Goal: Task Accomplishment & Management: Complete application form

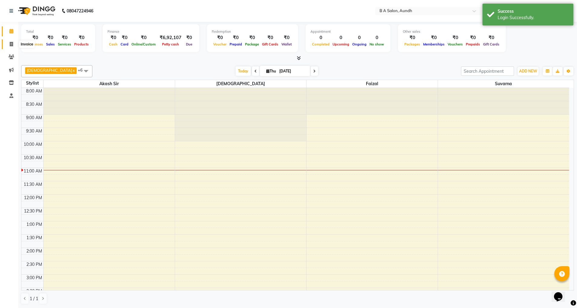
click at [11, 42] on icon at bounding box center [11, 44] width 3 height 5
select select "5955"
select select "service"
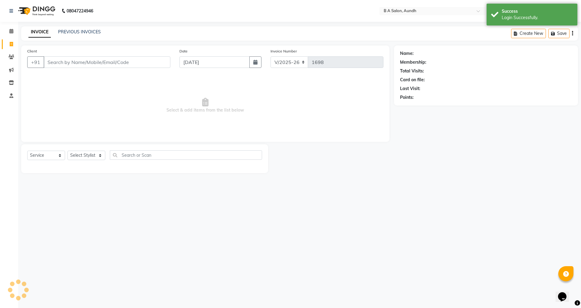
click at [138, 63] on input "Client" at bounding box center [107, 62] width 127 height 12
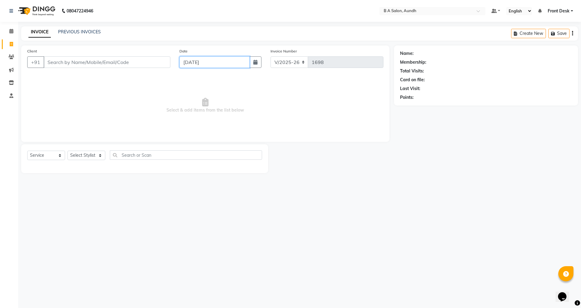
click at [215, 60] on input "[DATE]" at bounding box center [215, 62] width 71 height 12
select select "9"
select select "2025"
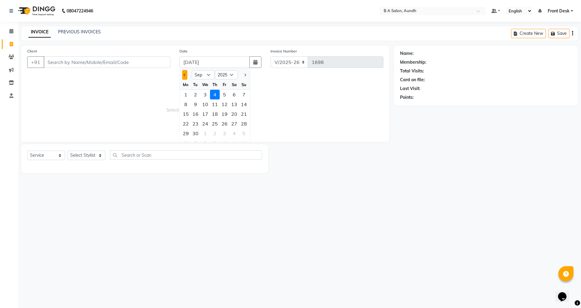
click at [183, 75] on button "Previous month" at bounding box center [184, 75] width 5 height 10
select select "8"
click at [213, 135] on div "28" at bounding box center [215, 133] width 10 height 10
type input "28-08-2025"
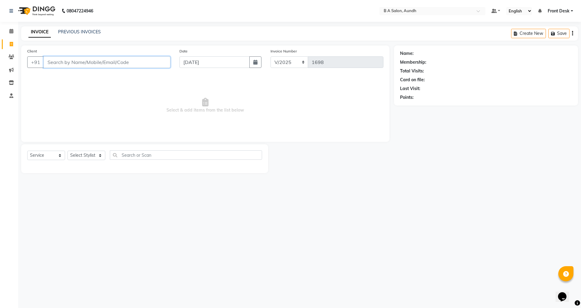
click at [55, 64] on input "Client" at bounding box center [107, 62] width 127 height 12
click at [76, 63] on input "Client" at bounding box center [107, 62] width 127 height 12
click at [62, 77] on span "Priyanka" at bounding box center [61, 76] width 20 height 6
type input "99******26"
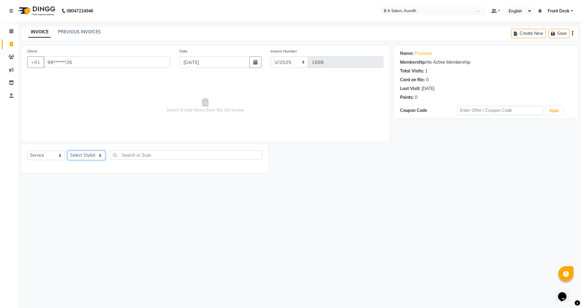
click at [79, 152] on select "Select Stylist Akash sir [PERSON_NAME] Front Desk pranshoo [PERSON_NAME]" at bounding box center [87, 154] width 38 height 9
select select "88968"
click at [68, 150] on select "Select Stylist Akash sir [PERSON_NAME] Front Desk pranshoo [PERSON_NAME]" at bounding box center [87, 154] width 38 height 9
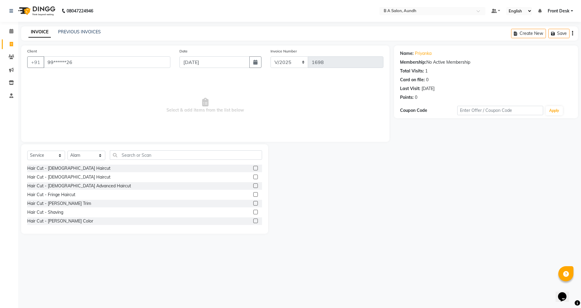
click at [253, 178] on label at bounding box center [255, 176] width 5 height 5
click at [253, 178] on input "checkbox" at bounding box center [255, 177] width 4 height 4
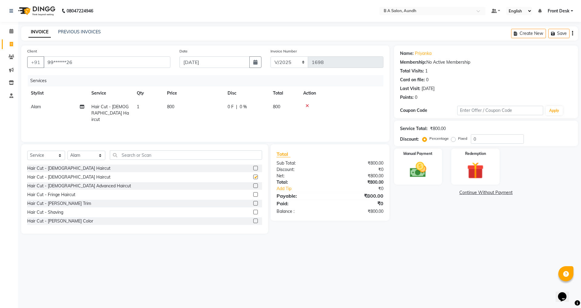
checkbox input "false"
click at [262, 107] on div "0 F | 0 %" at bounding box center [247, 107] width 38 height 6
select select "88968"
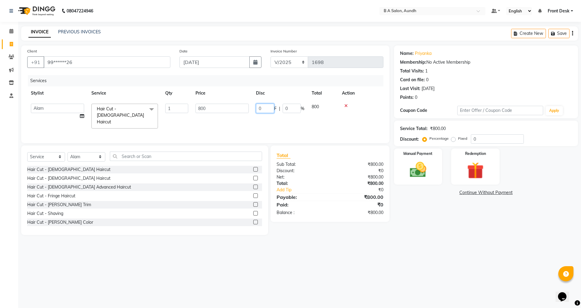
click at [265, 107] on input "0" at bounding box center [265, 108] width 18 height 9
type input "0300"
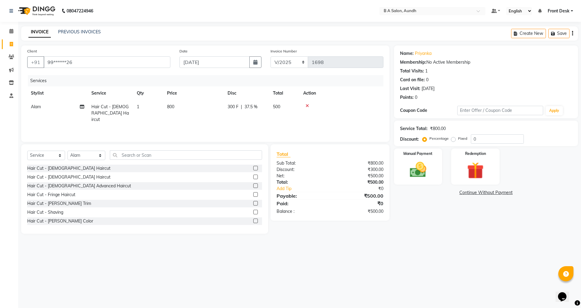
click at [331, 261] on div "08047224946 Select Location × B A Salon, Aundh Default Panel My Panel English E…" at bounding box center [290, 154] width 581 height 308
click at [423, 177] on img at bounding box center [418, 170] width 28 height 20
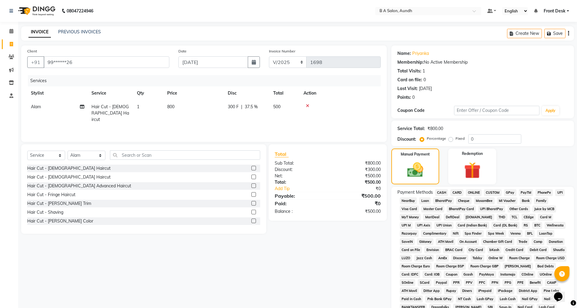
click at [473, 191] on span "ONLINE" at bounding box center [474, 192] width 16 height 7
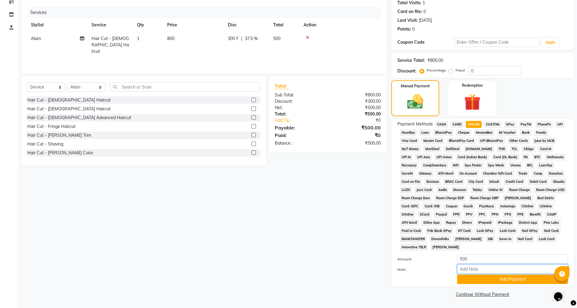
click at [482, 272] on input "Note:" at bounding box center [512, 268] width 111 height 9
click at [481, 283] on button "Add Payment" at bounding box center [512, 278] width 111 height 9
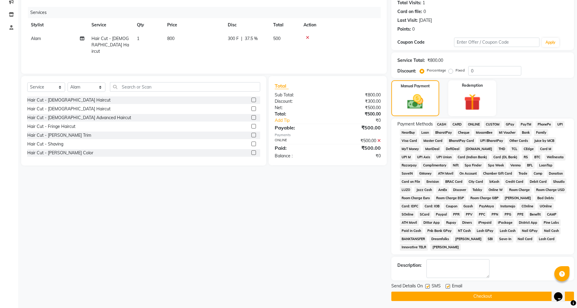
click at [487, 298] on button "Checkout" at bounding box center [482, 295] width 183 height 9
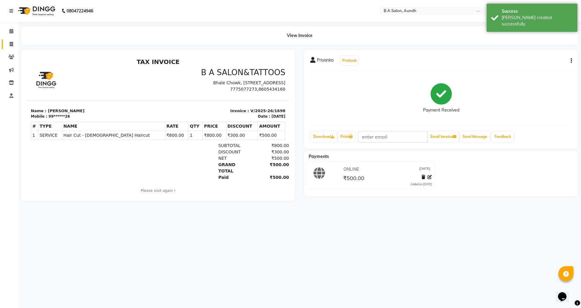
click at [10, 40] on link "Invoice" at bounding box center [9, 44] width 15 height 10
select select "5955"
select select "service"
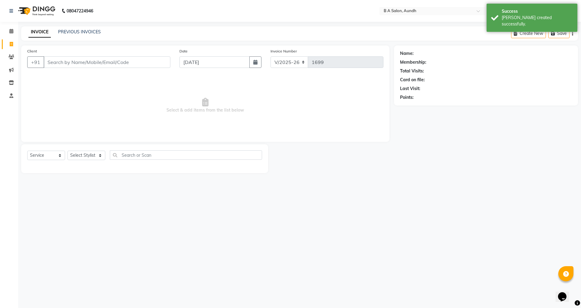
click at [81, 64] on input "Client" at bounding box center [107, 62] width 127 height 12
click at [206, 60] on input "[DATE]" at bounding box center [215, 62] width 71 height 12
select select "9"
select select "2025"
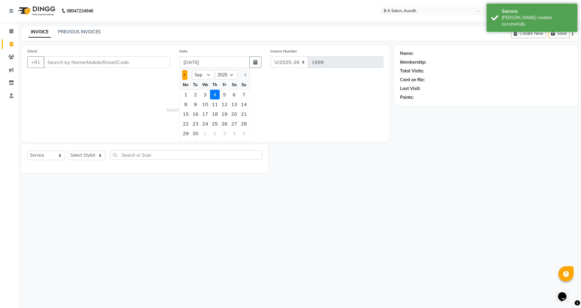
click at [184, 71] on button "Previous month" at bounding box center [184, 75] width 5 height 10
select select "8"
click at [214, 128] on ngb-datepicker-month "Mo Tu We Th Fr Sa Su 28 29 30 31 1 2 3 4 5 6 7 8 9 10 11 12 13 14 15 16 17 18 1…" at bounding box center [215, 114] width 70 height 69
drag, startPoint x: 214, startPoint y: 128, endPoint x: 213, endPoint y: 132, distance: 3.5
click at [213, 132] on div "28" at bounding box center [215, 133] width 10 height 10
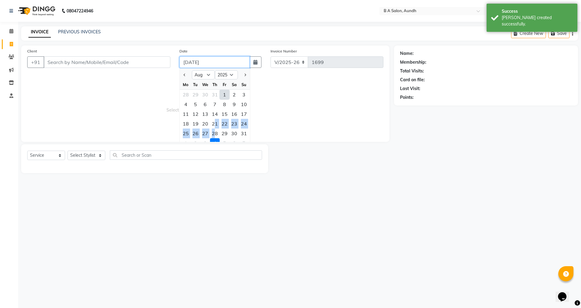
type input "[DATE]"
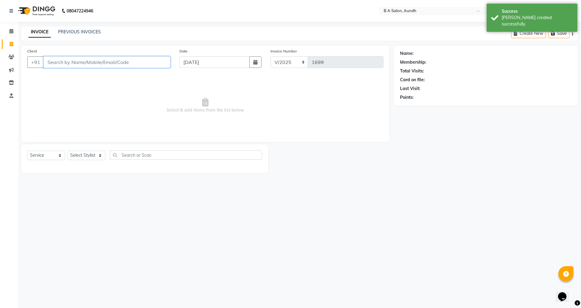
click at [130, 63] on input "Client" at bounding box center [107, 62] width 127 height 12
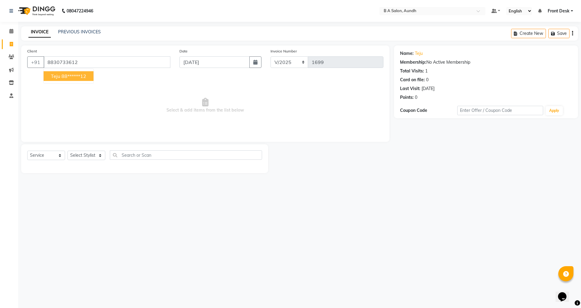
click at [62, 73] on button "teju 88******12" at bounding box center [69, 76] width 50 height 10
type input "88******12"
click at [85, 154] on select "Select Stylist Akash sir [PERSON_NAME] Front Desk pranshoo [PERSON_NAME]" at bounding box center [87, 154] width 38 height 9
select select "88968"
click at [68, 150] on select "Select Stylist Akash sir [PERSON_NAME] Front Desk pranshoo [PERSON_NAME]" at bounding box center [87, 154] width 38 height 9
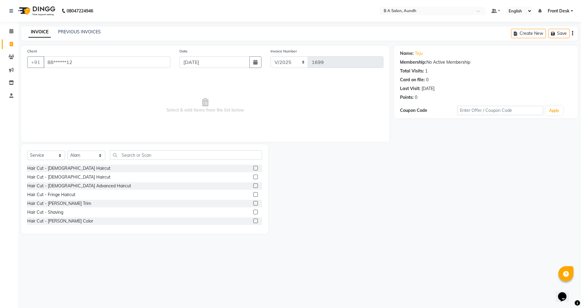
click at [253, 177] on label at bounding box center [255, 176] width 5 height 5
click at [253, 177] on input "checkbox" at bounding box center [255, 177] width 4 height 4
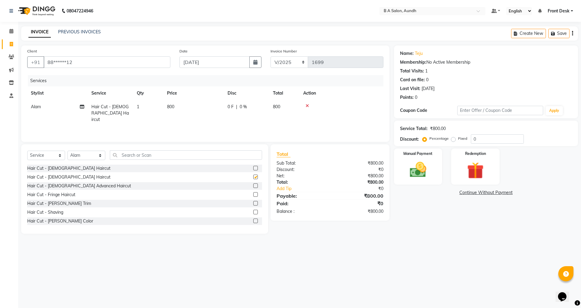
checkbox input "false"
click at [266, 105] on td "0 F | 0 %" at bounding box center [246, 113] width 45 height 26
select select "88968"
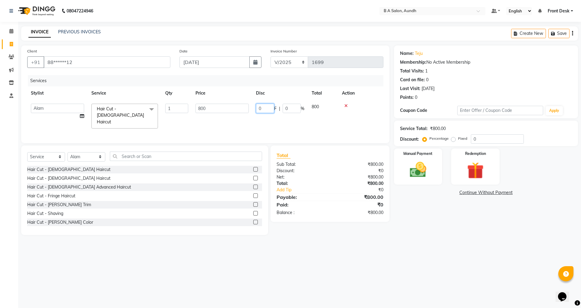
click at [264, 107] on input "0" at bounding box center [265, 108] width 18 height 9
type input "0300"
click at [332, 253] on div "08047224946 Select Location × B A Salon, Aundh Default Panel My Panel English E…" at bounding box center [290, 154] width 581 height 308
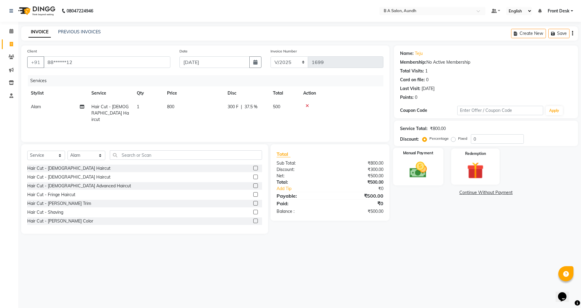
click at [419, 178] on img at bounding box center [418, 170] width 28 height 20
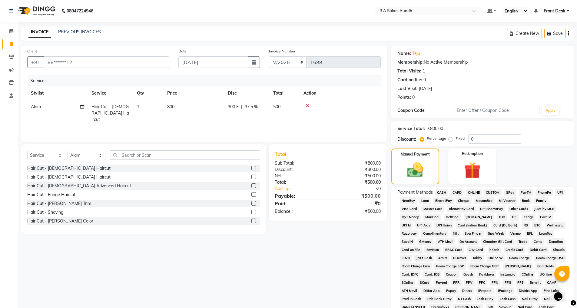
click at [439, 192] on span "CASH" at bounding box center [441, 192] width 13 height 7
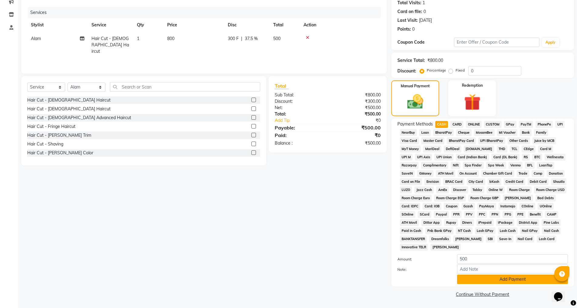
click at [475, 279] on button "Add Payment" at bounding box center [512, 278] width 111 height 9
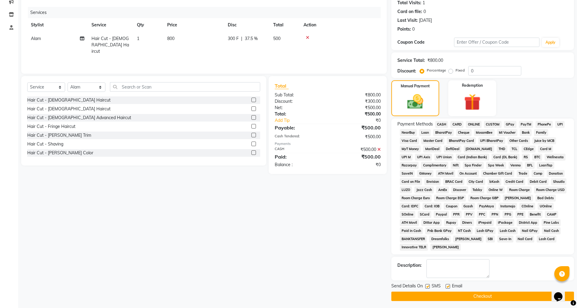
click at [475, 292] on button "Checkout" at bounding box center [482, 295] width 183 height 9
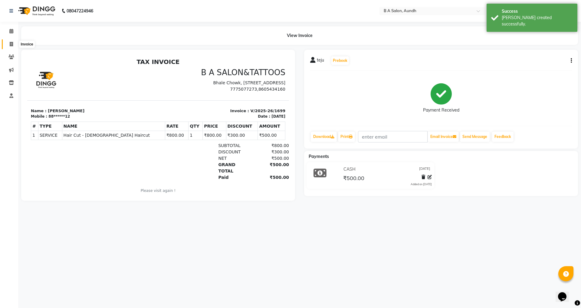
drag, startPoint x: 11, startPoint y: 45, endPoint x: 11, endPoint y: 49, distance: 3.7
click at [11, 46] on icon at bounding box center [11, 44] width 3 height 5
select select "5955"
select select "service"
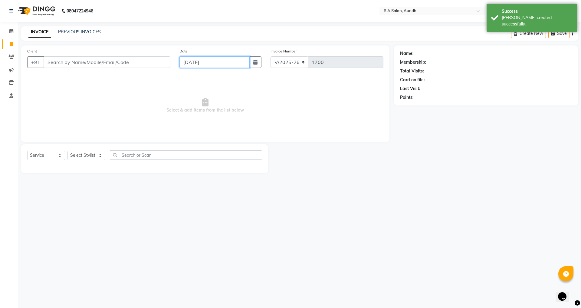
click at [214, 60] on input "[DATE]" at bounding box center [215, 62] width 71 height 12
select select "9"
select select "2025"
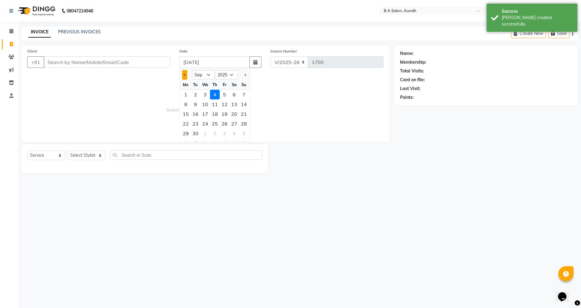
click at [185, 78] on button "Previous month" at bounding box center [184, 75] width 5 height 10
select select "8"
click at [217, 134] on div "28" at bounding box center [215, 133] width 10 height 10
type input "[DATE]"
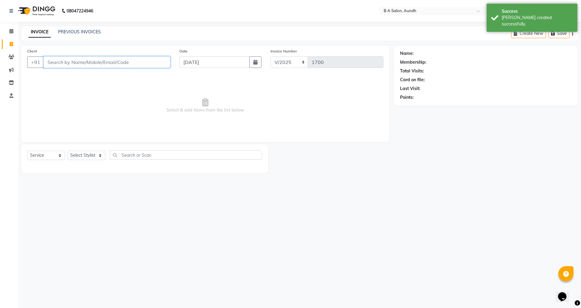
click at [108, 66] on input "Client" at bounding box center [107, 62] width 127 height 12
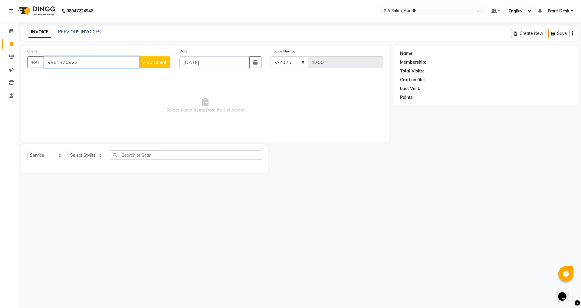
type input "9861370923"
click at [156, 61] on span "Add Client" at bounding box center [155, 62] width 24 height 6
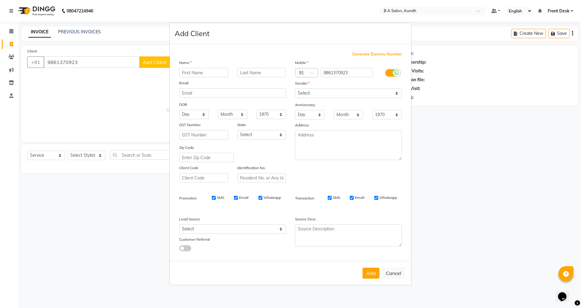
click at [195, 71] on input "text" at bounding box center [203, 72] width 49 height 9
click at [204, 73] on input "santsantw" at bounding box center [203, 72] width 49 height 9
type input "[PERSON_NAME]"
click at [476, 115] on ngb-modal-window "Add Client Generate Dummy Number Name santwana mohapatra Email DOB Day 01 02 03…" at bounding box center [290, 154] width 581 height 308
click at [331, 92] on select "Select [DEMOGRAPHIC_DATA] [DEMOGRAPHIC_DATA] Other Prefer Not To Say" at bounding box center [348, 92] width 107 height 9
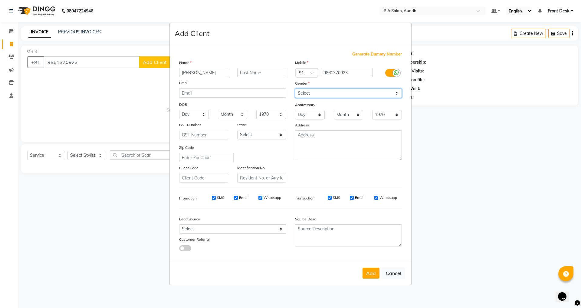
select select "[DEMOGRAPHIC_DATA]"
click at [295, 88] on select "Select [DEMOGRAPHIC_DATA] [DEMOGRAPHIC_DATA] Other Prefer Not To Say" at bounding box center [348, 92] width 107 height 9
click at [367, 279] on div "Add Cancel" at bounding box center [291, 273] width 242 height 24
click at [367, 275] on button "Add" at bounding box center [371, 272] width 17 height 11
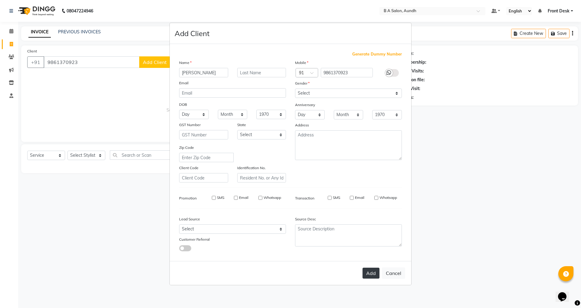
type input "98******23"
select select
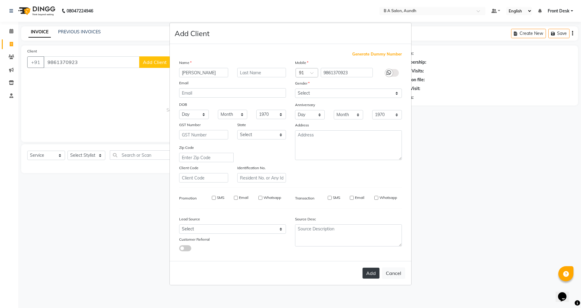
select select
checkbox input "false"
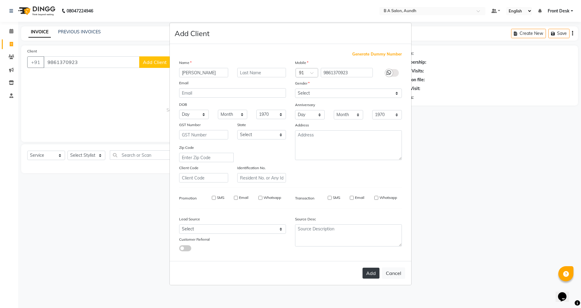
checkbox input "false"
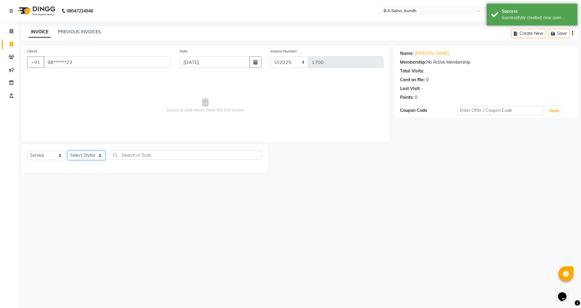
click at [87, 153] on select "Select Stylist Akash sir [PERSON_NAME] Front Desk pranshoo [PERSON_NAME]" at bounding box center [87, 154] width 38 height 9
select select "88968"
click at [68, 150] on select "Select Stylist Akash sir [PERSON_NAME] Front Desk pranshoo [PERSON_NAME]" at bounding box center [87, 154] width 38 height 9
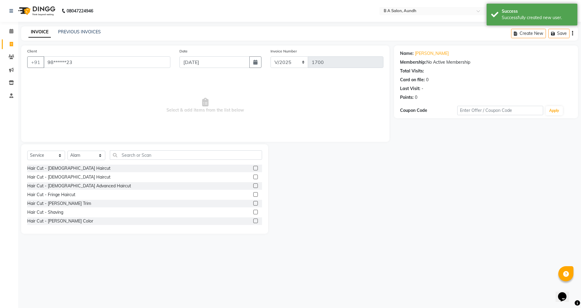
click at [187, 179] on div "Hair Cut - [DEMOGRAPHIC_DATA] Haircut" at bounding box center [144, 177] width 235 height 8
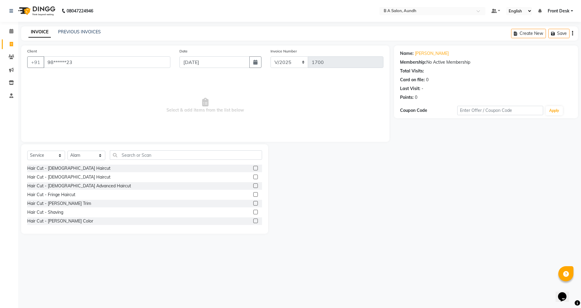
click at [253, 177] on label at bounding box center [255, 176] width 5 height 5
click at [253, 177] on input "checkbox" at bounding box center [255, 177] width 4 height 4
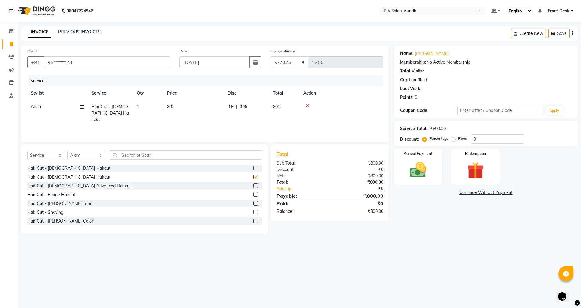
checkbox input "false"
click at [84, 155] on select "Select Stylist Akash sir [PERSON_NAME] Front Desk pranshoo [PERSON_NAME]" at bounding box center [87, 154] width 38 height 9
select select "88711"
click at [68, 150] on select "Select Stylist Akash sir [PERSON_NAME] Front Desk pranshoo [PERSON_NAME]" at bounding box center [87, 154] width 38 height 9
click at [253, 167] on label at bounding box center [255, 168] width 5 height 5
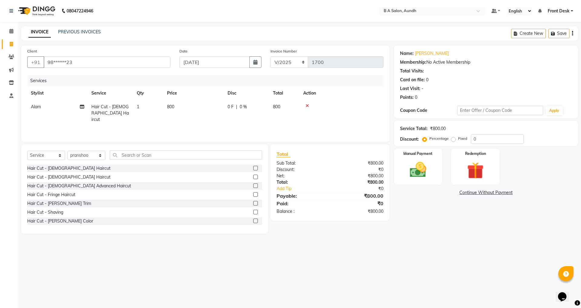
click at [253, 167] on input "checkbox" at bounding box center [255, 168] width 4 height 4
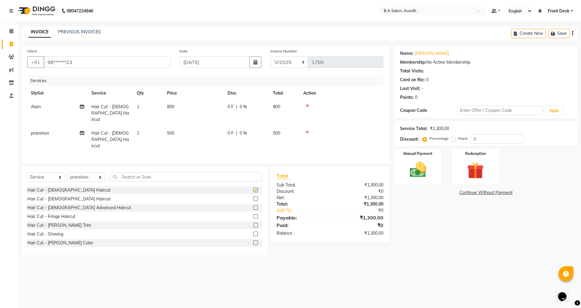
checkbox input "false"
click at [253, 107] on div "0 F | 0 %" at bounding box center [247, 107] width 38 height 6
select select "88968"
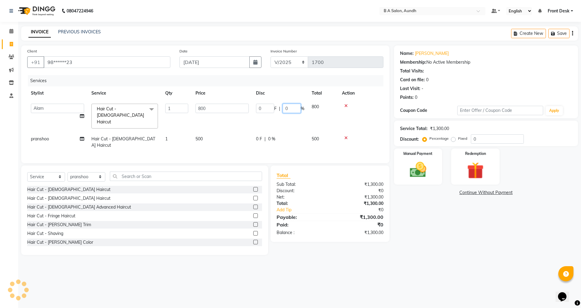
click at [288, 111] on input "0" at bounding box center [292, 108] width 18 height 9
type input "050"
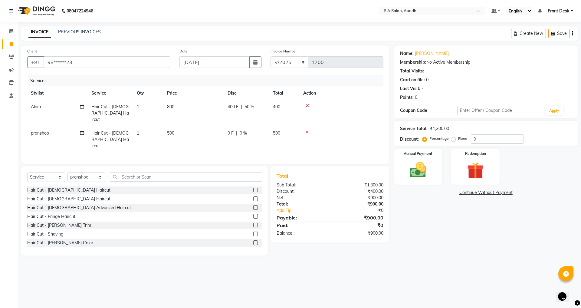
click at [269, 131] on tr "pranshoo Hair Cut - Male Haircut 1 500 0 F | 0 % 500" at bounding box center [205, 139] width 356 height 26
click at [267, 128] on td "0 F | 0 %" at bounding box center [246, 139] width 45 height 26
select select "88711"
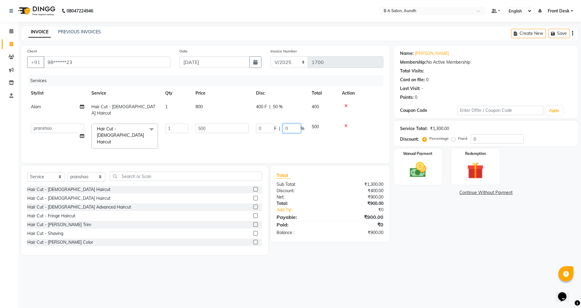
drag, startPoint x: 296, startPoint y: 117, endPoint x: 288, endPoint y: 120, distance: 8.4
click at [293, 124] on input "0" at bounding box center [292, 128] width 18 height 9
type input "050"
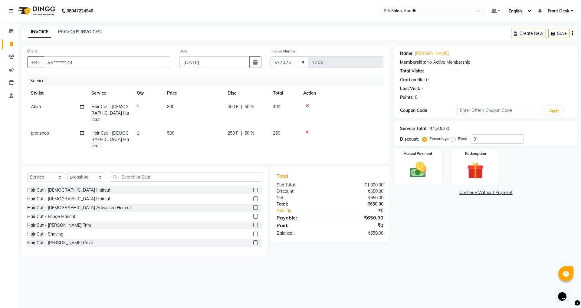
drag, startPoint x: 280, startPoint y: 135, endPoint x: 331, endPoint y: 131, distance: 51.6
click at [281, 134] on tr "pranshoo Hair Cut - Male Haircut 1 500 250 F | 50 % 250" at bounding box center [205, 139] width 356 height 26
drag, startPoint x: 444, startPoint y: 158, endPoint x: 436, endPoint y: 161, distance: 8.0
click at [438, 161] on div "Manual Payment Redemption" at bounding box center [486, 166] width 193 height 36
click at [433, 162] on div "Manual Payment" at bounding box center [418, 166] width 50 height 37
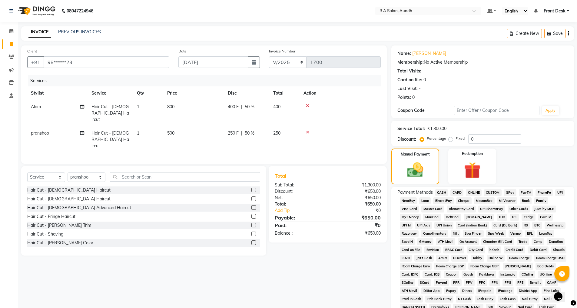
click at [473, 194] on span "ONLINE" at bounding box center [474, 192] width 16 height 7
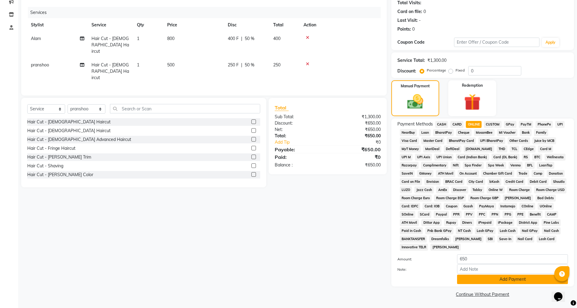
click at [480, 279] on button "Add Payment" at bounding box center [512, 278] width 111 height 9
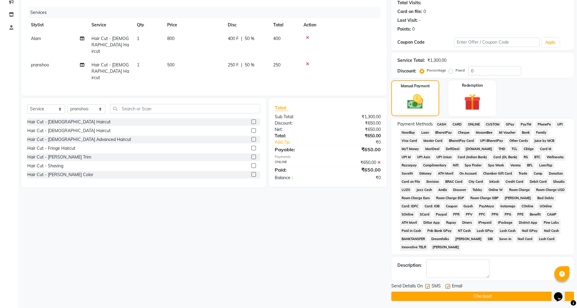
click at [470, 295] on button "Checkout" at bounding box center [482, 295] width 183 height 9
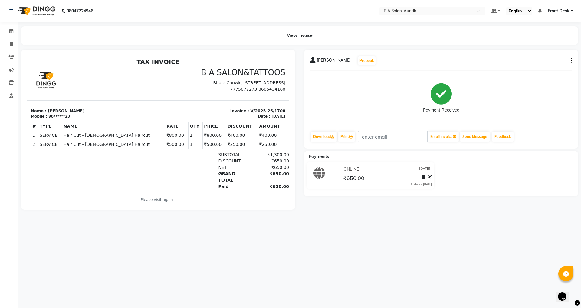
drag, startPoint x: 490, startPoint y: 179, endPoint x: 387, endPoint y: 292, distance: 152.3
drag, startPoint x: 387, startPoint y: 292, endPoint x: 516, endPoint y: 238, distance: 139.6
click at [13, 42] on icon at bounding box center [11, 44] width 3 height 5
select select "service"
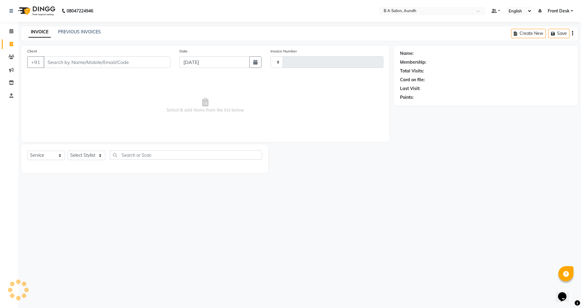
type input "1701"
select select "5955"
click at [88, 61] on input "Client" at bounding box center [107, 62] width 127 height 12
click at [202, 65] on input "[DATE]" at bounding box center [215, 62] width 71 height 12
select select "9"
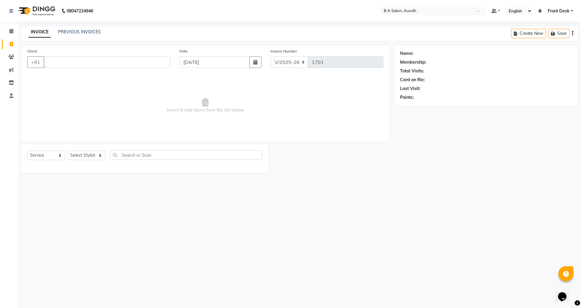
select select "2025"
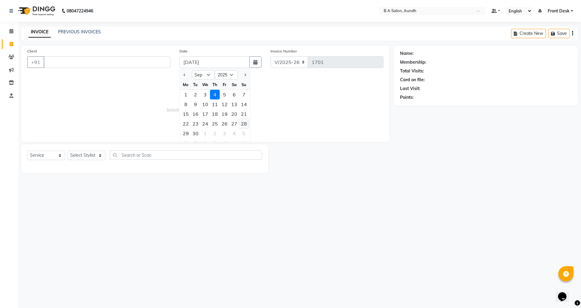
click at [243, 126] on div "28" at bounding box center [244, 124] width 10 height 10
type input "[DATE]"
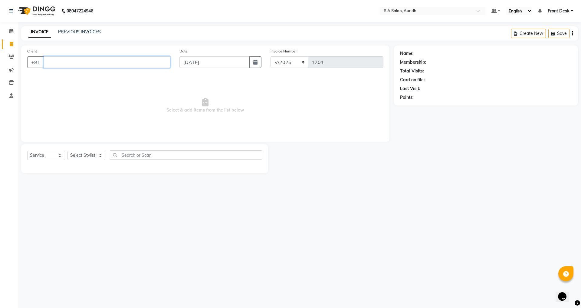
click at [81, 64] on input "Client" at bounding box center [107, 62] width 127 height 12
click at [82, 68] on input "Client" at bounding box center [107, 62] width 127 height 12
click at [69, 58] on input "Client" at bounding box center [107, 62] width 127 height 12
type input "8485849531"
click at [299, 259] on div "08047224946 Select Location × B A Salon, Aundh Default Panel My Panel English E…" at bounding box center [290, 154] width 581 height 308
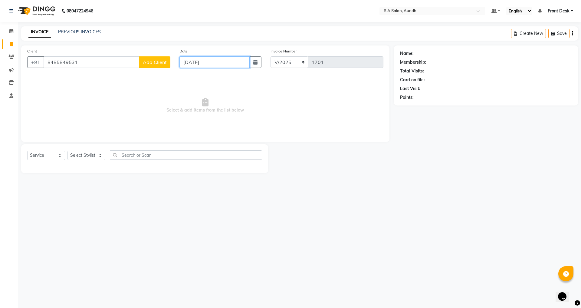
click at [215, 64] on input "[DATE]" at bounding box center [215, 62] width 71 height 12
select select "9"
select select "2025"
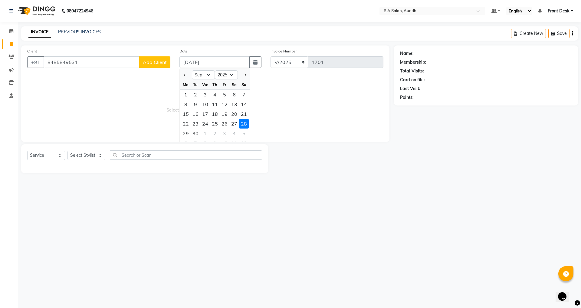
click at [242, 122] on div "28" at bounding box center [244, 124] width 10 height 10
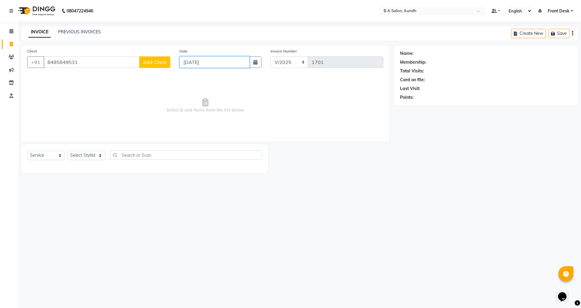
click at [199, 63] on input "[DATE]" at bounding box center [215, 62] width 71 height 12
select select "9"
select select "2025"
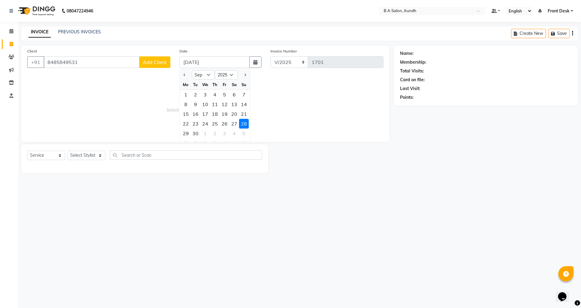
click at [180, 73] on div at bounding box center [186, 75] width 12 height 10
click at [186, 75] on span "Previous month" at bounding box center [185, 75] width 2 height 2
click at [245, 74] on span "Next month" at bounding box center [245, 75] width 2 height 2
select select "8"
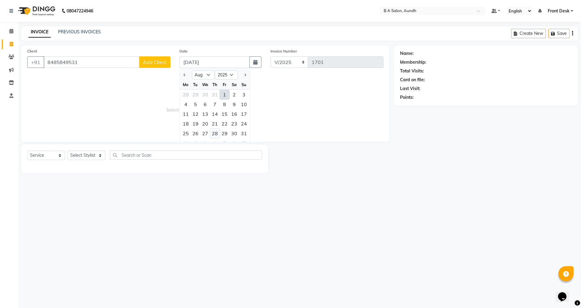
click at [211, 133] on div "28" at bounding box center [215, 133] width 10 height 10
type input "[DATE]"
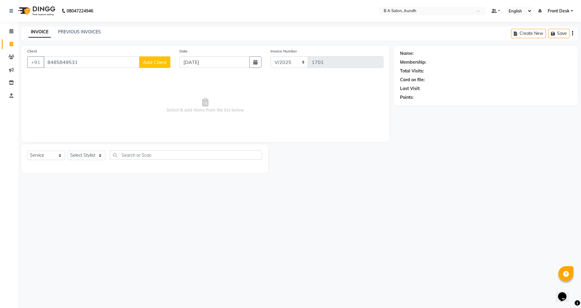
click at [152, 63] on span "Add Client" at bounding box center [155, 62] width 24 height 6
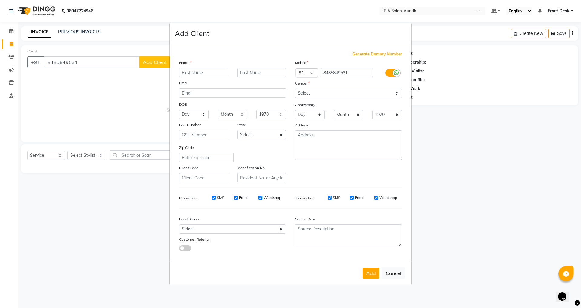
click at [208, 73] on input "text" at bounding box center [203, 72] width 49 height 9
type input "[PERSON_NAME]"
click at [301, 91] on select "Select [DEMOGRAPHIC_DATA] [DEMOGRAPHIC_DATA] Other Prefer Not To Say" at bounding box center [348, 92] width 107 height 9
select select "[DEMOGRAPHIC_DATA]"
click at [295, 88] on select "Select [DEMOGRAPHIC_DATA] [DEMOGRAPHIC_DATA] Other Prefer Not To Say" at bounding box center [348, 92] width 107 height 9
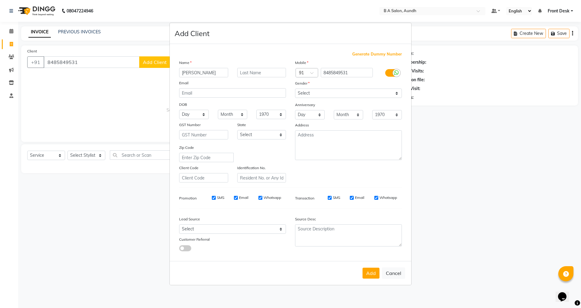
click at [370, 279] on div "Add Cancel" at bounding box center [291, 273] width 242 height 24
click at [370, 276] on button "Add" at bounding box center [371, 272] width 17 height 11
click at [370, 277] on button "Add" at bounding box center [371, 272] width 17 height 11
click at [209, 68] on input "[PERSON_NAME]" at bounding box center [203, 72] width 49 height 9
click at [63, 140] on ngb-modal-window "Add Client Generate Dummy Number Name [PERSON_NAME] Email DOB Day 01 02 03 04 0…" at bounding box center [290, 154] width 581 height 308
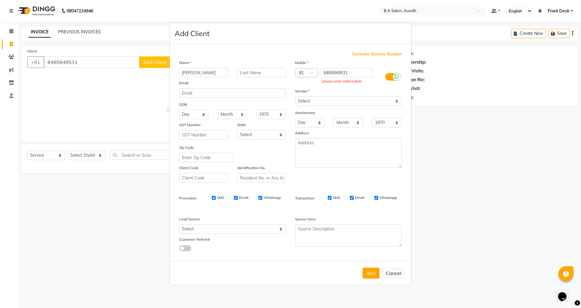
click at [63, 196] on ngb-modal-window "Add Client Generate Dummy Number Name [PERSON_NAME] Email DOB Day 01 02 03 04 0…" at bounding box center [290, 154] width 581 height 308
click at [386, 265] on div "Add Cancel" at bounding box center [291, 273] width 242 height 24
drag, startPoint x: 396, startPoint y: 280, endPoint x: 396, endPoint y: 272, distance: 7.9
click at [396, 278] on div "Add Cancel" at bounding box center [291, 273] width 242 height 24
click at [392, 266] on div "Add Cancel" at bounding box center [291, 273] width 242 height 24
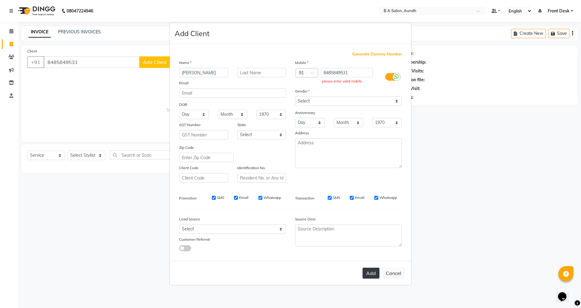
click at [365, 269] on button "Add" at bounding box center [371, 272] width 17 height 11
click at [367, 268] on button "Add" at bounding box center [371, 272] width 17 height 11
click at [368, 267] on button "Add" at bounding box center [371, 272] width 17 height 11
click at [367, 267] on button "Add" at bounding box center [371, 272] width 17 height 11
click at [399, 271] on button "Cancel" at bounding box center [393, 273] width 23 height 12
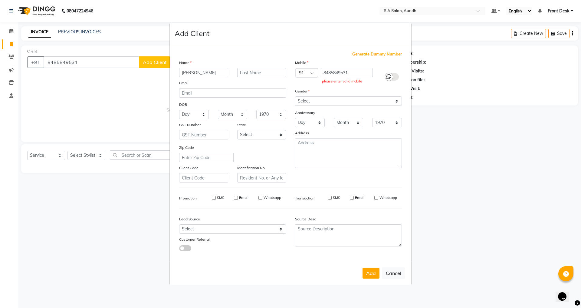
select select
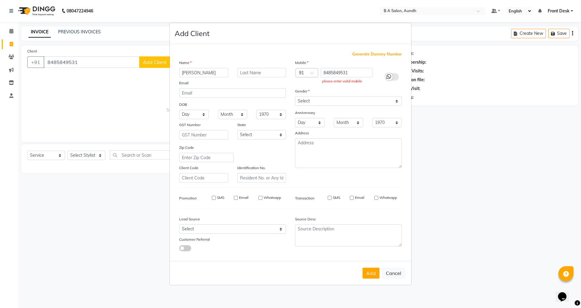
select select
checkbox input "false"
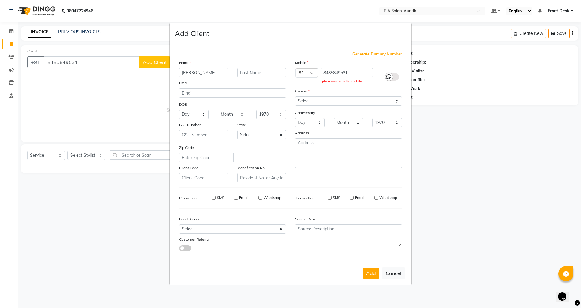
checkbox input "false"
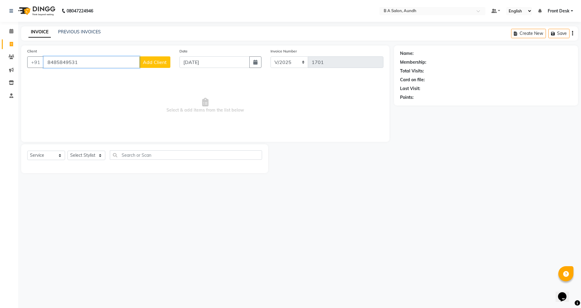
click at [112, 62] on input "8485849531" at bounding box center [92, 62] width 96 height 12
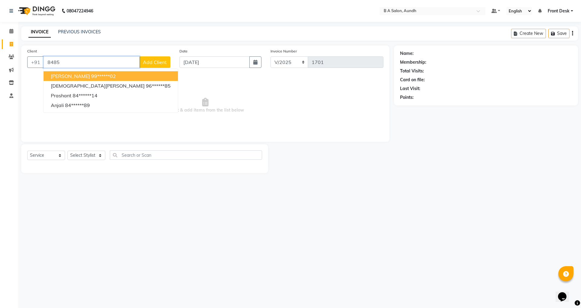
click at [94, 61] on input "8485" at bounding box center [92, 62] width 96 height 12
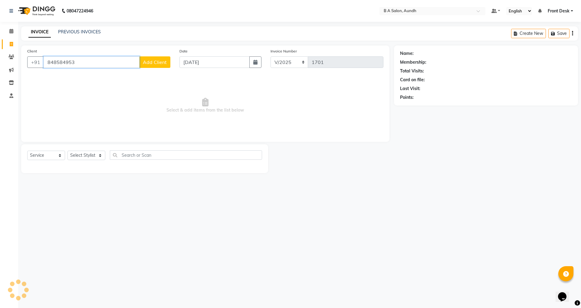
type input "8485849531"
click at [150, 62] on span "Add Client" at bounding box center [155, 62] width 24 height 6
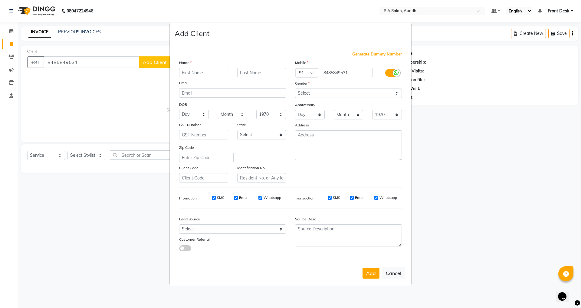
click at [196, 74] on input "text" at bounding box center [203, 72] width 49 height 9
type input "[PERSON_NAME]"
click at [331, 91] on select "Select [DEMOGRAPHIC_DATA] [DEMOGRAPHIC_DATA] Other Prefer Not To Say" at bounding box center [348, 92] width 107 height 9
select select "[DEMOGRAPHIC_DATA]"
click at [295, 88] on select "Select [DEMOGRAPHIC_DATA] [DEMOGRAPHIC_DATA] Other Prefer Not To Say" at bounding box center [348, 92] width 107 height 9
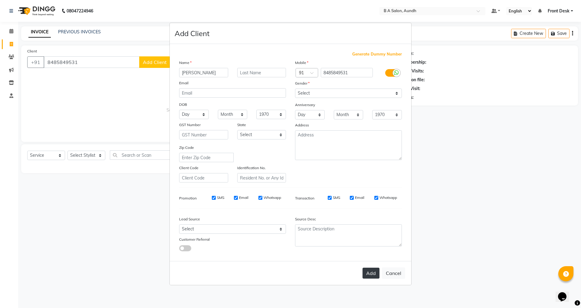
click at [366, 273] on button "Add" at bounding box center [371, 272] width 17 height 11
click at [397, 76] on icon at bounding box center [396, 76] width 5 height 5
click at [0, 0] on input "checkbox" at bounding box center [0, 0] width 0 height 0
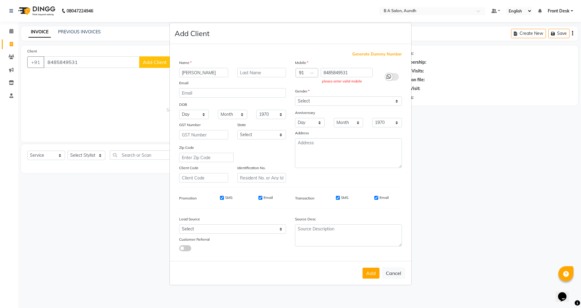
click at [397, 76] on label at bounding box center [392, 77] width 14 height 8
click at [0, 0] on input "checkbox" at bounding box center [0, 0] width 0 height 0
click at [393, 267] on div "Add Cancel" at bounding box center [291, 273] width 242 height 24
drag, startPoint x: 93, startPoint y: 220, endPoint x: 93, endPoint y: 207, distance: 12.7
click at [93, 219] on ngb-modal-window "Add Client Generate Dummy Number Name [PERSON_NAME] Email DOB Day 01 02 03 04 0…" at bounding box center [290, 154] width 581 height 308
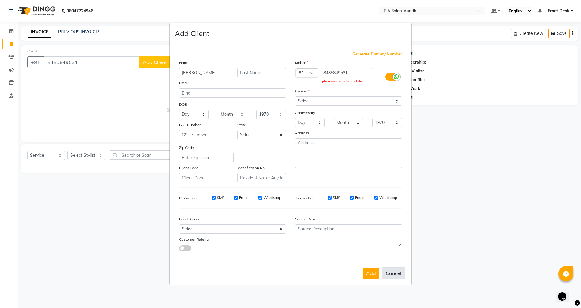
click at [392, 276] on button "Cancel" at bounding box center [393, 273] width 23 height 12
select select
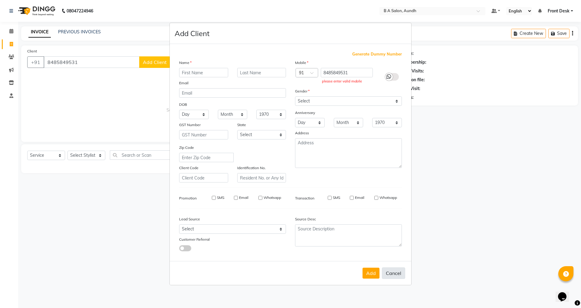
select select
checkbox input "false"
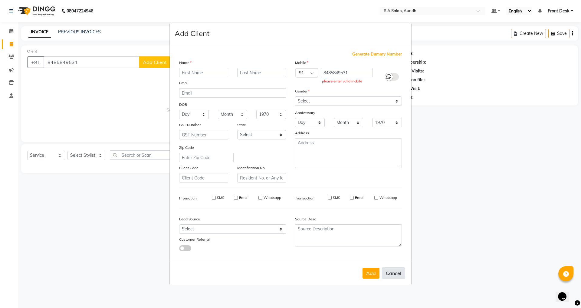
checkbox input "false"
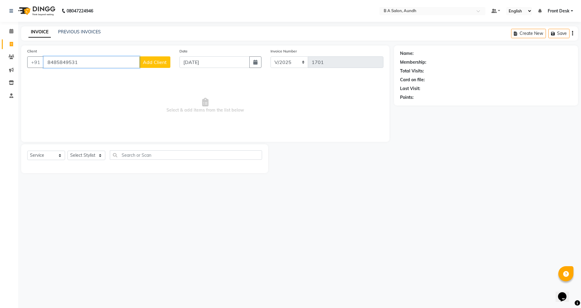
click at [107, 66] on input "8485849531" at bounding box center [92, 62] width 96 height 12
type input "8"
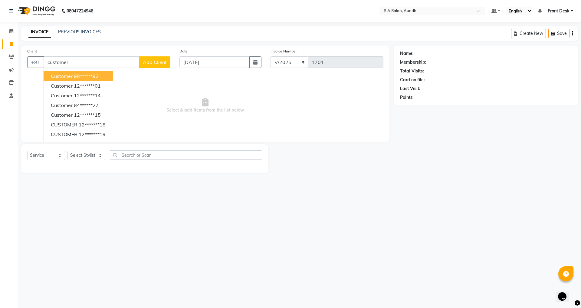
click at [148, 112] on span "Select & add items from the list below" at bounding box center [205, 105] width 356 height 61
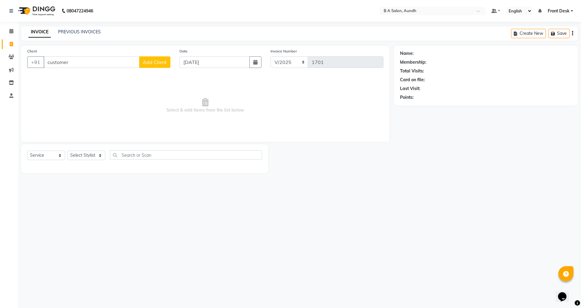
drag, startPoint x: 83, startPoint y: 69, endPoint x: 88, endPoint y: 60, distance: 10.3
click at [84, 66] on div "Client +91 customer Add Client" at bounding box center [99, 60] width 152 height 25
click at [88, 60] on input "customer" at bounding box center [92, 62] width 96 height 12
click at [86, 66] on input "customer" at bounding box center [92, 62] width 96 height 12
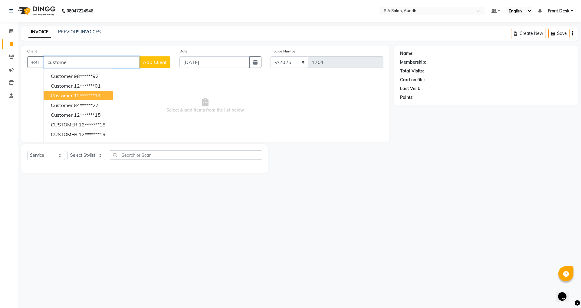
click at [75, 92] on button "customer 12*******14" at bounding box center [78, 96] width 69 height 10
type input "12*******14"
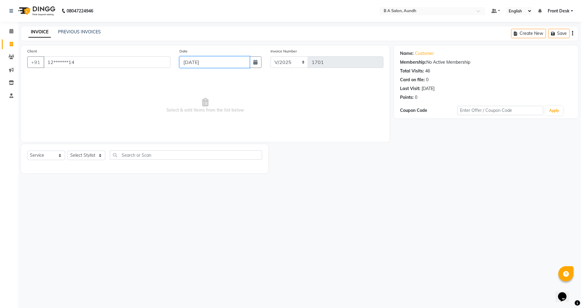
click at [218, 59] on input "[DATE]" at bounding box center [215, 62] width 71 height 12
select select "8"
select select "2025"
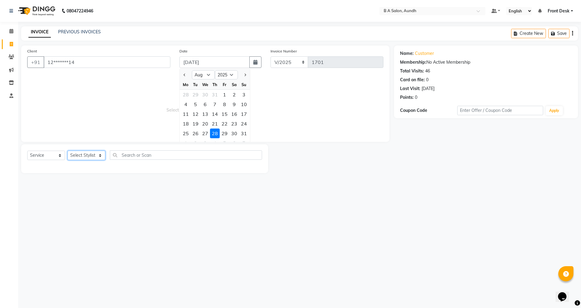
click at [89, 155] on select "Select Stylist Akash sir [PERSON_NAME] Front Desk pranshoo [PERSON_NAME]" at bounding box center [87, 154] width 38 height 9
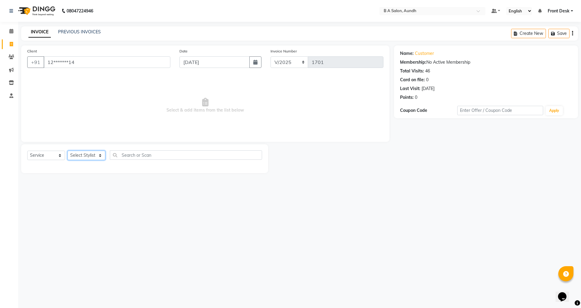
click at [89, 155] on select "Select Stylist Akash sir [PERSON_NAME] Front Desk pranshoo [PERSON_NAME]" at bounding box center [87, 154] width 38 height 9
select select "88968"
click at [68, 150] on select "Select Stylist Akash sir [PERSON_NAME] Front Desk pranshoo [PERSON_NAME]" at bounding box center [87, 154] width 38 height 9
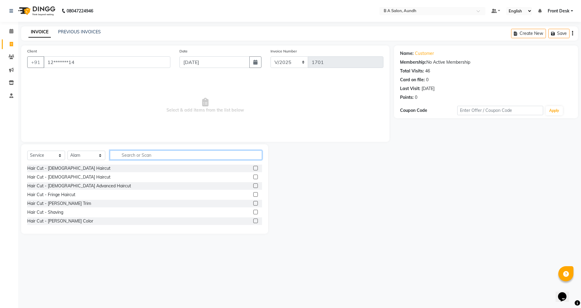
click at [140, 153] on input "text" at bounding box center [186, 154] width 152 height 9
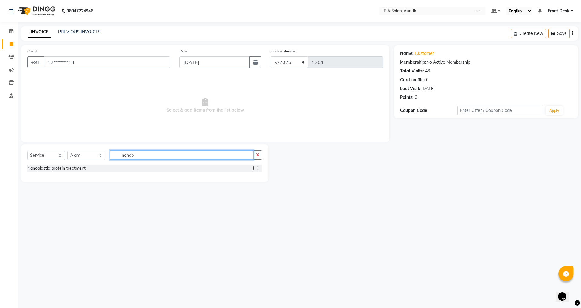
type input "nanop"
click at [256, 168] on label at bounding box center [255, 168] width 5 height 5
click at [256, 168] on input "checkbox" at bounding box center [255, 168] width 4 height 4
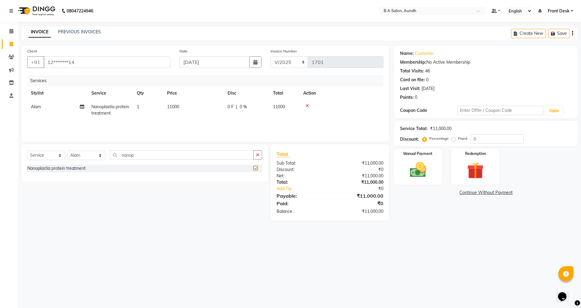
checkbox input "false"
click at [231, 106] on span "0 F" at bounding box center [231, 107] width 6 height 6
select select "88968"
click at [227, 111] on input "11000" at bounding box center [222, 108] width 53 height 9
click at [54, 156] on select "Select Service Product Membership Package Voucher Prepaid Gift Card" at bounding box center [46, 154] width 38 height 9
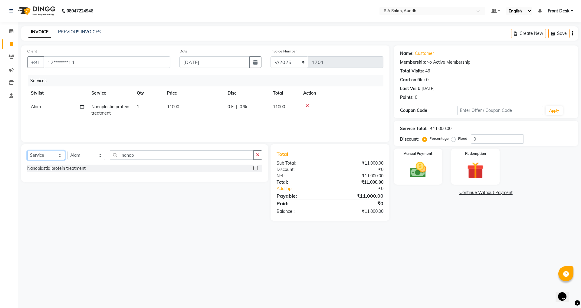
select select "product"
click at [27, 150] on select "Select Service Product Membership Package Voucher Prepaid Gift Card" at bounding box center [46, 154] width 38 height 9
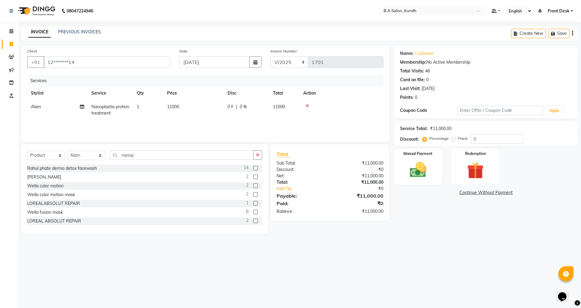
click at [253, 104] on div "0 F | 0 %" at bounding box center [247, 107] width 38 height 6
select select "88968"
click at [265, 107] on input "0" at bounding box center [265, 108] width 18 height 9
click at [264, 109] on input "0" at bounding box center [265, 108] width 18 height 9
type input "05200"
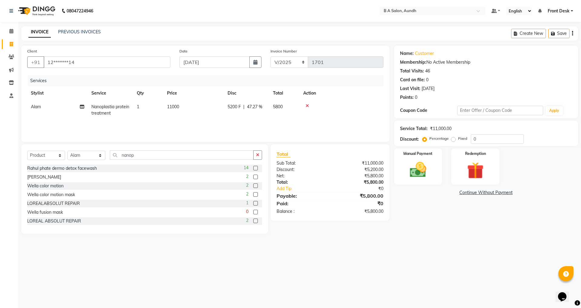
click at [266, 117] on td "5200 F | 47.27 %" at bounding box center [246, 110] width 45 height 20
select select "88968"
click at [56, 154] on select "Select Service Product Membership Package Voucher Prepaid Gift Card" at bounding box center [46, 154] width 38 height 9
click at [27, 150] on select "Select Service Product Membership Package Voucher Prepaid Gift Card" at bounding box center [46, 154] width 38 height 9
click at [92, 154] on select "Select Stylist Akash sir [PERSON_NAME] Front Desk pranshoo [PERSON_NAME]" at bounding box center [87, 154] width 38 height 9
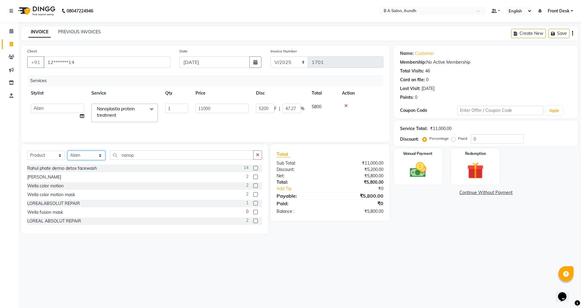
select select "51823"
click at [68, 150] on select "Select Stylist Akash sir [PERSON_NAME] Front Desk pranshoo [PERSON_NAME]" at bounding box center [87, 154] width 38 height 9
click at [156, 155] on input "nanop" at bounding box center [182, 154] width 144 height 9
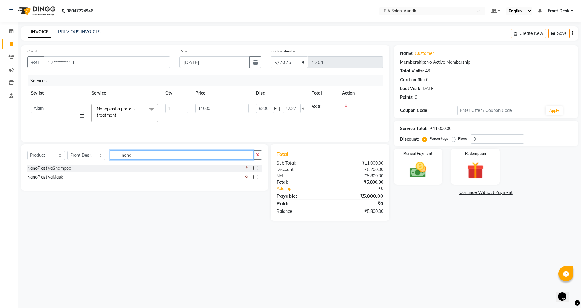
type input "nano"
click at [256, 167] on label at bounding box center [255, 168] width 5 height 5
click at [256, 167] on input "checkbox" at bounding box center [255, 168] width 4 height 4
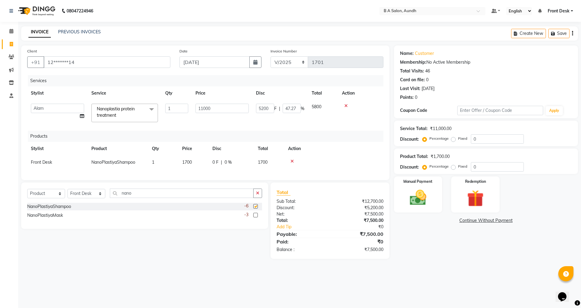
checkbox input "false"
click at [257, 217] on label at bounding box center [255, 214] width 5 height 5
click at [257, 217] on input "checkbox" at bounding box center [255, 215] width 4 height 4
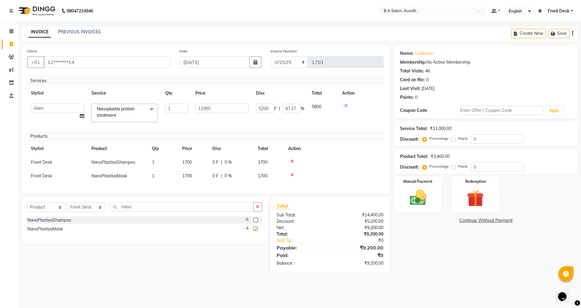
checkbox input "false"
click at [411, 193] on img at bounding box center [418, 197] width 28 height 20
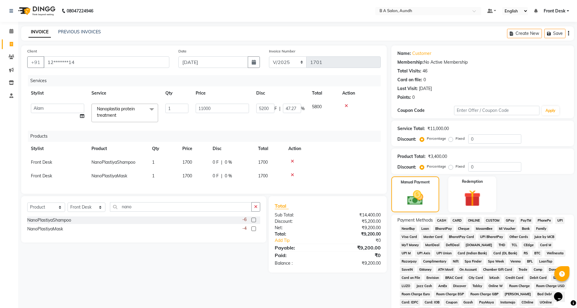
click at [476, 219] on span "ONLINE" at bounding box center [474, 220] width 16 height 7
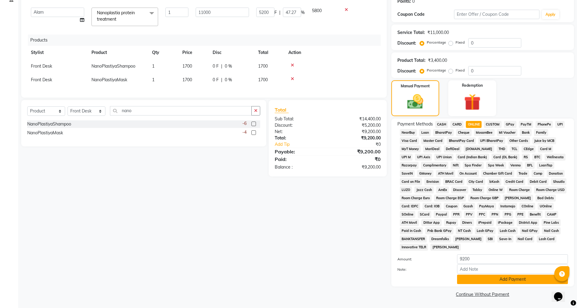
click at [485, 277] on button "Add Payment" at bounding box center [512, 278] width 111 height 9
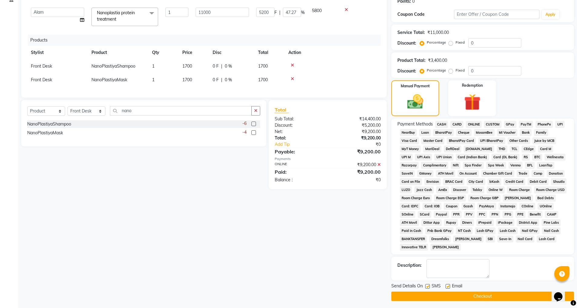
click at [469, 297] on button "Checkout" at bounding box center [482, 295] width 183 height 9
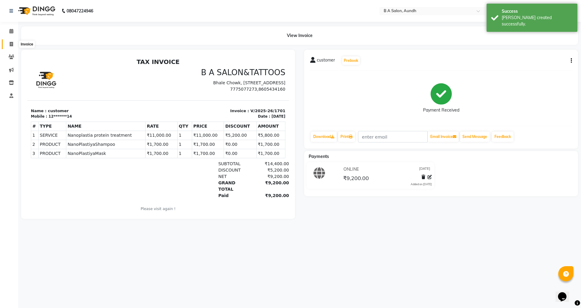
click at [12, 44] on icon at bounding box center [11, 44] width 3 height 5
select select "service"
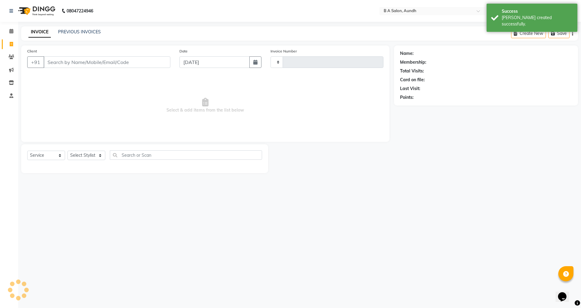
type input "1702"
select select "5955"
click at [121, 63] on input "Client" at bounding box center [107, 62] width 127 height 12
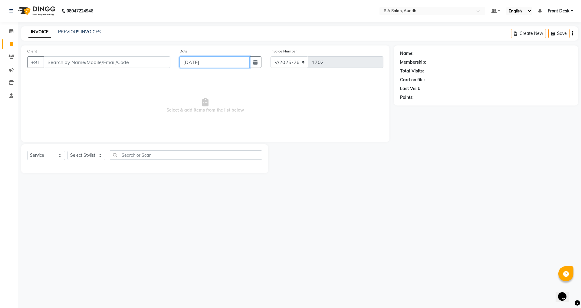
click at [238, 60] on input "[DATE]" at bounding box center [215, 62] width 71 height 12
select select "9"
select select "2025"
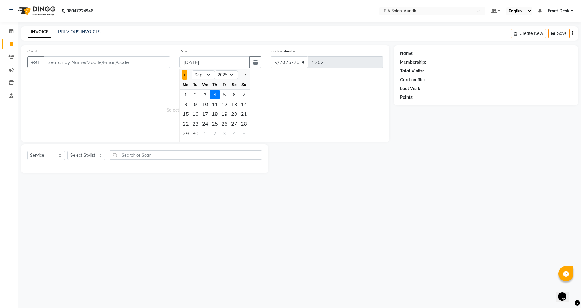
click at [183, 75] on button "Previous month" at bounding box center [184, 75] width 5 height 10
select select "8"
click at [229, 135] on div "29" at bounding box center [225, 133] width 10 height 10
type input "[DATE]"
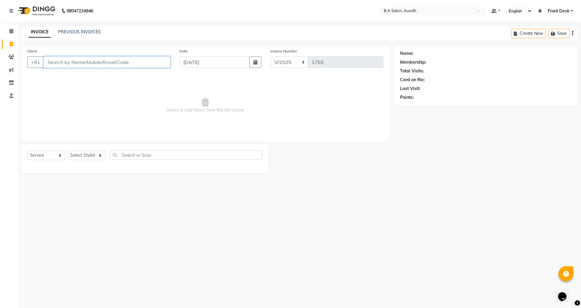
click at [85, 63] on input "Client" at bounding box center [107, 62] width 127 height 12
type input "8669842903"
click at [151, 61] on span "Add Client" at bounding box center [155, 62] width 24 height 6
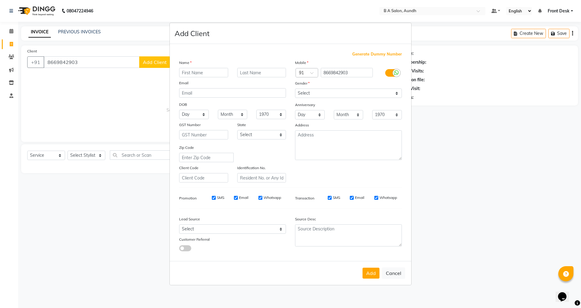
click at [191, 72] on input "text" at bounding box center [203, 72] width 49 height 9
type input "shubhagi"
click at [137, 109] on ngb-modal-window "Add Client Generate Dummy Number Name shubhagi Email DOB Day 01 02 03 04 05 06 …" at bounding box center [290, 154] width 581 height 308
click at [308, 94] on select "Select [DEMOGRAPHIC_DATA] [DEMOGRAPHIC_DATA] Other Prefer Not To Say" at bounding box center [348, 92] width 107 height 9
select select "[DEMOGRAPHIC_DATA]"
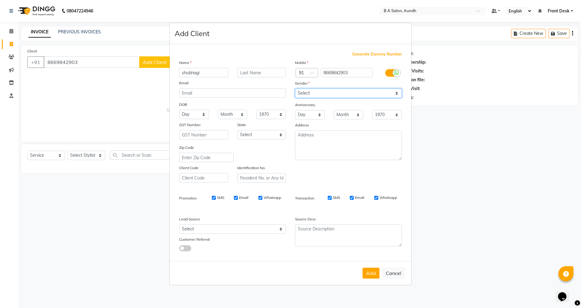
click at [295, 88] on select "Select [DEMOGRAPHIC_DATA] [DEMOGRAPHIC_DATA] Other Prefer Not To Say" at bounding box center [348, 92] width 107 height 9
click at [367, 269] on button "Add" at bounding box center [371, 272] width 17 height 11
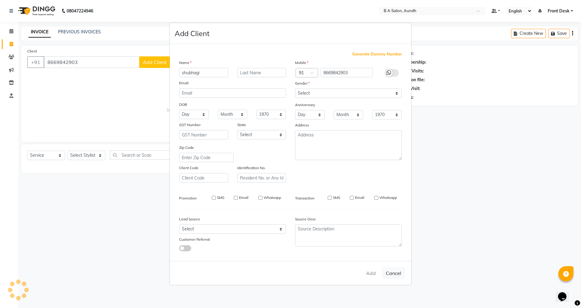
type input "86******03"
select select
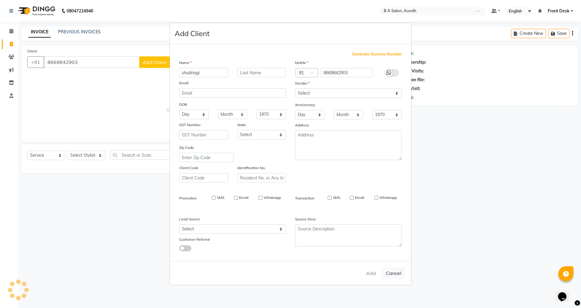
select select
checkbox input "false"
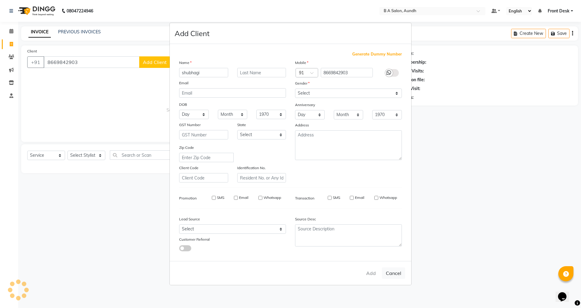
checkbox input "false"
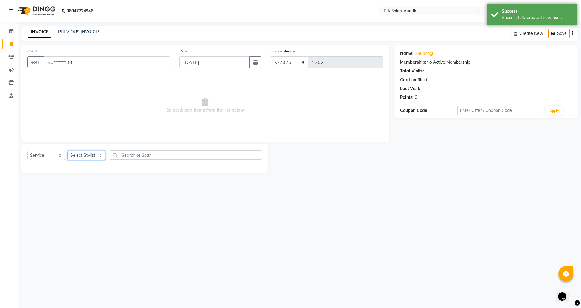
click at [86, 155] on select "Select Stylist Akash sir [PERSON_NAME] Front Desk pranshoo [PERSON_NAME]" at bounding box center [87, 154] width 38 height 9
select select "88711"
click at [68, 150] on select "Select Stylist Akash sir [PERSON_NAME] Front Desk pranshoo [PERSON_NAME]" at bounding box center [87, 154] width 38 height 9
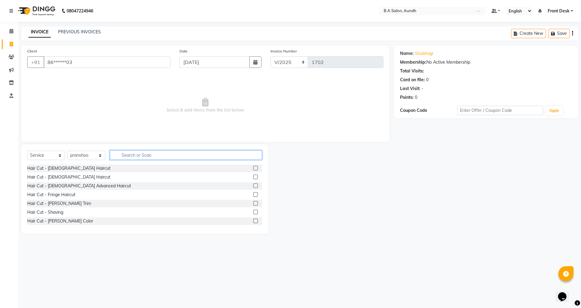
click at [123, 156] on input "text" at bounding box center [186, 154] width 152 height 9
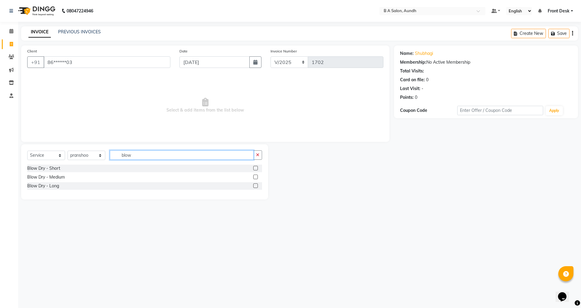
type input "blow"
click at [254, 176] on label at bounding box center [255, 176] width 5 height 5
click at [254, 176] on input "checkbox" at bounding box center [255, 177] width 4 height 4
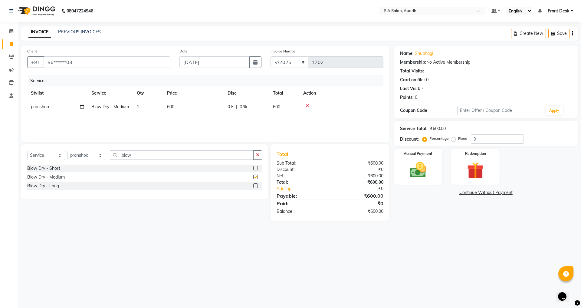
checkbox input "false"
click at [274, 101] on td "600" at bounding box center [284, 107] width 30 height 14
select select "88711"
click at [270, 106] on input "0" at bounding box center [265, 108] width 18 height 9
type input "0200"
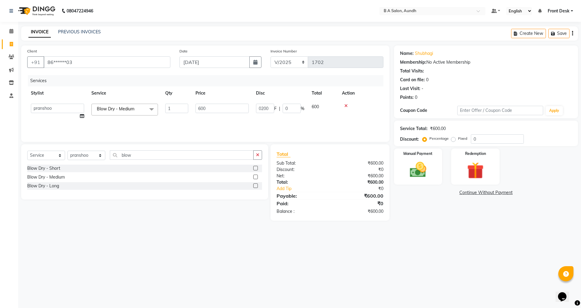
drag, startPoint x: 437, startPoint y: 259, endPoint x: 428, endPoint y: 250, distance: 12.6
click at [435, 258] on div "08047224946 Select Location × B A Salon, Aundh Default Panel My Panel English E…" at bounding box center [290, 154] width 581 height 308
click at [409, 161] on img at bounding box center [418, 170] width 28 height 20
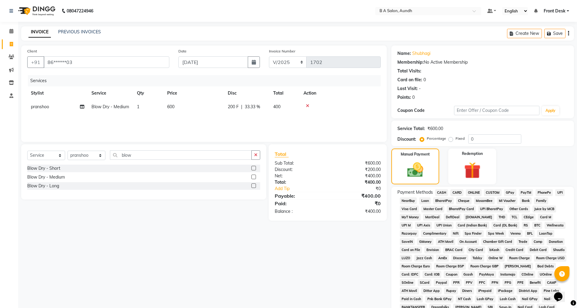
click at [473, 191] on span "ONLINE" at bounding box center [474, 192] width 16 height 7
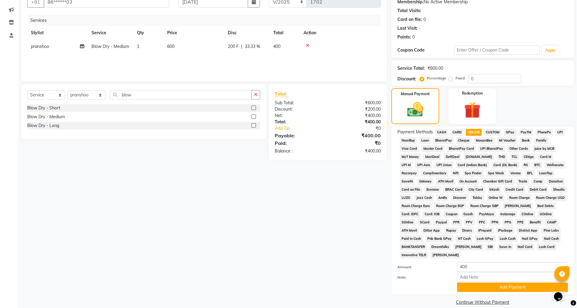
scroll to position [68, 0]
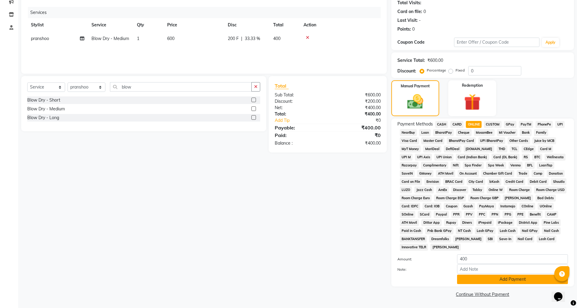
click at [469, 276] on button "Add Payment" at bounding box center [512, 278] width 111 height 9
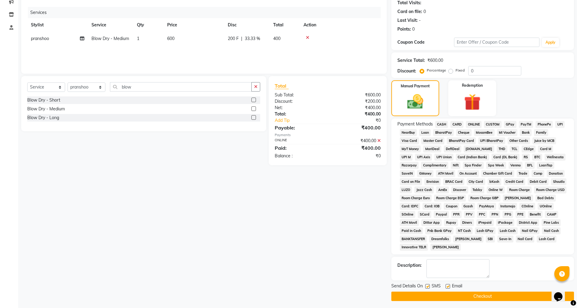
click at [467, 292] on button "Checkout" at bounding box center [482, 295] width 183 height 9
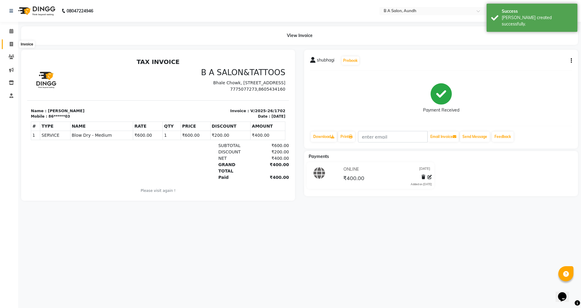
drag, startPoint x: 11, startPoint y: 42, endPoint x: 34, endPoint y: 45, distance: 23.2
click at [11, 42] on icon at bounding box center [11, 44] width 3 height 5
select select "5955"
select select "service"
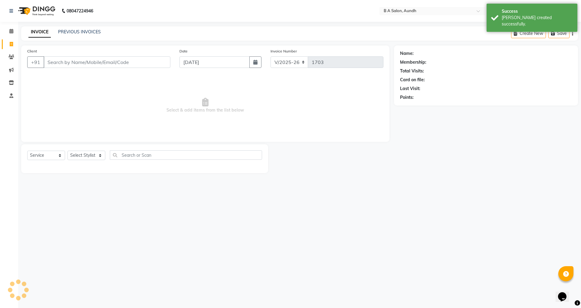
click at [98, 63] on input "Client" at bounding box center [107, 62] width 127 height 12
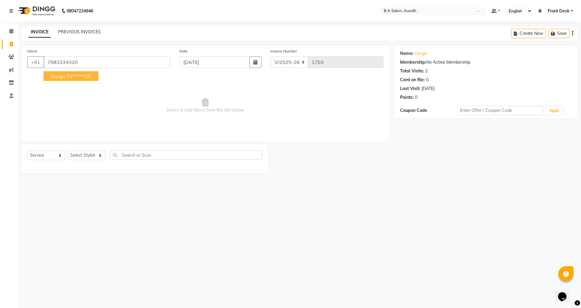
click at [67, 77] on ngb-highlight "70******20" at bounding box center [78, 76] width 25 height 6
type input "70******20"
click at [221, 62] on input "[DATE]" at bounding box center [215, 62] width 71 height 12
select select "9"
select select "2025"
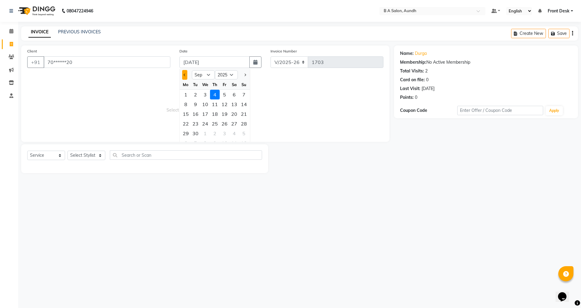
click at [186, 76] on button "Previous month" at bounding box center [184, 75] width 5 height 10
select select "8"
click at [222, 134] on div "29" at bounding box center [225, 133] width 10 height 10
type input "[DATE]"
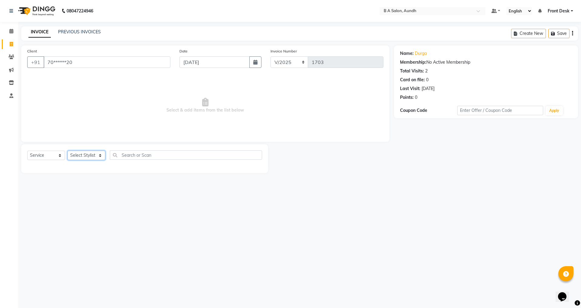
click at [95, 157] on select "Select Stylist Akash sir [PERSON_NAME] Front Desk pranshoo [PERSON_NAME]" at bounding box center [87, 154] width 38 height 9
select select "88968"
click at [68, 150] on select "Select Stylist Akash sir [PERSON_NAME] Front Desk pranshoo [PERSON_NAME]" at bounding box center [87, 154] width 38 height 9
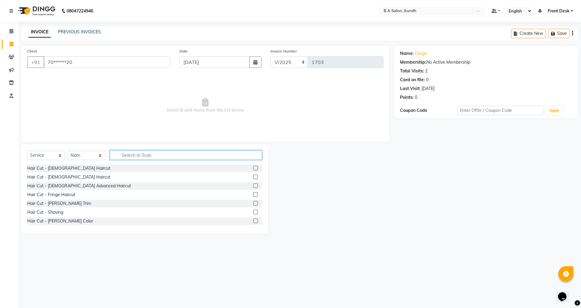
click at [131, 156] on input "text" at bounding box center [186, 154] width 152 height 9
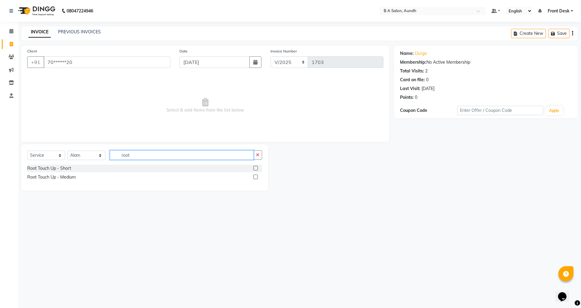
type input "root"
click at [256, 175] on label at bounding box center [255, 176] width 5 height 5
click at [256, 175] on input "checkbox" at bounding box center [255, 177] width 4 height 4
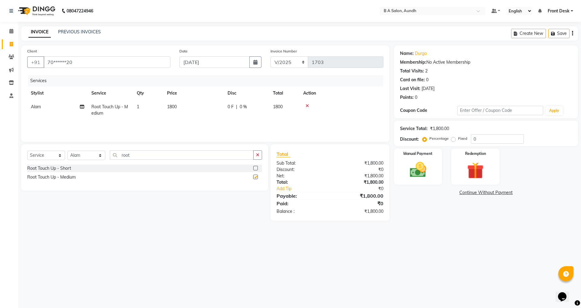
checkbox input "false"
click at [84, 153] on select "Select Stylist Akash sir [PERSON_NAME] Front Desk pranshoo [PERSON_NAME]" at bounding box center [87, 154] width 38 height 9
drag, startPoint x: 139, startPoint y: 210, endPoint x: 139, endPoint y: 203, distance: 7.6
click at [139, 208] on div "Select Service Product Membership Package Voucher Prepaid Gift Card Select Styl…" at bounding box center [143, 182] width 252 height 76
click at [136, 153] on input "root" at bounding box center [182, 154] width 144 height 9
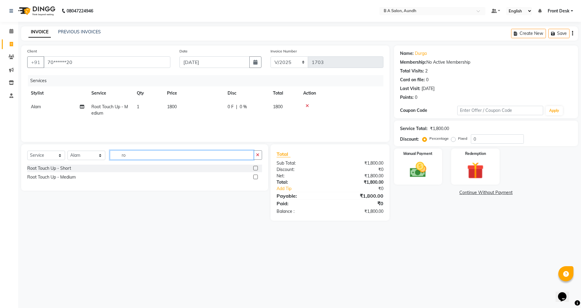
type input "r"
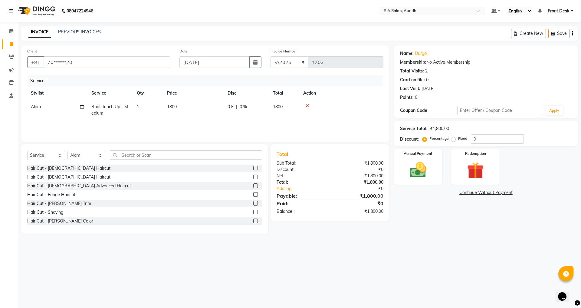
click at [253, 175] on label at bounding box center [255, 176] width 5 height 5
click at [253, 175] on input "checkbox" at bounding box center [255, 177] width 4 height 4
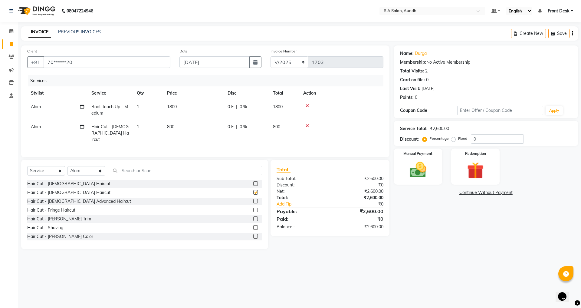
checkbox input "false"
click at [249, 130] on td "0 F | 0 %" at bounding box center [246, 133] width 45 height 26
select select "88968"
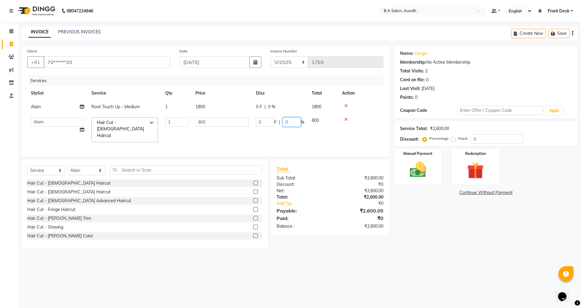
click at [295, 124] on input "0" at bounding box center [292, 121] width 18 height 9
type input "050"
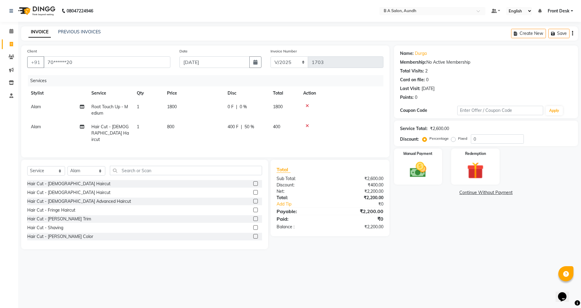
click at [281, 130] on tr "Alam Hair Cut - [DEMOGRAPHIC_DATA] Haircut 1 800 400 F | 50 % 400" at bounding box center [205, 133] width 356 height 26
click at [266, 105] on td "0 F | 0 %" at bounding box center [246, 110] width 45 height 20
select select "88968"
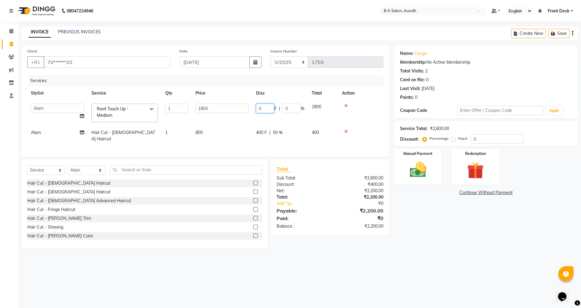
click at [272, 110] on input "0" at bounding box center [265, 108] width 18 height 9
type input "0400"
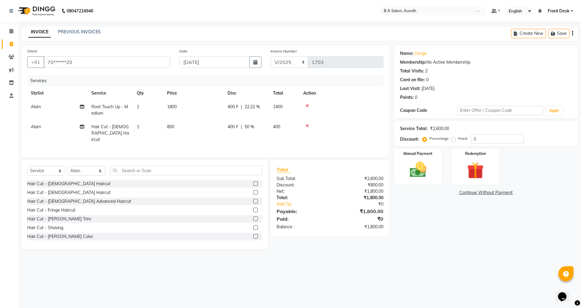
click at [269, 119] on td "400 F | 22.22 %" at bounding box center [246, 110] width 45 height 20
select select "88968"
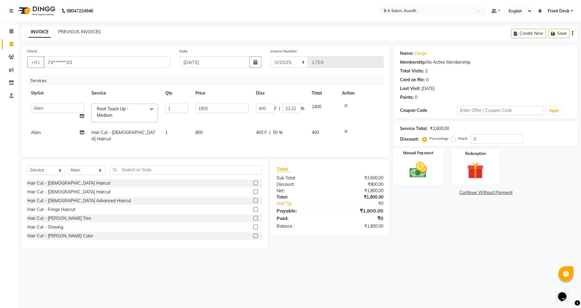
click at [420, 172] on img at bounding box center [418, 170] width 28 height 20
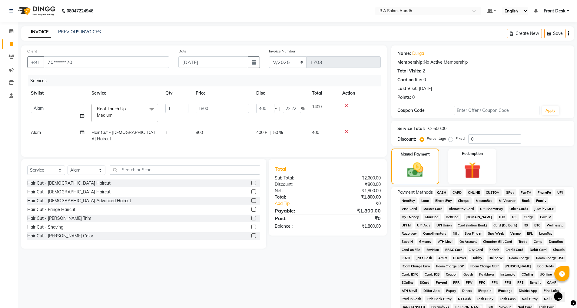
click at [440, 190] on span "CASH" at bounding box center [441, 192] width 13 height 7
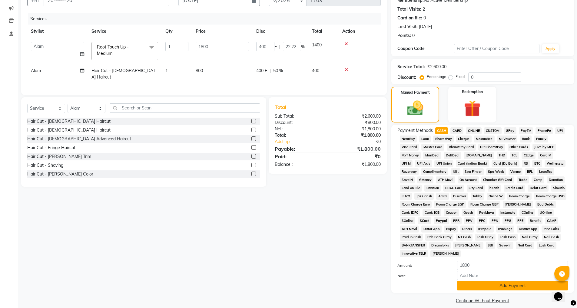
scroll to position [68, 0]
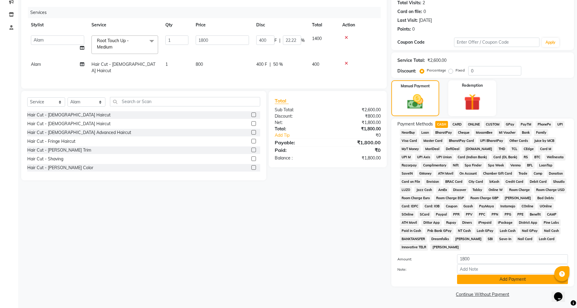
click at [462, 276] on button "Add Payment" at bounding box center [512, 278] width 111 height 9
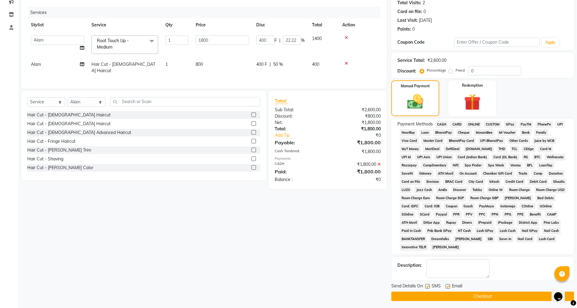
click at [462, 293] on button "Checkout" at bounding box center [482, 295] width 183 height 9
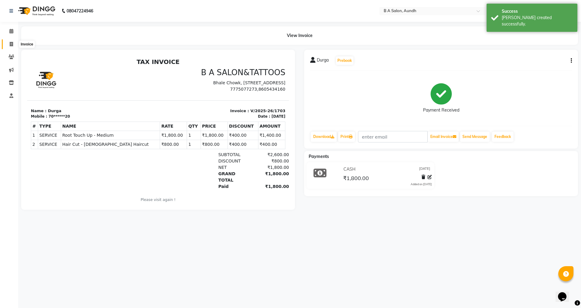
click at [10, 41] on span at bounding box center [11, 44] width 11 height 7
select select "5955"
select select "service"
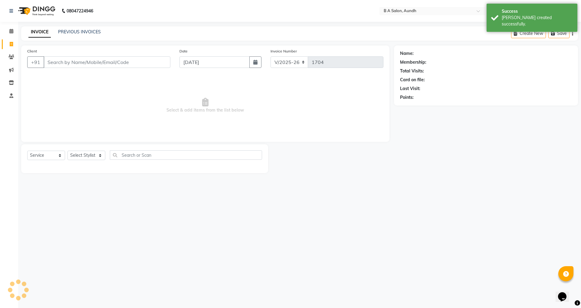
click at [56, 64] on input "Client" at bounding box center [107, 62] width 127 height 12
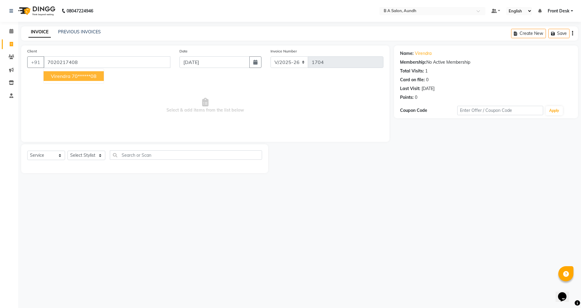
click at [84, 73] on button "virendra 70******08" at bounding box center [74, 76] width 60 height 10
type input "70******08"
click at [209, 59] on input "[DATE]" at bounding box center [215, 62] width 71 height 12
select select "9"
select select "2025"
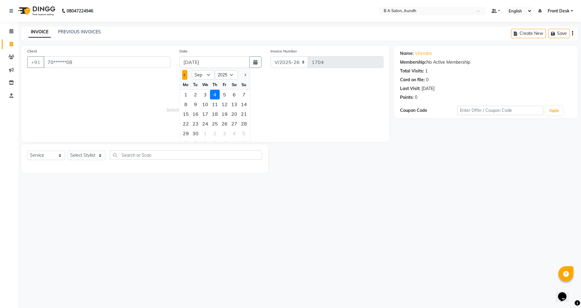
click at [186, 72] on button "Previous month" at bounding box center [184, 75] width 5 height 10
select select "8"
click at [226, 131] on div "29" at bounding box center [225, 133] width 10 height 10
type input "[DATE]"
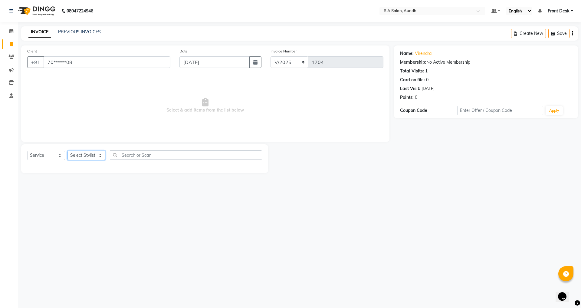
click at [81, 153] on select "Select Stylist Akash sir [PERSON_NAME] Front Desk pranshoo [PERSON_NAME]" at bounding box center [87, 154] width 38 height 9
select select "88711"
click at [68, 150] on select "Select Stylist Akash sir [PERSON_NAME] Front Desk pranshoo [PERSON_NAME]" at bounding box center [87, 154] width 38 height 9
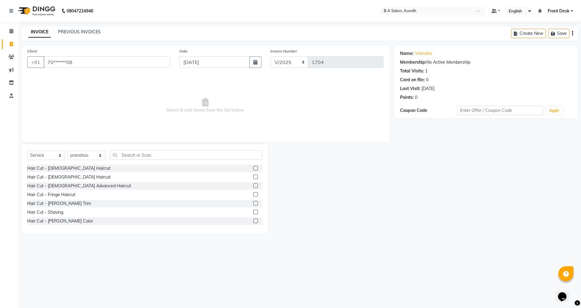
click at [253, 167] on label at bounding box center [255, 168] width 5 height 5
click at [253, 167] on input "checkbox" at bounding box center [255, 168] width 4 height 4
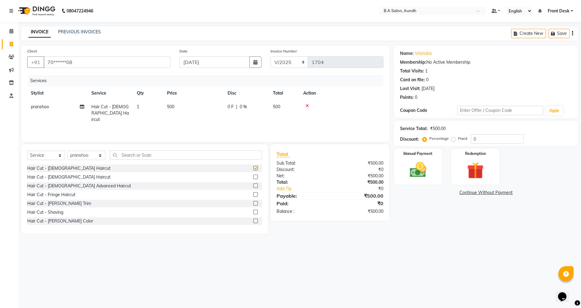
checkbox input "false"
click at [55, 153] on select "Select Service Product Membership Package Voucher Prepaid Gift Card" at bounding box center [46, 154] width 38 height 9
select select "product"
click at [27, 150] on select "Select Service Product Membership Package Voucher Prepaid Gift Card" at bounding box center [46, 154] width 38 height 9
click at [82, 157] on select "Select Stylist Akash sir [PERSON_NAME] Front Desk pranshoo [PERSON_NAME]" at bounding box center [87, 154] width 38 height 9
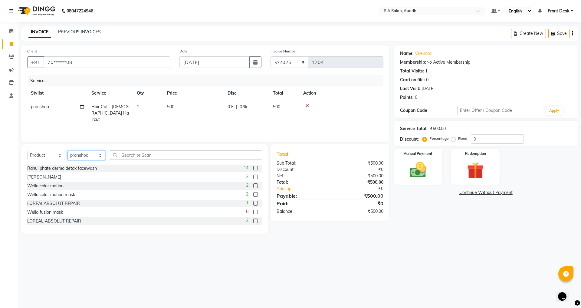
select select "51823"
click at [68, 150] on select "Select Stylist Akash sir [PERSON_NAME] Front Desk pranshoo [PERSON_NAME]" at bounding box center [87, 154] width 38 height 9
click at [134, 158] on input "text" at bounding box center [186, 154] width 152 height 9
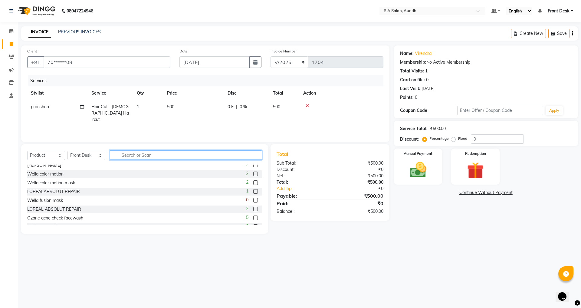
scroll to position [30, 0]
click at [141, 154] on input "text" at bounding box center [186, 154] width 152 height 9
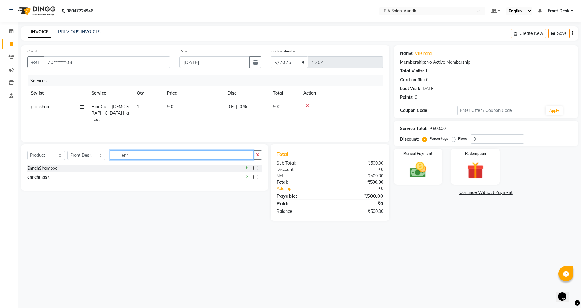
type input "enr"
click at [255, 169] on label at bounding box center [255, 168] width 5 height 5
click at [255, 169] on input "checkbox" at bounding box center [255, 168] width 4 height 4
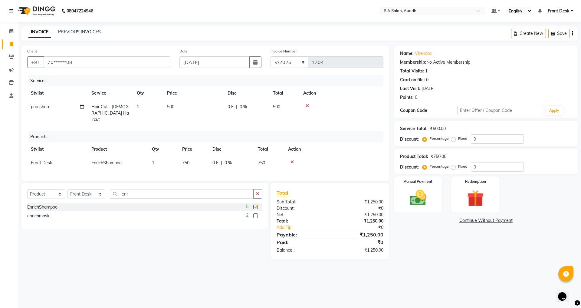
checkbox input "false"
click at [263, 106] on div "0 F | 0 %" at bounding box center [247, 107] width 38 height 6
select select "88711"
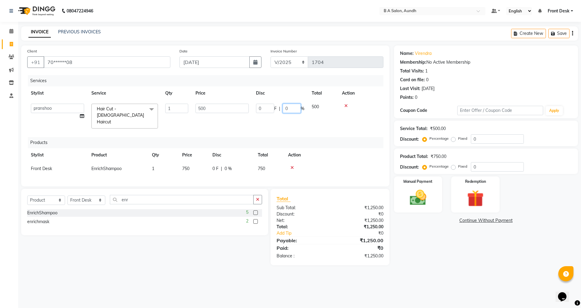
click at [297, 108] on input "0" at bounding box center [292, 108] width 18 height 9
type input "050"
click at [292, 122] on div "Services Stylist Service Qty Price Disc Total Action Akash sir [PERSON_NAME] Fr…" at bounding box center [205, 127] width 356 height 105
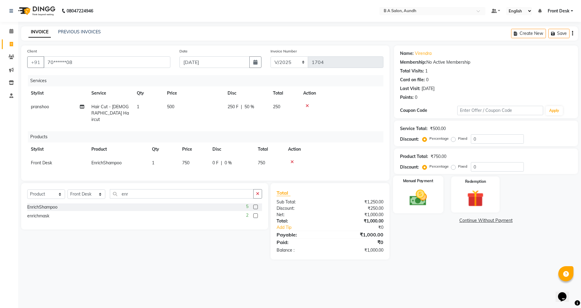
click at [417, 208] on div "Manual Payment" at bounding box center [418, 194] width 50 height 37
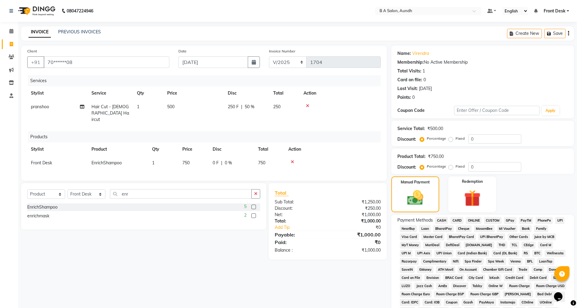
drag, startPoint x: 469, startPoint y: 218, endPoint x: 477, endPoint y: 236, distance: 20.3
click at [469, 218] on span "ONLINE" at bounding box center [474, 220] width 16 height 7
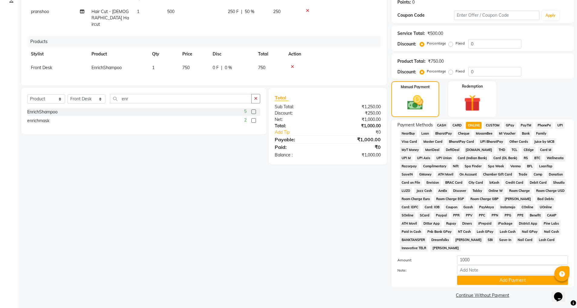
scroll to position [96, 0]
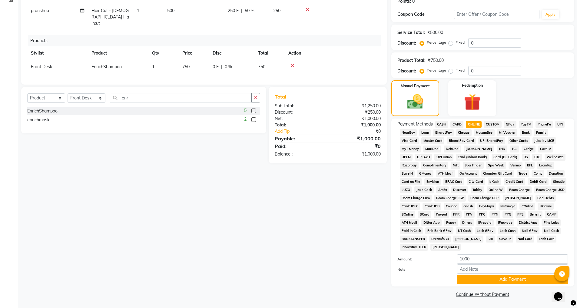
click at [454, 281] on div "Add Payment" at bounding box center [512, 278] width 120 height 9
click at [473, 278] on button "Add Payment" at bounding box center [512, 278] width 111 height 9
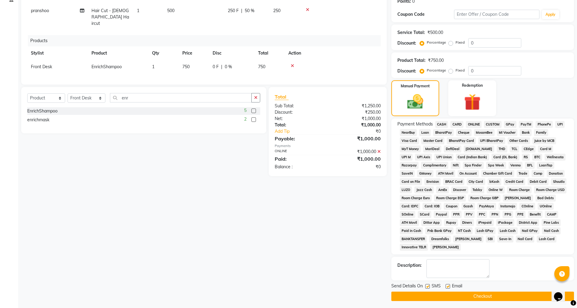
click at [469, 293] on button "Checkout" at bounding box center [482, 295] width 183 height 9
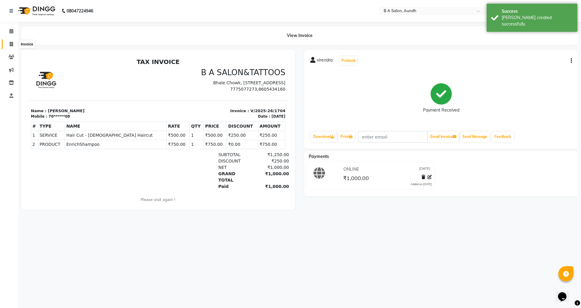
click at [11, 44] on icon at bounding box center [11, 44] width 3 height 5
select select "5955"
select select "service"
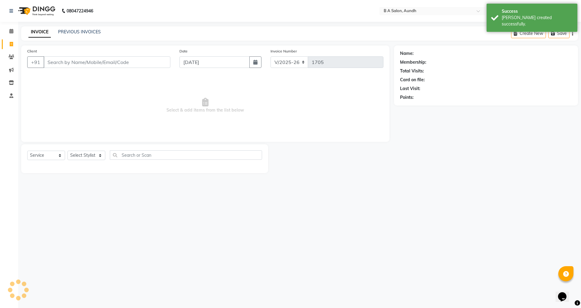
click at [86, 61] on input "Client" at bounding box center [107, 62] width 127 height 12
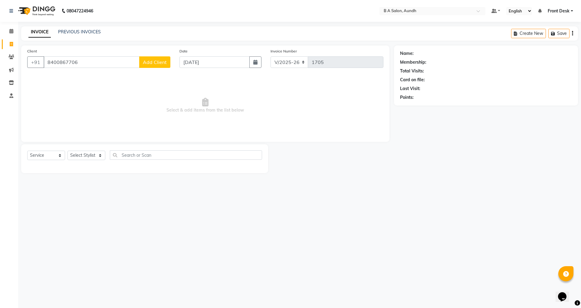
type input "8400867706"
click at [155, 65] on button "Add Client" at bounding box center [154, 62] width 31 height 12
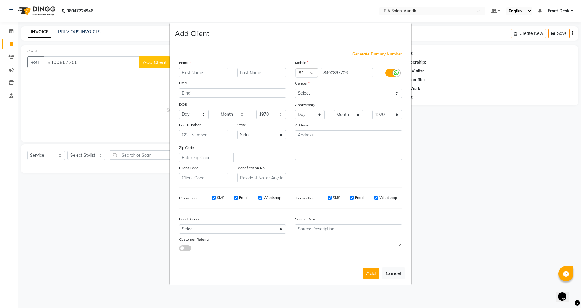
click at [197, 71] on input "text" at bounding box center [203, 72] width 49 height 9
type input "chetan"
click at [312, 94] on select "Select [DEMOGRAPHIC_DATA] [DEMOGRAPHIC_DATA] Other Prefer Not To Say" at bounding box center [348, 92] width 107 height 9
select select "[DEMOGRAPHIC_DATA]"
click at [295, 88] on select "Select [DEMOGRAPHIC_DATA] [DEMOGRAPHIC_DATA] Other Prefer Not To Say" at bounding box center [348, 92] width 107 height 9
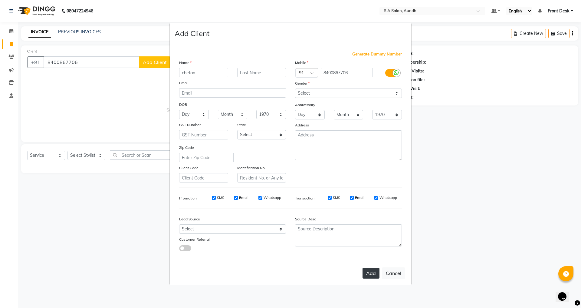
click at [374, 277] on button "Add" at bounding box center [371, 272] width 17 height 11
type input "84******06"
select select
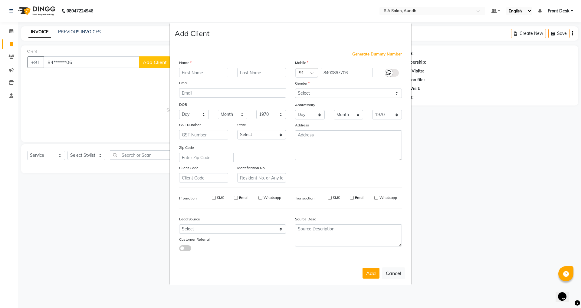
select select
checkbox input "false"
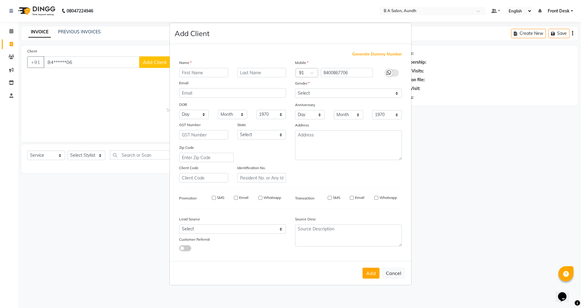
checkbox input "false"
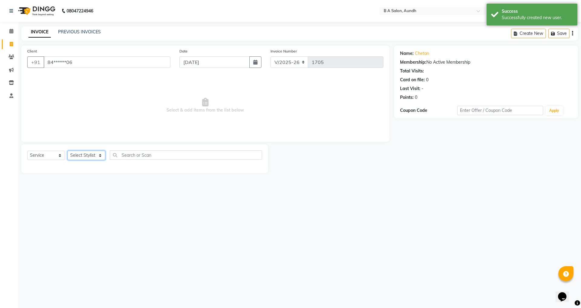
click at [85, 152] on select "Select Stylist Akash sir [PERSON_NAME] Front Desk pranshoo [PERSON_NAME]" at bounding box center [87, 154] width 38 height 9
select select "88711"
click at [68, 150] on select "Select Stylist Akash sir [PERSON_NAME] Front Desk pranshoo [PERSON_NAME]" at bounding box center [87, 154] width 38 height 9
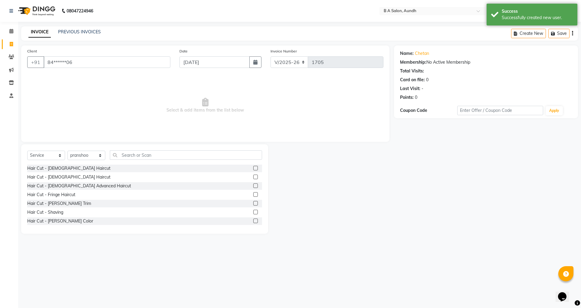
click at [253, 169] on label at bounding box center [255, 168] width 5 height 5
click at [253, 169] on input "checkbox" at bounding box center [255, 168] width 4 height 4
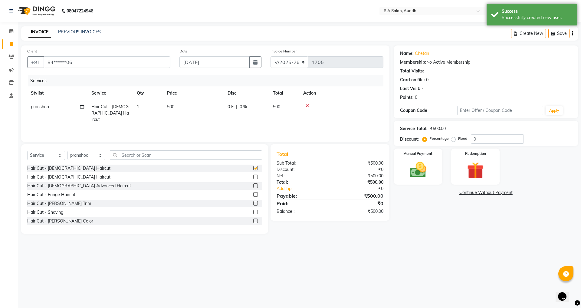
checkbox input "false"
click at [478, 136] on input "0" at bounding box center [497, 138] width 53 height 9
type input "050"
click at [427, 166] on img at bounding box center [418, 170] width 28 height 20
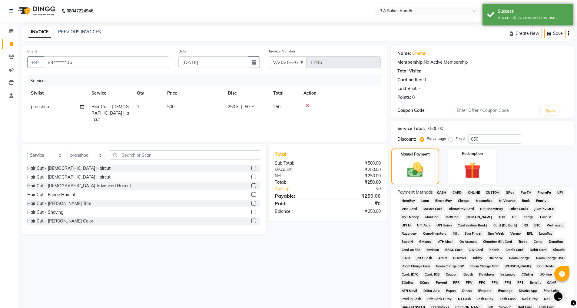
click at [479, 190] on span "ONLINE" at bounding box center [474, 192] width 16 height 7
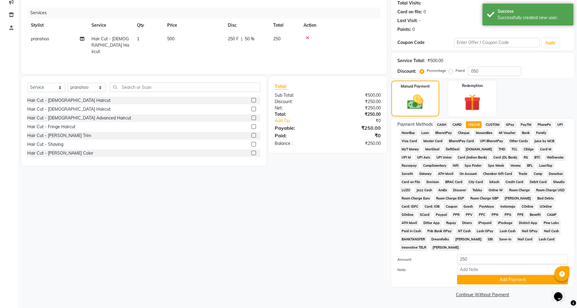
scroll to position [68, 0]
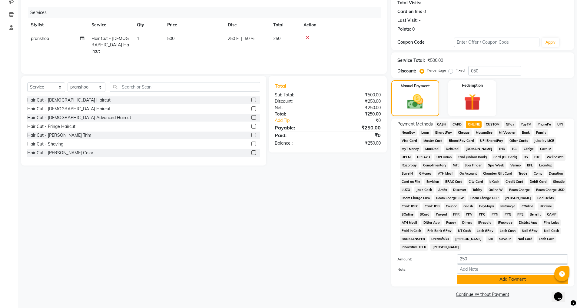
click at [479, 282] on button "Add Payment" at bounding box center [512, 278] width 111 height 9
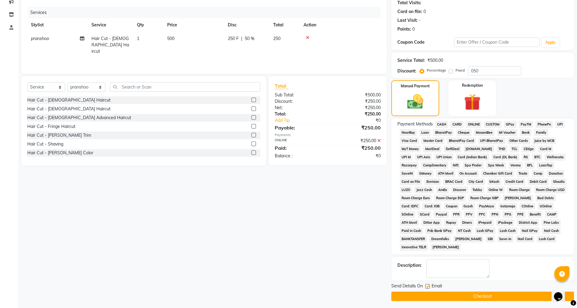
click at [476, 295] on button "Checkout" at bounding box center [482, 295] width 183 height 9
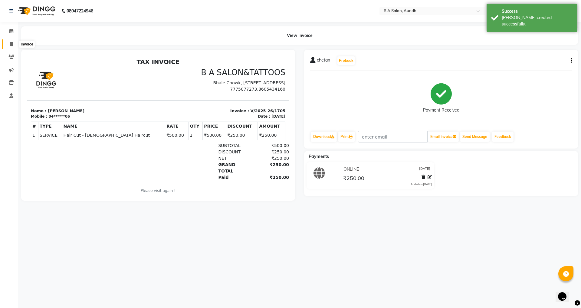
drag, startPoint x: 14, startPoint y: 42, endPoint x: 17, endPoint y: 43, distance: 3.9
click at [14, 42] on span at bounding box center [11, 44] width 11 height 7
select select "5955"
select select "service"
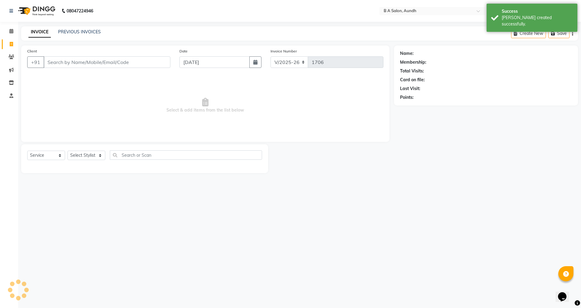
click at [52, 64] on input "Client" at bounding box center [107, 62] width 127 height 12
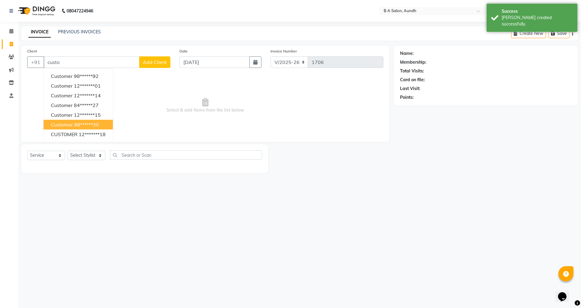
click at [89, 126] on ngb-highlight "88******30" at bounding box center [86, 124] width 25 height 6
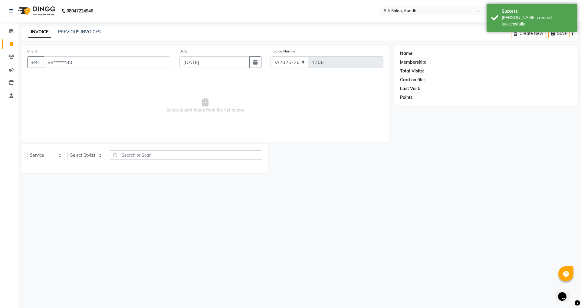
type input "88******30"
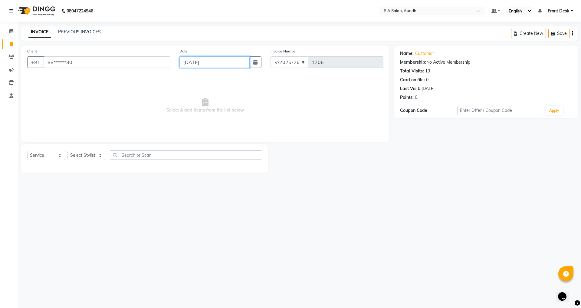
click at [189, 60] on input "[DATE]" at bounding box center [215, 62] width 71 height 12
select select "9"
select select "2025"
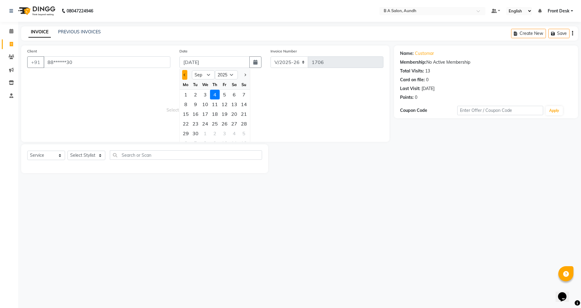
click at [185, 72] on button "Previous month" at bounding box center [184, 75] width 5 height 10
select select "8"
click at [226, 134] on div "29" at bounding box center [225, 133] width 10 height 10
type input "[DATE]"
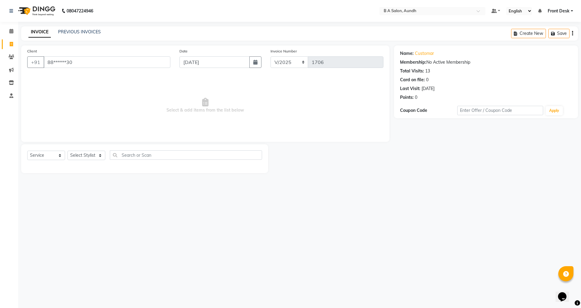
click at [59, 250] on div "08047224946 Select Location × B A Salon, Aundh Default Panel My Panel English E…" at bounding box center [290, 154] width 581 height 308
click at [92, 155] on select "Select Stylist Akash sir [PERSON_NAME] Front Desk pranshoo [PERSON_NAME]" at bounding box center [87, 154] width 38 height 9
select select "47243"
click at [68, 150] on select "Select Stylist Akash sir [PERSON_NAME] Front Desk pranshoo [PERSON_NAME]" at bounding box center [87, 154] width 38 height 9
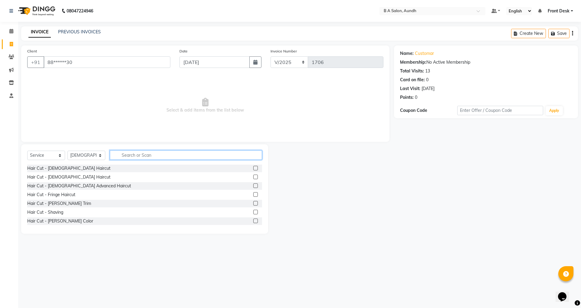
click at [137, 156] on input "text" at bounding box center [186, 154] width 152 height 9
type input "thre"
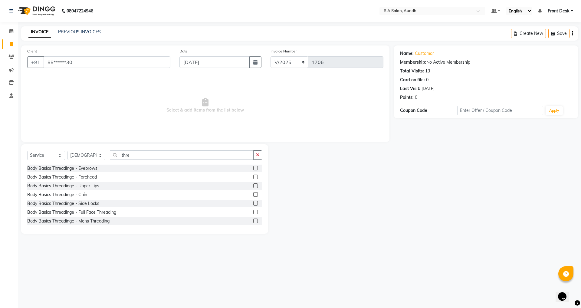
click at [253, 167] on label at bounding box center [255, 168] width 5 height 5
click at [253, 167] on input "checkbox" at bounding box center [255, 168] width 4 height 4
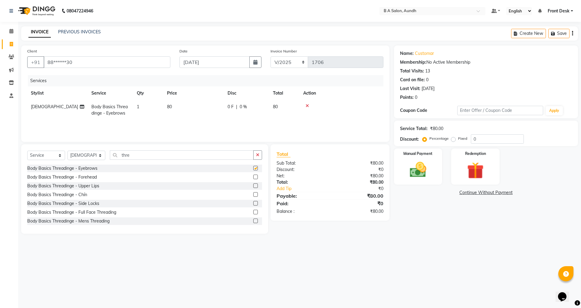
checkbox input "false"
click at [262, 104] on div "0 F | 0 %" at bounding box center [247, 107] width 38 height 6
select select "47243"
click at [268, 108] on input "0" at bounding box center [265, 108] width 18 height 9
type input "020"
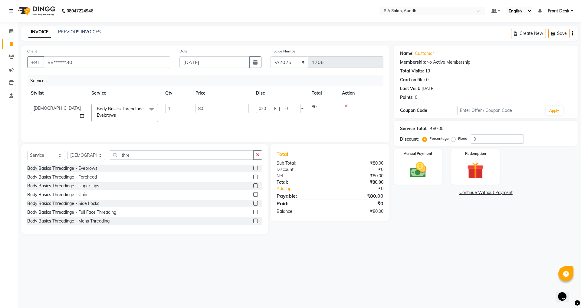
click at [263, 127] on div "Services Stylist Service Qty Price Disc Total Action Akash sir [PERSON_NAME] Fr…" at bounding box center [205, 105] width 356 height 61
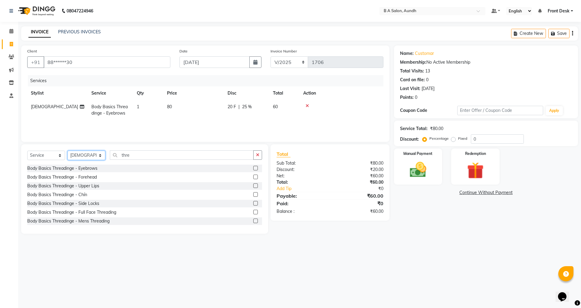
click at [94, 153] on select "Select Stylist Akash sir [PERSON_NAME] Front Desk pranshoo [PERSON_NAME]" at bounding box center [87, 154] width 38 height 9
select select "86340"
click at [68, 150] on select "Select Stylist Akash sir [PERSON_NAME] Front Desk pranshoo [PERSON_NAME]" at bounding box center [87, 154] width 38 height 9
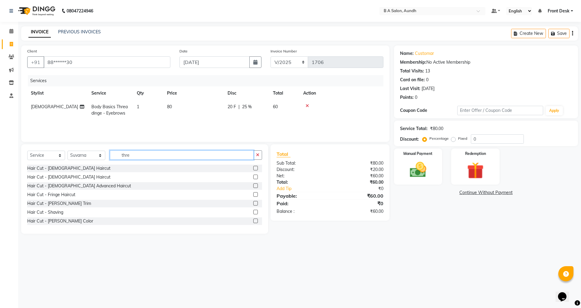
click at [147, 155] on input "thre" at bounding box center [182, 154] width 144 height 9
type input "t"
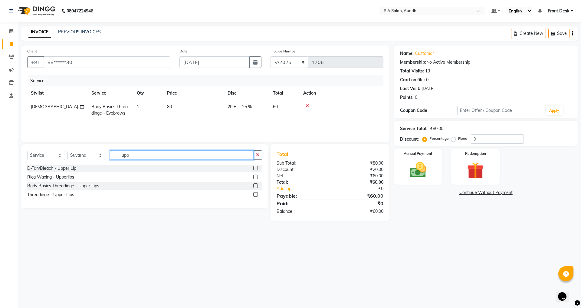
type input "upp"
click at [255, 194] on label at bounding box center [255, 194] width 5 height 5
click at [255, 194] on input "checkbox" at bounding box center [255, 195] width 4 height 4
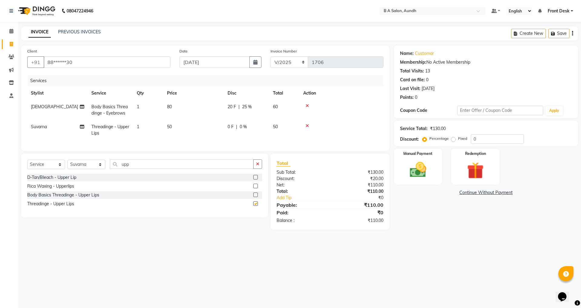
checkbox input "false"
click at [256, 188] on label at bounding box center [255, 185] width 5 height 5
click at [256, 188] on input "checkbox" at bounding box center [255, 186] width 4 height 4
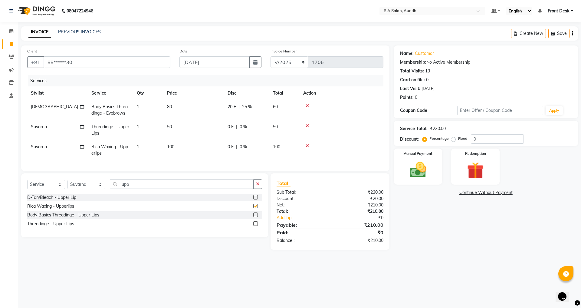
checkbox input "false"
click at [308, 124] on icon at bounding box center [307, 126] width 3 height 4
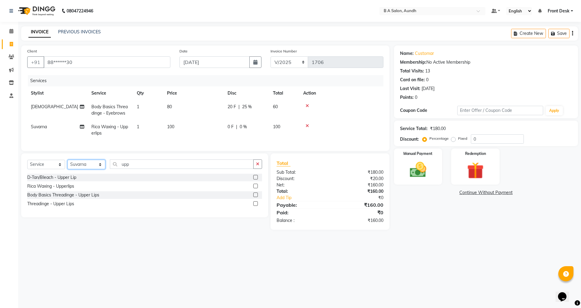
click at [91, 166] on select "Select Stylist Akash sir [PERSON_NAME] Front Desk pranshoo [PERSON_NAME]" at bounding box center [87, 164] width 38 height 9
select select "88711"
click at [68, 164] on select "Select Stylist Akash sir [PERSON_NAME] Front Desk pranshoo [PERSON_NAME]" at bounding box center [87, 164] width 38 height 9
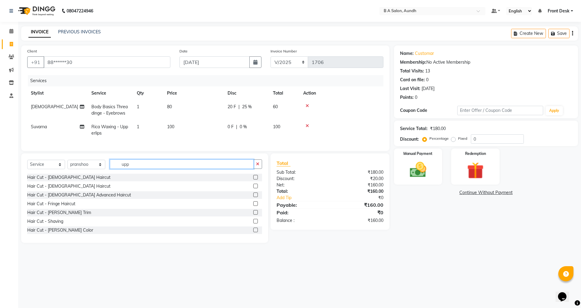
drag, startPoint x: 152, startPoint y: 165, endPoint x: 142, endPoint y: 156, distance: 13.7
click at [152, 165] on input "upp" at bounding box center [182, 163] width 144 height 9
type input "u"
click at [253, 188] on label at bounding box center [255, 185] width 5 height 5
click at [253, 188] on input "checkbox" at bounding box center [255, 186] width 4 height 4
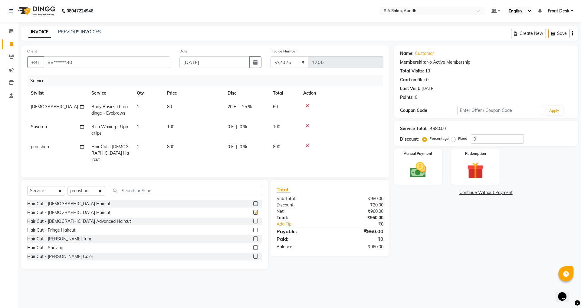
checkbox input "false"
click at [137, 186] on input "text" at bounding box center [186, 190] width 152 height 9
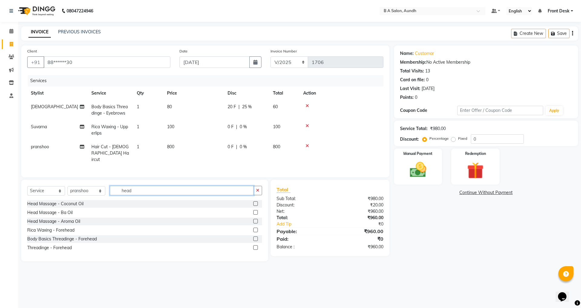
type input "head"
click at [255, 201] on label at bounding box center [255, 203] width 5 height 5
click at [255, 202] on input "checkbox" at bounding box center [255, 204] width 4 height 4
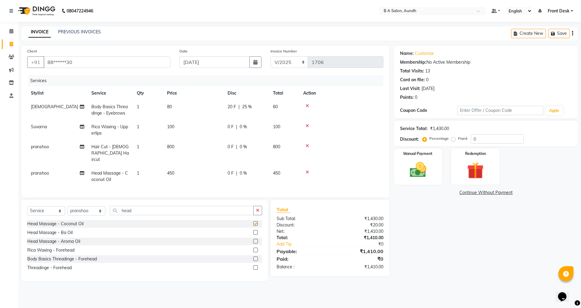
checkbox input "false"
click at [305, 144] on div at bounding box center [341, 145] width 77 height 4
click at [307, 143] on icon at bounding box center [307, 145] width 3 height 4
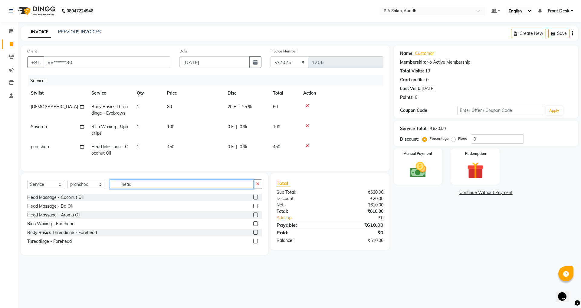
click at [231, 187] on input "head" at bounding box center [182, 183] width 144 height 9
type input "h"
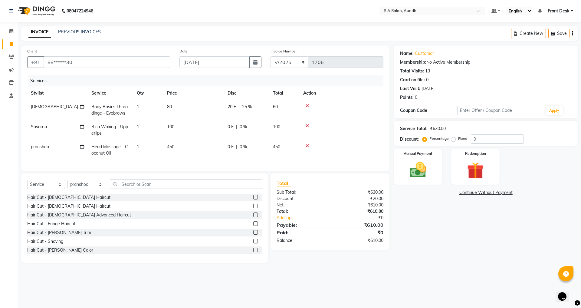
click at [253, 199] on label at bounding box center [255, 197] width 5 height 5
click at [253, 199] on input "checkbox" at bounding box center [255, 197] width 4 height 4
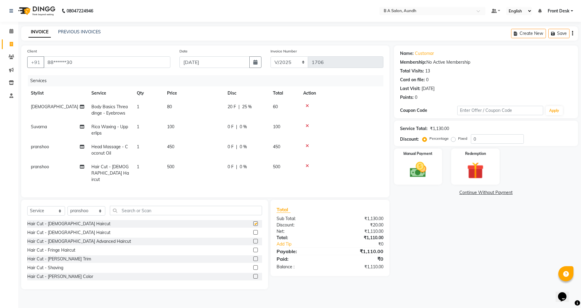
checkbox input "false"
click at [271, 169] on td "500" at bounding box center [284, 173] width 30 height 26
select select "88711"
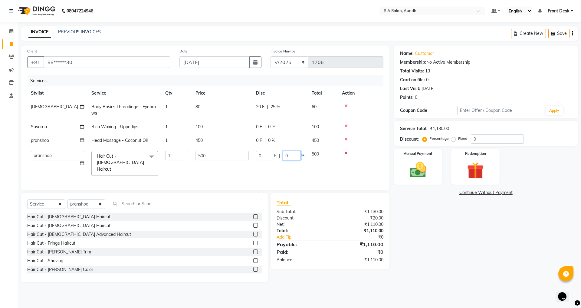
click at [287, 158] on input "0" at bounding box center [292, 155] width 18 height 9
type input "050"
click at [290, 166] on tr "Akash sir [PERSON_NAME] Front Desk pranshoo [PERSON_NAME] Hair Cut - [DEMOGRAPH…" at bounding box center [205, 163] width 356 height 32
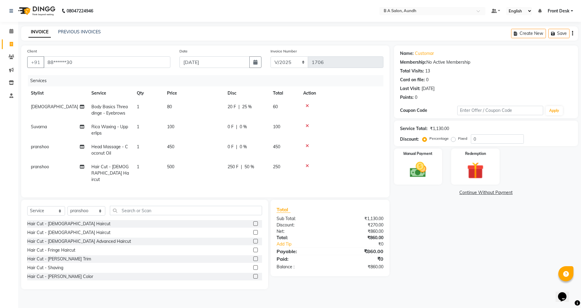
click at [256, 145] on div "0 F | 0 %" at bounding box center [247, 146] width 38 height 6
select select "88711"
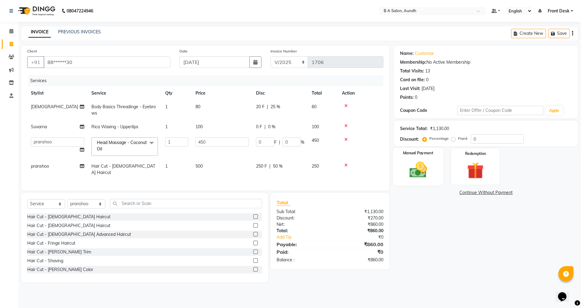
click at [404, 170] on div "Manual Payment" at bounding box center [418, 166] width 50 height 37
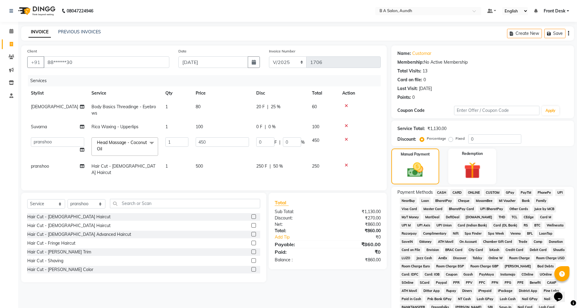
click at [473, 191] on span "ONLINE" at bounding box center [474, 192] width 16 height 7
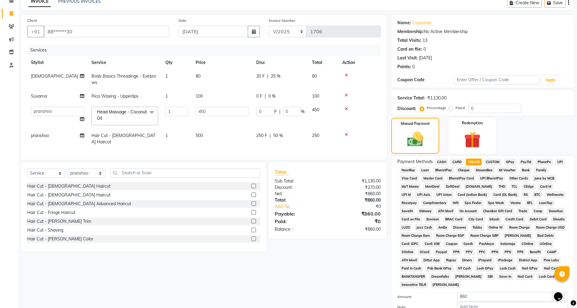
scroll to position [68, 0]
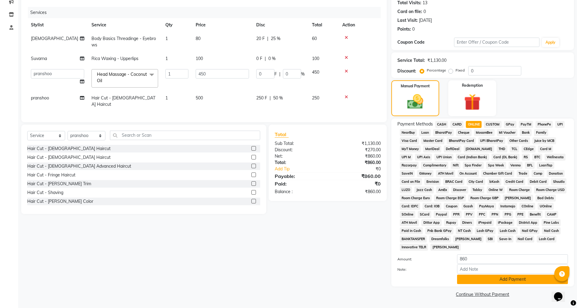
click at [476, 277] on button "Add Payment" at bounding box center [512, 278] width 111 height 9
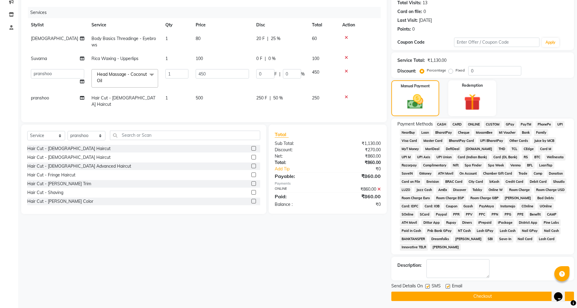
drag, startPoint x: 479, startPoint y: 295, endPoint x: 467, endPoint y: 293, distance: 11.6
click at [478, 296] on button "Checkout" at bounding box center [482, 295] width 183 height 9
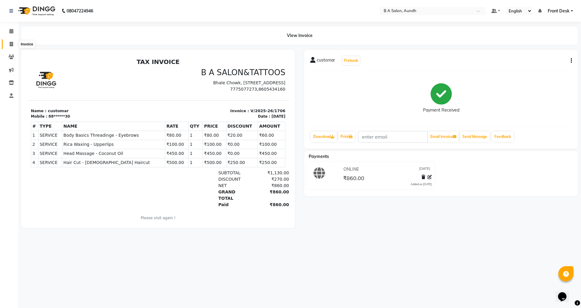
click at [11, 44] on icon at bounding box center [11, 44] width 3 height 5
select select "service"
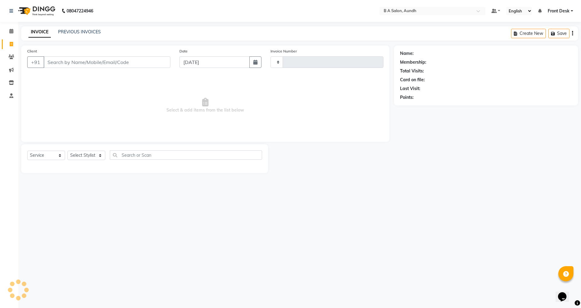
type input "1707"
select select "5955"
click at [110, 62] on input "Client" at bounding box center [107, 62] width 127 height 12
type input "9518137021"
click at [150, 60] on span "Add Client" at bounding box center [155, 62] width 24 height 6
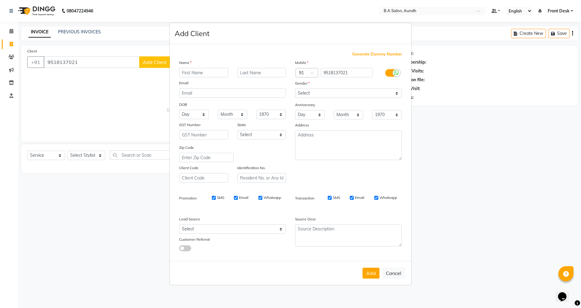
click at [199, 73] on input "text" at bounding box center [203, 72] width 49 height 9
type input "Radhika"
click at [343, 92] on select "Select [DEMOGRAPHIC_DATA] [DEMOGRAPHIC_DATA] Other Prefer Not To Say" at bounding box center [348, 92] width 107 height 9
select select "[DEMOGRAPHIC_DATA]"
click at [295, 88] on select "Select [DEMOGRAPHIC_DATA] [DEMOGRAPHIC_DATA] Other Prefer Not To Say" at bounding box center [348, 92] width 107 height 9
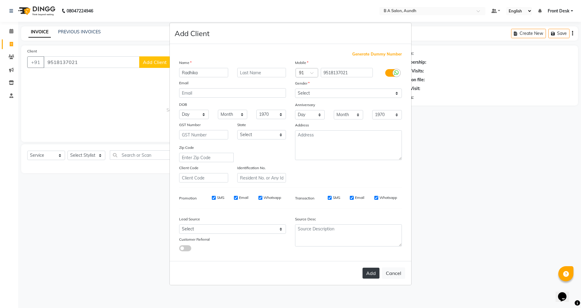
click at [368, 274] on button "Add" at bounding box center [371, 272] width 17 height 11
type input "95******21"
select select
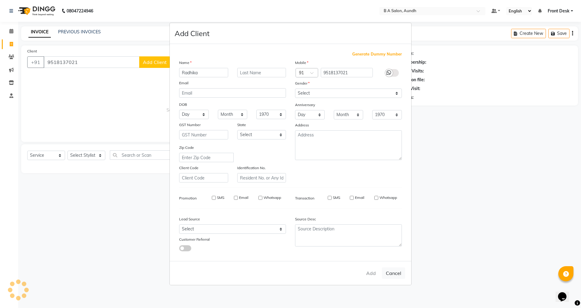
select select
checkbox input "false"
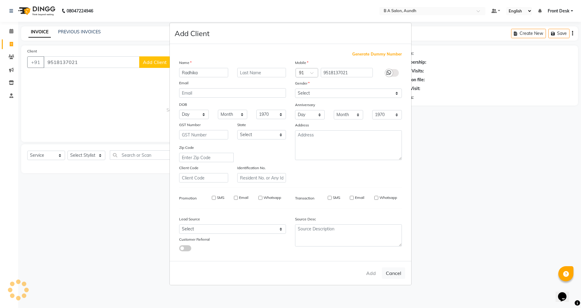
checkbox input "false"
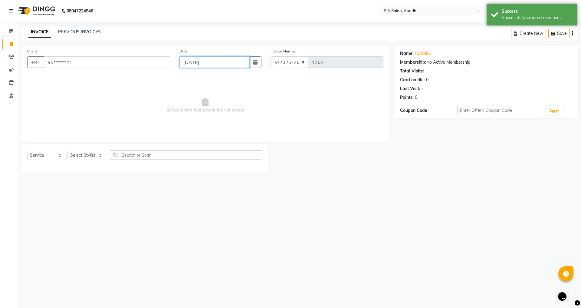
click at [200, 62] on input "[DATE]" at bounding box center [215, 62] width 71 height 12
select select "9"
select select "2025"
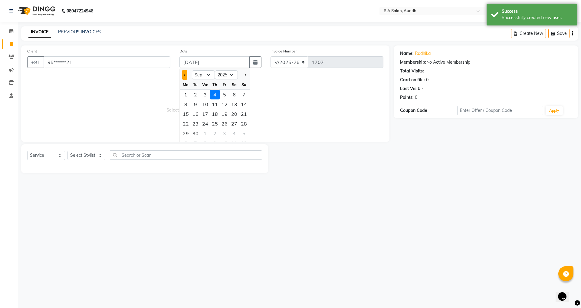
click at [183, 74] on button "Previous month" at bounding box center [184, 75] width 5 height 10
select select "8"
click at [229, 132] on div "30" at bounding box center [234, 133] width 10 height 10
type input "[DATE]"
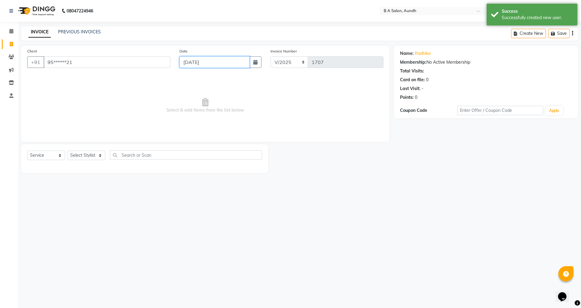
click at [191, 65] on input "[DATE]" at bounding box center [215, 62] width 71 height 12
select select "8"
select select "2025"
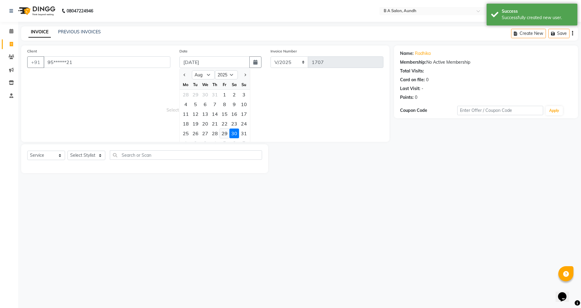
click at [224, 133] on div "29" at bounding box center [225, 133] width 10 height 10
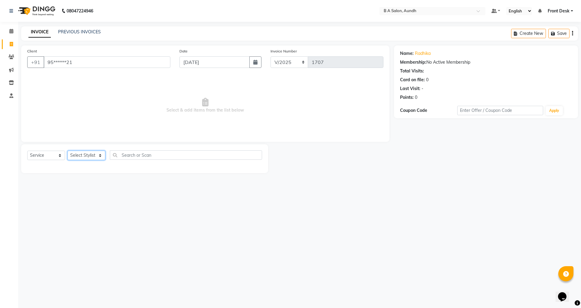
click at [98, 155] on select "Select Stylist Akash sir [PERSON_NAME] Front Desk pranshoo [PERSON_NAME]" at bounding box center [87, 154] width 38 height 9
click at [68, 150] on select "Select Stylist Akash sir [PERSON_NAME] Front Desk pranshoo [PERSON_NAME]" at bounding box center [87, 154] width 38 height 9
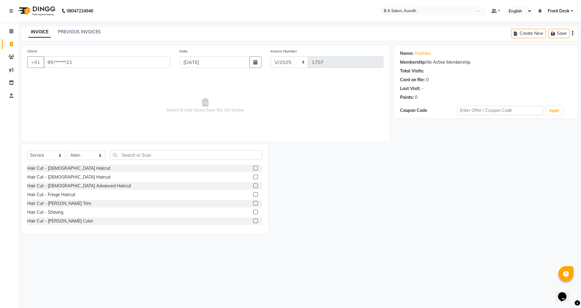
click at [253, 176] on label at bounding box center [255, 176] width 5 height 5
click at [253, 176] on input "checkbox" at bounding box center [255, 177] width 4 height 4
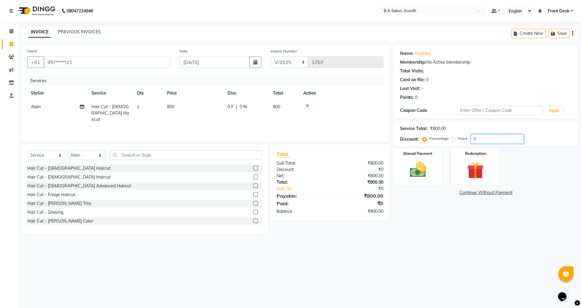
click at [501, 136] on input "0" at bounding box center [497, 138] width 53 height 9
click at [422, 174] on img at bounding box center [418, 170] width 28 height 20
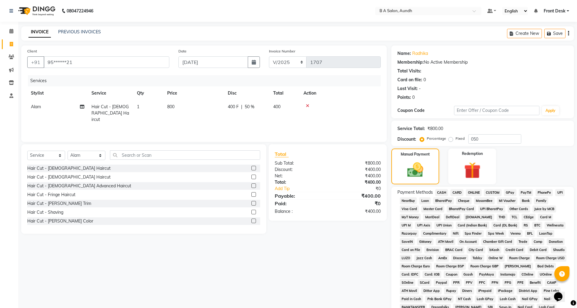
click at [474, 193] on span "ONLINE" at bounding box center [474, 192] width 16 height 7
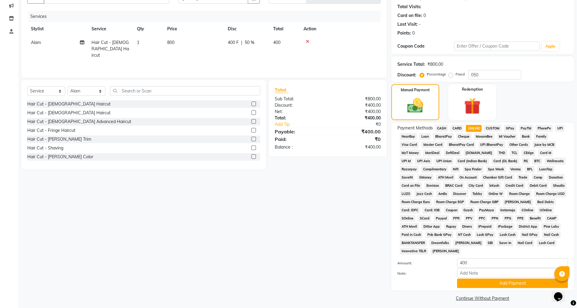
scroll to position [68, 0]
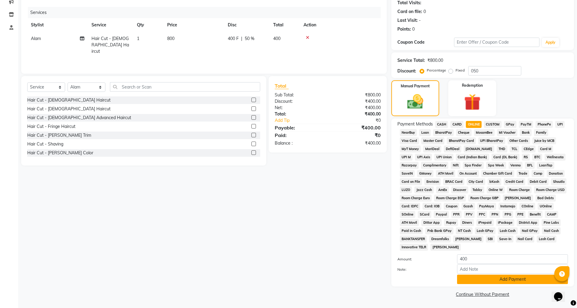
click at [487, 277] on button "Add Payment" at bounding box center [512, 278] width 111 height 9
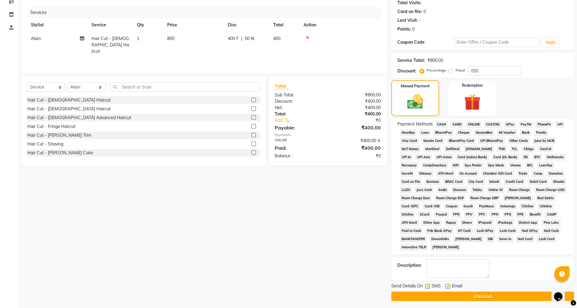
click at [483, 295] on button "Checkout" at bounding box center [482, 295] width 183 height 9
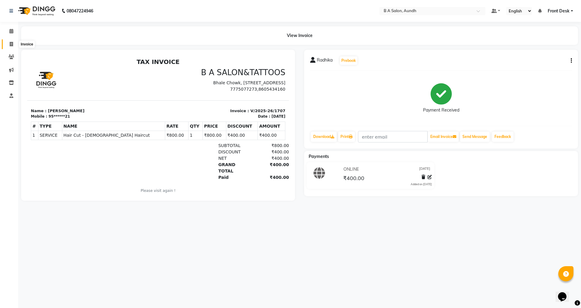
click at [10, 43] on icon at bounding box center [11, 44] width 3 height 5
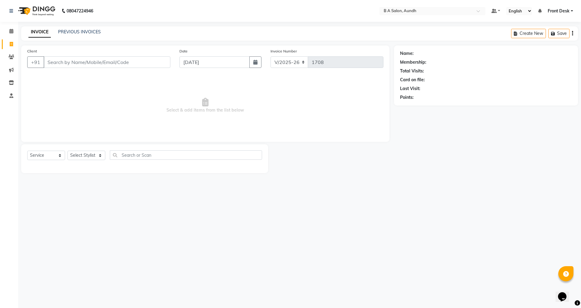
click at [90, 63] on input "Client" at bounding box center [107, 62] width 127 height 12
click at [93, 77] on ngb-highlight "70******75" at bounding box center [83, 76] width 25 height 6
click at [81, 155] on select "Select Stylist Akash sir [PERSON_NAME] Front Desk pranshoo [PERSON_NAME]" at bounding box center [87, 154] width 38 height 9
click at [68, 150] on select "Select Stylist Akash sir [PERSON_NAME] Front Desk pranshoo [PERSON_NAME]" at bounding box center [87, 154] width 38 height 9
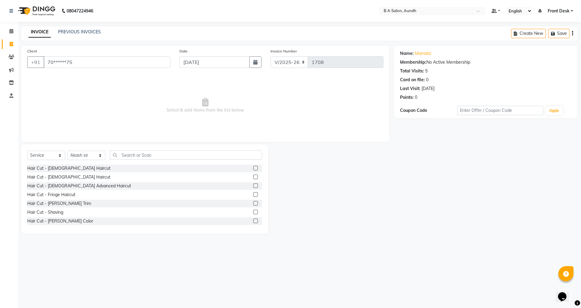
click at [253, 176] on label at bounding box center [255, 176] width 5 height 5
click at [253, 176] on input "checkbox" at bounding box center [255, 177] width 4 height 4
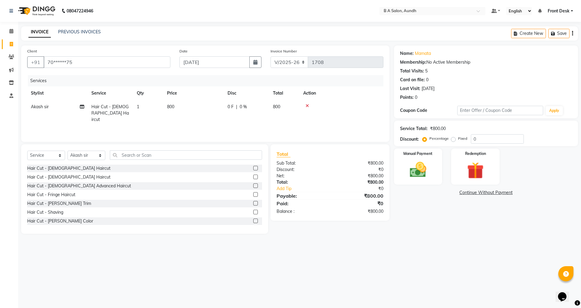
click at [292, 109] on td "800" at bounding box center [284, 113] width 30 height 26
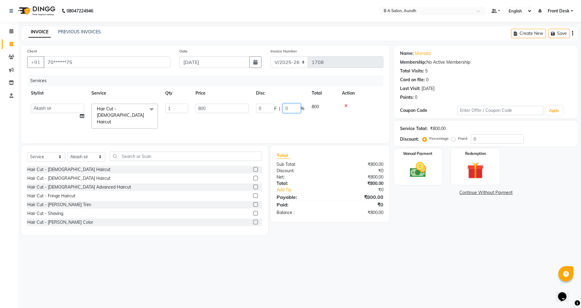
click at [291, 108] on input "0" at bounding box center [292, 108] width 18 height 9
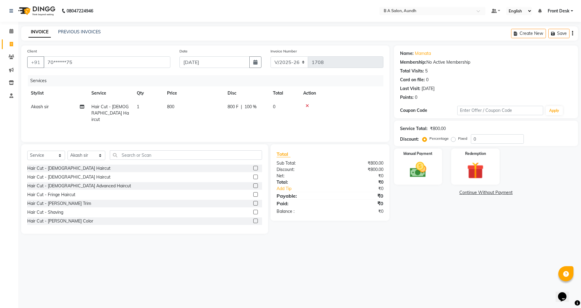
click at [291, 234] on main "INVOICE PREVIOUS INVOICES Create New Save Client +91 70******75 Date [DATE] Inv…" at bounding box center [299, 134] width 563 height 216
click at [245, 107] on div "800 F | 100 %" at bounding box center [247, 107] width 38 height 6
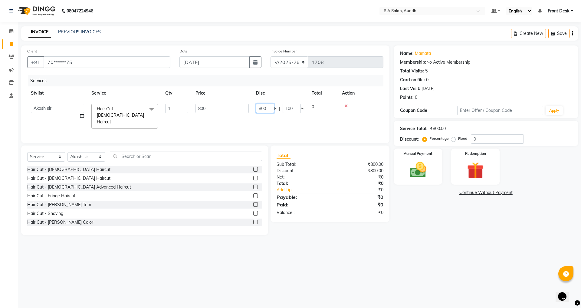
click at [271, 109] on input "800" at bounding box center [265, 108] width 18 height 9
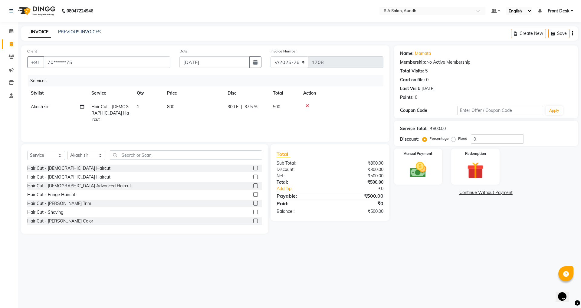
click at [307, 130] on div "Services Stylist Service Qty Price Disc Total Action Akash sir Hair Cut - [DEMO…" at bounding box center [205, 105] width 356 height 61
click at [433, 166] on div "Manual Payment" at bounding box center [418, 166] width 50 height 37
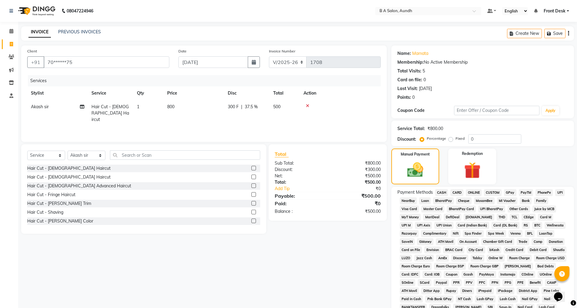
click at [475, 191] on span "ONLINE" at bounding box center [474, 192] width 16 height 7
click at [229, 64] on input "[DATE]" at bounding box center [213, 62] width 70 height 12
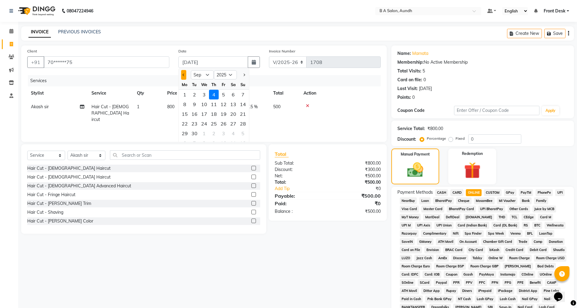
click at [185, 72] on button "Previous month" at bounding box center [183, 75] width 5 height 10
click at [226, 133] on div "29" at bounding box center [224, 133] width 10 height 10
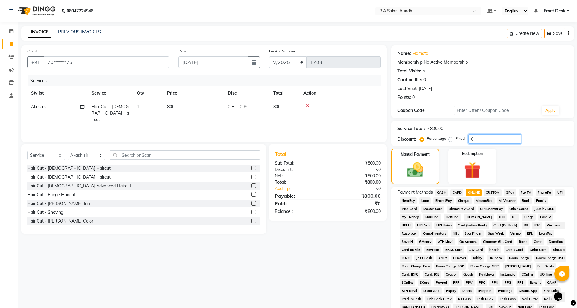
click at [491, 141] on input "0" at bounding box center [494, 138] width 53 height 9
click at [266, 109] on td "0 F | 0 %" at bounding box center [246, 113] width 45 height 26
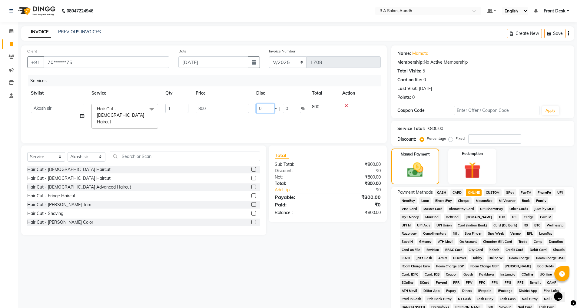
click at [265, 108] on input "0" at bounding box center [265, 108] width 18 height 9
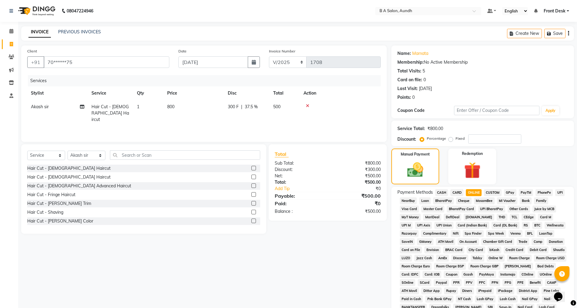
click at [270, 278] on div "Client +91 70******75 Date [DATE] Invoice Number V/2025 V/[PHONE_NUMBER] Servic…" at bounding box center [204, 205] width 374 height 321
click at [481, 24] on div "08047224946 Select Location × B A Salon, Aundh Default Panel My Panel English E…" at bounding box center [288, 188] width 577 height 376
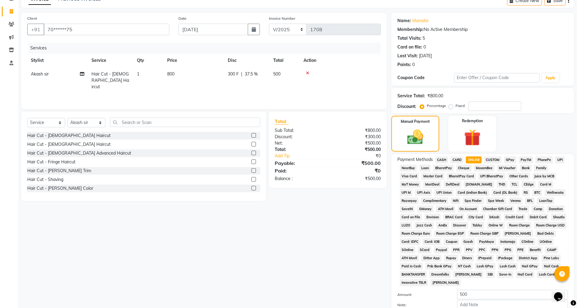
scroll to position [68, 0]
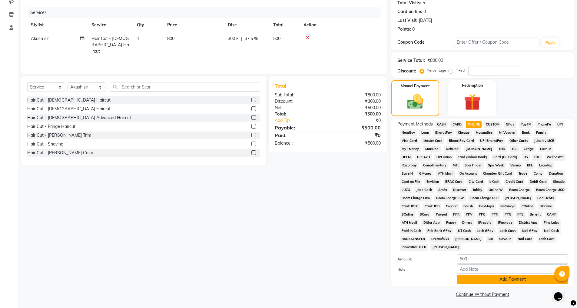
click at [500, 279] on button "Add Payment" at bounding box center [512, 278] width 111 height 9
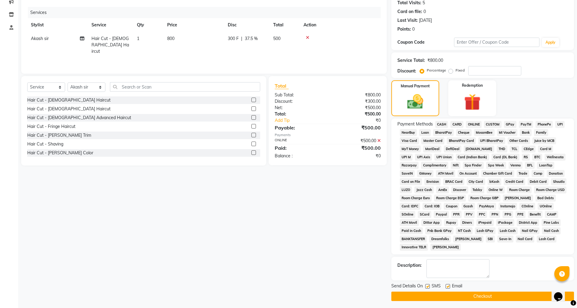
click at [497, 297] on button "Checkout" at bounding box center [482, 295] width 183 height 9
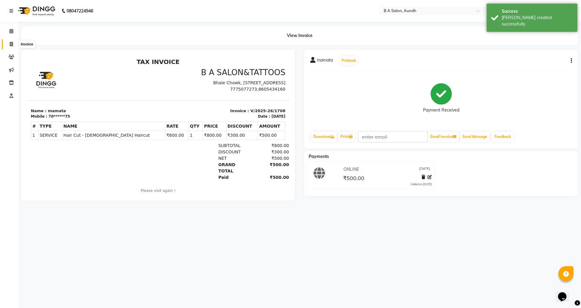
drag, startPoint x: 11, startPoint y: 45, endPoint x: 24, endPoint y: 47, distance: 13.2
click at [11, 45] on icon at bounding box center [11, 44] width 3 height 5
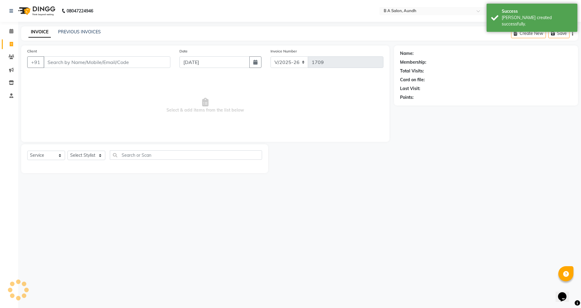
click at [124, 62] on input "Client" at bounding box center [107, 62] width 127 height 12
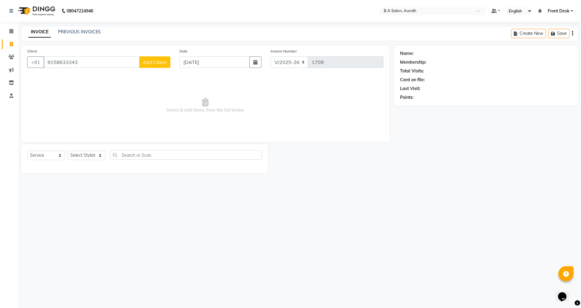
click at [151, 65] on button "Add Client" at bounding box center [154, 62] width 31 height 12
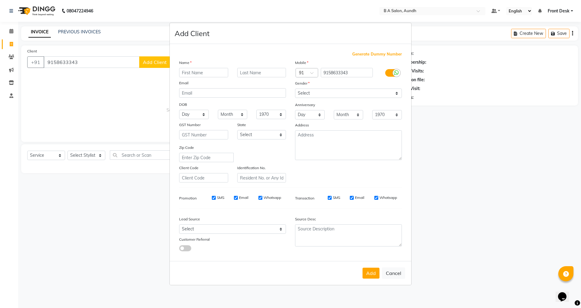
click at [209, 71] on input "text" at bounding box center [203, 72] width 49 height 9
click at [262, 38] on div "Add Client" at bounding box center [291, 33] width 242 height 21
click at [326, 92] on select "Select [DEMOGRAPHIC_DATA] [DEMOGRAPHIC_DATA] Other Prefer Not To Say" at bounding box center [348, 92] width 107 height 9
click at [295, 88] on select "Select [DEMOGRAPHIC_DATA] [DEMOGRAPHIC_DATA] Other Prefer Not To Say" at bounding box center [348, 92] width 107 height 9
click at [368, 273] on button "Add" at bounding box center [371, 272] width 17 height 11
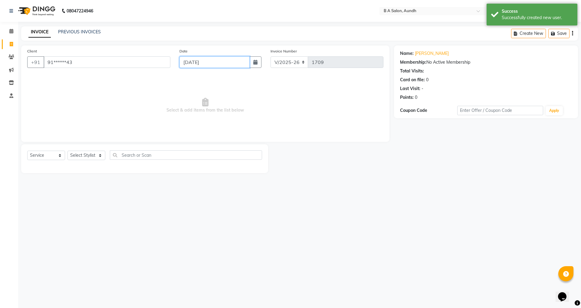
click at [216, 61] on input "[DATE]" at bounding box center [215, 62] width 71 height 12
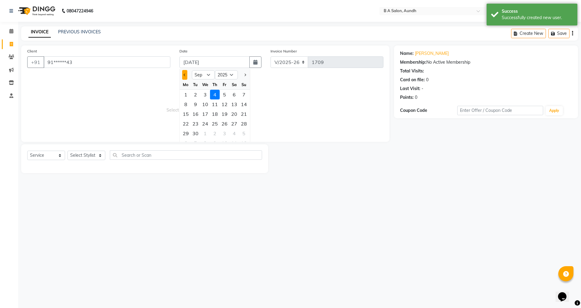
click at [184, 72] on button "Previous month" at bounding box center [184, 75] width 5 height 10
click at [228, 133] on div "29" at bounding box center [225, 133] width 10 height 10
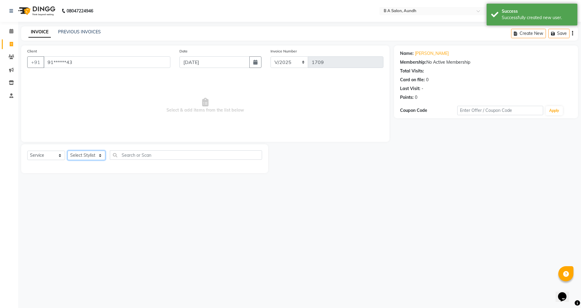
click at [96, 153] on select "Select Stylist Akash sir [PERSON_NAME] Front Desk pranshoo [PERSON_NAME]" at bounding box center [87, 154] width 38 height 9
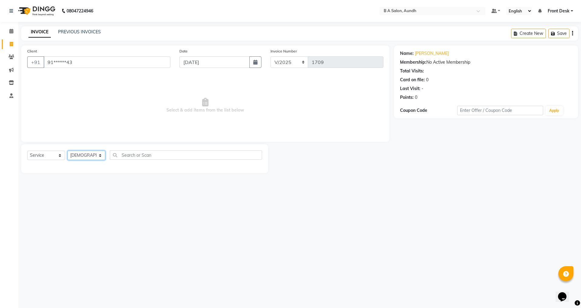
click at [68, 150] on select "Select Stylist Akash sir [PERSON_NAME] Front Desk pranshoo [PERSON_NAME]" at bounding box center [87, 154] width 38 height 9
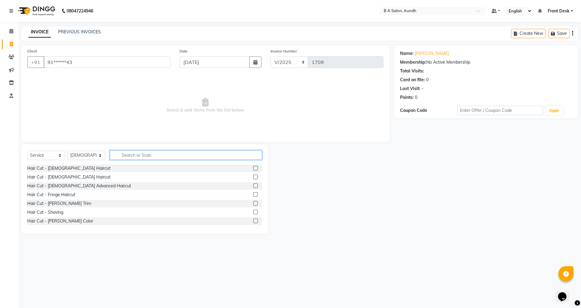
click at [131, 157] on input "text" at bounding box center [186, 154] width 152 height 9
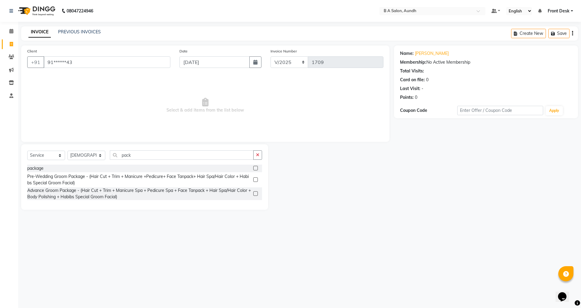
click at [255, 167] on label at bounding box center [255, 168] width 5 height 5
click at [255, 167] on input "checkbox" at bounding box center [255, 168] width 4 height 4
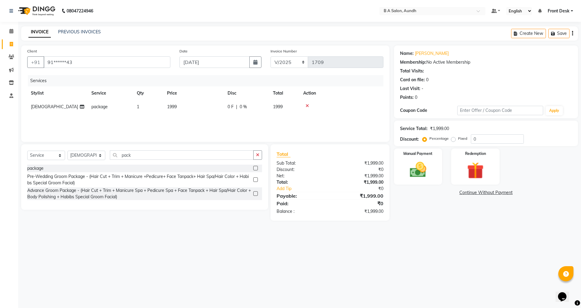
click at [245, 109] on span "0 %" at bounding box center [243, 107] width 7 height 6
drag, startPoint x: 283, startPoint y: 107, endPoint x: 276, endPoint y: 108, distance: 7.3
click at [284, 107] on input "0" at bounding box center [292, 108] width 18 height 9
click at [188, 105] on td "1999" at bounding box center [193, 107] width 61 height 14
click at [208, 104] on input "1999" at bounding box center [222, 108] width 53 height 9
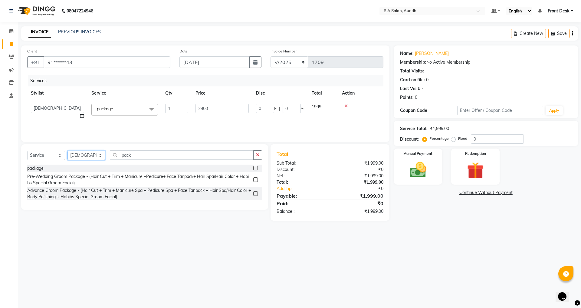
click at [92, 156] on select "Select Stylist Akash sir [PERSON_NAME] Front Desk pranshoo [PERSON_NAME]" at bounding box center [87, 154] width 38 height 9
click at [68, 150] on select "Select Stylist Akash sir [PERSON_NAME] Front Desk pranshoo [PERSON_NAME]" at bounding box center [87, 154] width 38 height 9
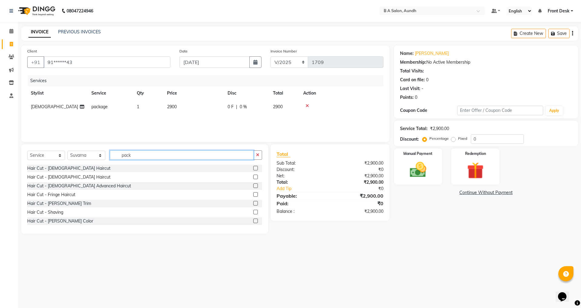
click at [140, 153] on input "pack" at bounding box center [182, 154] width 144 height 9
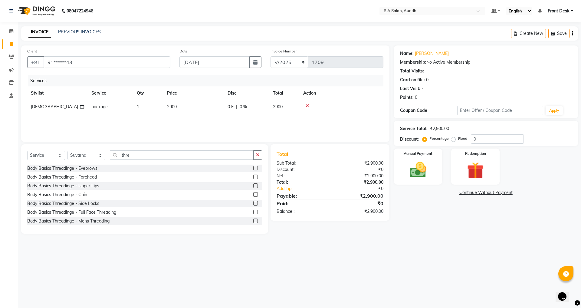
click at [253, 166] on label at bounding box center [255, 168] width 5 height 5
click at [253, 166] on input "checkbox" at bounding box center [255, 168] width 4 height 4
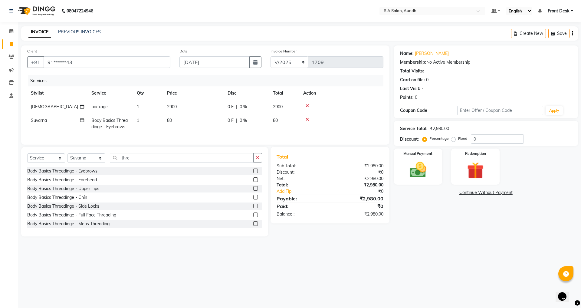
click at [253, 190] on label at bounding box center [255, 188] width 5 height 5
click at [253, 190] on input "checkbox" at bounding box center [255, 188] width 4 height 4
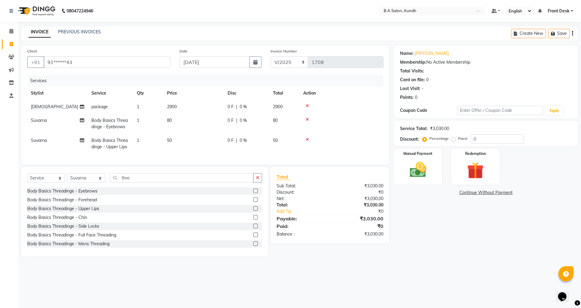
click at [262, 140] on div "0 F | 0 %" at bounding box center [247, 140] width 38 height 6
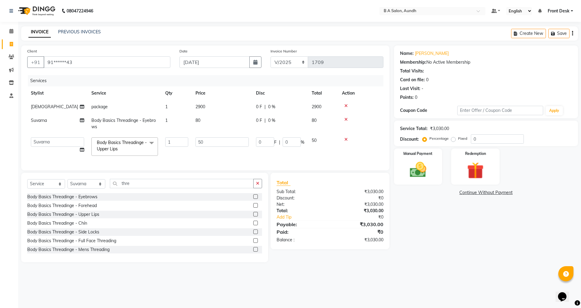
click at [288, 121] on div "0 F | 0 %" at bounding box center [280, 120] width 48 height 6
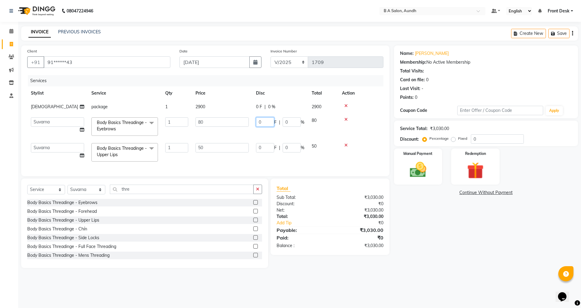
click at [266, 123] on input "0" at bounding box center [265, 121] width 18 height 9
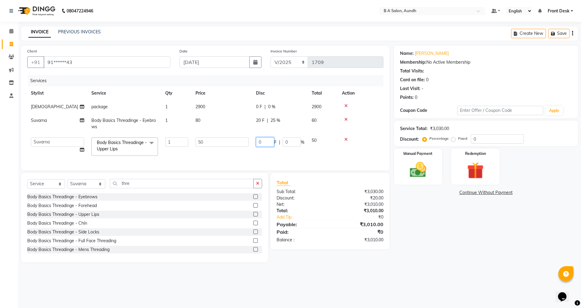
click at [262, 146] on input "0" at bounding box center [265, 141] width 18 height 9
click at [273, 148] on tr "Akash sir [PERSON_NAME] Front Desk pranshoo [PERSON_NAME] Body Basics Threading…" at bounding box center [205, 146] width 356 height 26
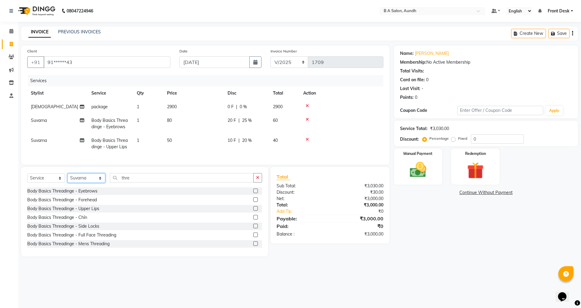
click at [73, 183] on select "Select Stylist Akash sir [PERSON_NAME] Front Desk pranshoo [PERSON_NAME]" at bounding box center [87, 177] width 38 height 9
click at [68, 178] on select "Select Stylist Akash sir [PERSON_NAME] Front Desk pranshoo [PERSON_NAME]" at bounding box center [87, 177] width 38 height 9
click at [253, 193] on label at bounding box center [255, 190] width 5 height 5
click at [253, 193] on input "checkbox" at bounding box center [255, 191] width 4 height 4
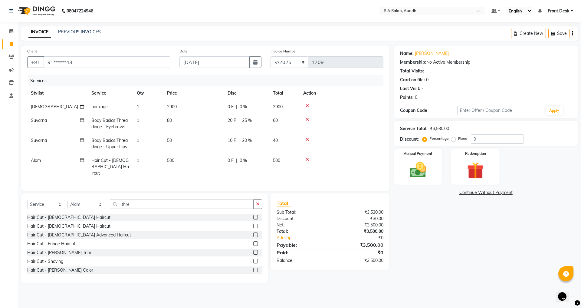
click at [249, 159] on div "0 F | 0 %" at bounding box center [247, 160] width 38 height 6
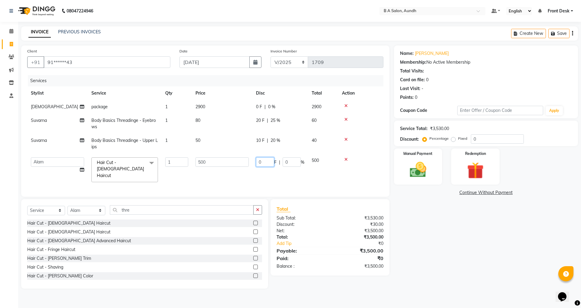
click at [262, 161] on input "0" at bounding box center [265, 161] width 18 height 9
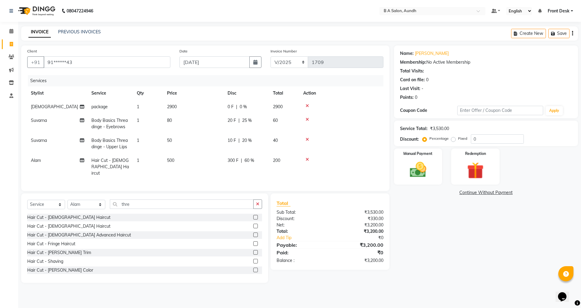
click at [266, 173] on div "Services Stylist Service Qty Price Disc Total Action [PERSON_NAME] package 1 29…" at bounding box center [205, 130] width 356 height 110
click at [428, 167] on img at bounding box center [418, 170] width 28 height 20
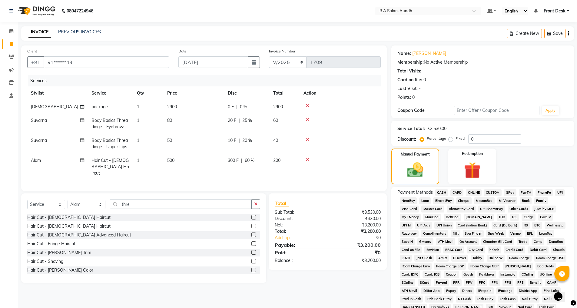
click at [477, 191] on span "ONLINE" at bounding box center [474, 192] width 16 height 7
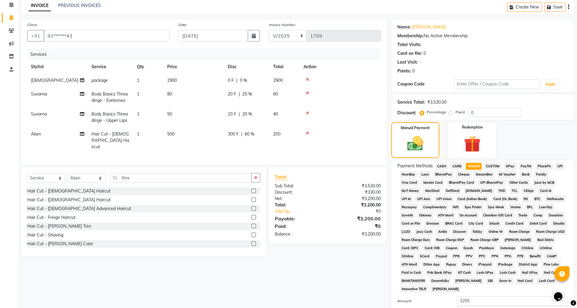
scroll to position [68, 0]
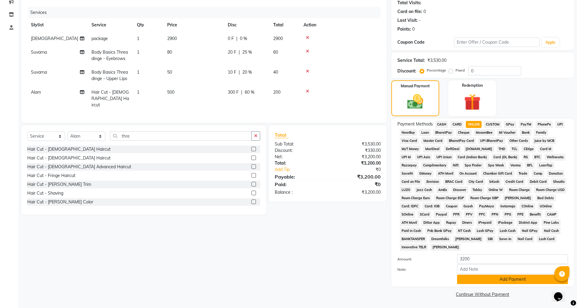
click at [468, 274] on button "Add Payment" at bounding box center [512, 278] width 111 height 9
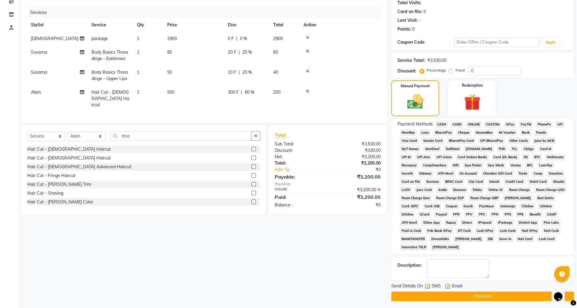
click at [466, 292] on button "Checkout" at bounding box center [482, 295] width 183 height 9
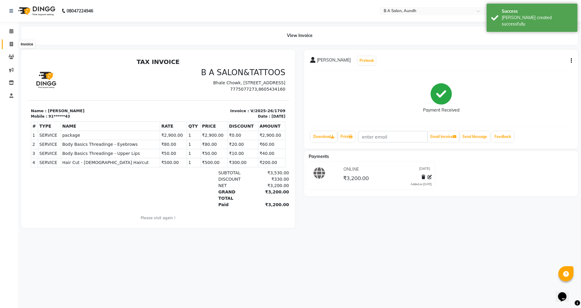
click at [8, 43] on span at bounding box center [11, 44] width 11 height 7
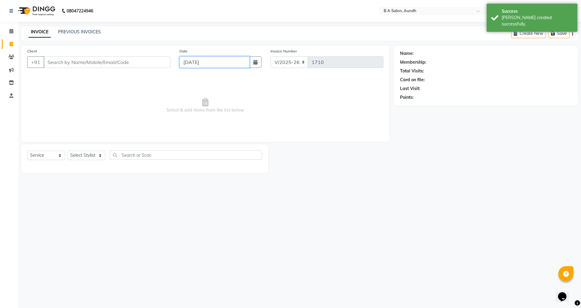
click at [200, 64] on input "[DATE]" at bounding box center [215, 62] width 71 height 12
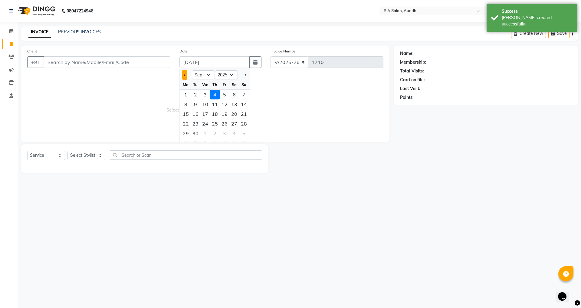
click at [185, 72] on button "Previous month" at bounding box center [184, 75] width 5 height 10
drag, startPoint x: 223, startPoint y: 133, endPoint x: 219, endPoint y: 133, distance: 3.9
click at [223, 133] on div "29" at bounding box center [225, 133] width 10 height 10
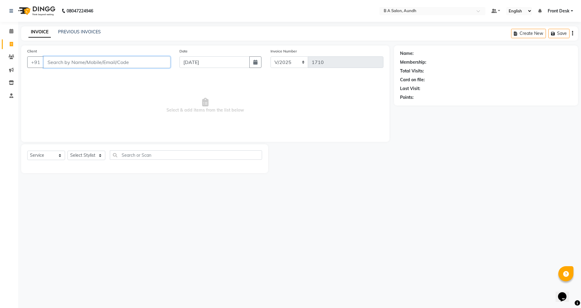
drag, startPoint x: 118, startPoint y: 66, endPoint x: 120, endPoint y: 52, distance: 14.3
click at [120, 55] on div "Client +91" at bounding box center [99, 60] width 152 height 25
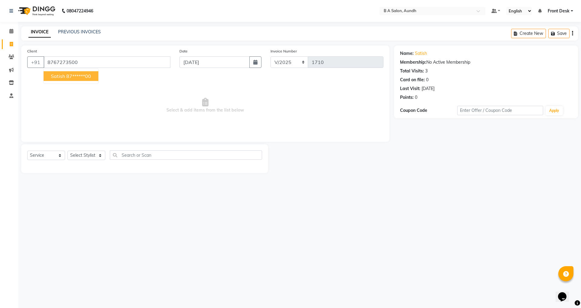
click at [59, 77] on span "satish" at bounding box center [58, 76] width 14 height 6
click at [226, 60] on input "[DATE]" at bounding box center [215, 62] width 71 height 12
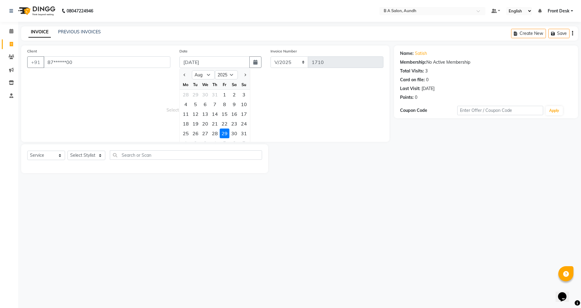
click at [222, 133] on div "29" at bounding box center [225, 133] width 10 height 10
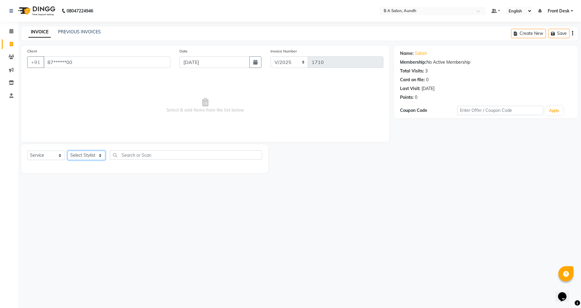
click at [96, 153] on select "Select Stylist Akash sir [PERSON_NAME] Front Desk pranshoo [PERSON_NAME]" at bounding box center [87, 154] width 38 height 9
click at [68, 150] on select "Select Stylist Akash sir [PERSON_NAME] Front Desk pranshoo [PERSON_NAME]" at bounding box center [87, 154] width 38 height 9
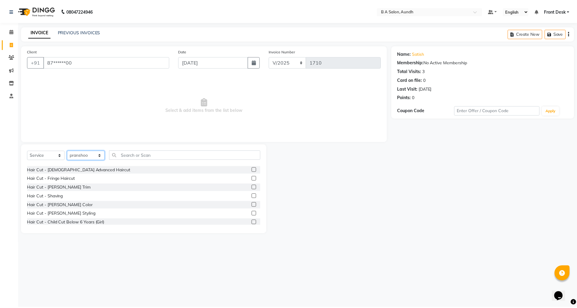
scroll to position [30, 0]
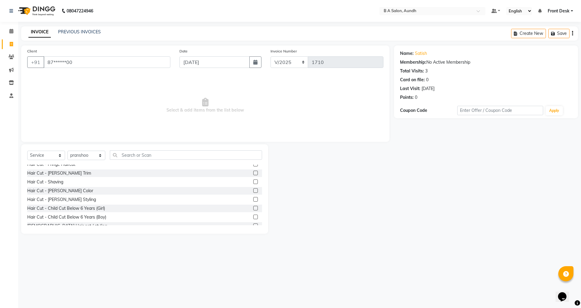
click at [253, 199] on label at bounding box center [255, 199] width 5 height 5
click at [253, 199] on input "checkbox" at bounding box center [255, 199] width 4 height 4
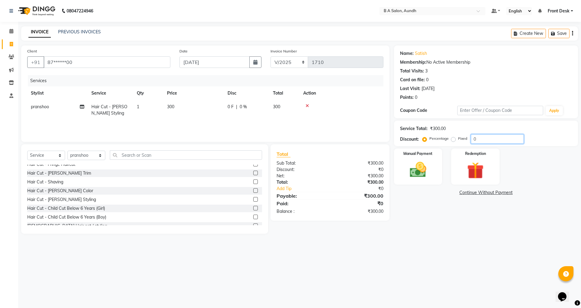
click at [487, 138] on input "0" at bounding box center [497, 138] width 53 height 9
drag, startPoint x: 434, startPoint y: 175, endPoint x: 423, endPoint y: 168, distance: 13.4
click at [433, 175] on div "Manual Payment" at bounding box center [418, 166] width 50 height 37
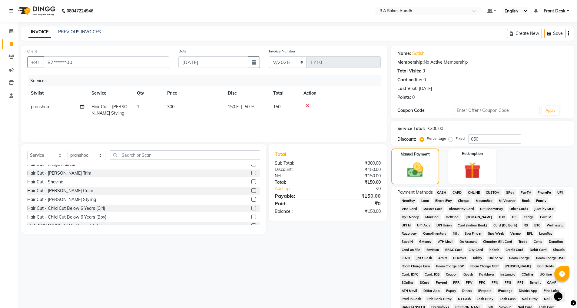
click at [476, 191] on span "ONLINE" at bounding box center [474, 192] width 16 height 7
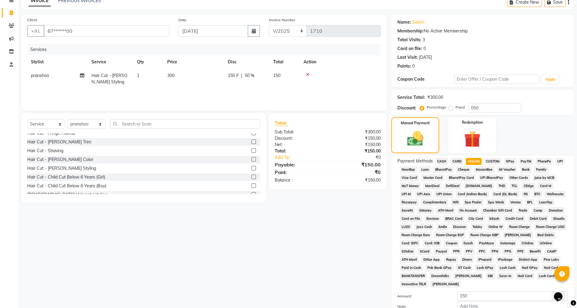
scroll to position [68, 0]
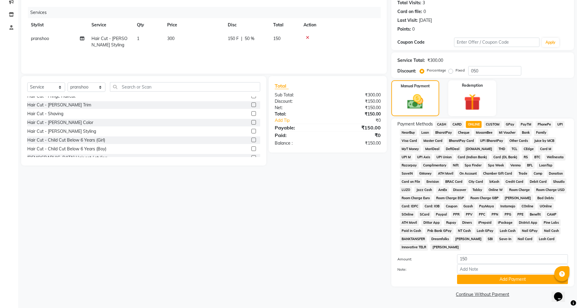
click at [466, 281] on button "Add Payment" at bounding box center [512, 278] width 111 height 9
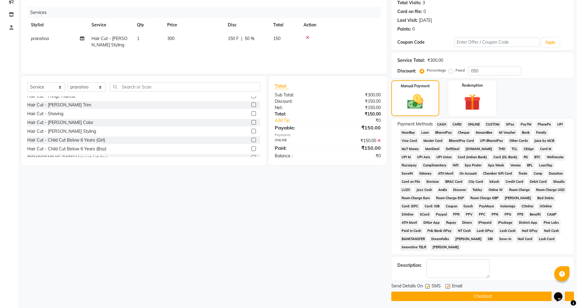
drag, startPoint x: 447, startPoint y: 296, endPoint x: 423, endPoint y: 275, distance: 32.0
click at [445, 293] on button "Checkout" at bounding box center [482, 295] width 183 height 9
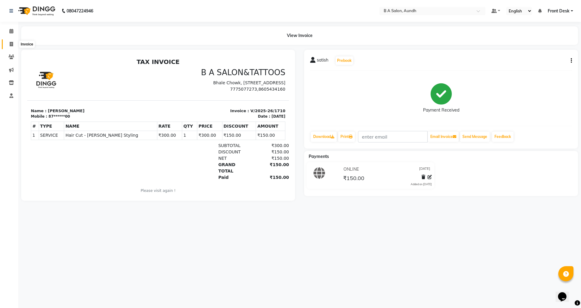
click at [12, 42] on icon at bounding box center [11, 44] width 3 height 5
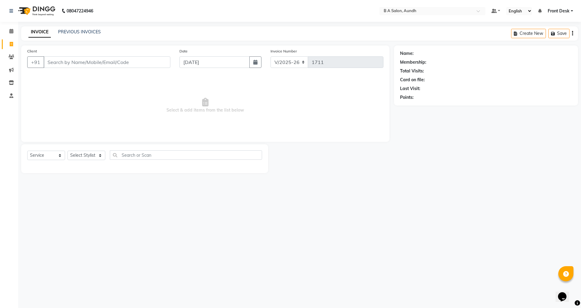
click at [68, 60] on input "Client" at bounding box center [107, 62] width 127 height 12
click at [279, 143] on div "Client +91 Date [DATE] Invoice Number V/2025 V/[PHONE_NUMBER] Select & add item…" at bounding box center [205, 108] width 377 height 127
drag, startPoint x: 207, startPoint y: 116, endPoint x: 336, endPoint y: 236, distance: 176.1
click at [336, 236] on div "08047224946 Select Location × B A Salon, Aundh Default Panel My Panel English E…" at bounding box center [290, 154] width 581 height 308
click at [65, 30] on link "PREVIOUS INVOICES" at bounding box center [79, 31] width 43 height 5
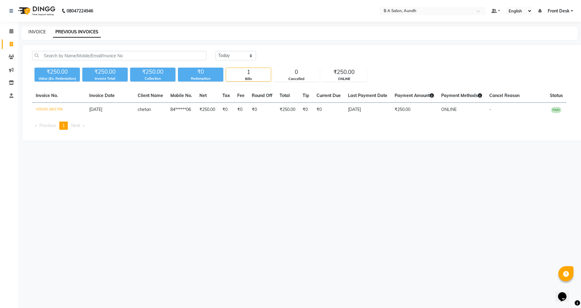
click at [38, 30] on link "INVOICE" at bounding box center [36, 31] width 17 height 5
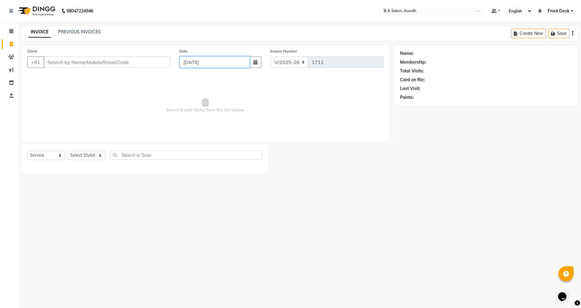
click at [230, 65] on input "[DATE]" at bounding box center [215, 62] width 71 height 12
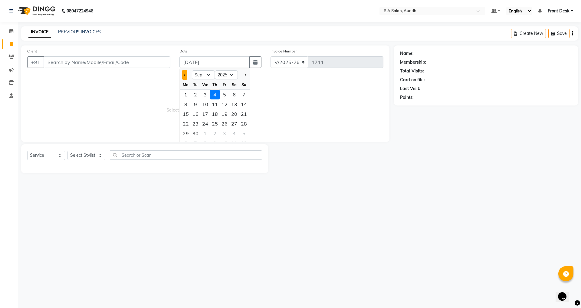
click at [185, 74] on span "Previous month" at bounding box center [185, 75] width 2 height 2
click at [227, 134] on div "29" at bounding box center [225, 133] width 10 height 10
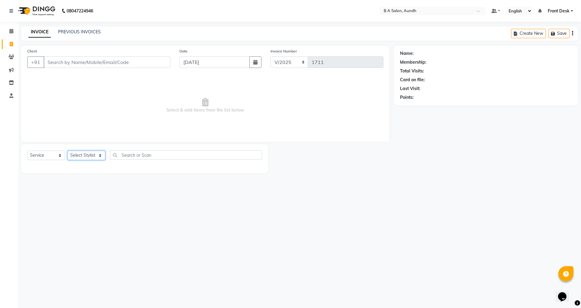
click at [84, 154] on select "Select Stylist Akash sir [PERSON_NAME] Front Desk pranshoo [PERSON_NAME]" at bounding box center [87, 154] width 38 height 9
click at [68, 150] on select "Select Stylist Akash sir [PERSON_NAME] Front Desk pranshoo [PERSON_NAME]" at bounding box center [87, 154] width 38 height 9
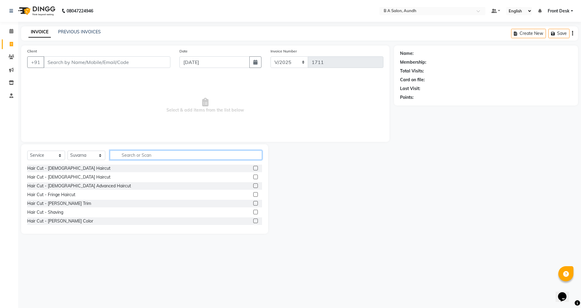
click at [140, 155] on input "text" at bounding box center [186, 154] width 152 height 9
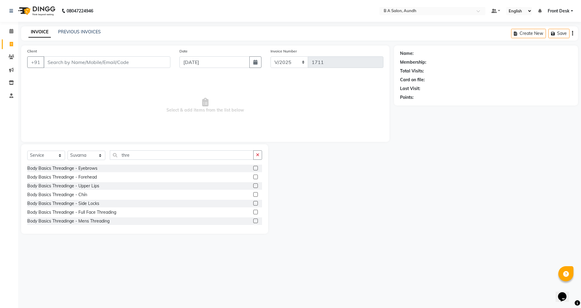
click at [253, 167] on label at bounding box center [255, 168] width 5 height 5
click at [253, 167] on input "checkbox" at bounding box center [255, 168] width 4 height 4
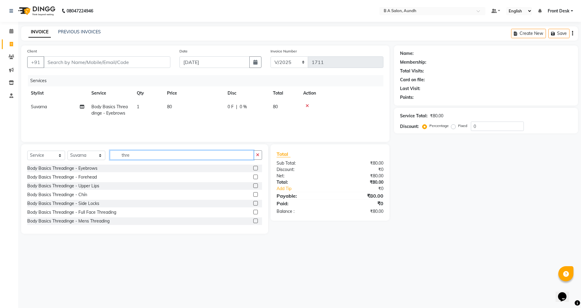
click at [180, 154] on input "thre" at bounding box center [182, 154] width 144 height 9
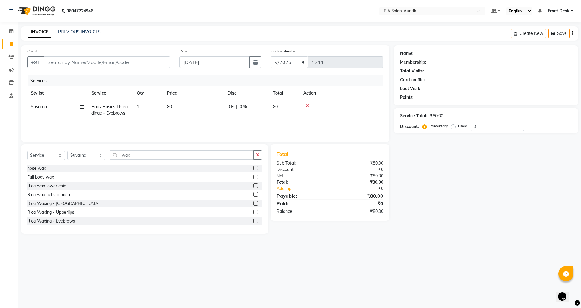
click at [253, 212] on label at bounding box center [255, 211] width 5 height 5
click at [253, 212] on input "checkbox" at bounding box center [255, 212] width 4 height 4
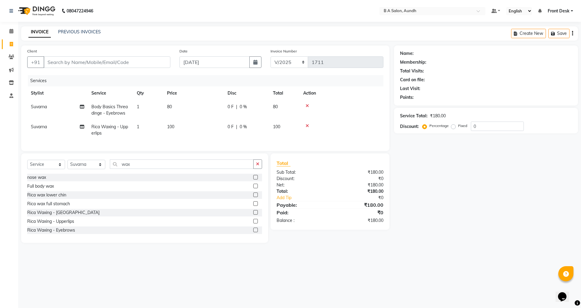
click at [291, 108] on td "80" at bounding box center [284, 110] width 30 height 20
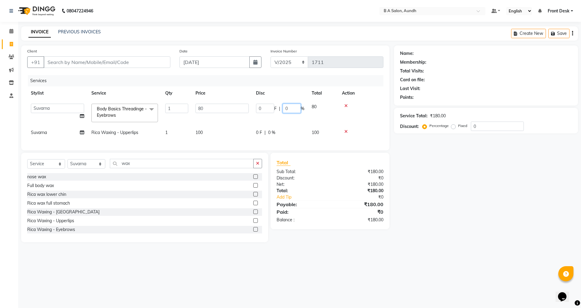
click at [288, 109] on input "0" at bounding box center [292, 108] width 18 height 9
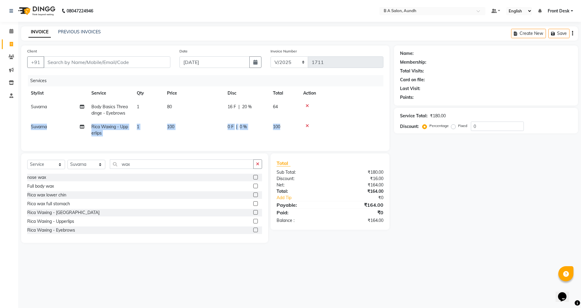
drag, startPoint x: 295, startPoint y: 114, endPoint x: 299, endPoint y: 129, distance: 14.8
click at [299, 129] on tbody "Suvarna Body Basics Threadinge - Eyebrows 1 80 16 F | 20 % 64 [GEOGRAPHIC_DATA]…" at bounding box center [205, 120] width 356 height 40
click at [410, 195] on div "Name: Membership: Total Visits: Card on file: Last Visit: Points: Service Total…" at bounding box center [488, 143] width 189 height 197
click at [257, 105] on div "16 F | 20 %" at bounding box center [247, 107] width 38 height 6
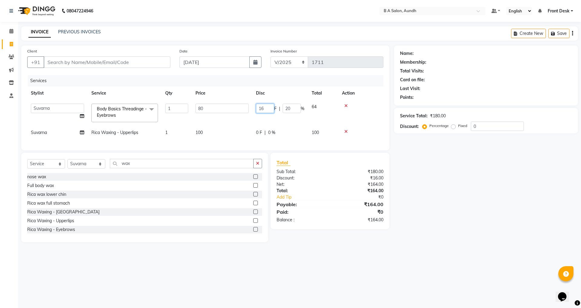
drag, startPoint x: 257, startPoint y: 105, endPoint x: 266, endPoint y: 107, distance: 9.0
click at [266, 107] on input "16" at bounding box center [265, 108] width 18 height 9
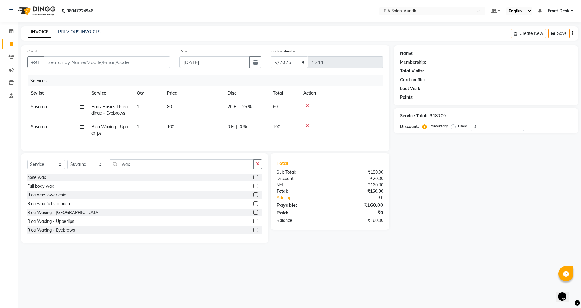
click at [253, 118] on td "20 F | 25 %" at bounding box center [246, 110] width 45 height 20
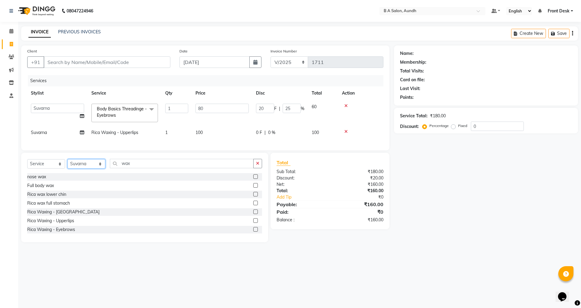
click at [97, 167] on select "Select Stylist Akash sir [PERSON_NAME] Front Desk pranshoo [PERSON_NAME]" at bounding box center [87, 163] width 38 height 9
click at [68, 163] on select "Select Stylist Akash sir [PERSON_NAME] Front Desk pranshoo [PERSON_NAME]" at bounding box center [87, 163] width 38 height 9
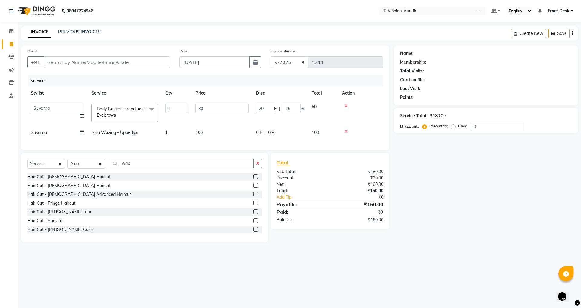
click at [253, 187] on label at bounding box center [255, 185] width 5 height 5
click at [253, 187] on input "checkbox" at bounding box center [255, 185] width 4 height 4
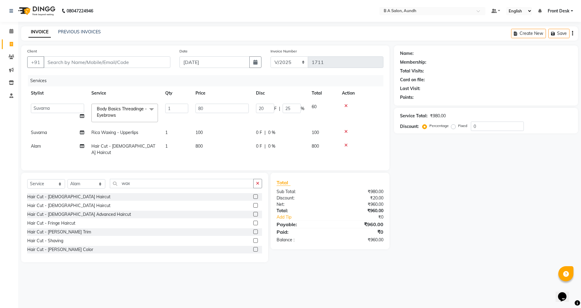
click at [298, 146] on div "0 F | 0 %" at bounding box center [280, 146] width 48 height 6
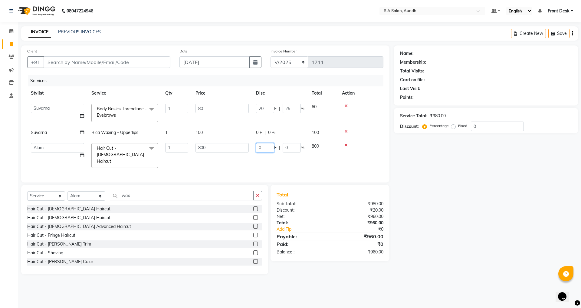
click at [271, 149] on input "0" at bounding box center [265, 147] width 18 height 9
click at [259, 155] on div "Services Stylist Service Qty Price Disc Total Action Akash sir [PERSON_NAME] Fr…" at bounding box center [205, 125] width 356 height 101
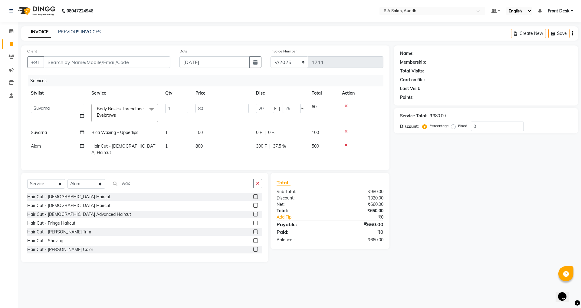
click at [146, 276] on div "08047224946 Select Location × B A Salon, Aundh Default Panel My Panel English E…" at bounding box center [290, 154] width 581 height 308
click at [62, 61] on input "Client" at bounding box center [107, 62] width 127 height 12
click at [64, 74] on span "POOJA" at bounding box center [58, 76] width 15 height 6
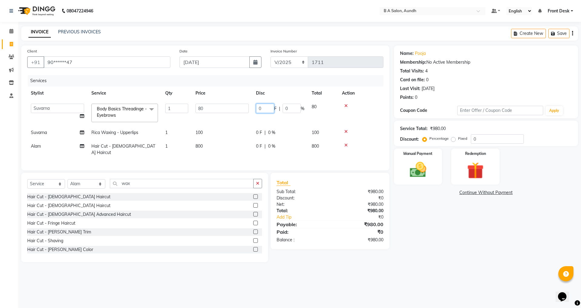
click at [268, 109] on input "0" at bounding box center [265, 108] width 18 height 9
click at [264, 142] on td "0 F | 0 %" at bounding box center [280, 149] width 56 height 20
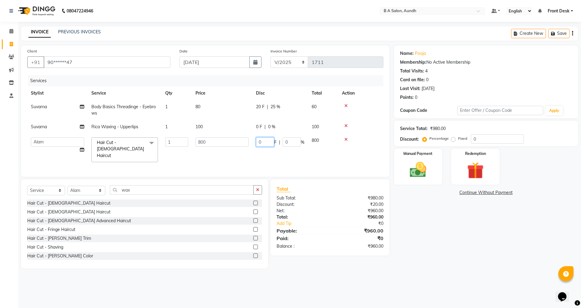
click at [264, 142] on input "0" at bounding box center [265, 141] width 18 height 9
click at [270, 160] on div "Services Stylist Service Qty Price Disc Total Action Suvarna Body Basics Thread…" at bounding box center [205, 122] width 356 height 95
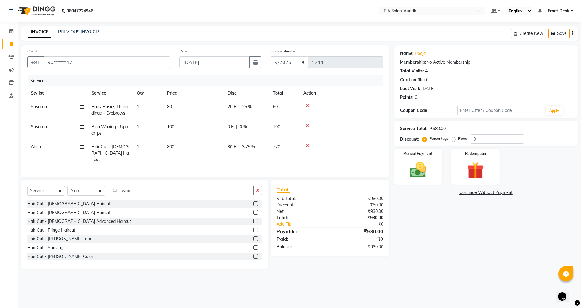
click at [263, 139] on td "0 F | 0 %" at bounding box center [246, 130] width 45 height 20
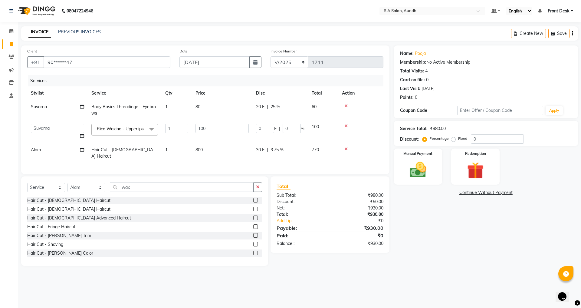
click at [262, 153] on span "30 F" at bounding box center [260, 150] width 8 height 6
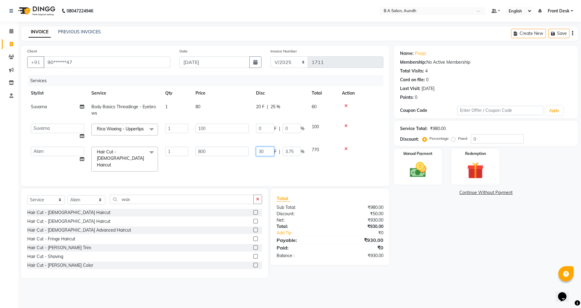
click at [266, 153] on input "30" at bounding box center [265, 151] width 18 height 9
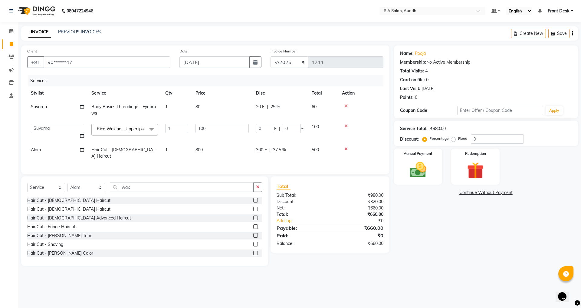
click at [269, 163] on div "Services Stylist Service Qty Price Disc Total Action Suvarna Body Basics Thread…" at bounding box center [205, 121] width 356 height 93
click at [440, 187] on div "Name: Pooja Membership: No Active Membership Total Visits: 4 Card on file: 0 La…" at bounding box center [488, 155] width 189 height 220
click at [425, 175] on img at bounding box center [418, 170] width 28 height 20
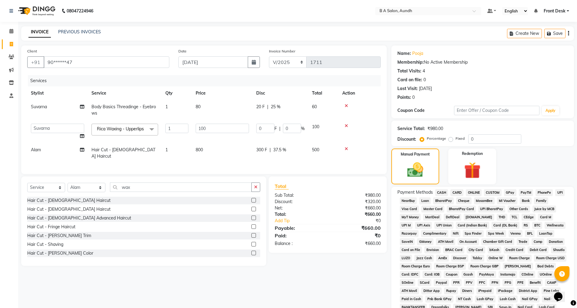
click at [473, 191] on span "ONLINE" at bounding box center [474, 192] width 16 height 7
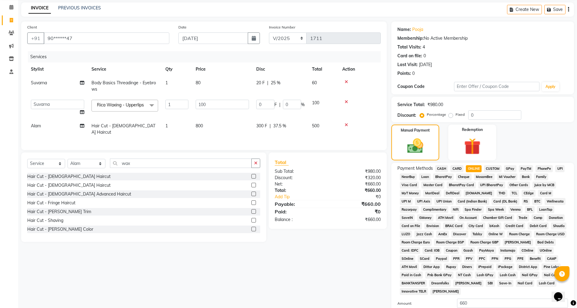
scroll to position [68, 0]
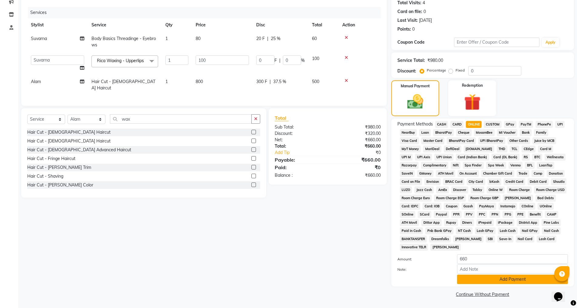
click at [479, 278] on button "Add Payment" at bounding box center [512, 278] width 111 height 9
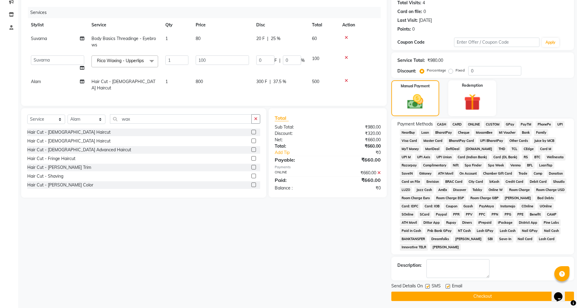
click at [472, 294] on button "Checkout" at bounding box center [482, 295] width 183 height 9
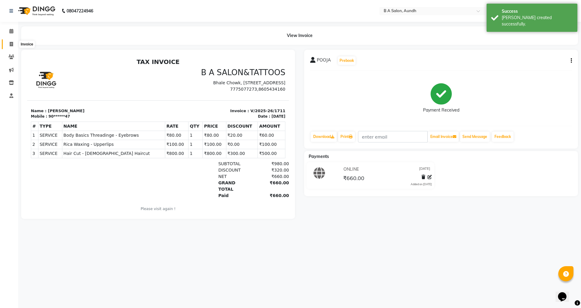
click at [8, 41] on span at bounding box center [11, 44] width 11 height 7
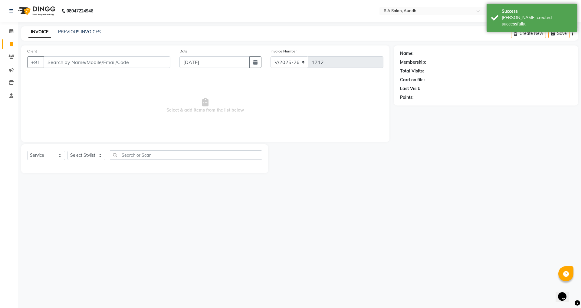
click at [53, 60] on input "Client" at bounding box center [107, 62] width 127 height 12
click at [202, 64] on input "[DATE]" at bounding box center [215, 62] width 71 height 12
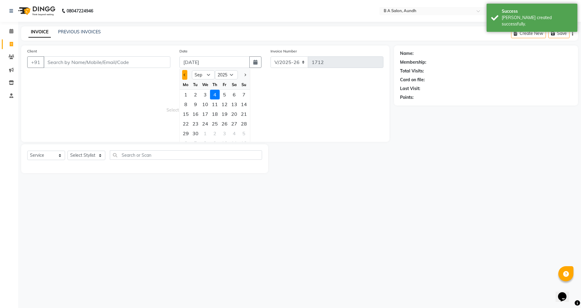
click at [184, 76] on button "Previous month" at bounding box center [184, 75] width 5 height 10
click at [223, 132] on div "29" at bounding box center [225, 133] width 10 height 10
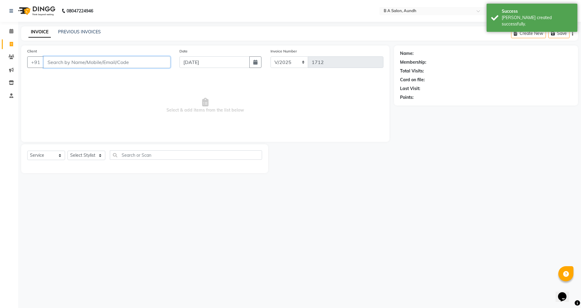
click at [104, 63] on input "Client" at bounding box center [107, 62] width 127 height 12
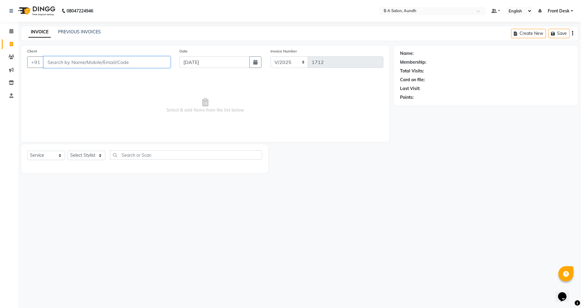
click at [95, 60] on input "Client" at bounding box center [107, 62] width 127 height 12
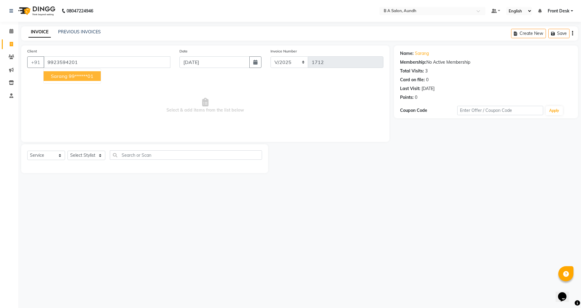
click at [90, 76] on ngb-highlight "99******01" at bounding box center [81, 76] width 25 height 6
click at [76, 153] on select "Select Stylist Akash sir [PERSON_NAME] Front Desk pranshoo [PERSON_NAME]" at bounding box center [87, 154] width 38 height 9
click at [68, 150] on select "Select Stylist Akash sir [PERSON_NAME] Front Desk pranshoo [PERSON_NAME]" at bounding box center [87, 154] width 38 height 9
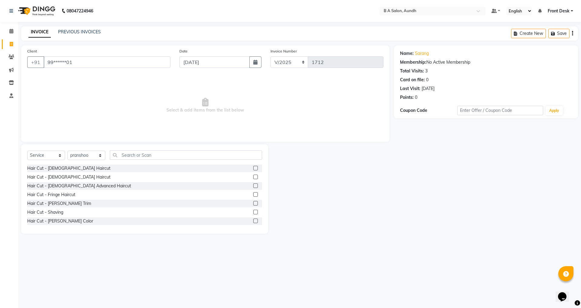
click at [253, 166] on label at bounding box center [255, 168] width 5 height 5
click at [253, 166] on input "checkbox" at bounding box center [255, 168] width 4 height 4
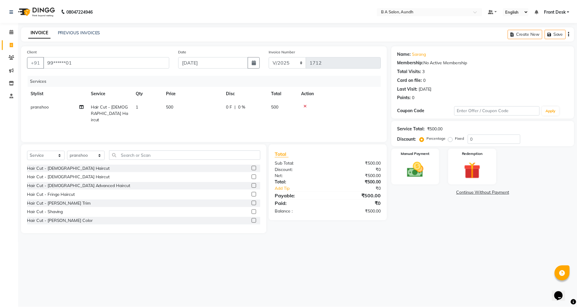
scroll to position [30, 0]
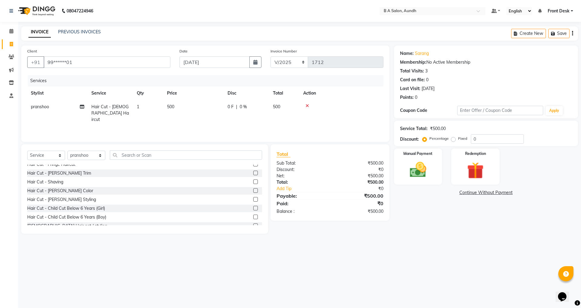
click at [253, 200] on label at bounding box center [255, 199] width 5 height 5
click at [253, 200] on input "checkbox" at bounding box center [255, 199] width 4 height 4
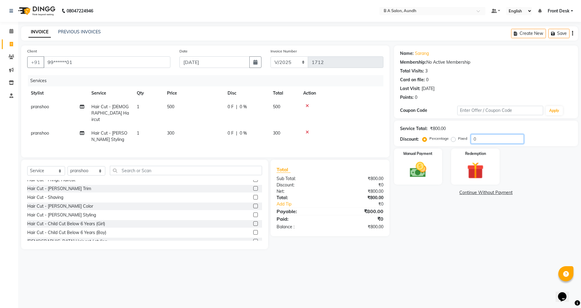
click at [495, 135] on input "0" at bounding box center [497, 138] width 53 height 9
click at [408, 176] on img at bounding box center [418, 170] width 28 height 20
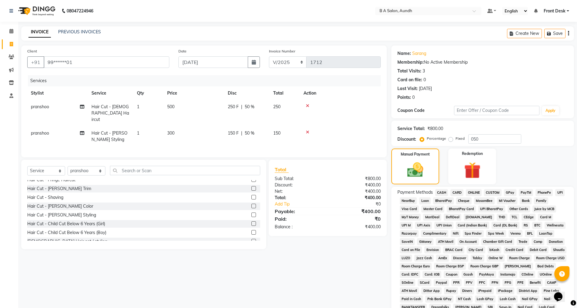
click at [475, 190] on span "ONLINE" at bounding box center [474, 192] width 16 height 7
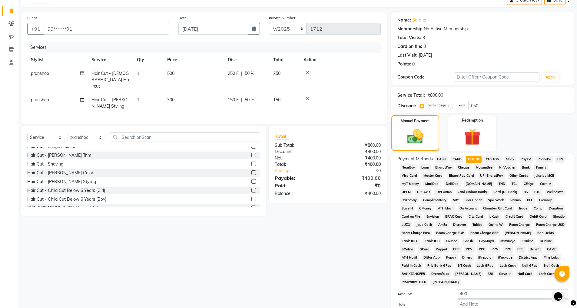
scroll to position [68, 0]
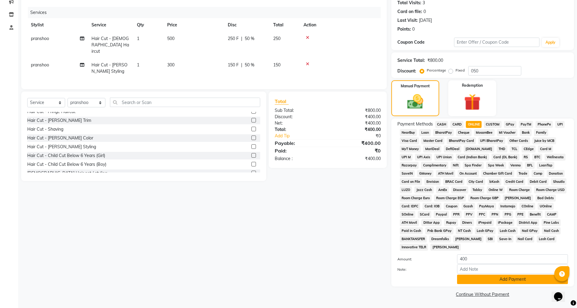
click at [476, 275] on button "Add Payment" at bounding box center [512, 278] width 111 height 9
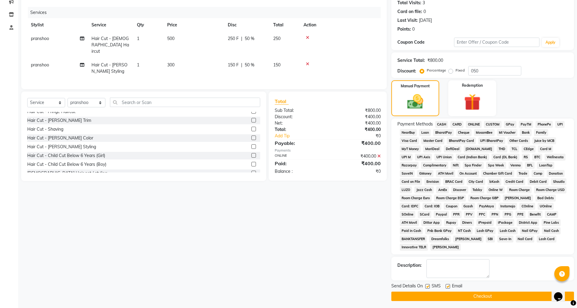
click at [475, 298] on button "Checkout" at bounding box center [482, 295] width 183 height 9
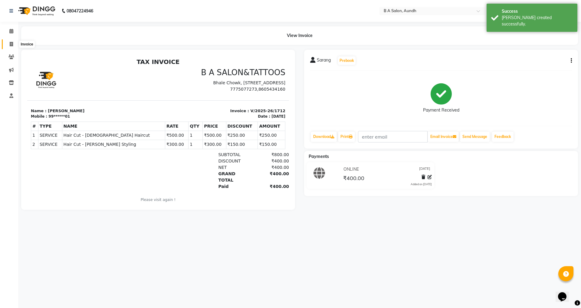
click at [11, 42] on icon at bounding box center [11, 44] width 3 height 5
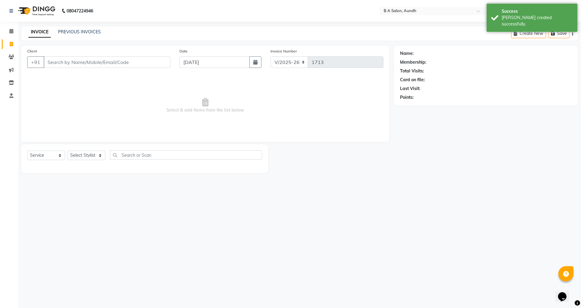
click at [84, 63] on input "Client" at bounding box center [107, 62] width 127 height 12
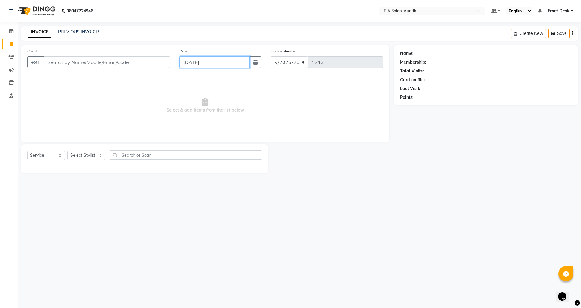
click at [200, 64] on input "[DATE]" at bounding box center [215, 62] width 71 height 12
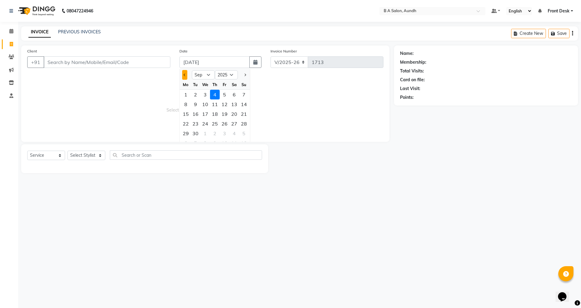
click at [186, 76] on button "Previous month" at bounding box center [184, 75] width 5 height 10
click at [233, 134] on div "30" at bounding box center [234, 133] width 10 height 10
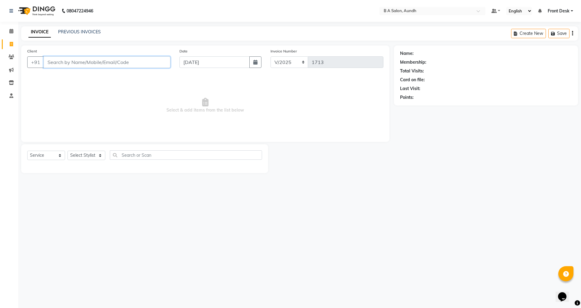
click at [58, 61] on input "Client" at bounding box center [107, 62] width 127 height 12
click at [152, 61] on span "Add Client" at bounding box center [155, 62] width 24 height 6
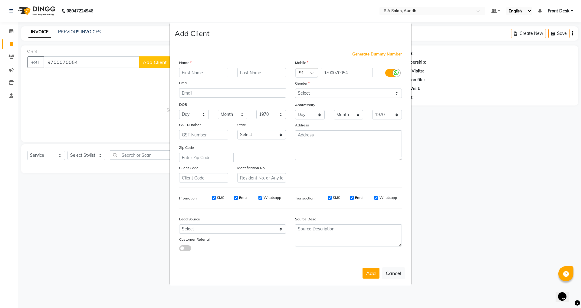
click at [212, 75] on input "text" at bounding box center [203, 72] width 49 height 9
click at [348, 93] on select "Select [DEMOGRAPHIC_DATA] [DEMOGRAPHIC_DATA] Other Prefer Not To Say" at bounding box center [348, 92] width 107 height 9
click at [295, 88] on select "Select [DEMOGRAPHIC_DATA] [DEMOGRAPHIC_DATA] Other Prefer Not To Say" at bounding box center [348, 92] width 107 height 9
click at [367, 275] on button "Add" at bounding box center [371, 272] width 17 height 11
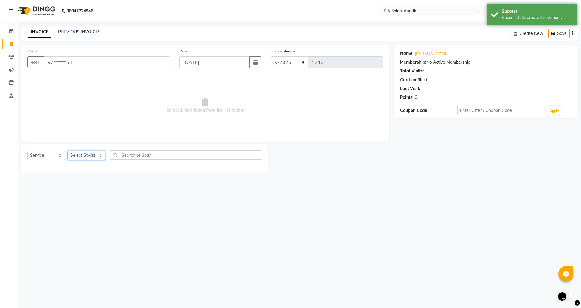
click at [85, 154] on select "Select Stylist Akash sir [PERSON_NAME] Front Desk pranshoo [PERSON_NAME]" at bounding box center [87, 154] width 38 height 9
click at [68, 150] on select "Select Stylist Akash sir [PERSON_NAME] Front Desk pranshoo [PERSON_NAME]" at bounding box center [87, 154] width 38 height 9
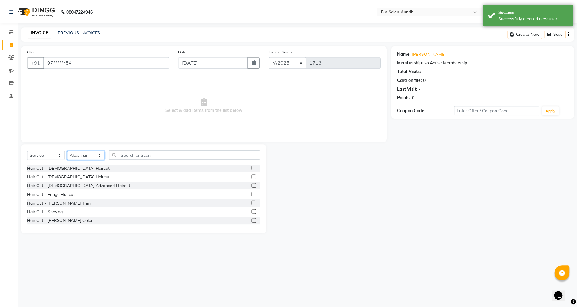
scroll to position [30, 0]
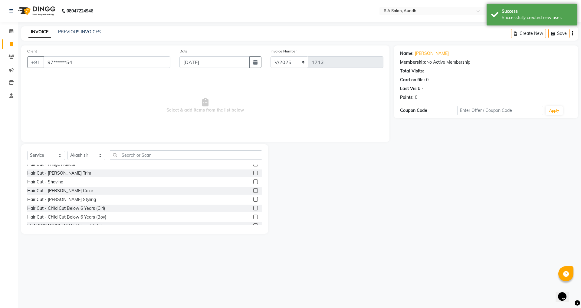
click at [253, 199] on label at bounding box center [255, 199] width 5 height 5
click at [253, 199] on input "checkbox" at bounding box center [255, 199] width 4 height 4
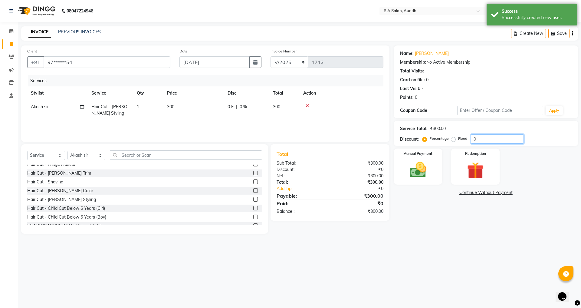
click at [489, 141] on input "0" at bounding box center [497, 138] width 53 height 9
click at [422, 154] on label "Manual Payment" at bounding box center [418, 153] width 30 height 6
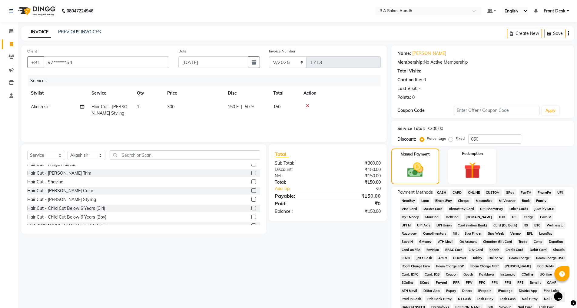
click at [478, 191] on span "ONLINE" at bounding box center [474, 192] width 16 height 7
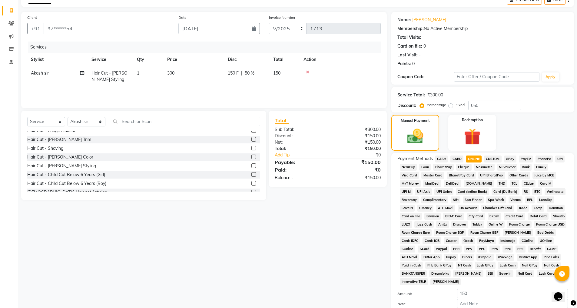
scroll to position [68, 0]
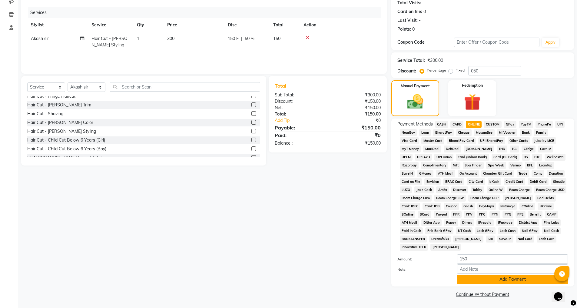
click at [478, 278] on button "Add Payment" at bounding box center [512, 278] width 111 height 9
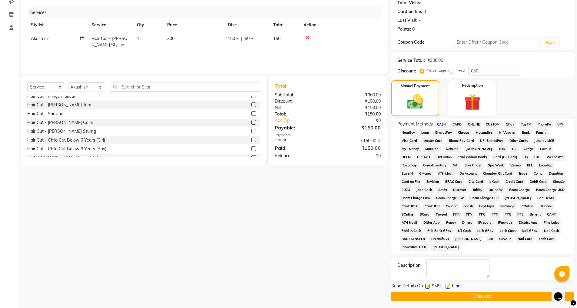
click at [478, 293] on button "Checkout" at bounding box center [482, 295] width 183 height 9
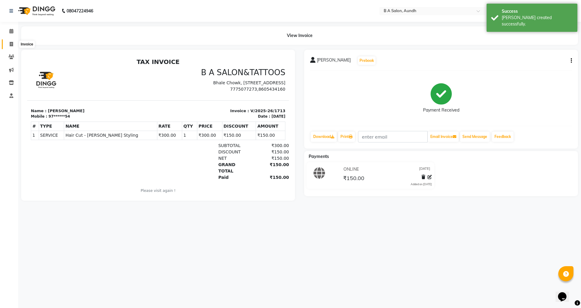
click at [10, 44] on icon at bounding box center [11, 44] width 3 height 5
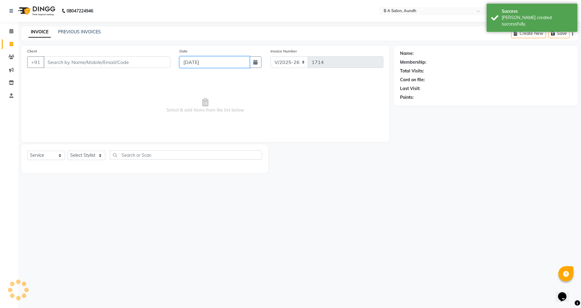
click at [195, 59] on input "[DATE]" at bounding box center [215, 62] width 71 height 12
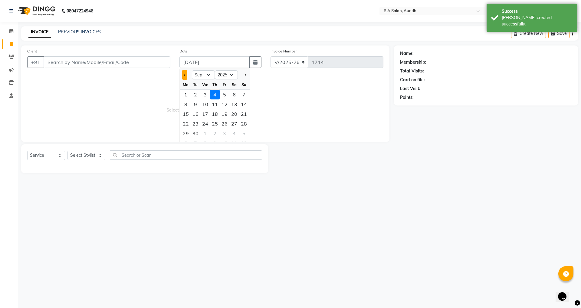
click at [182, 74] on button "Previous month" at bounding box center [184, 75] width 5 height 10
click at [237, 128] on div "23" at bounding box center [234, 124] width 10 height 10
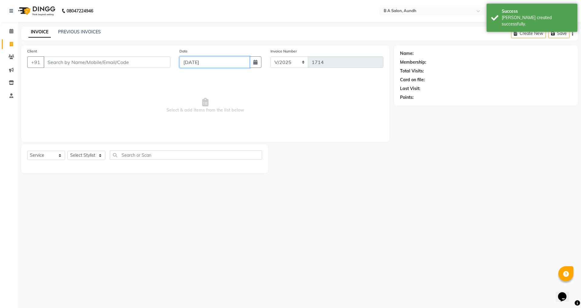
click at [196, 64] on input "[DATE]" at bounding box center [215, 62] width 71 height 12
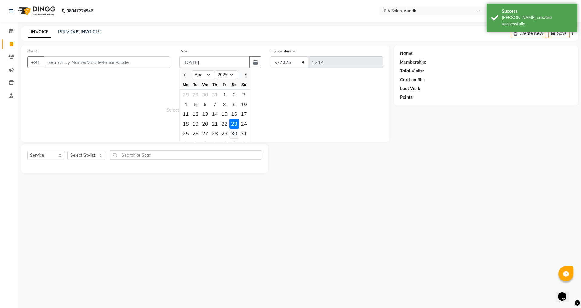
click at [236, 131] on div "30" at bounding box center [234, 133] width 10 height 10
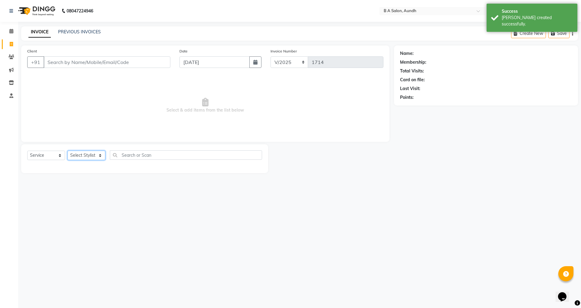
click at [92, 153] on select "Select Stylist Akash sir [PERSON_NAME] Front Desk pranshoo [PERSON_NAME]" at bounding box center [87, 154] width 38 height 9
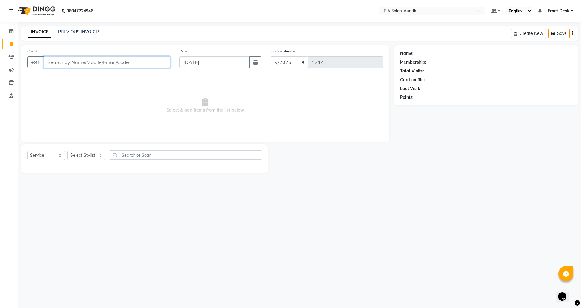
click at [102, 60] on input "Client" at bounding box center [107, 62] width 127 height 12
click at [151, 62] on span "Add Client" at bounding box center [155, 62] width 24 height 6
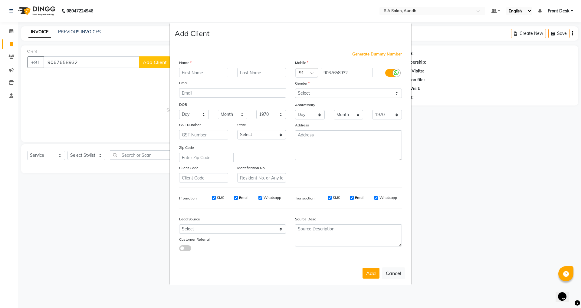
click at [203, 75] on input "text" at bounding box center [203, 72] width 49 height 9
click at [301, 94] on select "Select [DEMOGRAPHIC_DATA] [DEMOGRAPHIC_DATA] Other Prefer Not To Say" at bounding box center [348, 92] width 107 height 9
click at [295, 88] on select "Select [DEMOGRAPHIC_DATA] [DEMOGRAPHIC_DATA] Other Prefer Not To Say" at bounding box center [348, 92] width 107 height 9
click at [372, 274] on button "Add" at bounding box center [371, 272] width 17 height 11
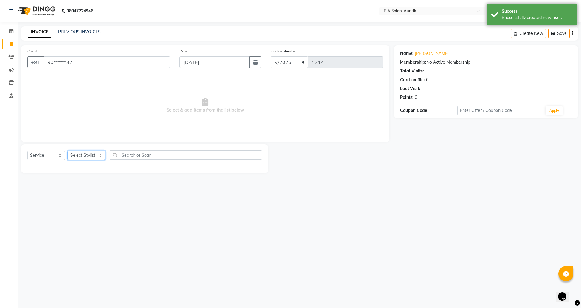
click at [81, 157] on select "Select Stylist Akash sir [PERSON_NAME] Front Desk pranshoo [PERSON_NAME]" at bounding box center [87, 154] width 38 height 9
click at [68, 150] on select "Select Stylist Akash sir [PERSON_NAME] Front Desk pranshoo [PERSON_NAME]" at bounding box center [87, 154] width 38 height 9
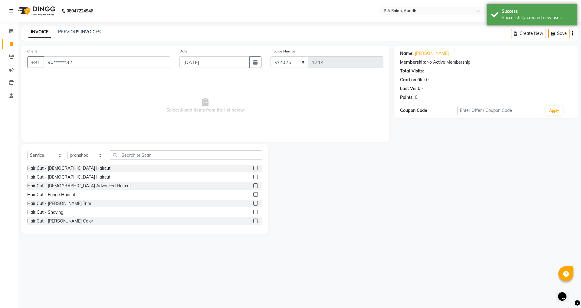
drag, startPoint x: 136, startPoint y: 160, endPoint x: 136, endPoint y: 156, distance: 4.2
click at [136, 156] on div "Select Service Product Membership Package Voucher Prepaid Gift Card Select Styl…" at bounding box center [144, 157] width 235 height 14
click at [136, 152] on input "text" at bounding box center [186, 154] width 152 height 9
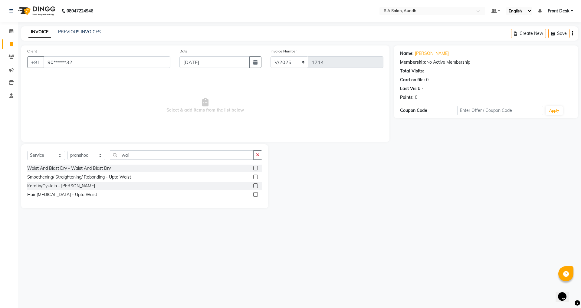
click at [255, 168] on label at bounding box center [255, 168] width 5 height 5
click at [255, 168] on input "checkbox" at bounding box center [255, 168] width 4 height 4
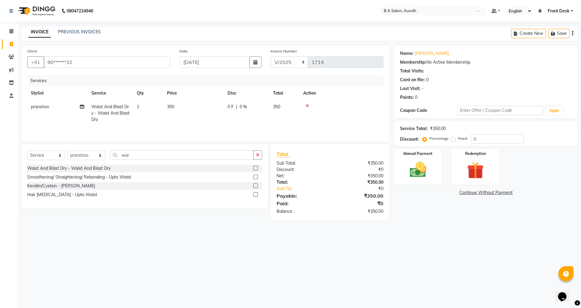
click at [258, 105] on div "0 F | 0 %" at bounding box center [247, 107] width 38 height 6
click at [271, 108] on input "0" at bounding box center [265, 108] width 18 height 9
click at [411, 169] on img at bounding box center [418, 170] width 28 height 20
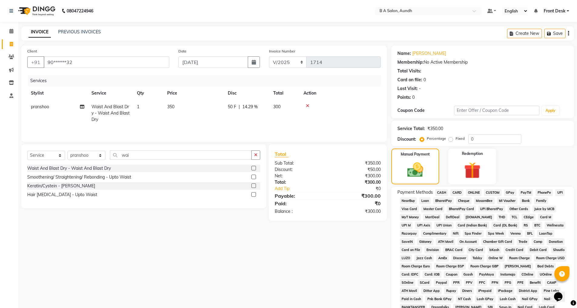
click at [463, 190] on div "ONLINE" at bounding box center [472, 193] width 18 height 8
click at [472, 192] on span "ONLINE" at bounding box center [474, 192] width 16 height 7
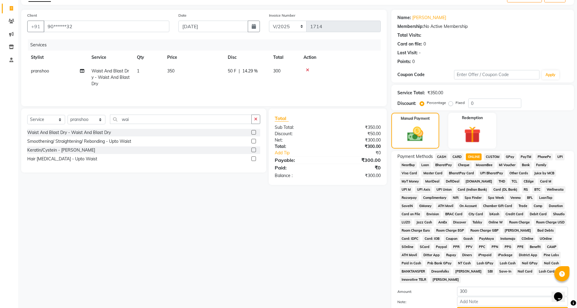
scroll to position [68, 0]
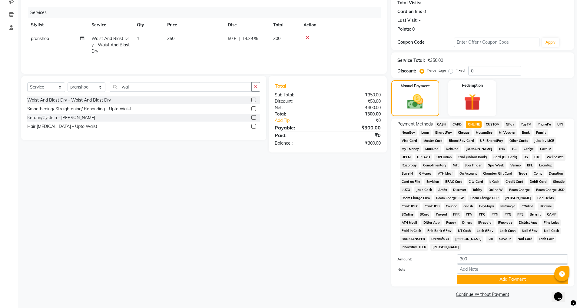
click at [497, 284] on div "Payment Methods CASH CARD ONLINE CUSTOM GPay PayTM PhonePe UPI NearBuy Loan Bha…" at bounding box center [482, 202] width 183 height 168
click at [492, 277] on button "Add Payment" at bounding box center [512, 278] width 111 height 9
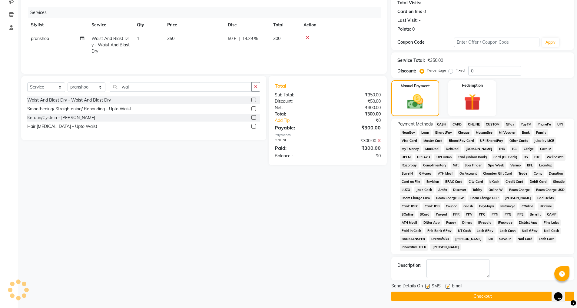
click at [484, 296] on button "Checkout" at bounding box center [482, 295] width 183 height 9
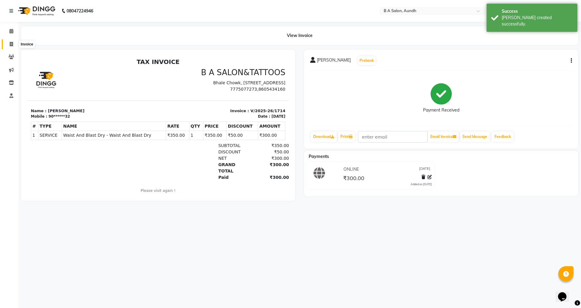
drag, startPoint x: 11, startPoint y: 43, endPoint x: 13, endPoint y: 46, distance: 3.7
click at [11, 43] on icon at bounding box center [11, 44] width 3 height 5
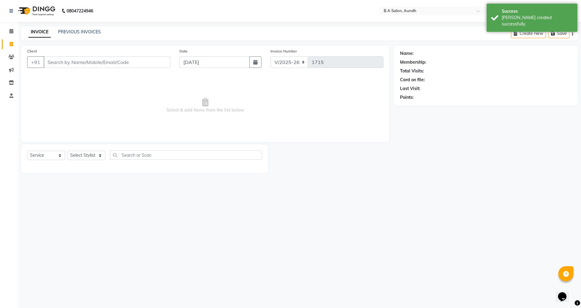
click at [96, 65] on input "Client" at bounding box center [107, 62] width 127 height 12
click at [96, 63] on input "Client" at bounding box center [107, 62] width 127 height 12
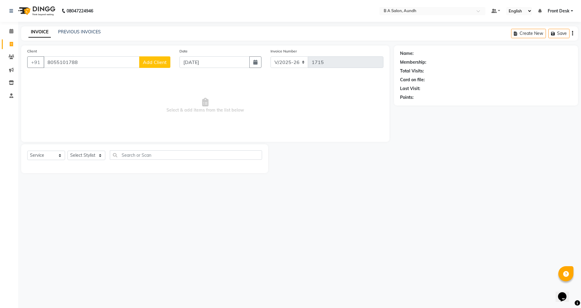
click at [152, 63] on span "Add Client" at bounding box center [155, 62] width 24 height 6
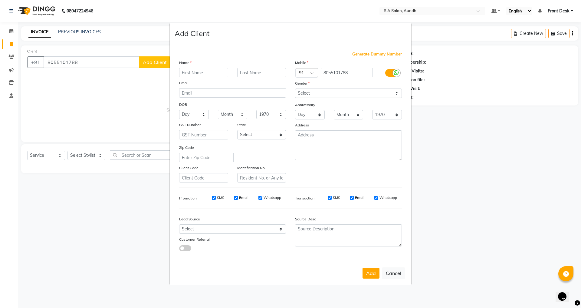
click at [186, 75] on input "text" at bounding box center [203, 72] width 49 height 9
click at [193, 68] on div "Name" at bounding box center [184, 63] width 19 height 8
click at [192, 74] on input "[PERSON_NAME]" at bounding box center [203, 72] width 49 height 9
click at [193, 74] on input "[PERSON_NAME]" at bounding box center [203, 72] width 49 height 9
click at [302, 94] on select "Select [DEMOGRAPHIC_DATA] [DEMOGRAPHIC_DATA] Other Prefer Not To Say" at bounding box center [348, 92] width 107 height 9
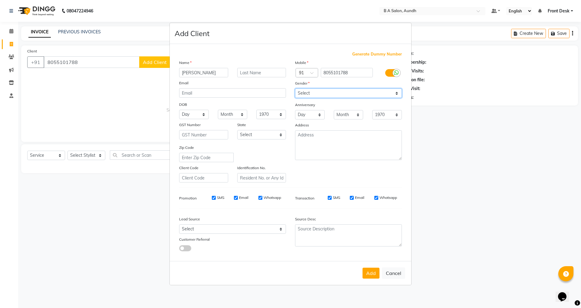
click at [295, 88] on select "Select [DEMOGRAPHIC_DATA] [DEMOGRAPHIC_DATA] Other Prefer Not To Say" at bounding box center [348, 92] width 107 height 9
click at [369, 272] on button "Add" at bounding box center [371, 272] width 17 height 11
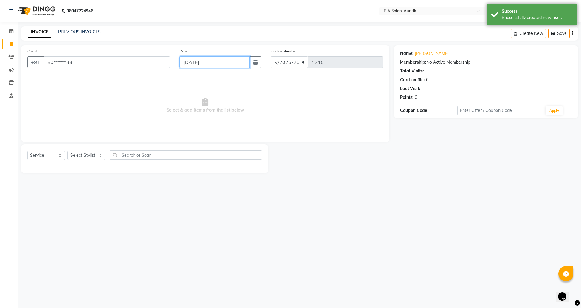
click at [229, 66] on input "[DATE]" at bounding box center [215, 62] width 71 height 12
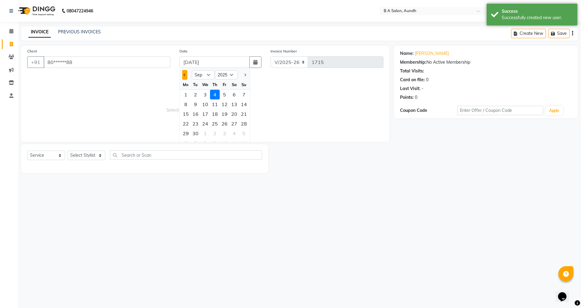
click at [183, 72] on button "Previous month" at bounding box center [184, 75] width 5 height 10
click at [237, 133] on div "30" at bounding box center [234, 133] width 10 height 10
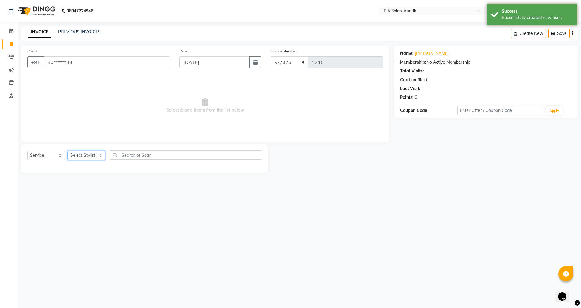
click at [79, 156] on select "Select Stylist Akash sir [PERSON_NAME] Front Desk pranshoo [PERSON_NAME]" at bounding box center [87, 154] width 38 height 9
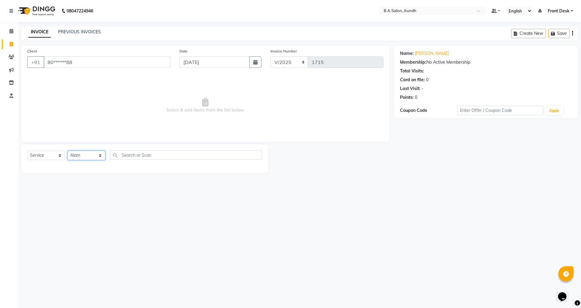
click at [68, 150] on select "Select Stylist Akash sir [PERSON_NAME] Front Desk pranshoo [PERSON_NAME]" at bounding box center [87, 154] width 38 height 9
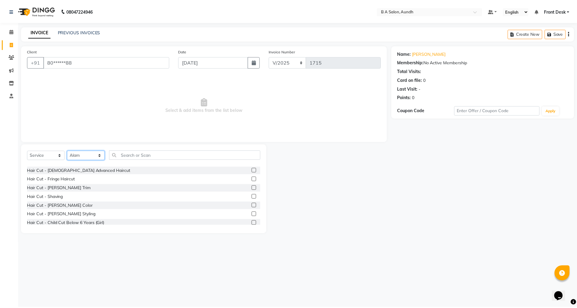
scroll to position [30, 0]
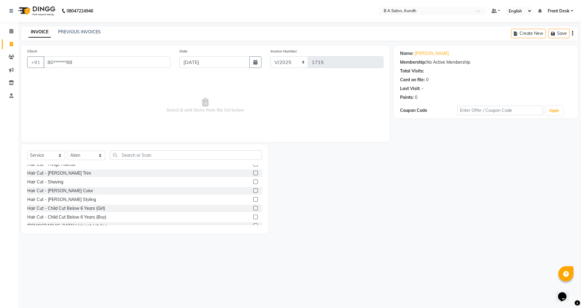
click at [253, 198] on label at bounding box center [255, 199] width 5 height 5
click at [253, 198] on input "checkbox" at bounding box center [255, 199] width 4 height 4
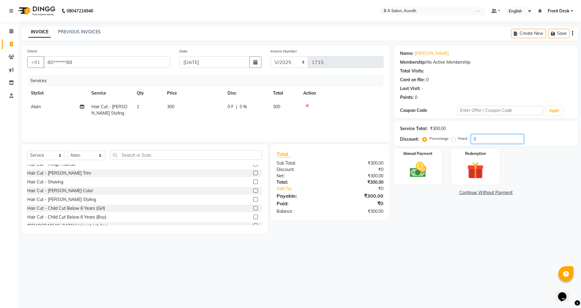
click at [489, 138] on input "0" at bounding box center [497, 138] width 53 height 9
click at [439, 164] on div "Manual Payment" at bounding box center [418, 166] width 50 height 37
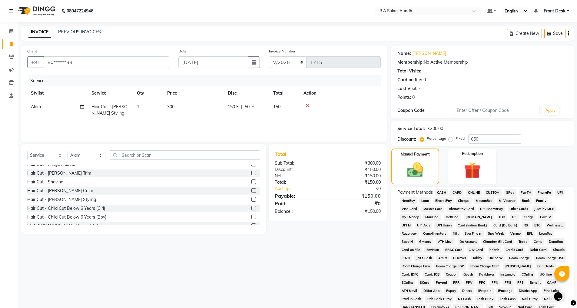
click at [476, 191] on span "ONLINE" at bounding box center [474, 192] width 16 height 7
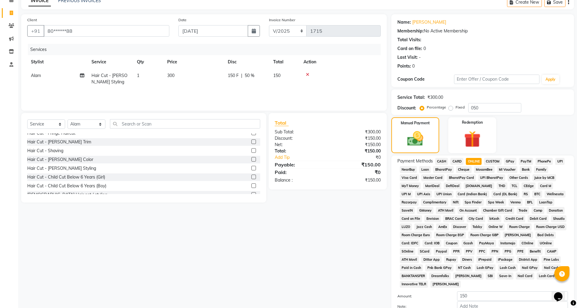
scroll to position [68, 0]
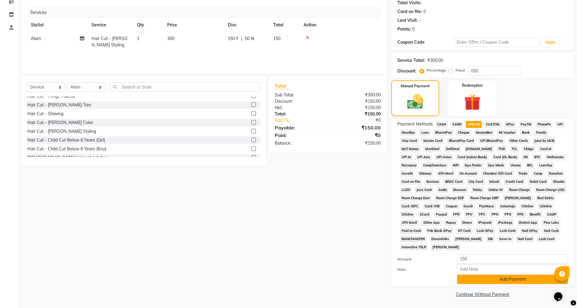
click at [474, 275] on button "Add Payment" at bounding box center [512, 278] width 111 height 9
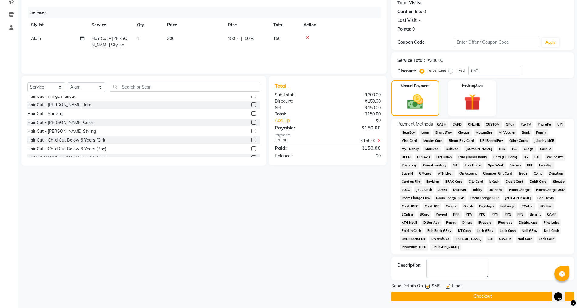
click at [476, 295] on button "Checkout" at bounding box center [482, 295] width 183 height 9
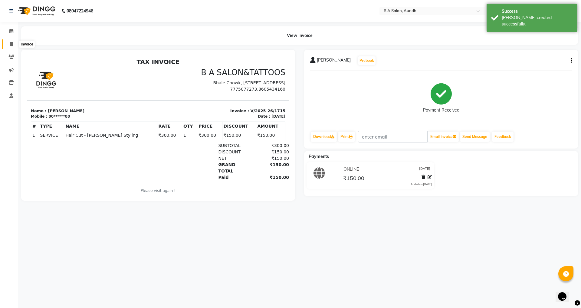
drag, startPoint x: 8, startPoint y: 44, endPoint x: 18, endPoint y: 47, distance: 11.1
click at [8, 44] on span at bounding box center [11, 44] width 11 height 7
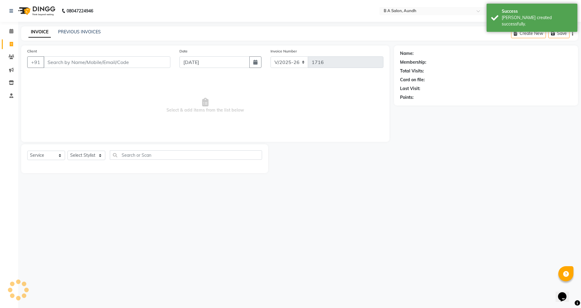
click at [76, 62] on input "Client" at bounding box center [107, 62] width 127 height 12
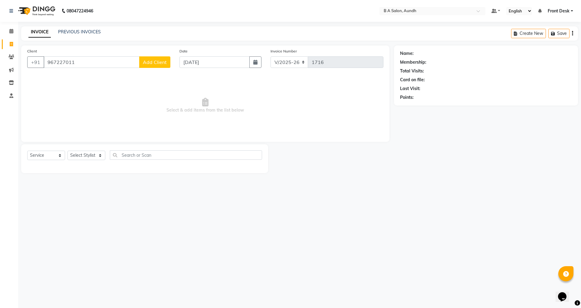
click at [162, 60] on span "Add Client" at bounding box center [155, 62] width 24 height 6
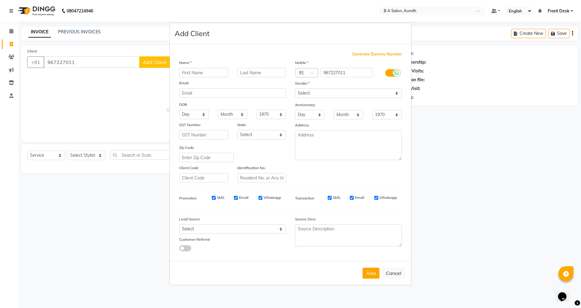
click at [195, 70] on input "text" at bounding box center [203, 72] width 49 height 9
click at [396, 271] on button "Cancel" at bounding box center [393, 273] width 23 height 12
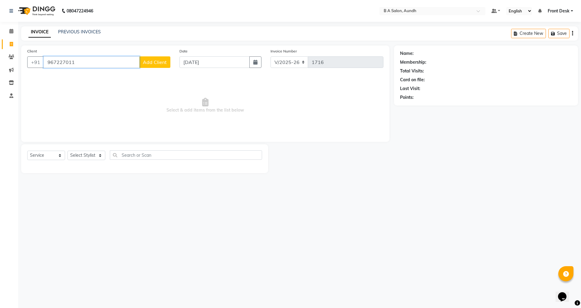
click at [85, 61] on input "967227011" at bounding box center [92, 62] width 96 height 12
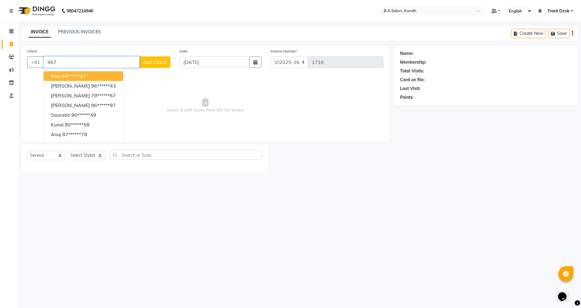
click at [71, 61] on input "967" at bounding box center [92, 62] width 96 height 12
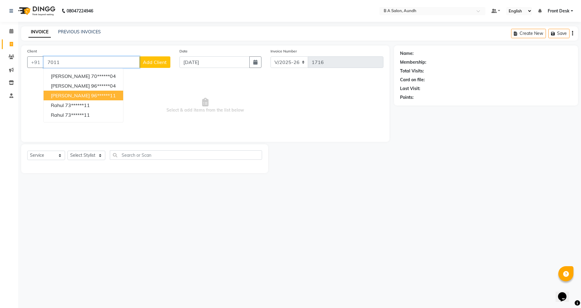
drag, startPoint x: 80, startPoint y: 93, endPoint x: 76, endPoint y: 78, distance: 15.3
click at [78, 91] on button "[PERSON_NAME] 96******11" at bounding box center [84, 96] width 80 height 10
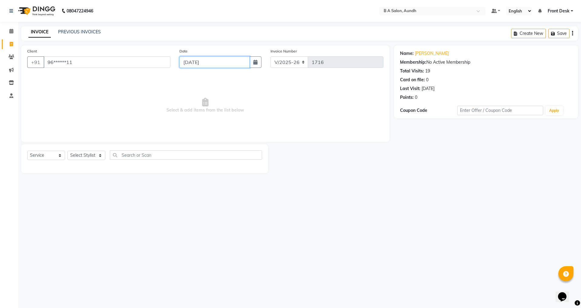
click at [188, 64] on input "[DATE]" at bounding box center [215, 62] width 71 height 12
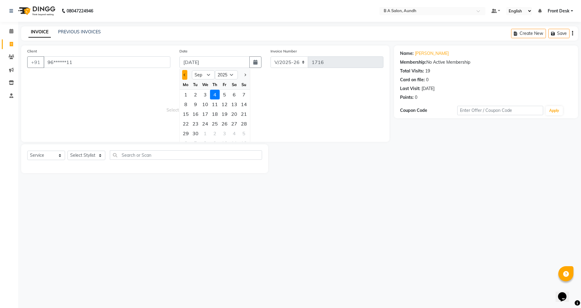
click at [184, 75] on span "Previous month" at bounding box center [185, 75] width 2 height 2
click at [231, 131] on div "30" at bounding box center [234, 133] width 10 height 10
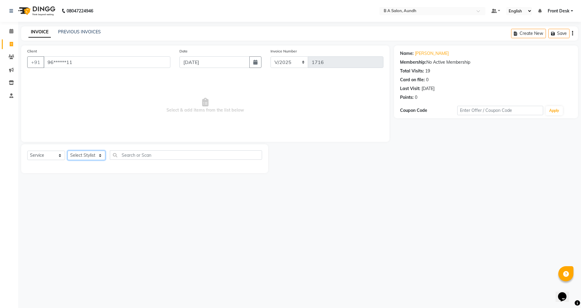
click at [77, 156] on select "Select Stylist Akash sir [PERSON_NAME] Front Desk pranshoo [PERSON_NAME]" at bounding box center [87, 154] width 38 height 9
click at [68, 150] on select "Select Stylist Akash sir [PERSON_NAME] Front Desk pranshoo [PERSON_NAME]" at bounding box center [87, 154] width 38 height 9
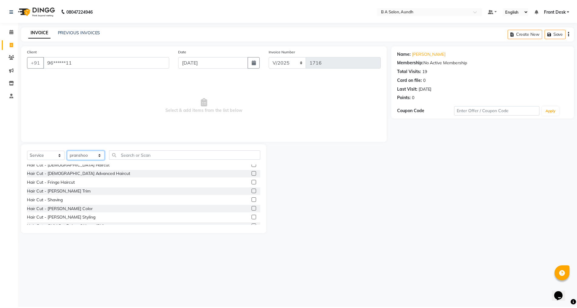
scroll to position [30, 0]
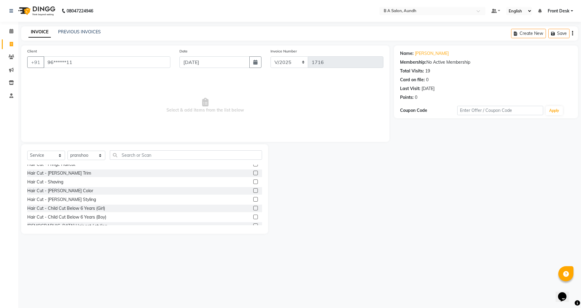
click at [253, 198] on label at bounding box center [255, 199] width 5 height 5
click at [253, 198] on input "checkbox" at bounding box center [255, 199] width 4 height 4
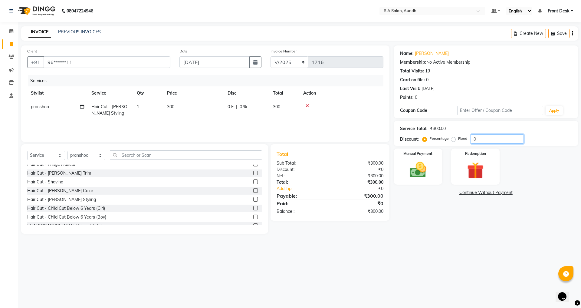
drag, startPoint x: 478, startPoint y: 140, endPoint x: 451, endPoint y: 132, distance: 28.9
click at [478, 141] on input "0" at bounding box center [497, 138] width 53 height 9
click at [417, 169] on img at bounding box center [418, 170] width 28 height 20
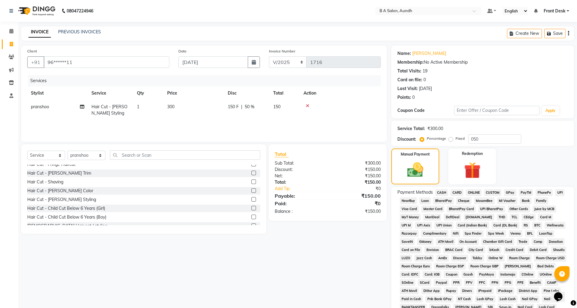
click at [470, 192] on span "ONLINE" at bounding box center [474, 192] width 16 height 7
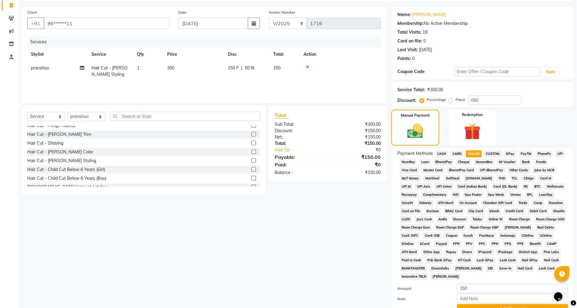
scroll to position [68, 0]
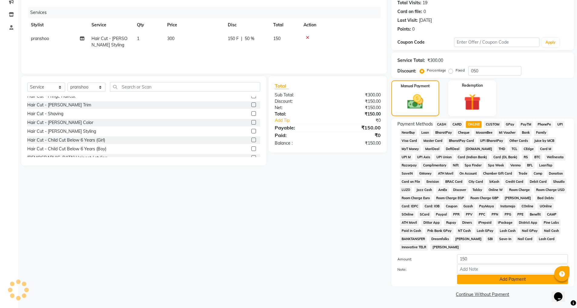
click at [494, 280] on button "Add Payment" at bounding box center [512, 278] width 111 height 9
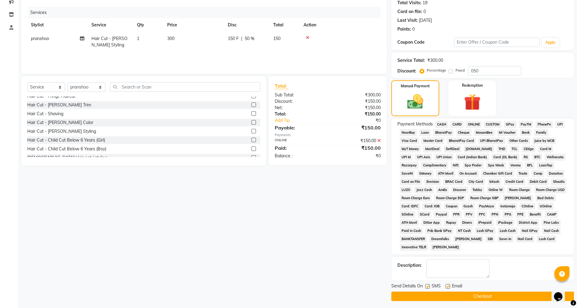
drag, startPoint x: 484, startPoint y: 295, endPoint x: 463, endPoint y: 271, distance: 31.8
click at [484, 295] on button "Checkout" at bounding box center [482, 295] width 183 height 9
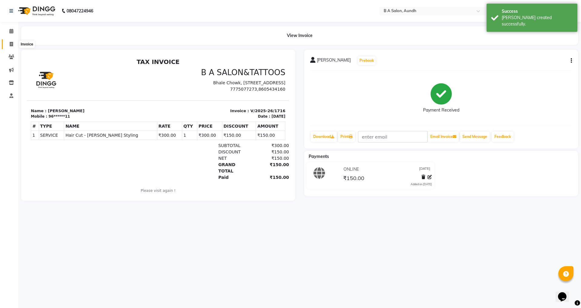
click at [12, 42] on icon at bounding box center [11, 44] width 3 height 5
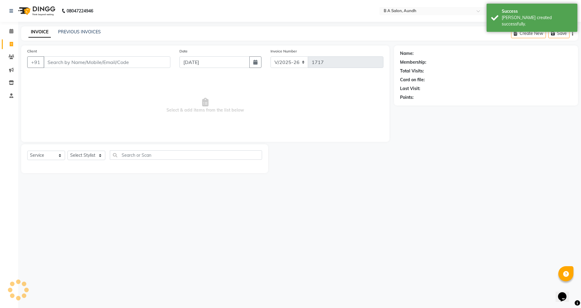
click at [116, 68] on div "Client +91" at bounding box center [99, 60] width 152 height 25
click at [121, 65] on input "Client" at bounding box center [107, 62] width 127 height 12
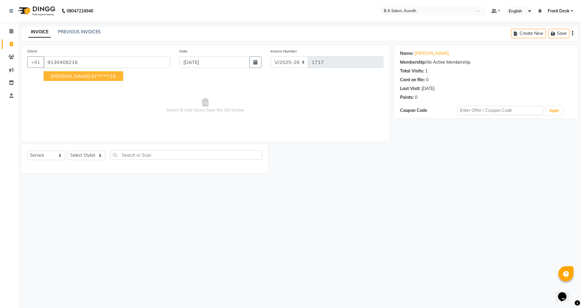
drag, startPoint x: 62, startPoint y: 73, endPoint x: 72, endPoint y: 70, distance: 11.1
click at [72, 70] on ngb-typeahead-window "[PERSON_NAME] 91******16" at bounding box center [83, 75] width 80 height 15
click at [91, 75] on ngb-highlight "91******16" at bounding box center [103, 76] width 25 height 6
click at [222, 62] on input "[DATE]" at bounding box center [215, 62] width 71 height 12
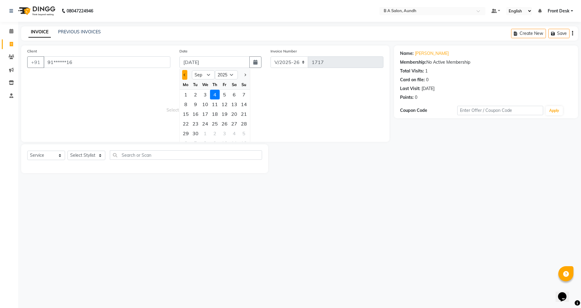
click at [183, 74] on button "Previous month" at bounding box center [184, 75] width 5 height 10
click at [231, 132] on div "30" at bounding box center [234, 133] width 10 height 10
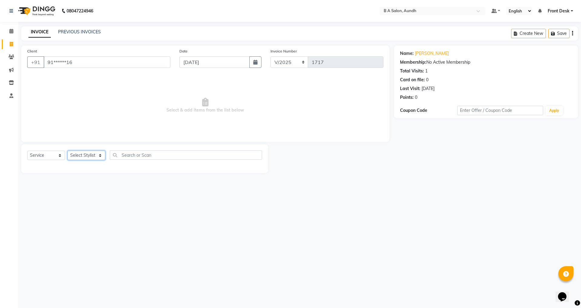
click at [78, 156] on select "Select Stylist Akash sir [PERSON_NAME] Front Desk pranshoo [PERSON_NAME]" at bounding box center [87, 154] width 38 height 9
click at [68, 150] on select "Select Stylist Akash sir [PERSON_NAME] Front Desk pranshoo [PERSON_NAME]" at bounding box center [87, 154] width 38 height 9
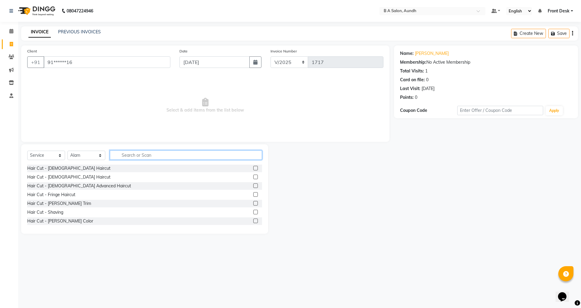
click at [126, 156] on input "text" at bounding box center [186, 154] width 152 height 9
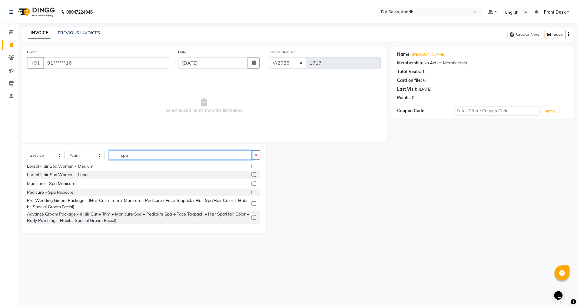
scroll to position [81, 0]
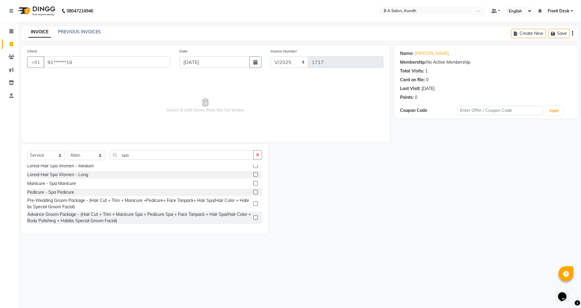
click at [253, 166] on label at bounding box center [255, 165] width 5 height 5
click at [253, 166] on input "checkbox" at bounding box center [255, 166] width 4 height 4
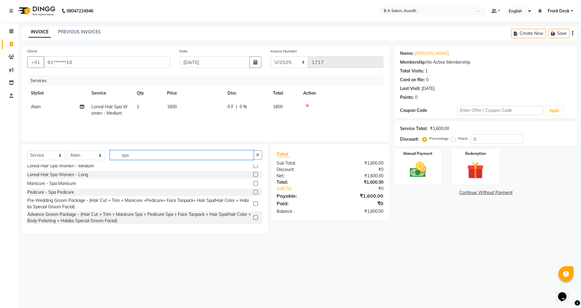
click at [139, 154] on input "spa" at bounding box center [182, 154] width 144 height 9
click at [252, 107] on div "0 F | 0 %" at bounding box center [247, 107] width 38 height 6
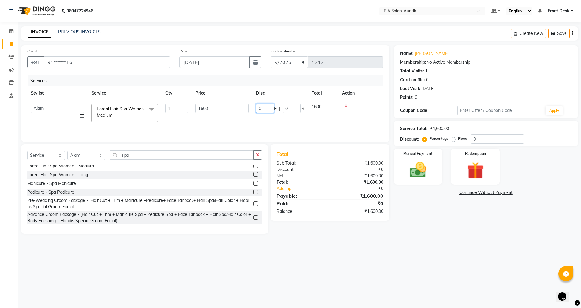
click at [266, 109] on input "0" at bounding box center [265, 108] width 18 height 9
click at [464, 219] on div "Name: [PERSON_NAME] Membership: No Active Membership Total Visits: 1 Card on fi…" at bounding box center [488, 139] width 189 height 188
click at [426, 172] on img at bounding box center [418, 170] width 28 height 20
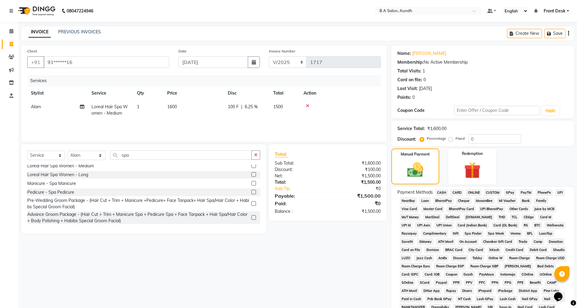
click at [444, 192] on span "CASH" at bounding box center [441, 192] width 13 height 7
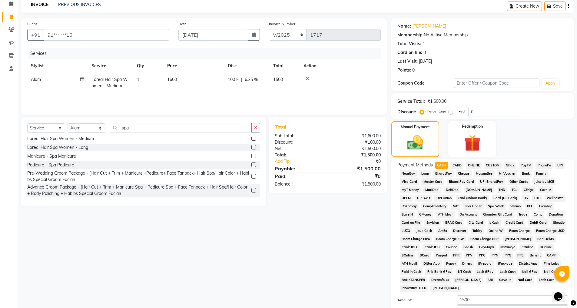
scroll to position [68, 0]
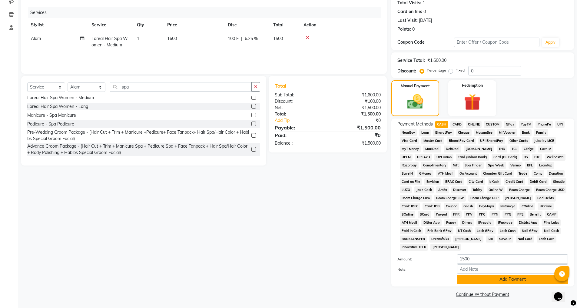
click at [477, 278] on button "Add Payment" at bounding box center [512, 278] width 111 height 9
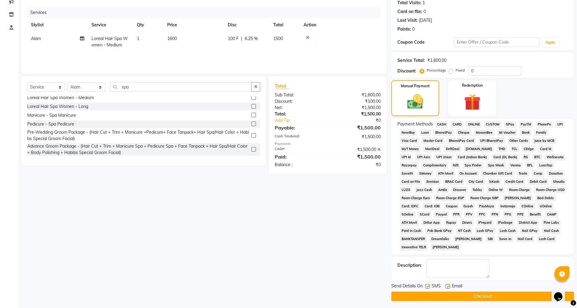
click at [479, 302] on main "INVOICE PREVIOUS INVOICES Create New Save Client +91 91******16 Date [DATE] Inv…" at bounding box center [297, 133] width 558 height 351
drag, startPoint x: 479, startPoint y: 297, endPoint x: 484, endPoint y: 295, distance: 5.5
click at [483, 295] on button "Checkout" at bounding box center [482, 295] width 183 height 9
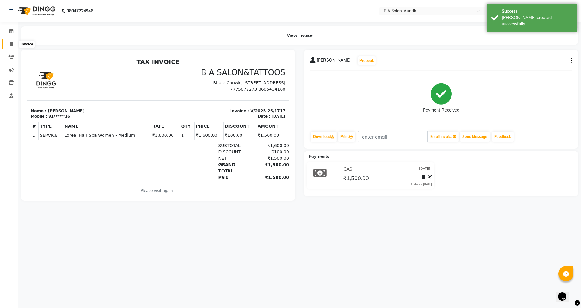
click at [8, 42] on span at bounding box center [11, 44] width 11 height 7
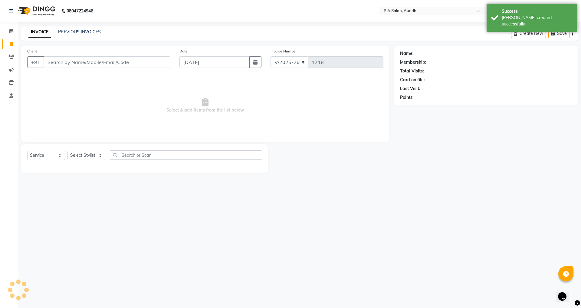
click at [59, 61] on input "Client" at bounding box center [107, 62] width 127 height 12
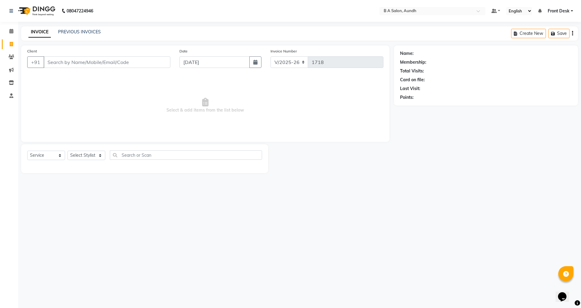
click at [52, 63] on input "Client" at bounding box center [107, 62] width 127 height 12
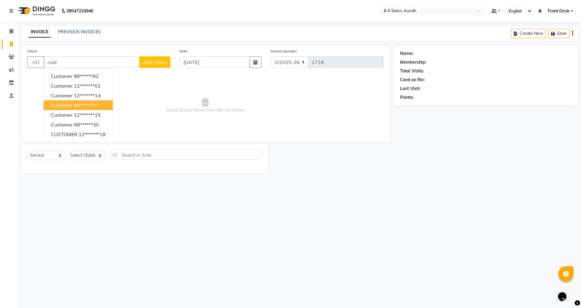
click at [64, 109] on button "customer 84******27" at bounding box center [78, 105] width 69 height 10
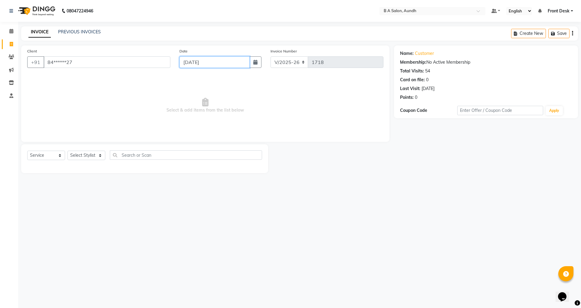
click at [203, 66] on input "[DATE]" at bounding box center [215, 62] width 71 height 12
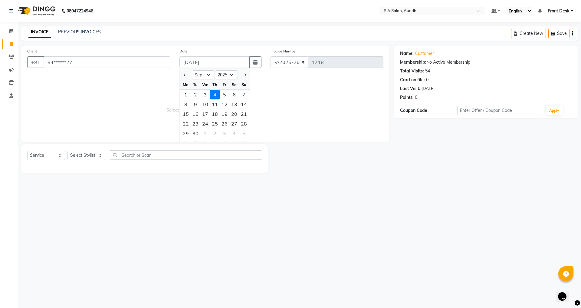
click at [180, 75] on div at bounding box center [186, 75] width 12 height 10
click at [182, 74] on div at bounding box center [186, 75] width 12 height 10
click at [187, 74] on div at bounding box center [186, 75] width 12 height 10
click at [184, 75] on span "Previous month" at bounding box center [185, 75] width 2 height 2
click at [235, 130] on div "30" at bounding box center [234, 133] width 10 height 10
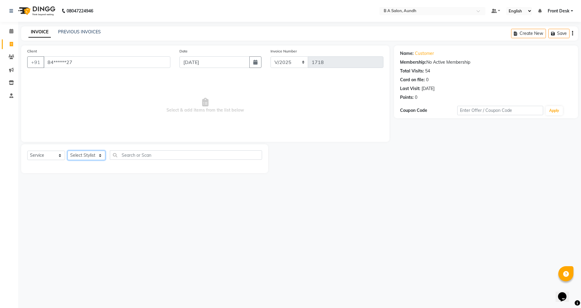
click at [84, 155] on select "Select Stylist Akash sir [PERSON_NAME] Front Desk pranshoo [PERSON_NAME]" at bounding box center [87, 154] width 38 height 9
click at [68, 150] on select "Select Stylist Akash sir [PERSON_NAME] Front Desk pranshoo [PERSON_NAME]" at bounding box center [87, 154] width 38 height 9
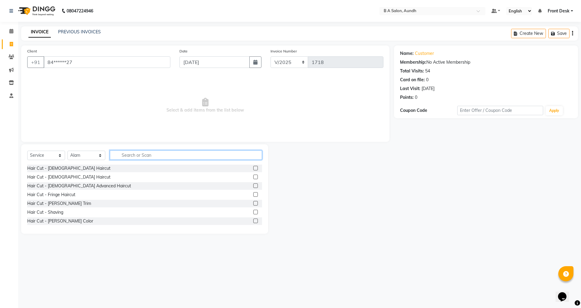
click at [152, 154] on input "text" at bounding box center [186, 154] width 152 height 9
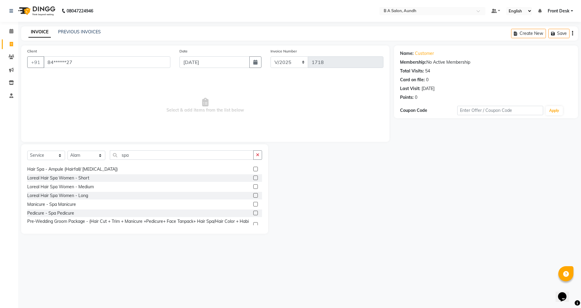
click at [253, 184] on label at bounding box center [255, 186] width 5 height 5
click at [253, 185] on input "checkbox" at bounding box center [255, 187] width 4 height 4
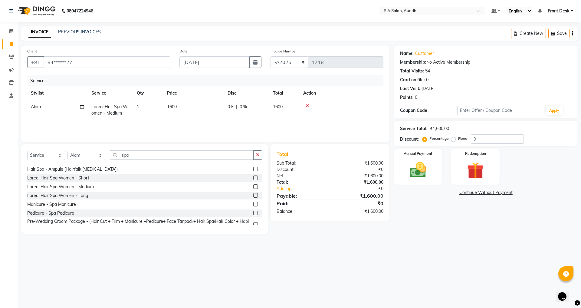
click at [251, 97] on th "Disc" at bounding box center [246, 93] width 45 height 14
click at [250, 105] on div "0 F | 0 %" at bounding box center [247, 107] width 38 height 6
drag, startPoint x: 226, startPoint y: 106, endPoint x: 222, endPoint y: 114, distance: 9.1
click at [224, 110] on input "1600" at bounding box center [222, 108] width 53 height 9
click at [223, 110] on input "1600" at bounding box center [222, 108] width 53 height 9
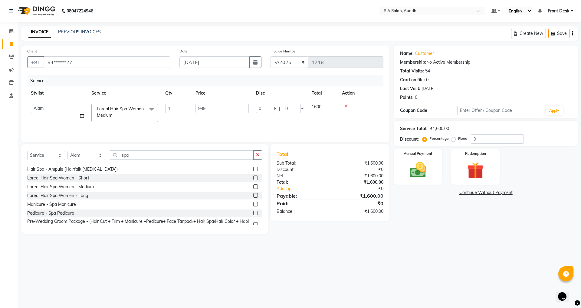
click at [216, 120] on div "Services Stylist Service Qty Price Disc Total Action Akash sir [PERSON_NAME] Fr…" at bounding box center [205, 105] width 356 height 61
drag, startPoint x: 76, startPoint y: 268, endPoint x: 82, endPoint y: 269, distance: 6.0
drag, startPoint x: 82, startPoint y: 269, endPoint x: 224, endPoint y: 251, distance: 143.1
click at [224, 251] on div "08047224946 Select Location × B A Salon, Aundh Default Panel My Panel English E…" at bounding box center [290, 154] width 581 height 308
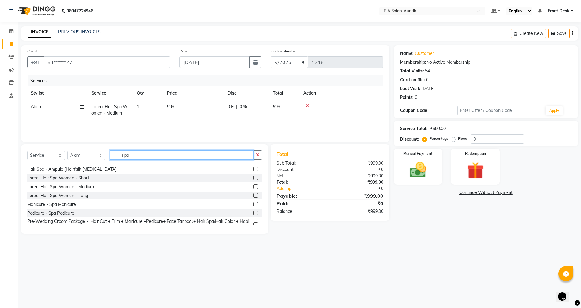
click at [138, 156] on input "spa" at bounding box center [182, 154] width 144 height 9
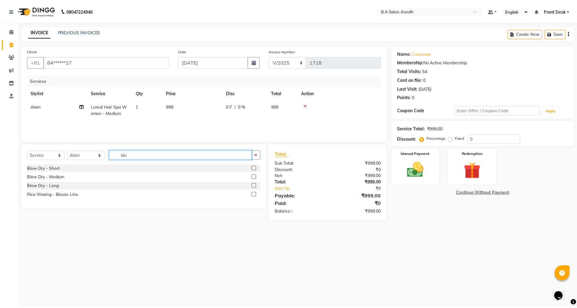
scroll to position [0, 0]
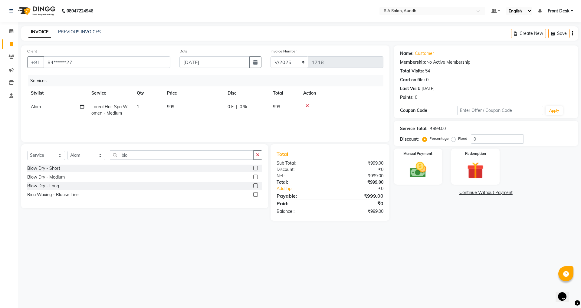
click at [256, 167] on label at bounding box center [255, 168] width 5 height 5
click at [256, 167] on input "checkbox" at bounding box center [255, 168] width 4 height 4
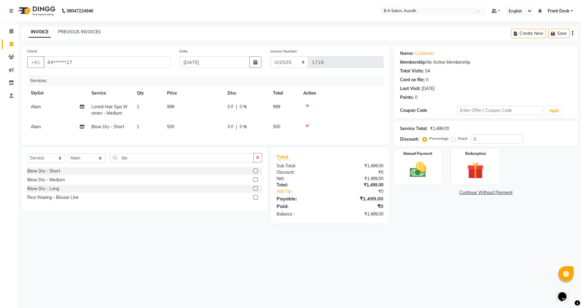
click at [250, 124] on div "0 F | 0 %" at bounding box center [247, 127] width 38 height 6
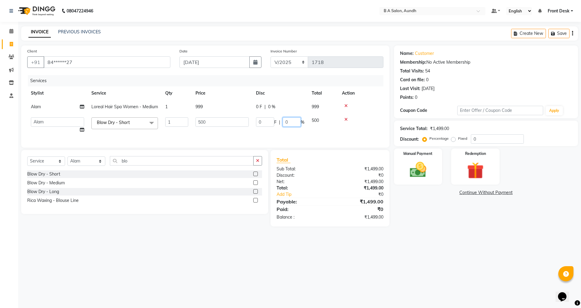
click at [299, 123] on input "0" at bounding box center [292, 121] width 18 height 9
click at [311, 138] on div "Services Stylist Service Qty Price Disc Total Action Alam Loreal Hair Spa Women…" at bounding box center [205, 108] width 356 height 66
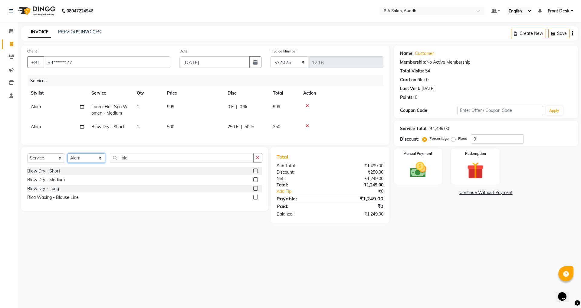
click at [89, 163] on select "Select Stylist Akash sir [PERSON_NAME] Front Desk pranshoo [PERSON_NAME]" at bounding box center [87, 157] width 38 height 9
click at [68, 158] on select "Select Stylist Akash sir [PERSON_NAME] Front Desk pranshoo [PERSON_NAME]" at bounding box center [87, 157] width 38 height 9
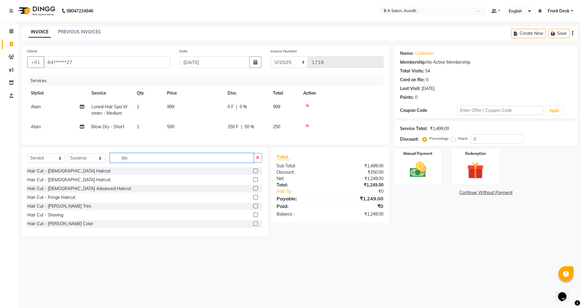
click at [132, 161] on input "blo" at bounding box center [182, 157] width 144 height 9
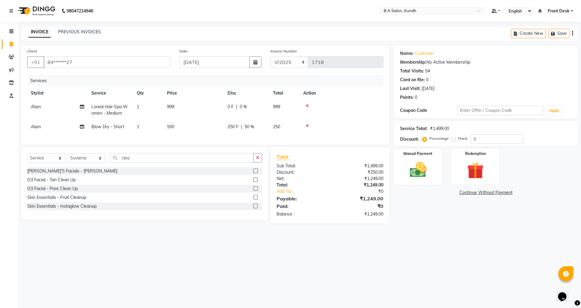
click at [256, 199] on label at bounding box center [255, 197] width 5 height 5
click at [256, 199] on input "checkbox" at bounding box center [255, 197] width 4 height 4
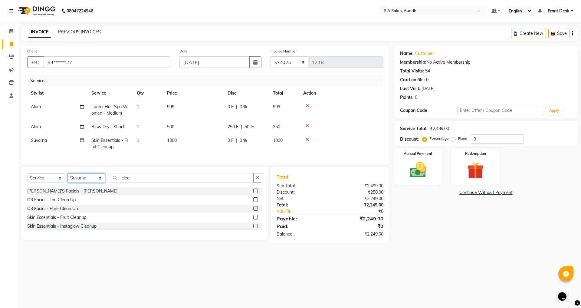
click at [89, 181] on select "Select Stylist Akash sir [PERSON_NAME] Front Desk pranshoo [PERSON_NAME]" at bounding box center [87, 177] width 38 height 9
click at [68, 178] on select "Select Stylist Akash sir [PERSON_NAME] Front Desk pranshoo [PERSON_NAME]" at bounding box center [87, 177] width 38 height 9
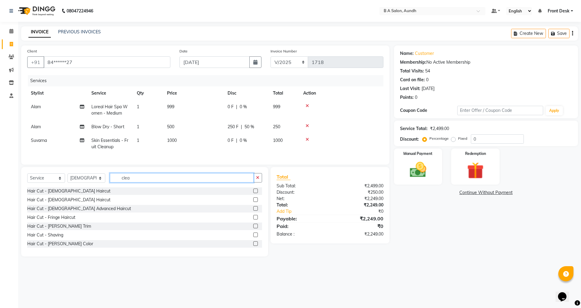
click at [152, 180] on input "clea" at bounding box center [182, 177] width 144 height 9
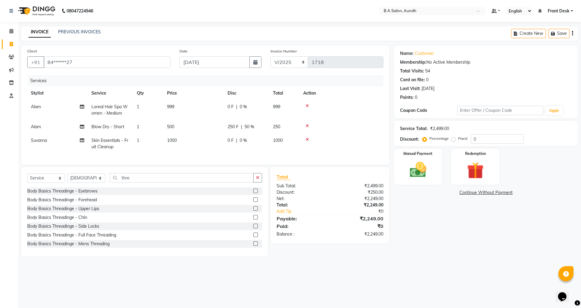
click at [253, 193] on label at bounding box center [255, 190] width 5 height 5
click at [253, 193] on input "checkbox" at bounding box center [255, 191] width 4 height 4
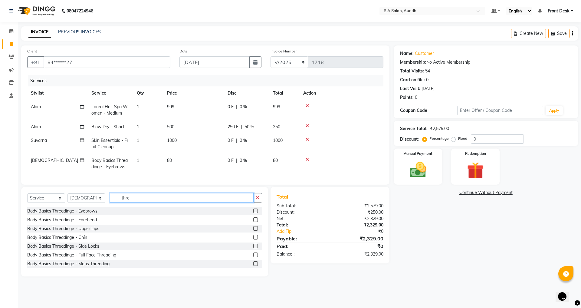
click at [222, 202] on input "thre" at bounding box center [182, 197] width 144 height 9
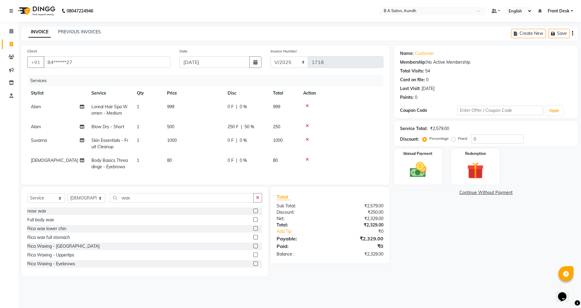
click at [253, 257] on label at bounding box center [255, 254] width 5 height 5
click at [253, 257] on input "checkbox" at bounding box center [255, 255] width 4 height 4
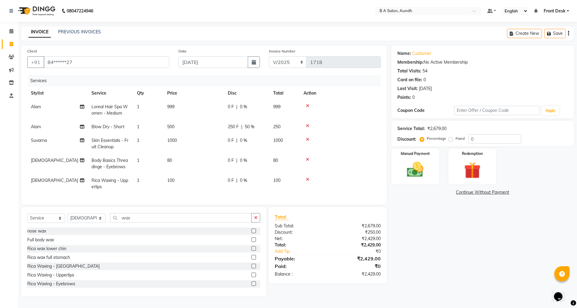
click at [256, 160] on div "0 F | 0 %" at bounding box center [247, 160] width 38 height 6
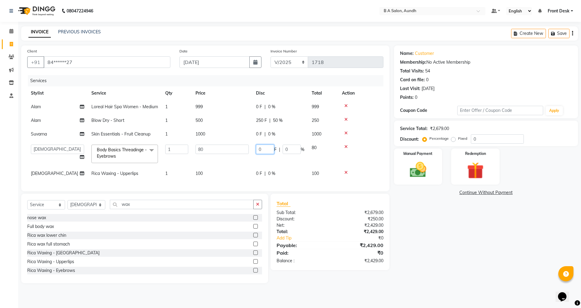
click at [265, 151] on input "0" at bounding box center [265, 148] width 18 height 9
click at [292, 160] on tr "Akash sir [PERSON_NAME] Front Desk pranshoo [PERSON_NAME] Body Basics Threading…" at bounding box center [203, 154] width 353 height 26
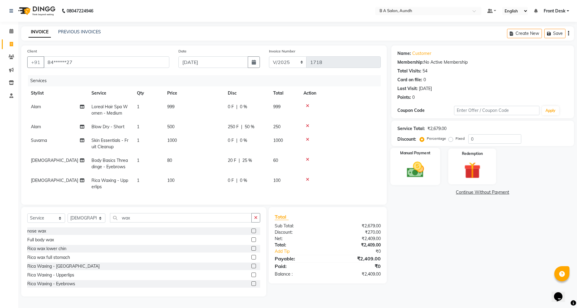
click at [420, 176] on img at bounding box center [415, 170] width 28 height 20
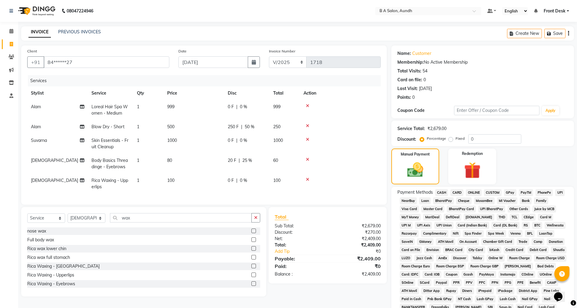
click at [476, 191] on span "ONLINE" at bounding box center [474, 192] width 16 height 7
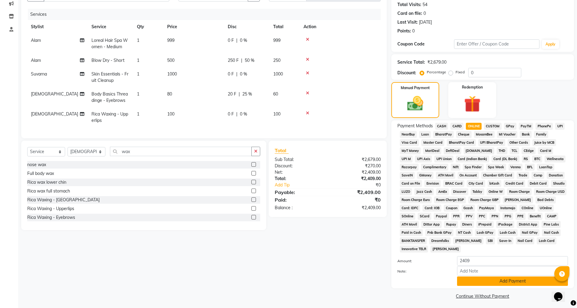
scroll to position [68, 0]
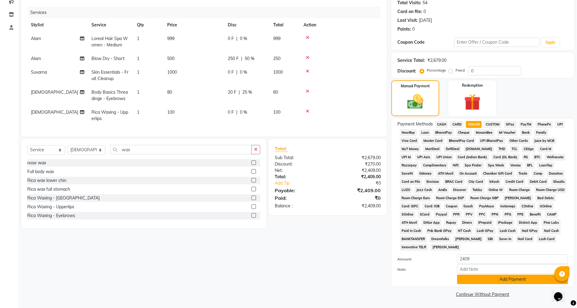
click at [477, 277] on button "Add Payment" at bounding box center [512, 278] width 111 height 9
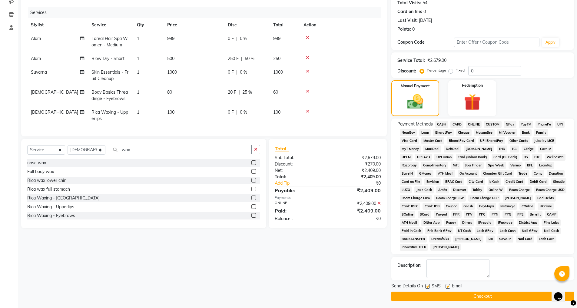
click at [476, 292] on button "Checkout" at bounding box center [482, 295] width 183 height 9
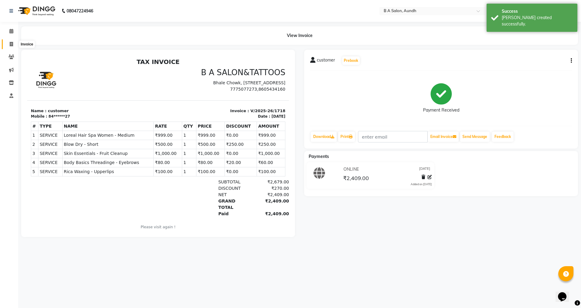
click at [9, 41] on span at bounding box center [11, 44] width 11 height 7
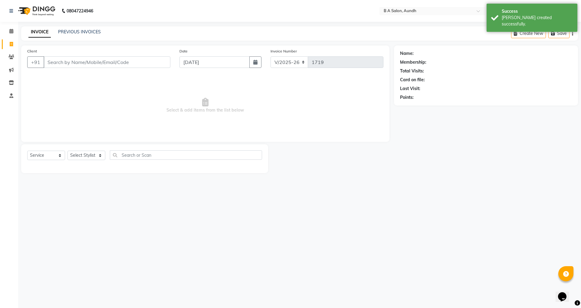
click at [61, 61] on input "Client" at bounding box center [107, 62] width 127 height 12
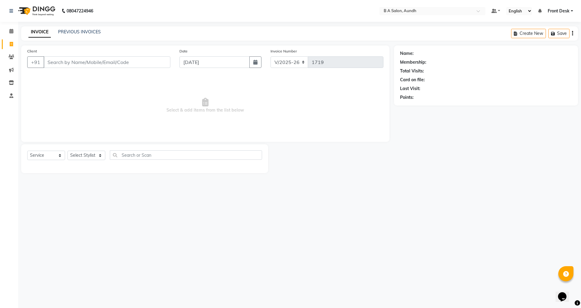
click at [82, 65] on input "Client" at bounding box center [107, 62] width 127 height 12
click at [160, 62] on span "Add Client" at bounding box center [155, 62] width 24 height 6
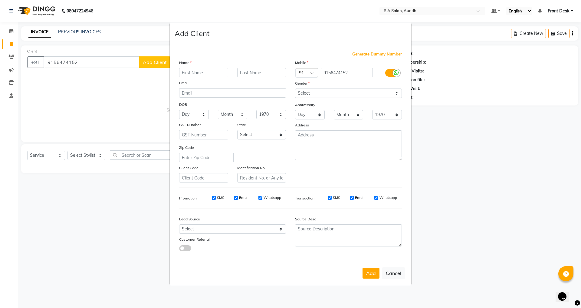
click at [194, 74] on input "text" at bounding box center [203, 72] width 49 height 9
click at [322, 90] on select "Select [DEMOGRAPHIC_DATA] [DEMOGRAPHIC_DATA] Other Prefer Not To Say" at bounding box center [348, 92] width 107 height 9
click at [295, 88] on select "Select [DEMOGRAPHIC_DATA] [DEMOGRAPHIC_DATA] Other Prefer Not To Say" at bounding box center [348, 92] width 107 height 9
click at [368, 272] on button "Add" at bounding box center [371, 272] width 17 height 11
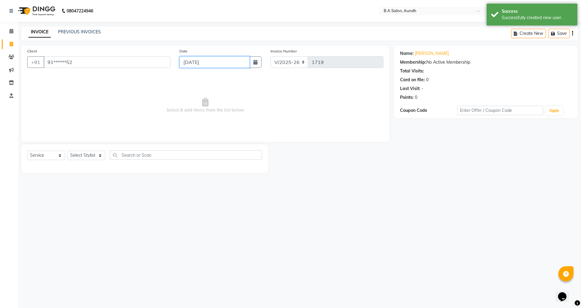
click at [222, 60] on input "[DATE]" at bounding box center [215, 62] width 71 height 12
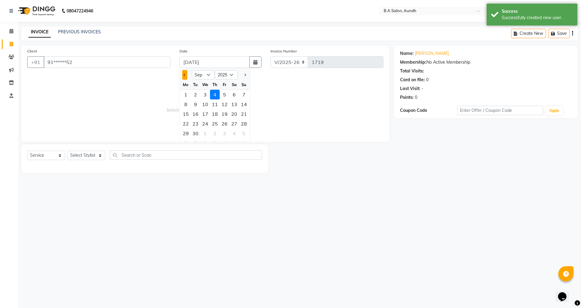
click at [183, 75] on button "Previous month" at bounding box center [184, 75] width 5 height 10
click at [235, 132] on div "30" at bounding box center [234, 133] width 10 height 10
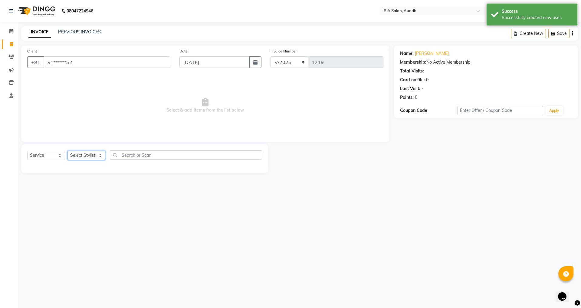
click at [96, 154] on select "Select Stylist Akash sir [PERSON_NAME] Front Desk pranshoo [PERSON_NAME]" at bounding box center [87, 154] width 38 height 9
click at [68, 150] on select "Select Stylist Akash sir [PERSON_NAME] Front Desk pranshoo [PERSON_NAME]" at bounding box center [87, 154] width 38 height 9
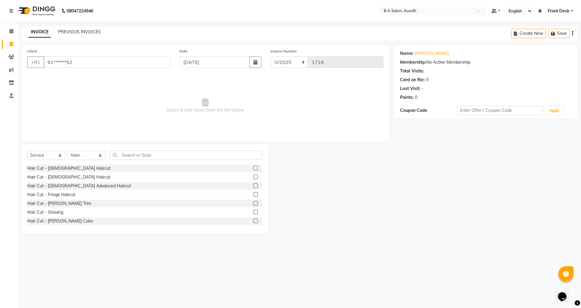
click at [253, 176] on label at bounding box center [255, 176] width 5 height 5
click at [253, 176] on input "checkbox" at bounding box center [255, 177] width 4 height 4
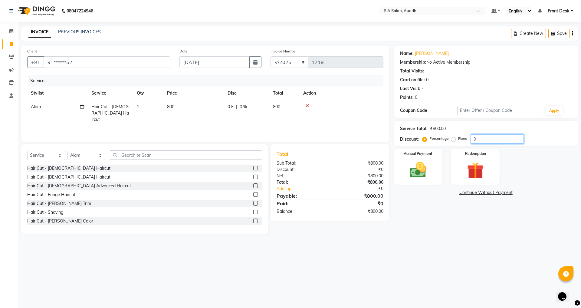
click at [477, 140] on input "0" at bounding box center [497, 138] width 53 height 9
click at [416, 182] on div "Manual Payment" at bounding box center [418, 166] width 50 height 37
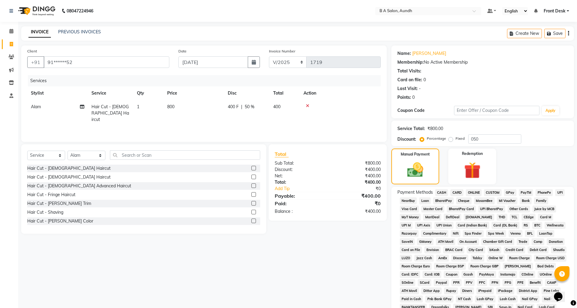
click at [446, 192] on span "CASH" at bounding box center [441, 192] width 13 height 7
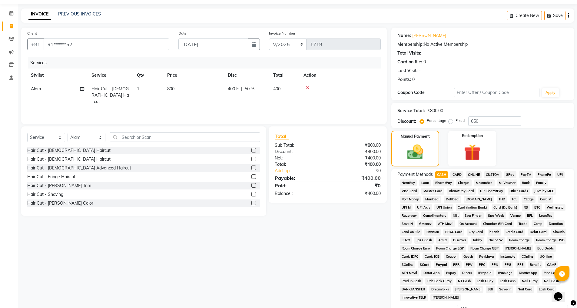
scroll to position [68, 0]
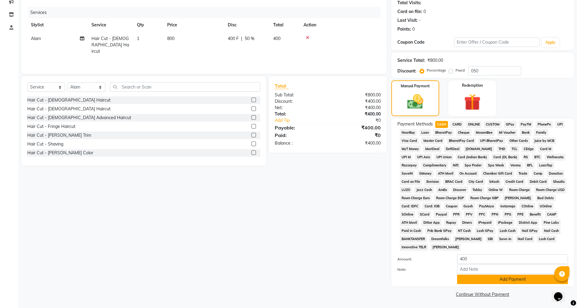
click at [489, 282] on button "Add Payment" at bounding box center [512, 278] width 111 height 9
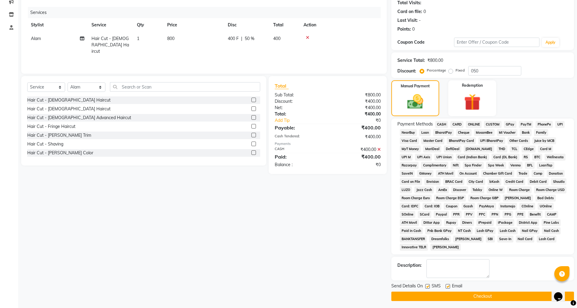
click at [487, 294] on button "Checkout" at bounding box center [482, 295] width 183 height 9
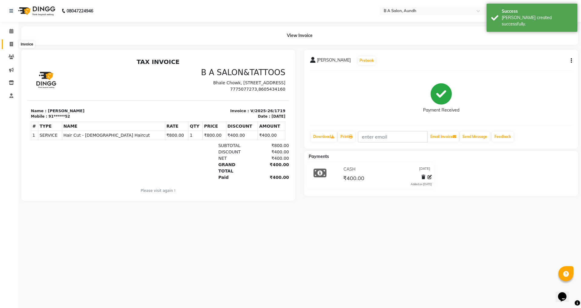
click at [14, 42] on span at bounding box center [11, 44] width 11 height 7
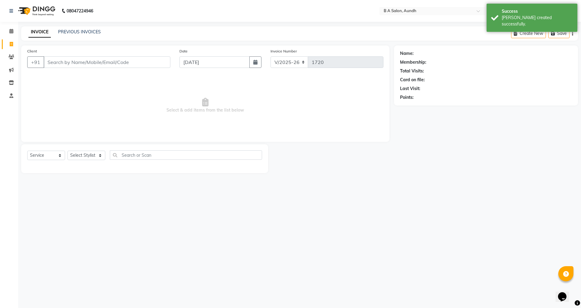
click at [89, 62] on input "Client" at bounding box center [107, 62] width 127 height 12
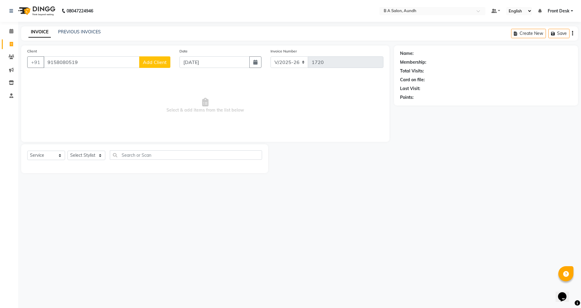
click at [163, 60] on span "Add Client" at bounding box center [155, 62] width 24 height 6
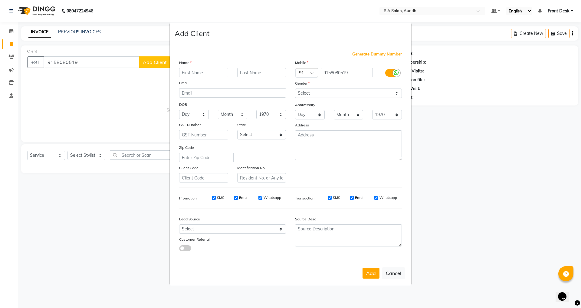
click at [187, 71] on input "text" at bounding box center [203, 72] width 49 height 9
drag, startPoint x: 187, startPoint y: 71, endPoint x: 191, endPoint y: 71, distance: 3.6
click at [190, 71] on input "[PERSON_NAME]" at bounding box center [203, 72] width 49 height 9
click at [344, 90] on select "Select [DEMOGRAPHIC_DATA] [DEMOGRAPHIC_DATA] Other Prefer Not To Say" at bounding box center [348, 92] width 107 height 9
click at [295, 88] on select "Select [DEMOGRAPHIC_DATA] [DEMOGRAPHIC_DATA] Other Prefer Not To Say" at bounding box center [348, 92] width 107 height 9
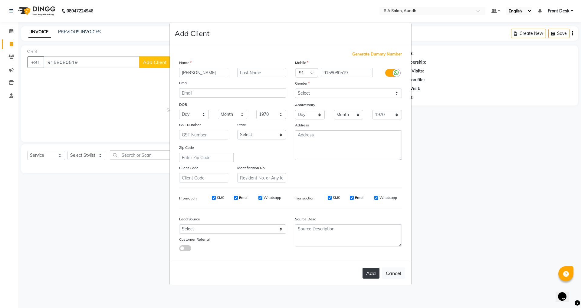
click at [376, 269] on button "Add" at bounding box center [371, 272] width 17 height 11
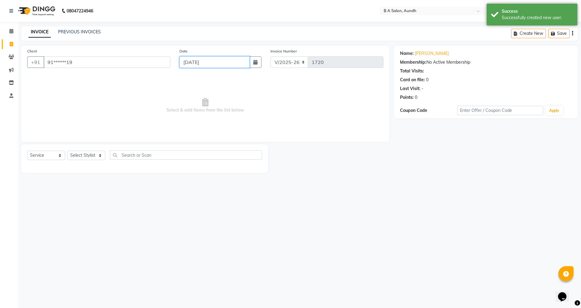
click at [218, 65] on input "[DATE]" at bounding box center [215, 62] width 71 height 12
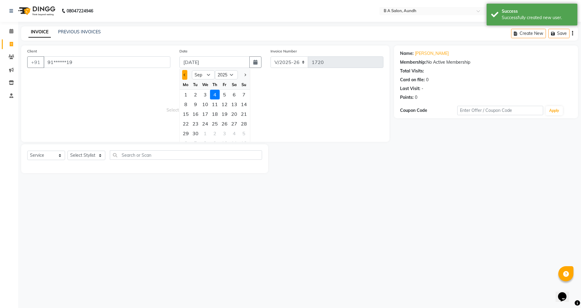
click at [184, 73] on button "Previous month" at bounding box center [184, 75] width 5 height 10
click at [237, 134] on div "30" at bounding box center [234, 133] width 10 height 10
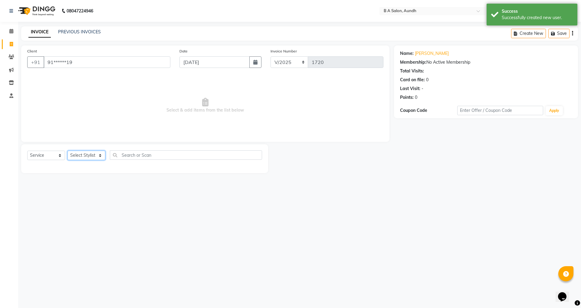
click at [98, 158] on select "Select Stylist Akash sir [PERSON_NAME] Front Desk pranshoo [PERSON_NAME]" at bounding box center [87, 154] width 38 height 9
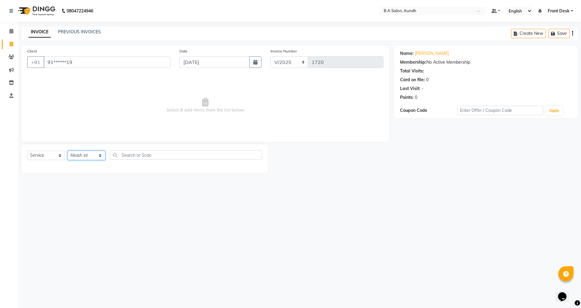
click at [68, 150] on select "Select Stylist Akash sir [PERSON_NAME] Front Desk pranshoo [PERSON_NAME]" at bounding box center [87, 154] width 38 height 9
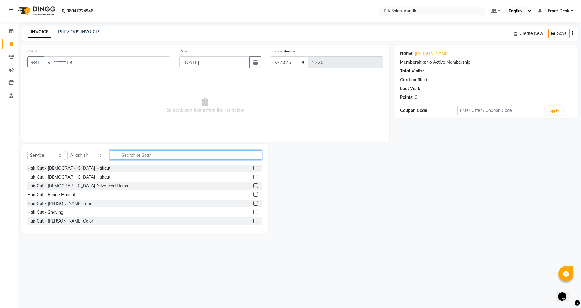
click at [129, 157] on input "text" at bounding box center [186, 154] width 152 height 9
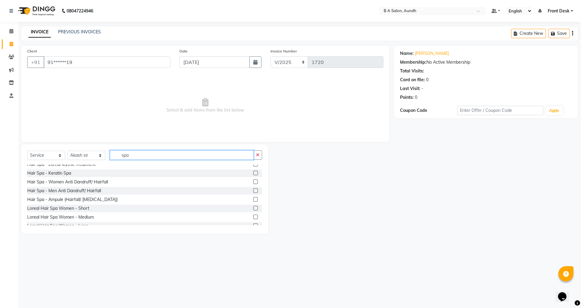
scroll to position [61, 0]
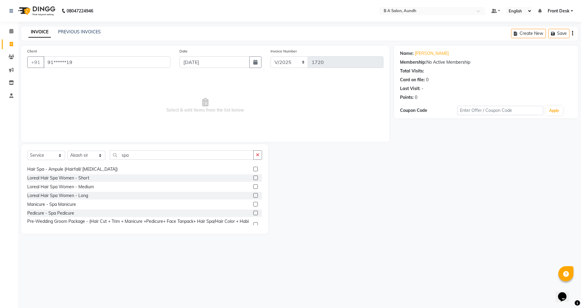
click at [253, 186] on label at bounding box center [255, 186] width 5 height 5
click at [253, 186] on input "checkbox" at bounding box center [255, 187] width 4 height 4
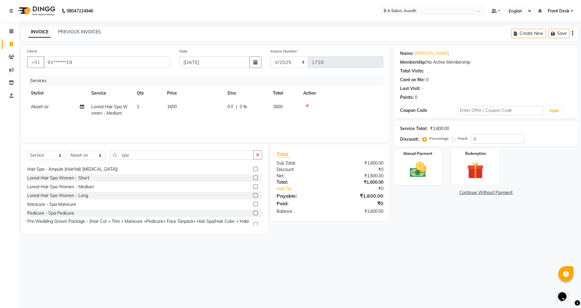
click at [270, 104] on td "1600" at bounding box center [284, 110] width 30 height 20
click at [225, 112] on input "1600" at bounding box center [222, 108] width 53 height 9
click at [85, 156] on select "Select Stylist Akash sir [PERSON_NAME] Front Desk pranshoo [PERSON_NAME]" at bounding box center [87, 154] width 38 height 9
click at [68, 150] on select "Select Stylist Akash sir [PERSON_NAME] Front Desk pranshoo [PERSON_NAME]" at bounding box center [87, 154] width 38 height 9
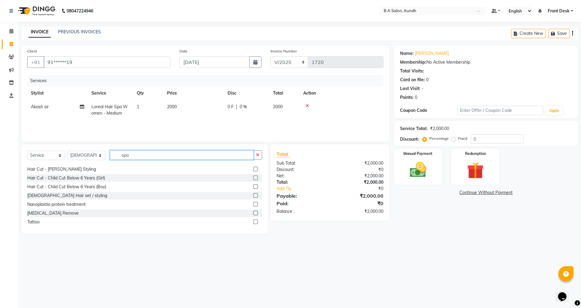
click at [141, 155] on input "spa" at bounding box center [182, 154] width 144 height 9
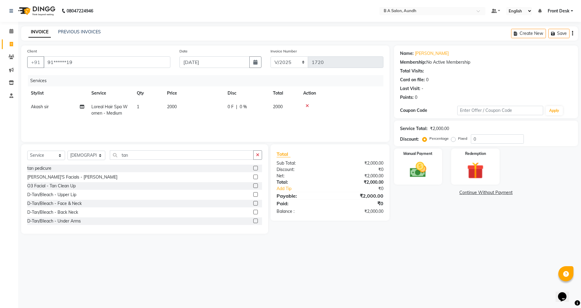
click at [253, 184] on label at bounding box center [255, 185] width 5 height 5
click at [253, 184] on input "checkbox" at bounding box center [255, 186] width 4 height 4
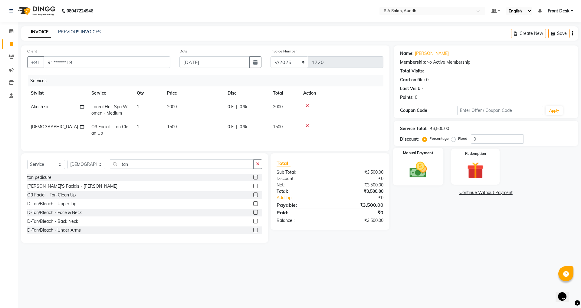
click at [433, 175] on div "Manual Payment" at bounding box center [418, 166] width 50 height 37
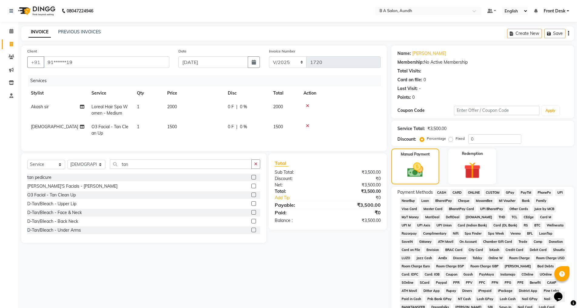
click at [470, 193] on span "ONLINE" at bounding box center [474, 192] width 16 height 7
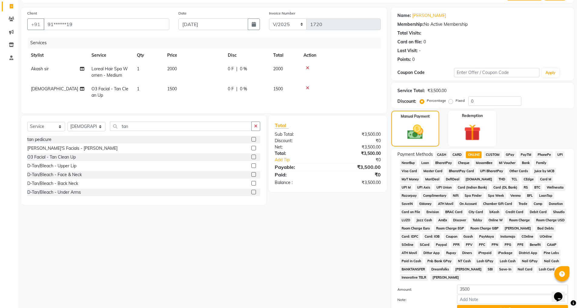
scroll to position [68, 0]
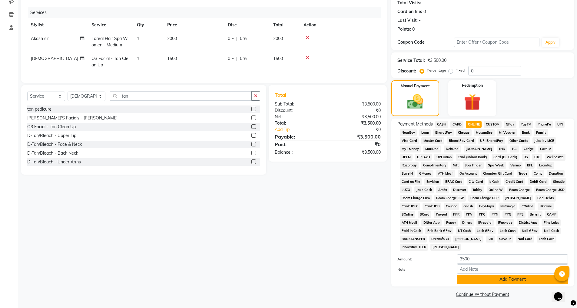
click at [490, 281] on button "Add Payment" at bounding box center [512, 278] width 111 height 9
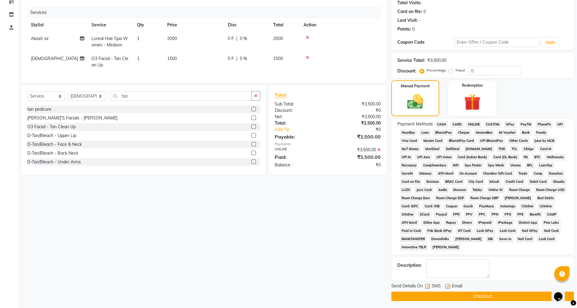
click at [487, 293] on button "Checkout" at bounding box center [482, 295] width 183 height 9
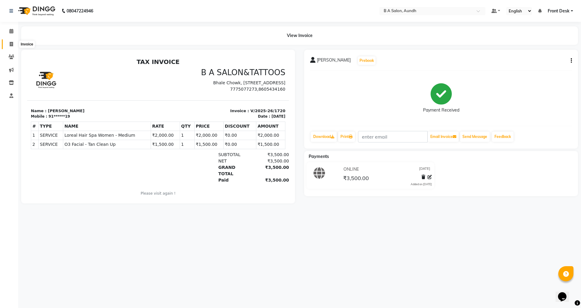
click at [8, 44] on span at bounding box center [11, 44] width 11 height 7
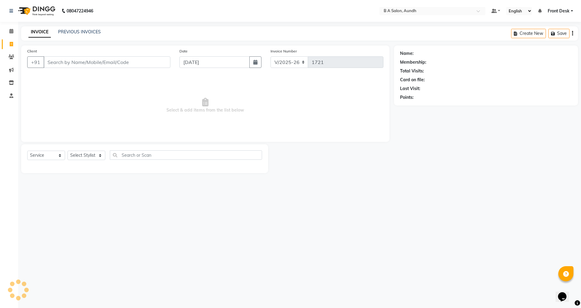
click at [90, 58] on input "Client" at bounding box center [107, 62] width 127 height 12
click at [126, 62] on input "Client" at bounding box center [107, 62] width 127 height 12
click at [154, 65] on button "Add Client" at bounding box center [154, 62] width 31 height 12
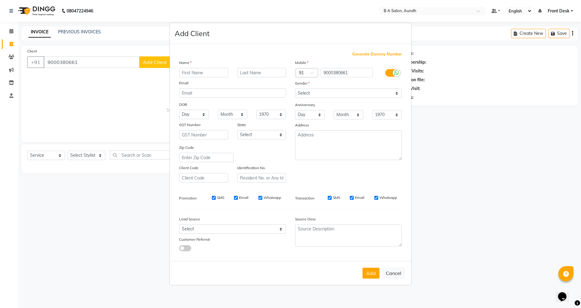
click at [208, 71] on input "text" at bounding box center [203, 72] width 49 height 9
click at [202, 74] on input "text" at bounding box center [203, 72] width 49 height 9
click at [347, 91] on select "Select [DEMOGRAPHIC_DATA] [DEMOGRAPHIC_DATA] Other Prefer Not To Say" at bounding box center [348, 92] width 107 height 9
click at [295, 88] on select "Select [DEMOGRAPHIC_DATA] [DEMOGRAPHIC_DATA] Other Prefer Not To Say" at bounding box center [348, 92] width 107 height 9
click at [374, 274] on button "Add" at bounding box center [371, 272] width 17 height 11
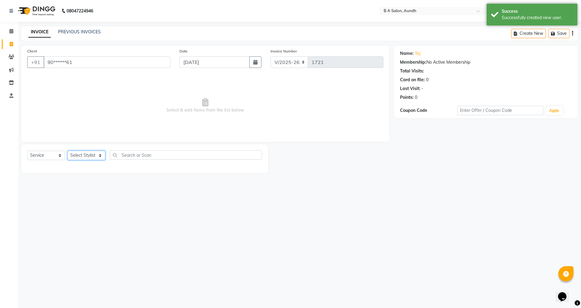
click at [88, 156] on select "Select Stylist Akash sir [PERSON_NAME] Front Desk pranshoo [PERSON_NAME]" at bounding box center [87, 154] width 38 height 9
click at [68, 150] on select "Select Stylist Akash sir [PERSON_NAME] Front Desk pranshoo [PERSON_NAME]" at bounding box center [87, 154] width 38 height 9
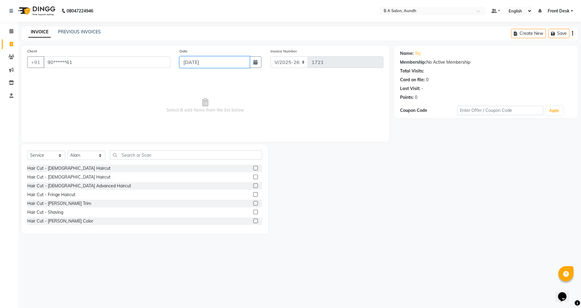
click at [195, 62] on input "[DATE]" at bounding box center [215, 62] width 71 height 12
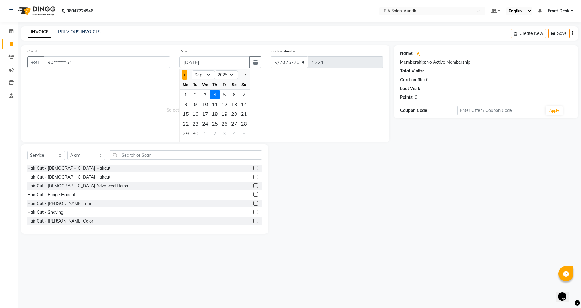
click at [183, 78] on button "Previous month" at bounding box center [184, 75] width 5 height 10
click at [237, 134] on div "30" at bounding box center [234, 133] width 10 height 10
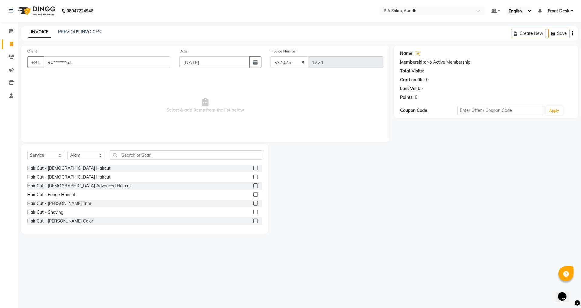
click at [107, 100] on span "Select & add items from the list below" at bounding box center [205, 105] width 356 height 61
drag, startPoint x: 325, startPoint y: 196, endPoint x: 292, endPoint y: 195, distance: 33.9
click at [325, 197] on div at bounding box center [331, 188] width 126 height 89
click at [253, 168] on label at bounding box center [255, 168] width 5 height 5
click at [253, 168] on input "checkbox" at bounding box center [255, 168] width 4 height 4
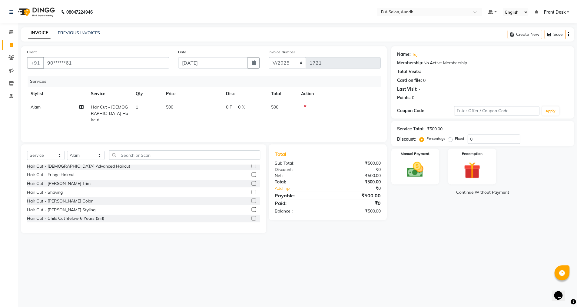
scroll to position [30, 0]
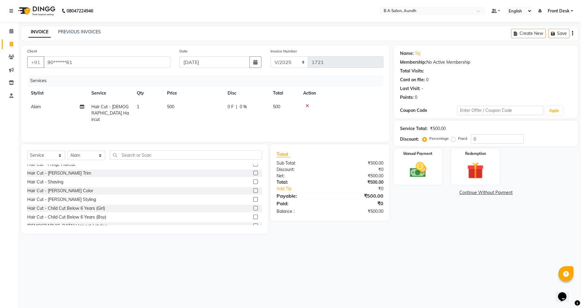
click at [253, 198] on label at bounding box center [255, 199] width 5 height 5
click at [253, 198] on input "checkbox" at bounding box center [255, 199] width 4 height 4
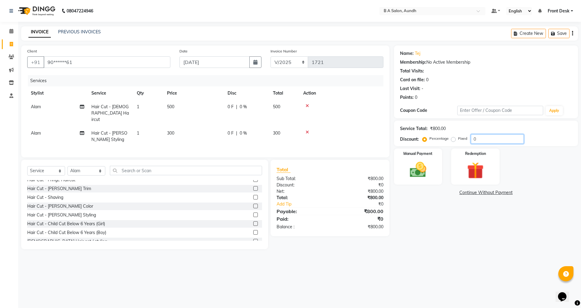
click at [500, 140] on input "0" at bounding box center [497, 138] width 53 height 9
click at [413, 174] on img at bounding box center [418, 170] width 28 height 20
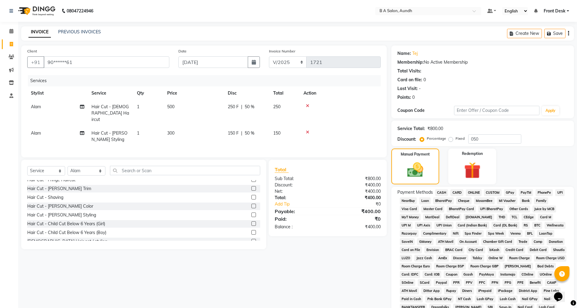
click at [471, 191] on span "ONLINE" at bounding box center [474, 192] width 16 height 7
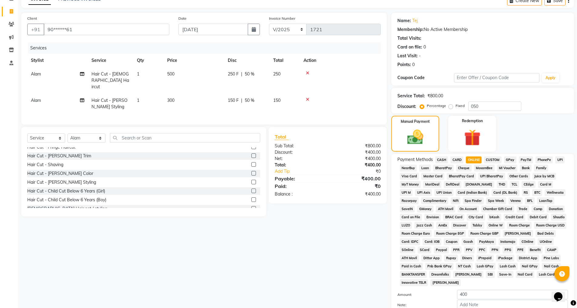
scroll to position [68, 0]
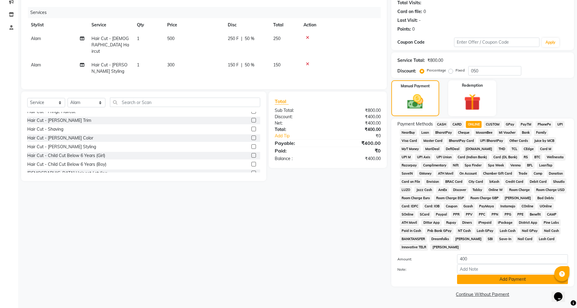
click at [473, 275] on button "Add Payment" at bounding box center [512, 278] width 111 height 9
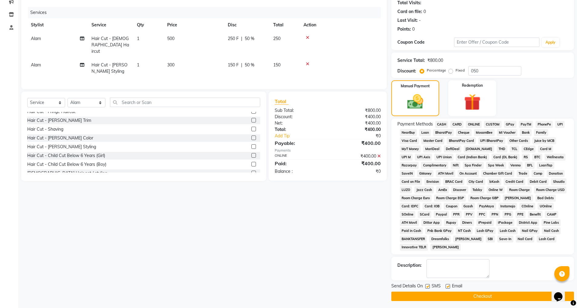
click at [474, 293] on button "Checkout" at bounding box center [482, 295] width 183 height 9
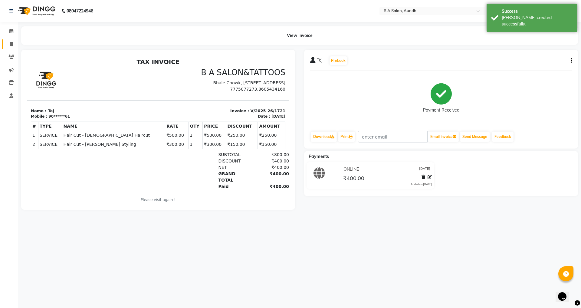
click at [9, 40] on link "Invoice" at bounding box center [9, 44] width 15 height 10
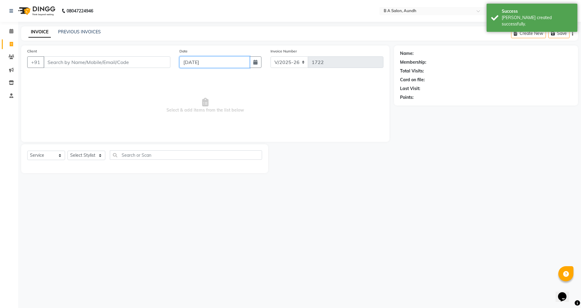
click at [238, 58] on input "[DATE]" at bounding box center [215, 62] width 71 height 12
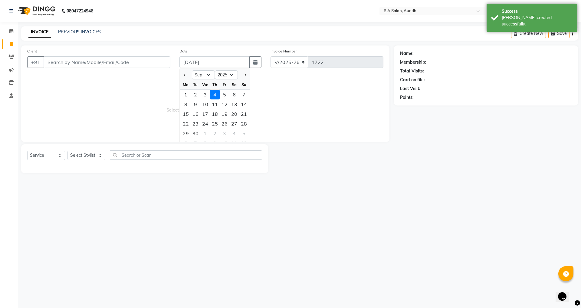
click at [179, 74] on div "Client +91 Date [DATE] Jan Feb Mar Apr May Jun [DATE] Aug Sep Oct Nov [DATE] 20…" at bounding box center [205, 93] width 368 height 96
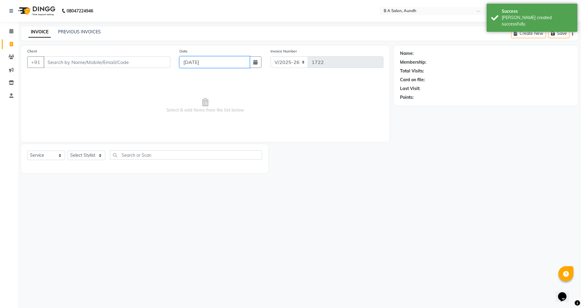
click at [191, 59] on input "[DATE]" at bounding box center [215, 62] width 71 height 12
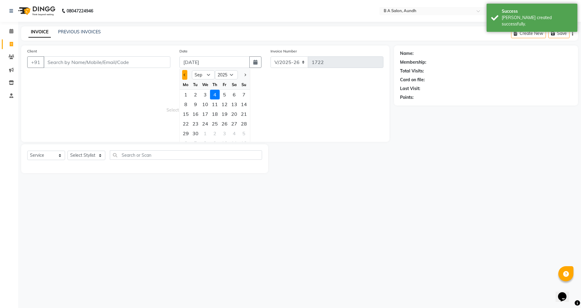
click at [184, 72] on button "Previous month" at bounding box center [184, 75] width 5 height 10
click at [235, 133] on div "30" at bounding box center [234, 133] width 10 height 10
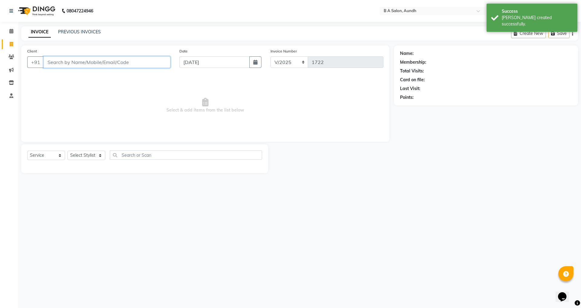
click at [94, 61] on input "Client" at bounding box center [107, 62] width 127 height 12
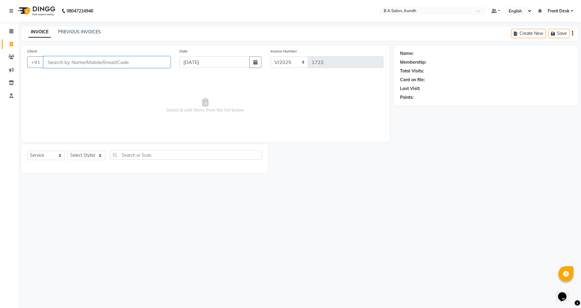
click at [99, 62] on input "Client" at bounding box center [107, 62] width 127 height 12
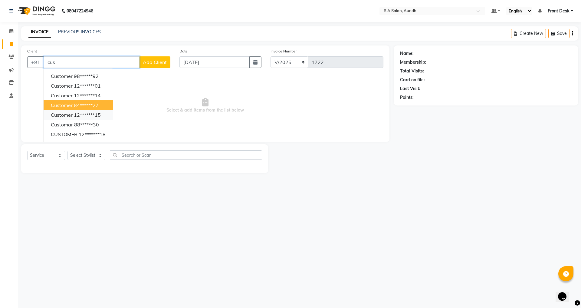
click at [79, 112] on ngb-highlight "12*******15" at bounding box center [87, 115] width 27 height 6
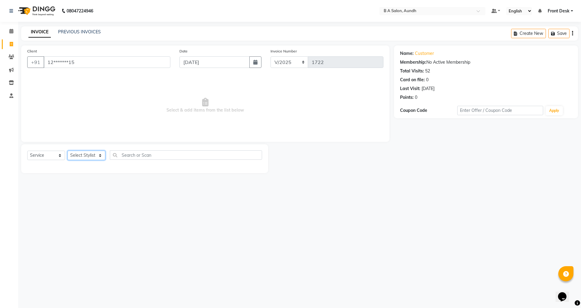
click at [85, 151] on select "Select Stylist Akash sir [PERSON_NAME] Front Desk pranshoo [PERSON_NAME]" at bounding box center [87, 154] width 38 height 9
click at [68, 150] on select "Select Stylist Akash sir [PERSON_NAME] Front Desk pranshoo [PERSON_NAME]" at bounding box center [87, 154] width 38 height 9
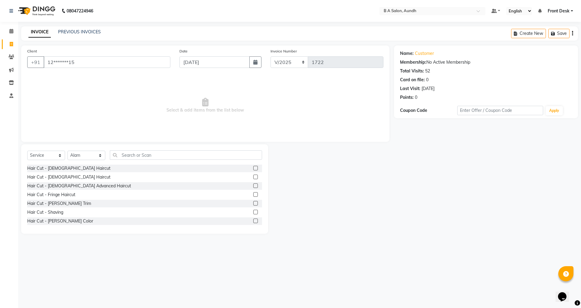
click at [253, 178] on label at bounding box center [255, 176] width 5 height 5
click at [253, 178] on input "checkbox" at bounding box center [255, 177] width 4 height 4
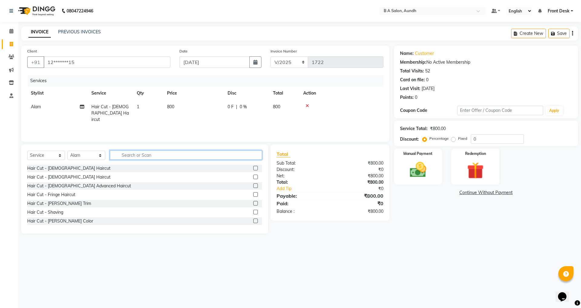
click at [219, 157] on input "text" at bounding box center [186, 154] width 152 height 9
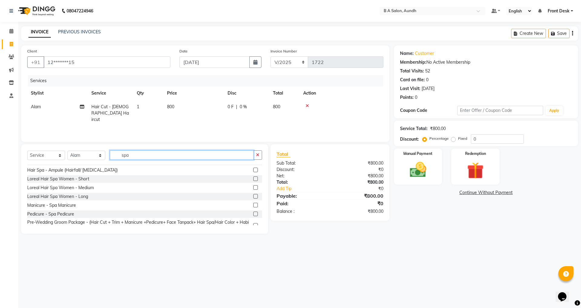
scroll to position [61, 0]
click at [253, 186] on label at bounding box center [255, 186] width 5 height 5
click at [253, 186] on input "checkbox" at bounding box center [255, 187] width 4 height 4
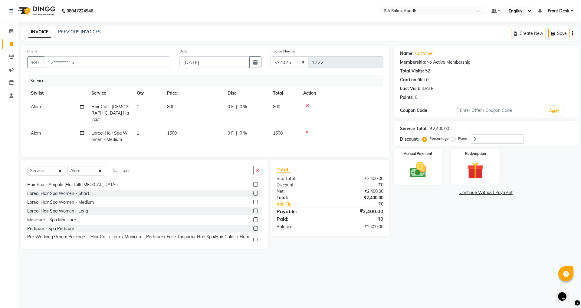
click at [266, 126] on td "0 F | 0 %" at bounding box center [246, 136] width 45 height 20
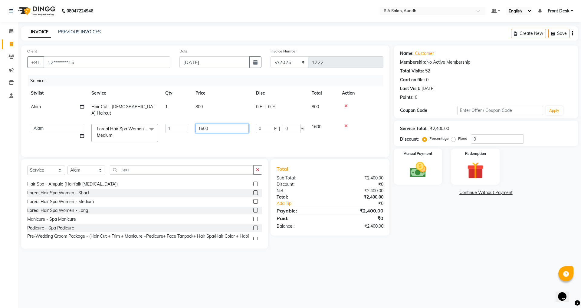
click at [244, 124] on input "1600" at bounding box center [222, 128] width 53 height 9
click at [242, 131] on tr "Akash sir [PERSON_NAME] Front Desk pranshoo [PERSON_NAME] Loreal Hair Spa Women…" at bounding box center [205, 133] width 356 height 26
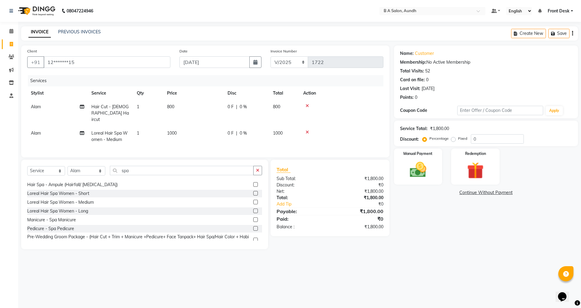
click at [266, 104] on td "0 F | 0 %" at bounding box center [246, 113] width 45 height 26
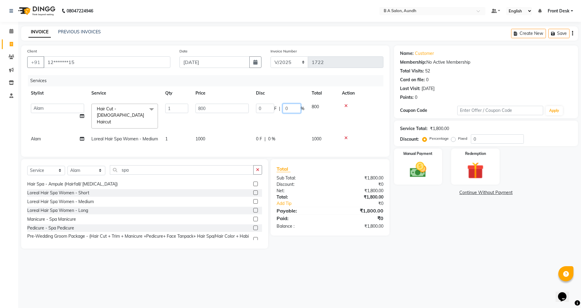
click at [291, 109] on input "0" at bounding box center [292, 108] width 18 height 9
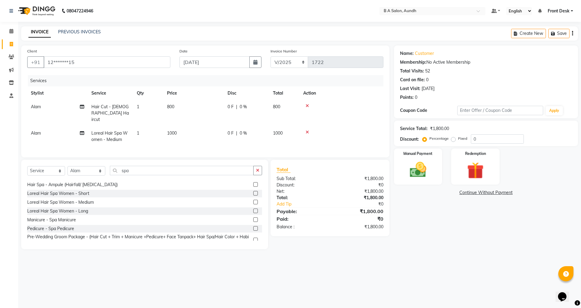
click at [238, 105] on div "0 F | 0 %" at bounding box center [247, 107] width 38 height 6
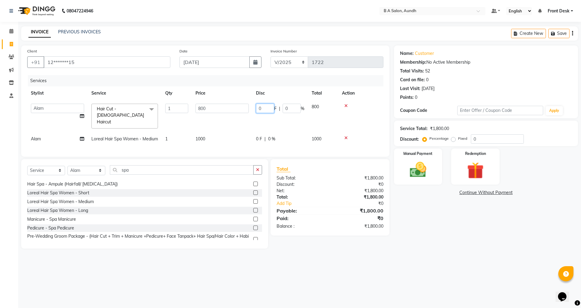
click at [262, 105] on input "0" at bounding box center [265, 108] width 18 height 9
click at [265, 119] on td "0300 F | 0 %" at bounding box center [280, 116] width 56 height 32
click at [79, 171] on select "Select Stylist Akash sir [PERSON_NAME] Front Desk pranshoo [PERSON_NAME]" at bounding box center [87, 170] width 38 height 9
click at [68, 166] on select "Select Stylist Akash sir [PERSON_NAME] Front Desk pranshoo [PERSON_NAME]" at bounding box center [87, 170] width 38 height 9
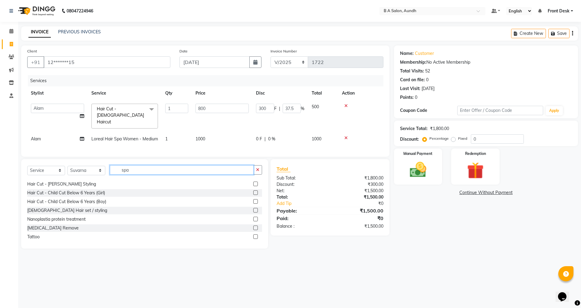
click at [151, 165] on input "spa" at bounding box center [182, 169] width 144 height 9
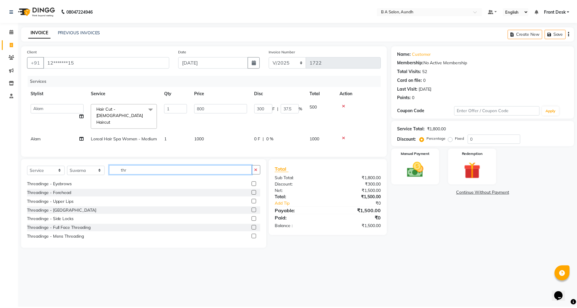
scroll to position [0, 0]
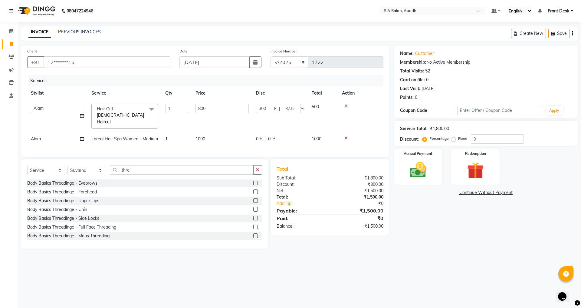
click at [253, 180] on label at bounding box center [255, 182] width 5 height 5
click at [253, 181] on input "checkbox" at bounding box center [255, 183] width 4 height 4
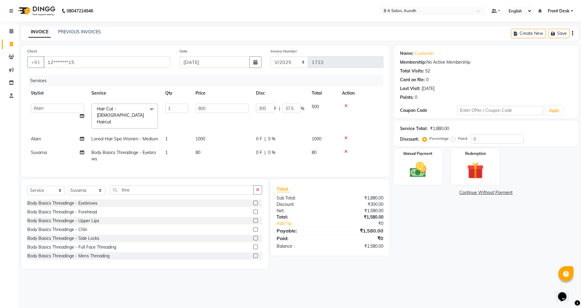
click at [225, 146] on td "80" at bounding box center [222, 156] width 61 height 20
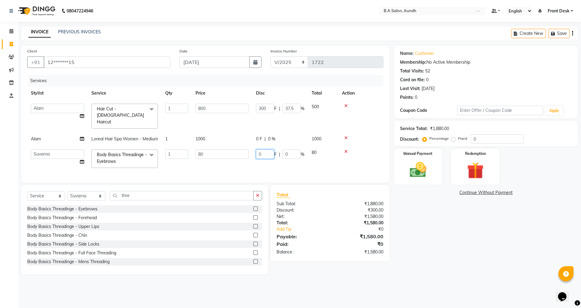
click at [264, 149] on input "0" at bounding box center [265, 153] width 18 height 9
click at [264, 163] on div "Services Stylist Service Qty Price Disc Total Action Akash sir [PERSON_NAME] Fr…" at bounding box center [205, 125] width 356 height 101
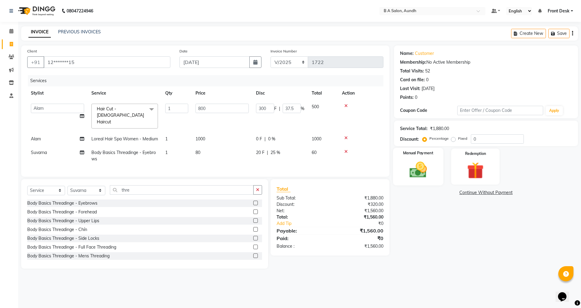
click at [426, 172] on img at bounding box center [418, 170] width 28 height 20
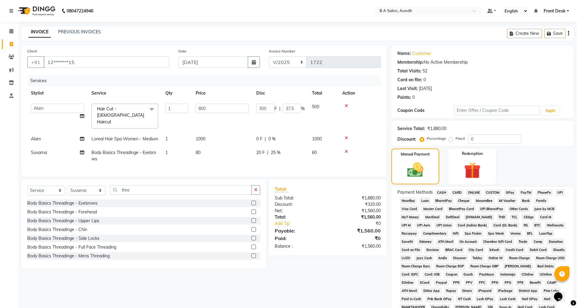
click at [475, 192] on span "ONLINE" at bounding box center [474, 192] width 16 height 7
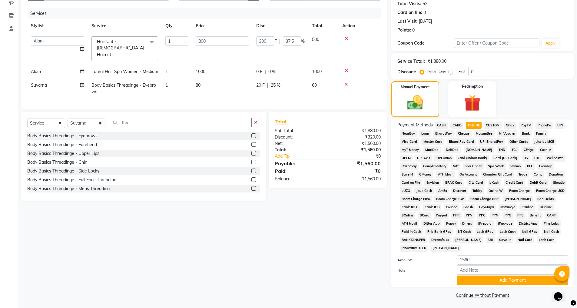
scroll to position [68, 0]
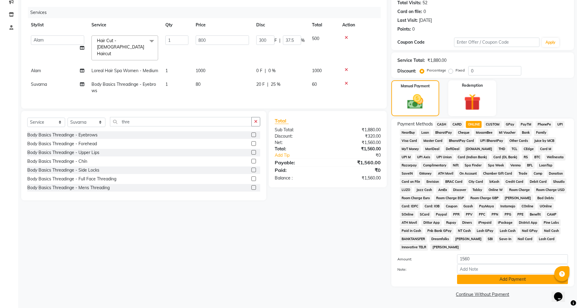
click at [466, 279] on button "Add Payment" at bounding box center [512, 278] width 111 height 9
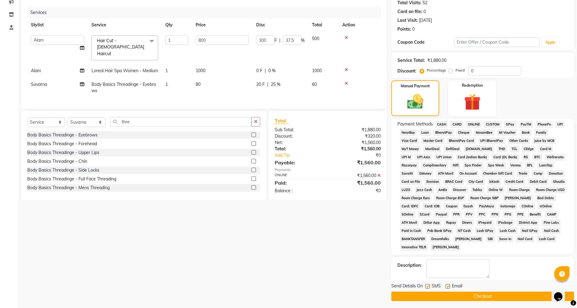
click at [468, 292] on button "Checkout" at bounding box center [482, 295] width 183 height 9
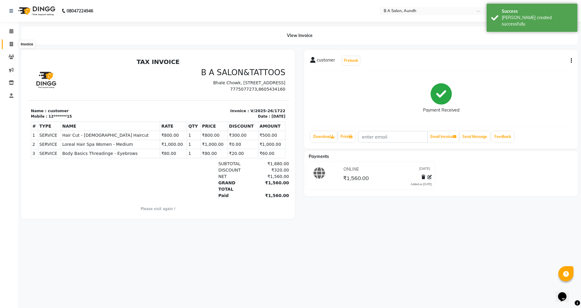
drag, startPoint x: 12, startPoint y: 41, endPoint x: 15, endPoint y: 40, distance: 3.5
click at [13, 41] on span at bounding box center [11, 44] width 11 height 7
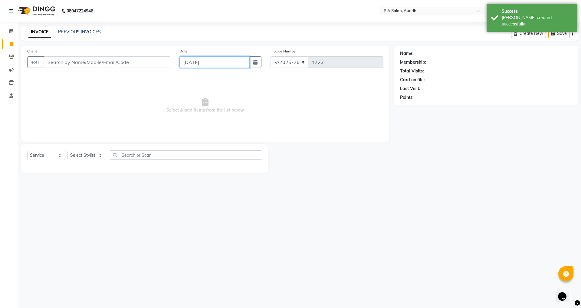
drag, startPoint x: 237, startPoint y: 58, endPoint x: 239, endPoint y: 62, distance: 4.2
click at [239, 61] on input "[DATE]" at bounding box center [215, 62] width 71 height 12
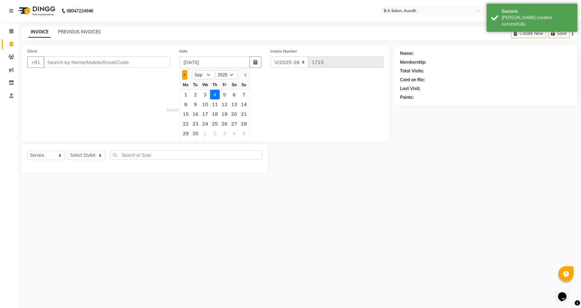
click at [184, 77] on button "Previous month" at bounding box center [184, 75] width 5 height 10
click at [237, 133] on div "30" at bounding box center [234, 133] width 10 height 10
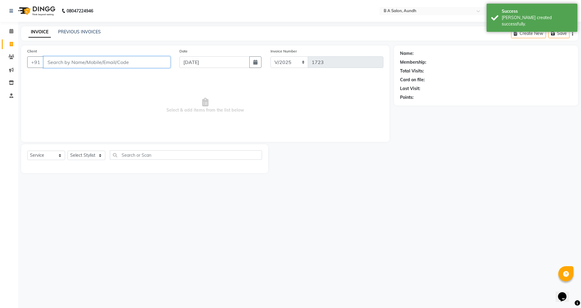
click at [78, 60] on input "Client" at bounding box center [107, 62] width 127 height 12
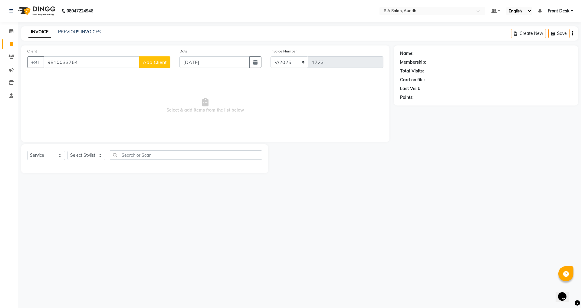
click at [155, 61] on span "Add Client" at bounding box center [155, 62] width 24 height 6
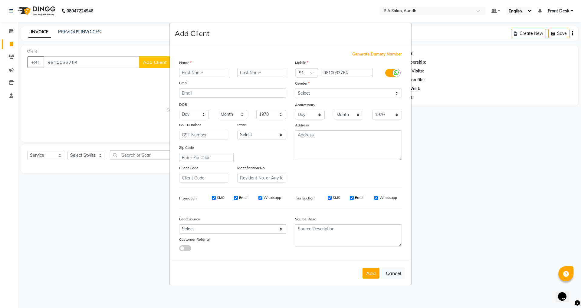
click at [191, 75] on input "text" at bounding box center [203, 72] width 49 height 9
click at [334, 92] on select "Select [DEMOGRAPHIC_DATA] [DEMOGRAPHIC_DATA] Other Prefer Not To Say" at bounding box center [348, 92] width 107 height 9
click at [295, 88] on select "Select [DEMOGRAPHIC_DATA] [DEMOGRAPHIC_DATA] Other Prefer Not To Say" at bounding box center [348, 92] width 107 height 9
drag, startPoint x: 369, startPoint y: 272, endPoint x: 363, endPoint y: 264, distance: 10.4
click at [370, 272] on button "Add" at bounding box center [371, 272] width 17 height 11
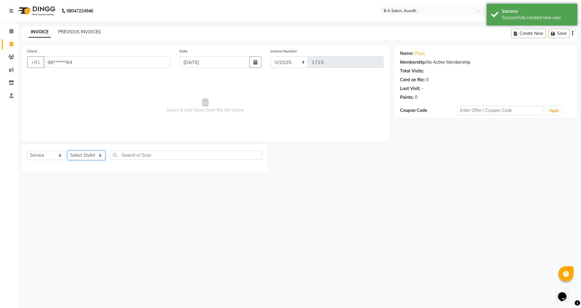
click at [93, 156] on select "Select Stylist Akash sir [PERSON_NAME] Front Desk pranshoo [PERSON_NAME]" at bounding box center [87, 154] width 38 height 9
click at [68, 150] on select "Select Stylist Akash sir [PERSON_NAME] Front Desk pranshoo [PERSON_NAME]" at bounding box center [87, 154] width 38 height 9
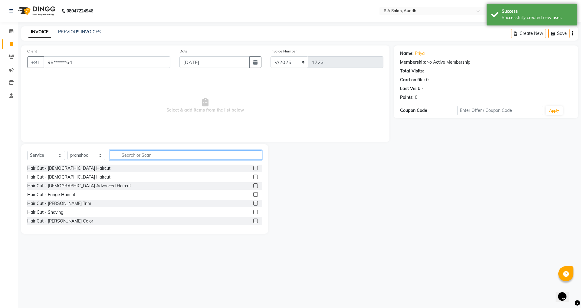
click at [139, 155] on input "text" at bounding box center [186, 154] width 152 height 9
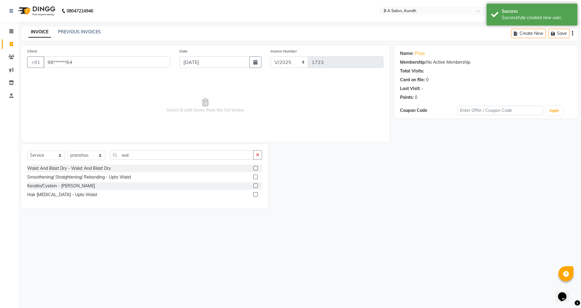
click at [254, 169] on label at bounding box center [255, 168] width 5 height 5
click at [254, 169] on input "checkbox" at bounding box center [255, 168] width 4 height 4
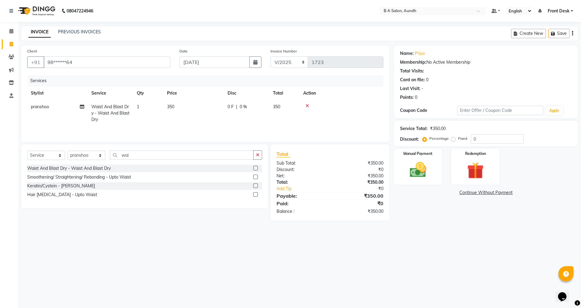
click at [291, 110] on td "350" at bounding box center [284, 113] width 30 height 26
click at [268, 109] on input "0" at bounding box center [265, 108] width 18 height 9
drag, startPoint x: 211, startPoint y: 268, endPoint x: 305, endPoint y: 224, distance: 103.1
click at [219, 264] on div "08047224946 Select Location × B A Salon, Aundh Default Panel My Panel English E…" at bounding box center [290, 154] width 581 height 308
click at [425, 175] on img at bounding box center [418, 170] width 28 height 20
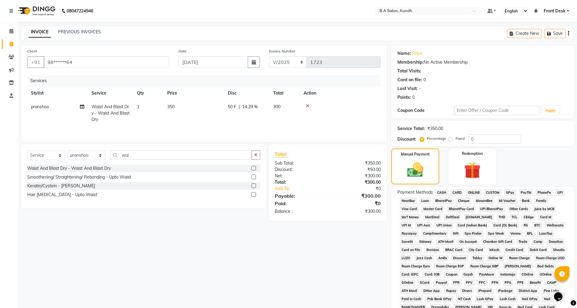
click at [471, 190] on span "ONLINE" at bounding box center [474, 192] width 16 height 7
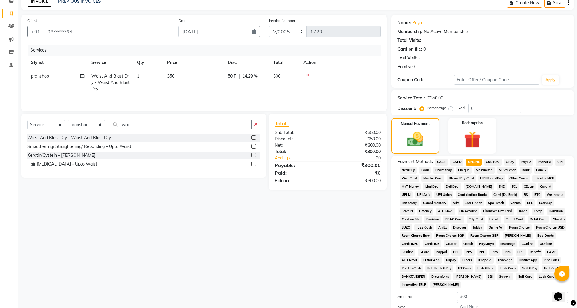
scroll to position [68, 0]
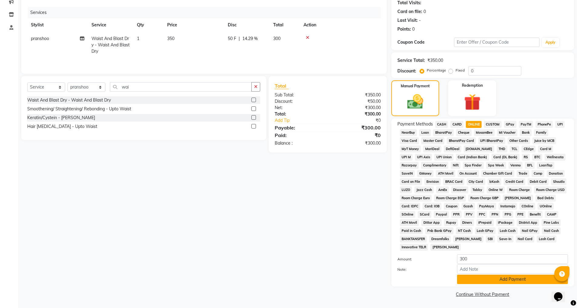
click at [474, 279] on button "Add Payment" at bounding box center [512, 278] width 111 height 9
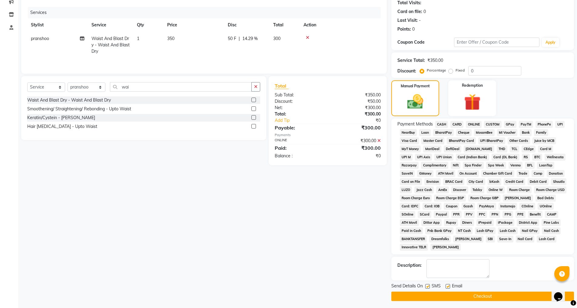
click at [469, 294] on button "Checkout" at bounding box center [482, 295] width 183 height 9
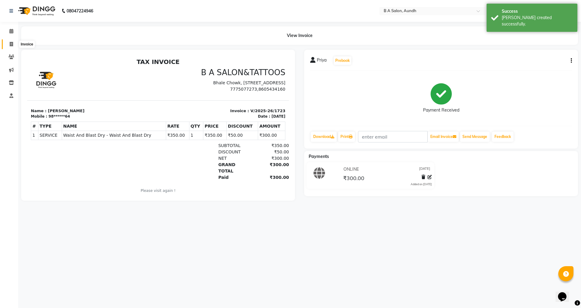
click at [13, 42] on icon at bounding box center [11, 44] width 3 height 5
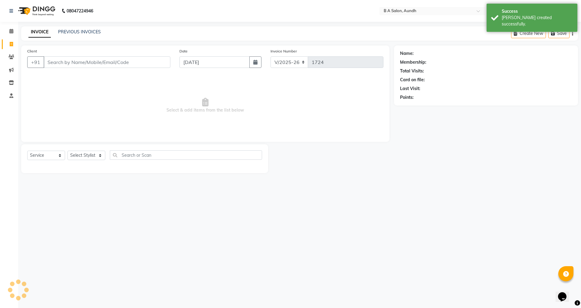
click at [80, 66] on input "Client" at bounding box center [107, 62] width 127 height 12
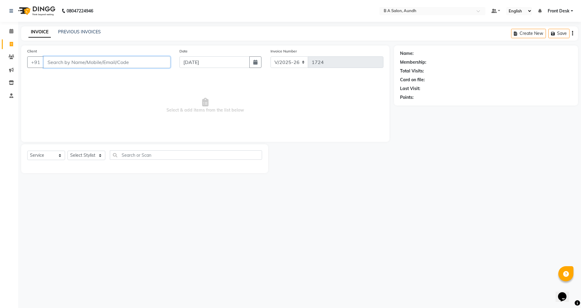
click at [69, 61] on input "Client" at bounding box center [107, 62] width 127 height 12
click at [236, 63] on input "[DATE]" at bounding box center [215, 62] width 71 height 12
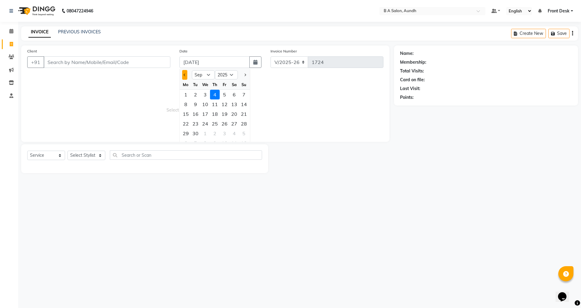
click at [186, 73] on button "Previous month" at bounding box center [184, 75] width 5 height 10
click at [242, 133] on div "31" at bounding box center [244, 133] width 10 height 10
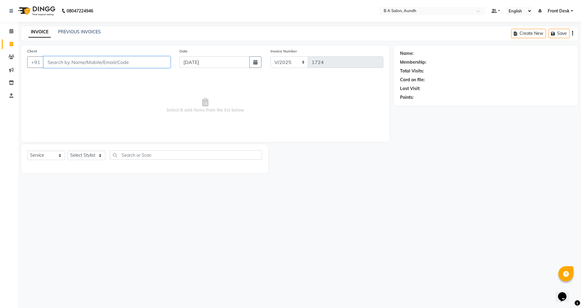
click at [51, 62] on input "Client" at bounding box center [107, 62] width 127 height 12
click at [98, 60] on input "Client" at bounding box center [107, 62] width 127 height 12
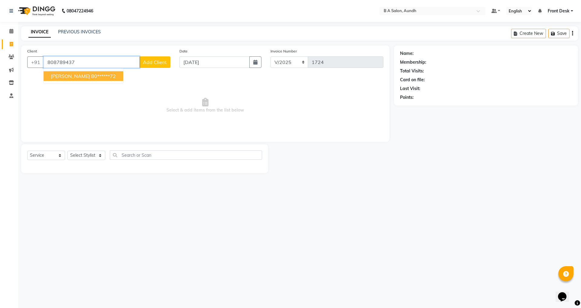
click at [91, 77] on ngb-highlight "80******72" at bounding box center [103, 76] width 25 height 6
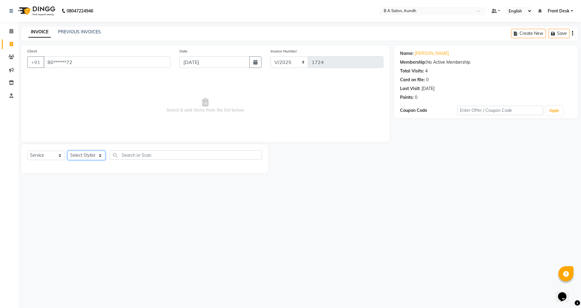
drag, startPoint x: 76, startPoint y: 153, endPoint x: 76, endPoint y: 156, distance: 3.0
click at [76, 155] on select "Select Stylist Akash sir [PERSON_NAME] Front Desk pranshoo [PERSON_NAME]" at bounding box center [87, 154] width 38 height 9
click at [68, 150] on select "Select Stylist Akash sir [PERSON_NAME] Front Desk pranshoo [PERSON_NAME]" at bounding box center [87, 154] width 38 height 9
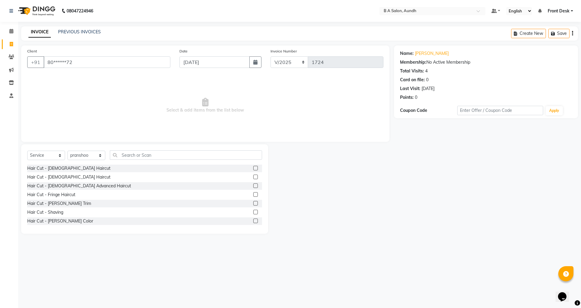
click at [253, 169] on label at bounding box center [255, 168] width 5 height 5
click at [253, 169] on input "checkbox" at bounding box center [255, 168] width 4 height 4
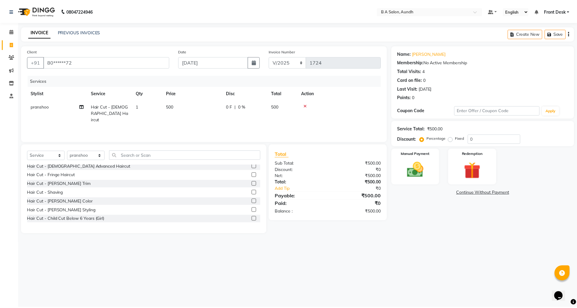
scroll to position [30, 0]
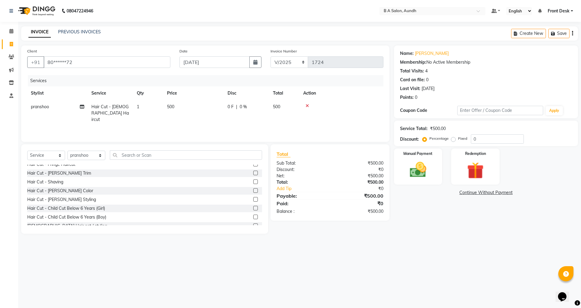
click at [253, 199] on label at bounding box center [255, 199] width 5 height 5
click at [253, 199] on input "checkbox" at bounding box center [255, 199] width 4 height 4
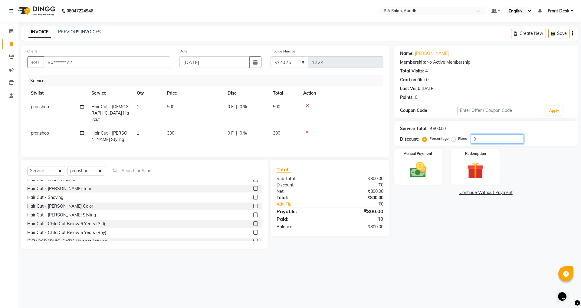
click at [485, 134] on input "0" at bounding box center [497, 138] width 53 height 9
click at [418, 169] on img at bounding box center [418, 170] width 28 height 20
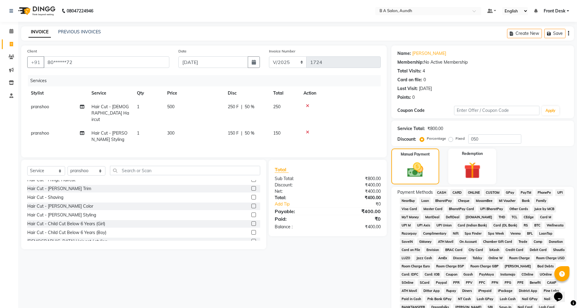
click at [473, 193] on span "ONLINE" at bounding box center [474, 192] width 16 height 7
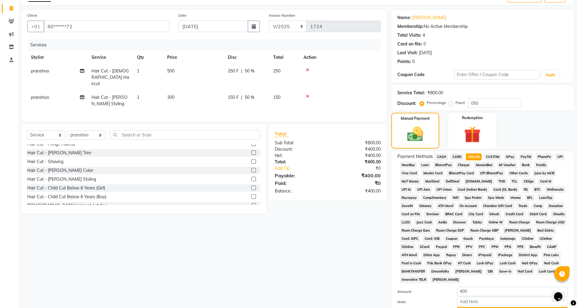
scroll to position [68, 0]
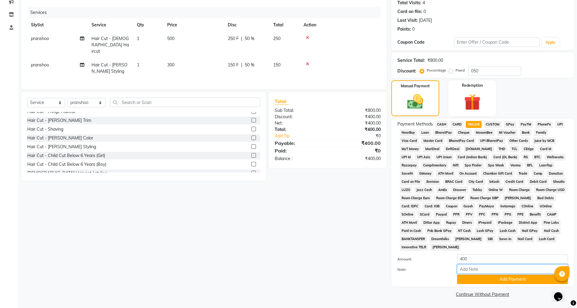
click at [484, 273] on input "Note:" at bounding box center [512, 268] width 111 height 9
click at [484, 280] on button "Add Payment" at bounding box center [512, 278] width 111 height 9
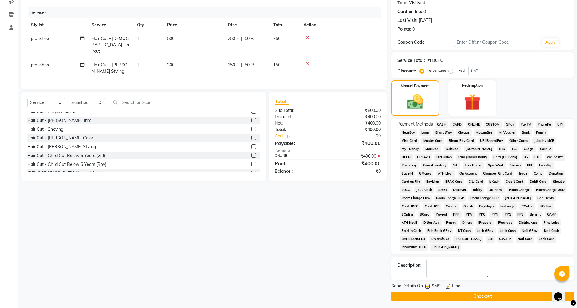
click at [483, 297] on button "Checkout" at bounding box center [482, 295] width 183 height 9
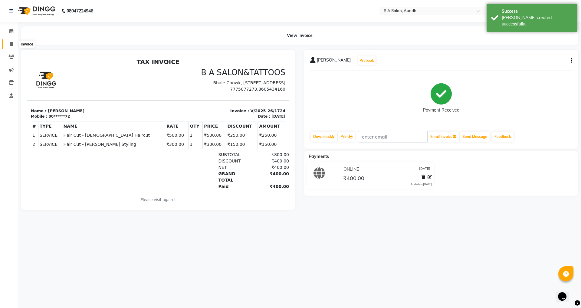
click at [9, 44] on span at bounding box center [11, 44] width 11 height 7
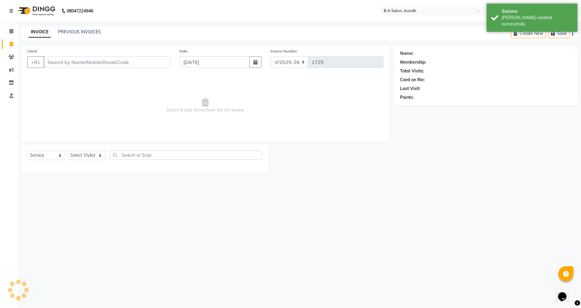
click at [64, 62] on input "Client" at bounding box center [107, 62] width 127 height 12
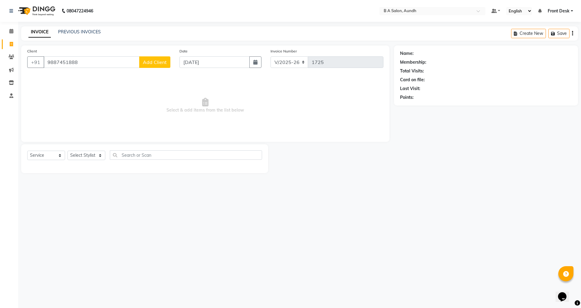
click at [150, 65] on span "Add Client" at bounding box center [155, 62] width 24 height 6
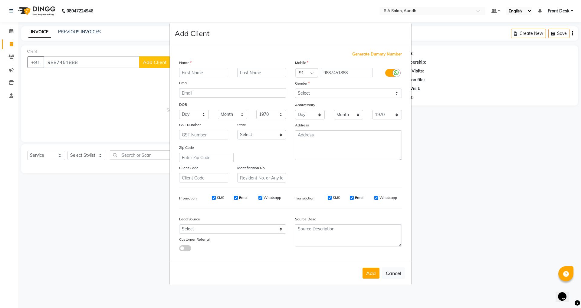
click at [202, 73] on input "text" at bounding box center [203, 72] width 49 height 9
click at [329, 94] on select "Select [DEMOGRAPHIC_DATA] [DEMOGRAPHIC_DATA] Other Prefer Not To Say" at bounding box center [348, 92] width 107 height 9
click at [295, 88] on select "Select [DEMOGRAPHIC_DATA] [DEMOGRAPHIC_DATA] Other Prefer Not To Say" at bounding box center [348, 92] width 107 height 9
click at [371, 274] on button "Add" at bounding box center [371, 272] width 17 height 11
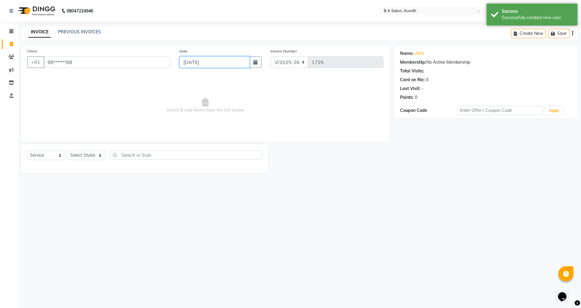
click at [220, 59] on input "[DATE]" at bounding box center [215, 62] width 71 height 12
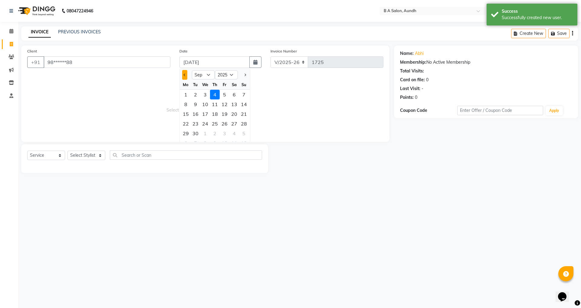
click at [182, 74] on button "Previous month" at bounding box center [184, 75] width 5 height 10
click at [248, 133] on div "31" at bounding box center [244, 133] width 10 height 10
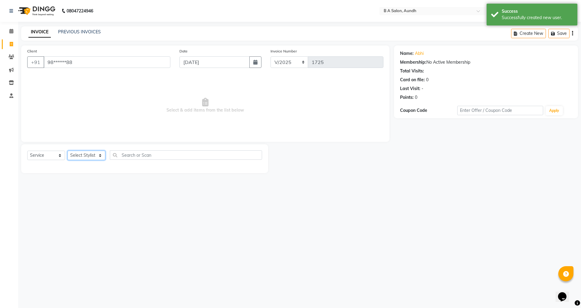
click at [95, 155] on select "Select Stylist Akash sir [PERSON_NAME] Front Desk pranshoo [PERSON_NAME]" at bounding box center [87, 154] width 38 height 9
click at [68, 150] on select "Select Stylist Akash sir [PERSON_NAME] Front Desk pranshoo [PERSON_NAME]" at bounding box center [87, 154] width 38 height 9
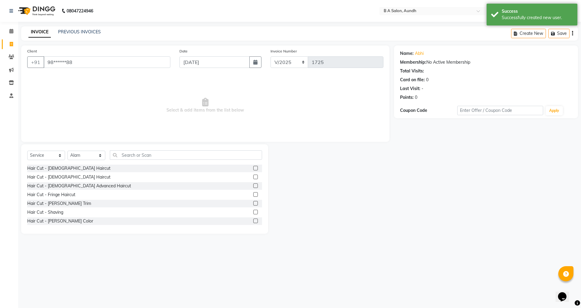
click at [253, 166] on label at bounding box center [255, 168] width 5 height 5
click at [253, 166] on input "checkbox" at bounding box center [255, 168] width 4 height 4
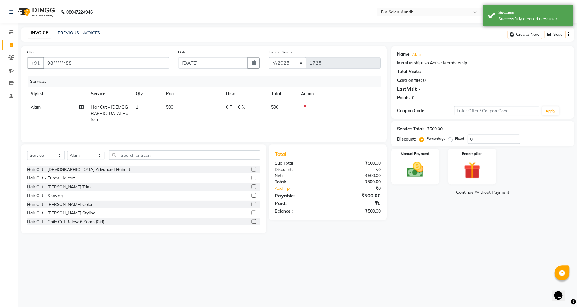
scroll to position [30, 0]
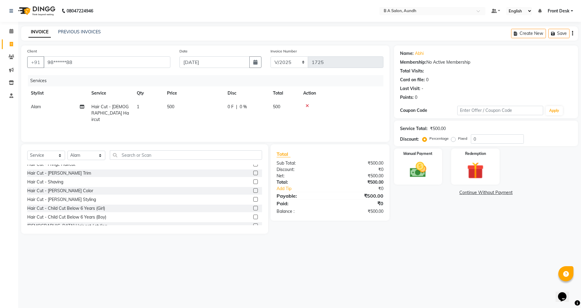
click at [253, 198] on label at bounding box center [255, 199] width 5 height 5
click at [253, 198] on input "checkbox" at bounding box center [255, 199] width 4 height 4
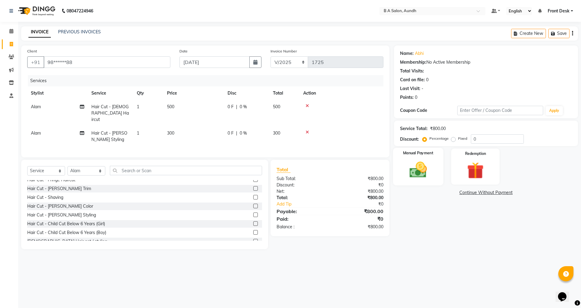
click at [438, 163] on div "Manual Payment" at bounding box center [418, 166] width 50 height 37
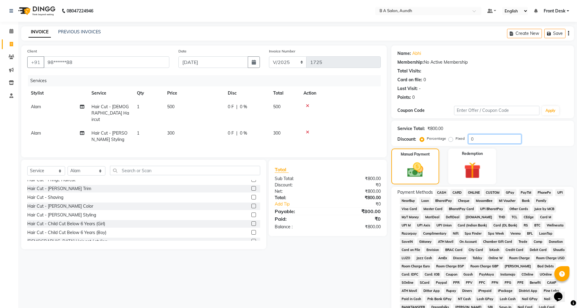
click at [474, 137] on input "0" at bounding box center [494, 138] width 53 height 9
click at [469, 194] on span "ONLINE" at bounding box center [474, 192] width 16 height 7
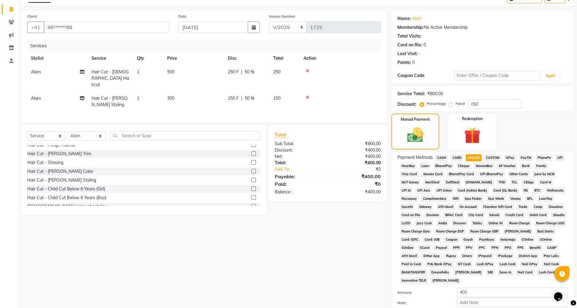
scroll to position [68, 0]
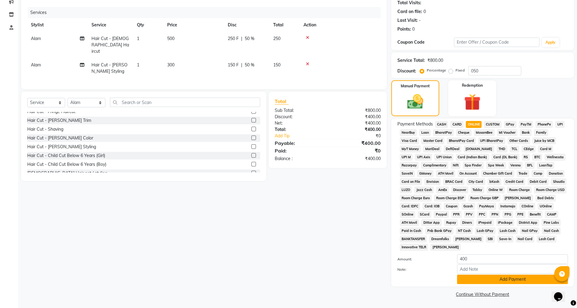
click at [501, 276] on button "Add Payment" at bounding box center [512, 278] width 111 height 9
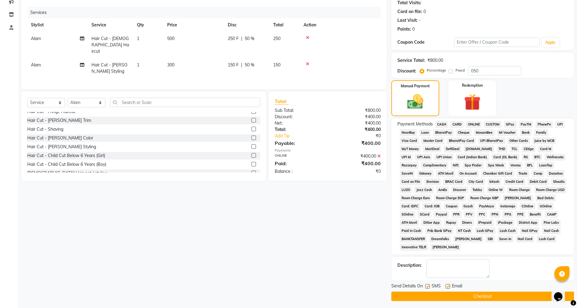
click at [486, 293] on button "Checkout" at bounding box center [482, 295] width 183 height 9
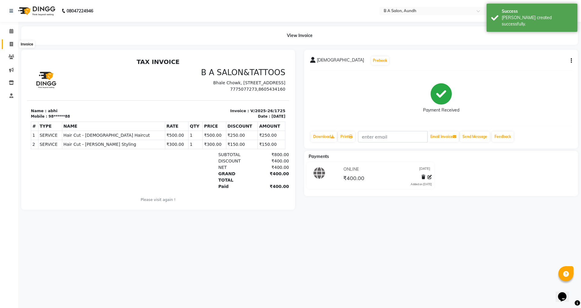
click at [12, 46] on icon at bounding box center [11, 44] width 3 height 5
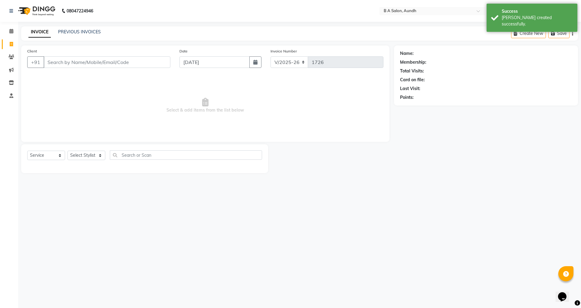
click at [48, 62] on input "Client" at bounding box center [107, 62] width 127 height 12
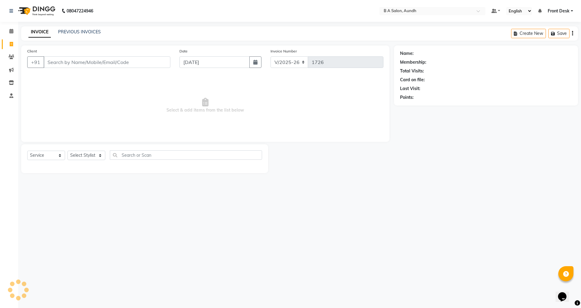
click at [87, 59] on input "Client" at bounding box center [107, 62] width 127 height 12
click at [160, 62] on span "Add Client" at bounding box center [155, 62] width 24 height 6
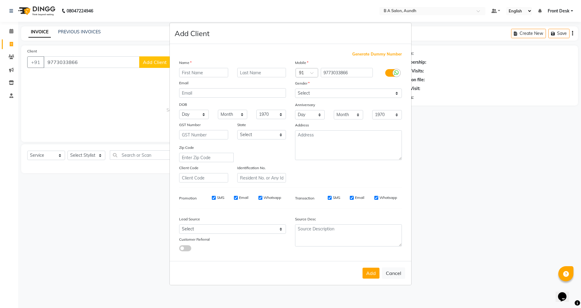
click at [186, 70] on input "text" at bounding box center [203, 72] width 49 height 9
click at [327, 90] on select "Select [DEMOGRAPHIC_DATA] [DEMOGRAPHIC_DATA] Other Prefer Not To Say" at bounding box center [348, 92] width 107 height 9
click at [295, 88] on select "Select [DEMOGRAPHIC_DATA] [DEMOGRAPHIC_DATA] Other Prefer Not To Say" at bounding box center [348, 92] width 107 height 9
drag, startPoint x: 369, startPoint y: 270, endPoint x: 366, endPoint y: 267, distance: 4.5
click at [368, 271] on button "Add" at bounding box center [371, 272] width 17 height 11
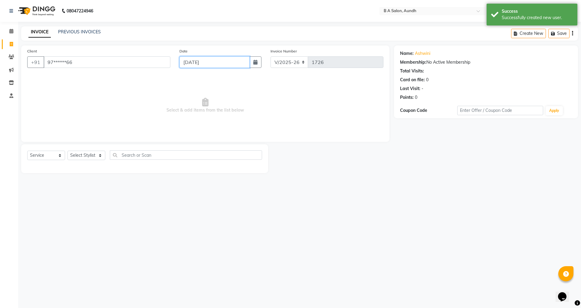
click at [213, 67] on input "[DATE]" at bounding box center [215, 62] width 71 height 12
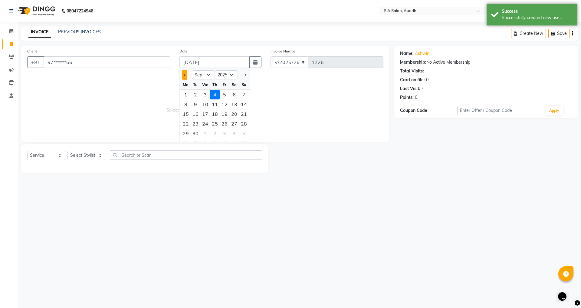
click at [183, 73] on button "Previous month" at bounding box center [184, 75] width 5 height 10
click at [242, 131] on div "31" at bounding box center [244, 133] width 10 height 10
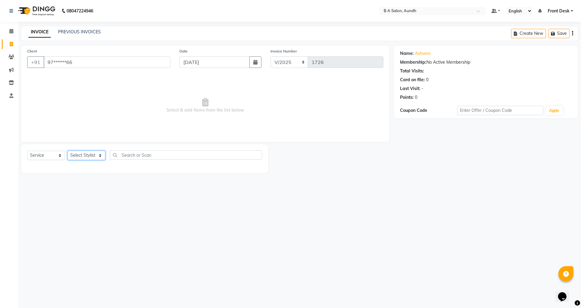
click at [79, 154] on select "Select Stylist Akash sir [PERSON_NAME] Front Desk pranshoo [PERSON_NAME]" at bounding box center [87, 154] width 38 height 9
click at [68, 150] on select "Select Stylist Akash sir [PERSON_NAME] Front Desk pranshoo [PERSON_NAME]" at bounding box center [87, 154] width 38 height 9
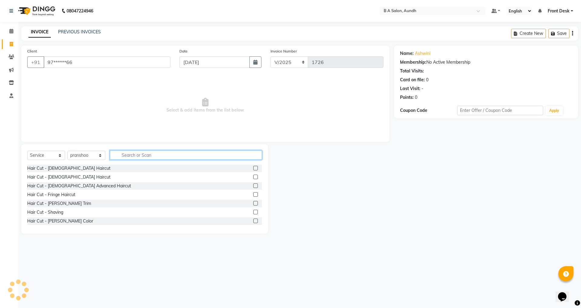
click at [118, 152] on input "text" at bounding box center [186, 154] width 152 height 9
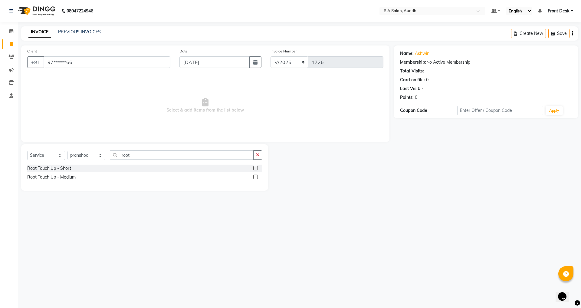
click at [259, 168] on div at bounding box center [257, 168] width 9 height 8
click at [258, 166] on div at bounding box center [257, 168] width 9 height 8
click at [255, 168] on label at bounding box center [255, 168] width 5 height 5
click at [255, 168] on input "checkbox" at bounding box center [255, 168] width 4 height 4
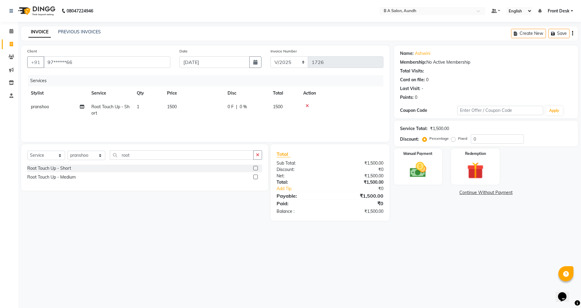
click at [268, 105] on td "0 F | 0 %" at bounding box center [246, 110] width 45 height 20
click at [231, 110] on input "1500" at bounding box center [222, 108] width 53 height 9
click at [406, 166] on img at bounding box center [418, 170] width 28 height 20
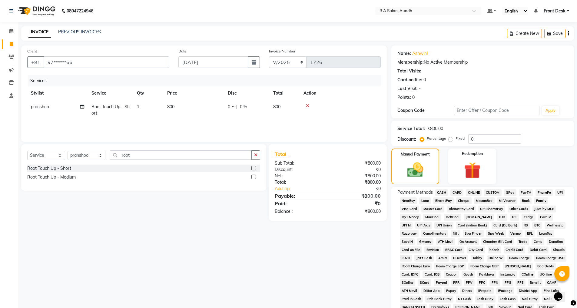
click at [478, 192] on span "ONLINE" at bounding box center [474, 192] width 16 height 7
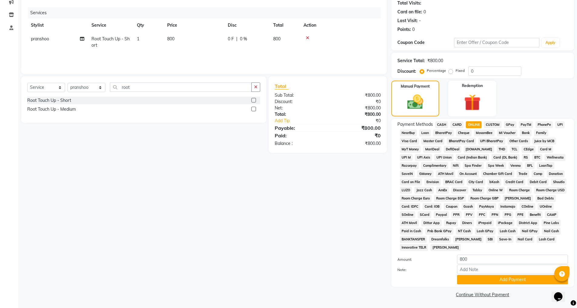
scroll to position [68, 0]
click at [499, 279] on button "Add Payment" at bounding box center [512, 278] width 111 height 9
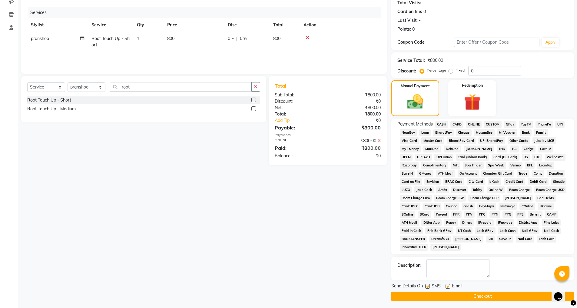
click at [495, 295] on button "Checkout" at bounding box center [482, 295] width 183 height 9
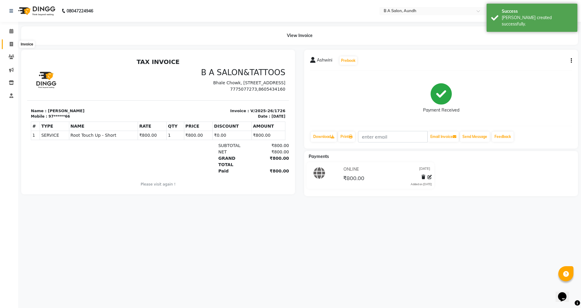
click at [10, 44] on icon at bounding box center [11, 44] width 3 height 5
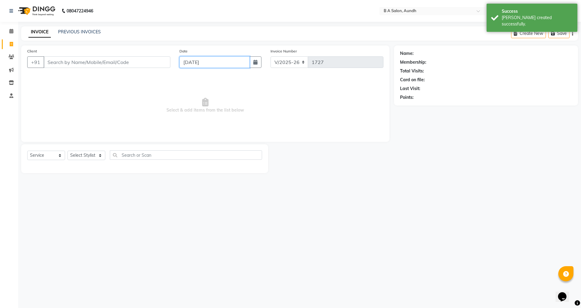
click at [205, 64] on input "[DATE]" at bounding box center [215, 62] width 71 height 12
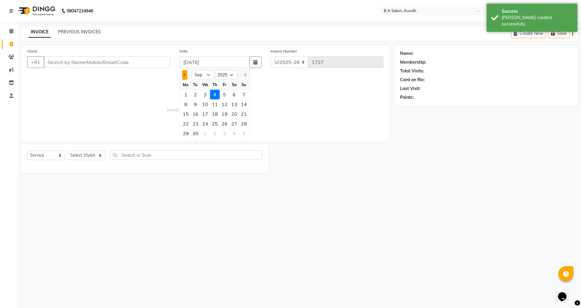
click at [185, 74] on span "Previous month" at bounding box center [185, 75] width 2 height 2
click at [244, 135] on div "31" at bounding box center [244, 133] width 10 height 10
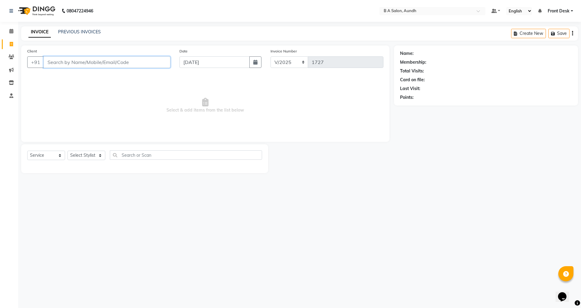
click at [66, 61] on input "Client" at bounding box center [107, 62] width 127 height 12
click at [153, 64] on span "Add Client" at bounding box center [155, 62] width 24 height 6
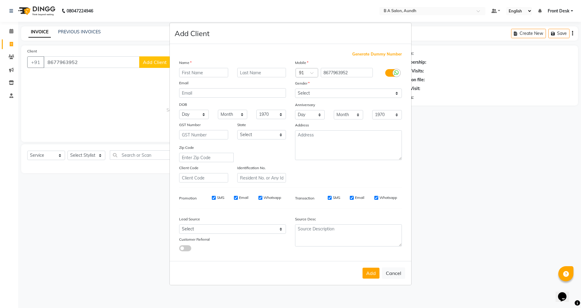
click at [184, 74] on input "text" at bounding box center [203, 72] width 49 height 9
click at [318, 90] on select "Select [DEMOGRAPHIC_DATA] [DEMOGRAPHIC_DATA] Other Prefer Not To Say" at bounding box center [348, 92] width 107 height 9
click at [295, 88] on select "Select [DEMOGRAPHIC_DATA] [DEMOGRAPHIC_DATA] Other Prefer Not To Say" at bounding box center [348, 92] width 107 height 9
click at [368, 272] on button "Add" at bounding box center [371, 272] width 17 height 11
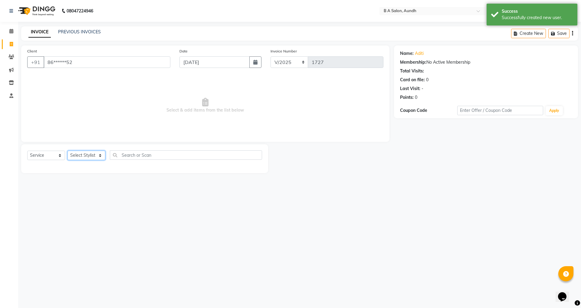
click at [92, 155] on select "Select Stylist Akash sir [PERSON_NAME] Front Desk pranshoo [PERSON_NAME]" at bounding box center [87, 154] width 38 height 9
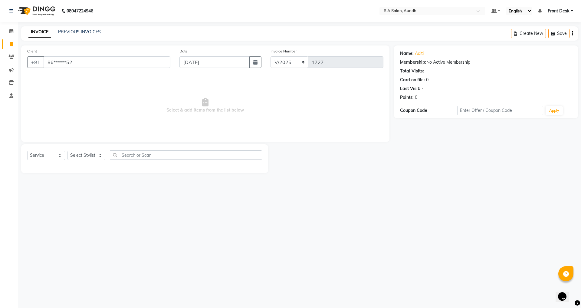
click at [43, 100] on span "Select & add items from the list below" at bounding box center [205, 105] width 356 height 61
click at [113, 58] on input "86******52" at bounding box center [107, 62] width 127 height 12
click at [152, 63] on span "Add Client" at bounding box center [155, 62] width 24 height 6
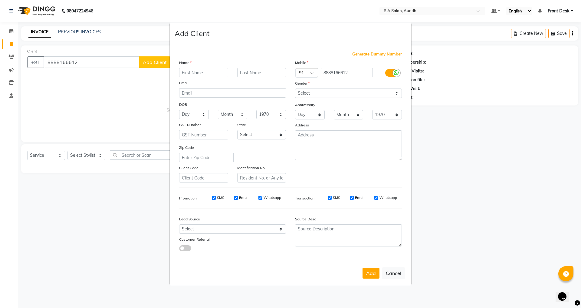
click at [201, 71] on input "text" at bounding box center [203, 72] width 49 height 9
click at [443, 164] on ngb-modal-window "Add Client Generate Dummy Number Name Anjali Email DOB Day 01 02 03 04 05 06 07…" at bounding box center [290, 154] width 581 height 308
click at [338, 95] on select "Select [DEMOGRAPHIC_DATA] [DEMOGRAPHIC_DATA] Other Prefer Not To Say" at bounding box center [348, 92] width 107 height 9
click at [295, 88] on select "Select [DEMOGRAPHIC_DATA] [DEMOGRAPHIC_DATA] Other Prefer Not To Say" at bounding box center [348, 92] width 107 height 9
click at [390, 273] on button "Cancel" at bounding box center [393, 273] width 23 height 12
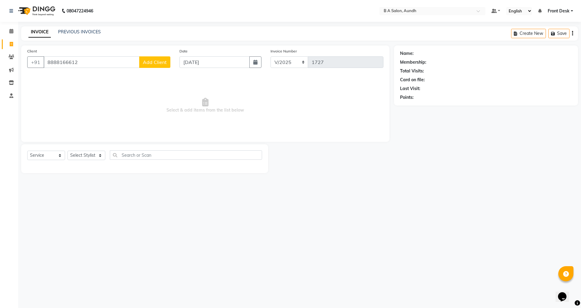
click at [156, 64] on span "Add Client" at bounding box center [155, 62] width 24 height 6
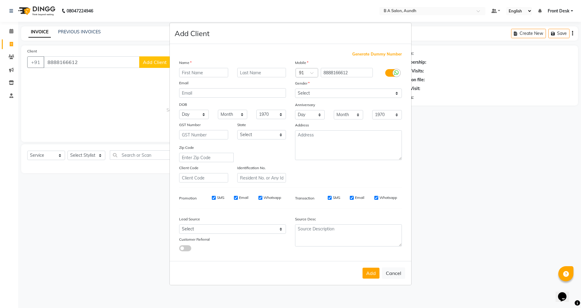
click at [203, 72] on input "text" at bounding box center [203, 72] width 49 height 9
click at [323, 93] on select "Select [DEMOGRAPHIC_DATA] [DEMOGRAPHIC_DATA] Other Prefer Not To Say" at bounding box center [348, 92] width 107 height 9
click at [295, 88] on select "Select [DEMOGRAPHIC_DATA] [DEMOGRAPHIC_DATA] Other Prefer Not To Say" at bounding box center [348, 92] width 107 height 9
click at [370, 272] on button "Add" at bounding box center [371, 272] width 17 height 11
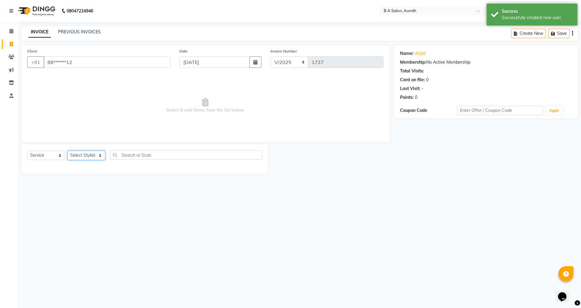
click at [81, 154] on select "Select Stylist Akash sir [PERSON_NAME] Front Desk pranshoo [PERSON_NAME]" at bounding box center [87, 154] width 38 height 9
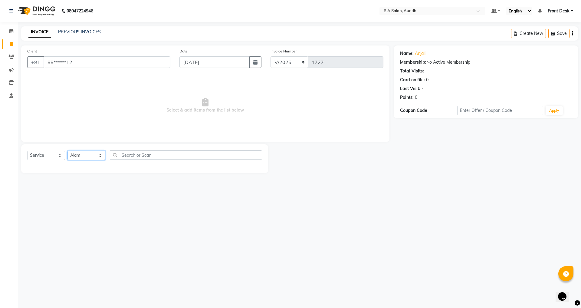
click at [68, 150] on select "Select Stylist Akash sir [PERSON_NAME] Front Desk pranshoo [PERSON_NAME]" at bounding box center [87, 154] width 38 height 9
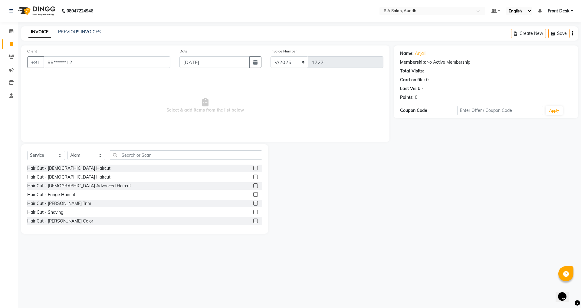
click at [253, 176] on label at bounding box center [255, 176] width 5 height 5
click at [253, 176] on input "checkbox" at bounding box center [255, 177] width 4 height 4
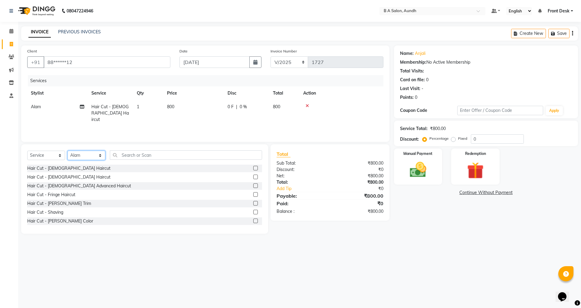
click at [94, 156] on select "Select Stylist Akash sir [PERSON_NAME] Front Desk pranshoo [PERSON_NAME]" at bounding box center [87, 154] width 38 height 9
click at [68, 150] on select "Select Stylist Akash sir [PERSON_NAME] Front Desk pranshoo [PERSON_NAME]" at bounding box center [87, 154] width 38 height 9
click at [130, 158] on input "text" at bounding box center [186, 154] width 152 height 9
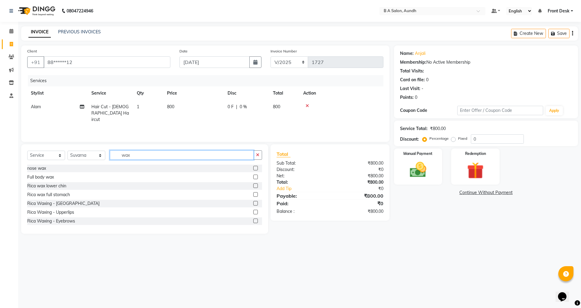
click at [148, 155] on input "wax" at bounding box center [182, 154] width 144 height 9
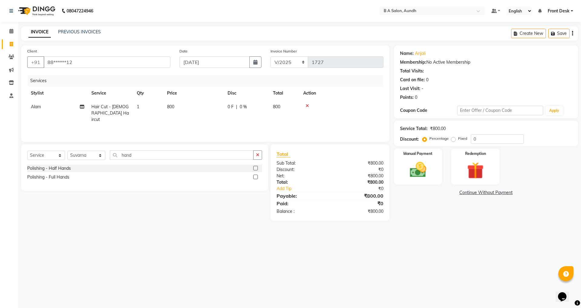
click at [255, 176] on label at bounding box center [255, 176] width 5 height 5
click at [255, 176] on input "checkbox" at bounding box center [255, 177] width 4 height 4
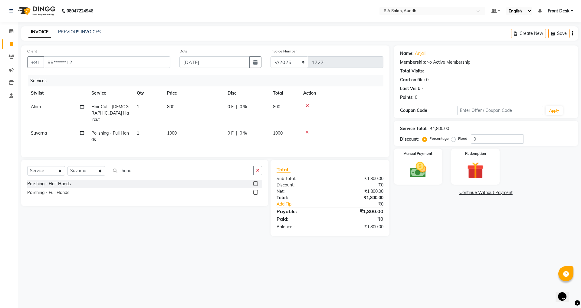
click at [254, 104] on div "0 F | 0 %" at bounding box center [247, 107] width 38 height 6
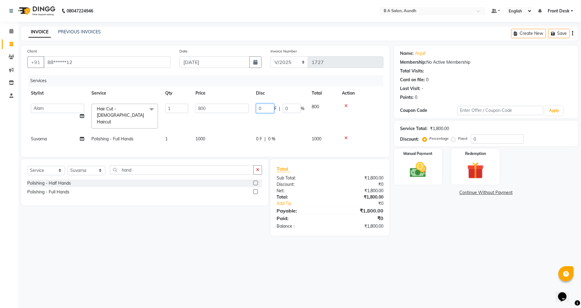
click at [261, 107] on input "0" at bounding box center [265, 108] width 18 height 9
click at [282, 117] on tr "Akash sir [PERSON_NAME] Front Desk pranshoo [PERSON_NAME] Hair Cut - [DEMOGRAPH…" at bounding box center [205, 116] width 356 height 32
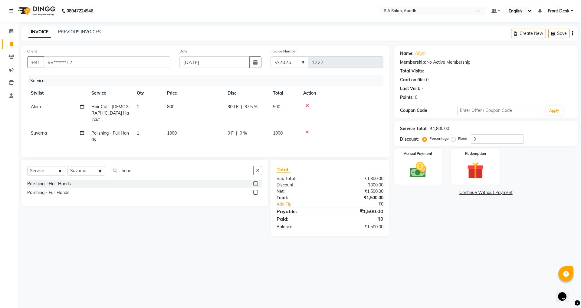
click at [256, 130] on div "0 F | 0 %" at bounding box center [247, 133] width 38 height 6
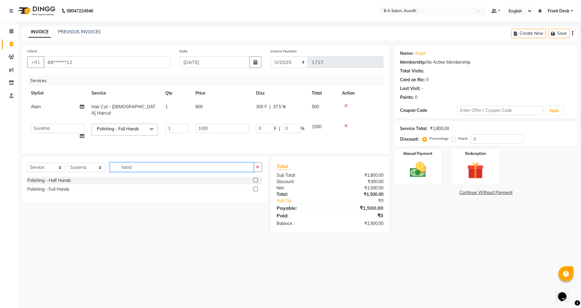
click at [150, 168] on input "hand" at bounding box center [182, 166] width 144 height 9
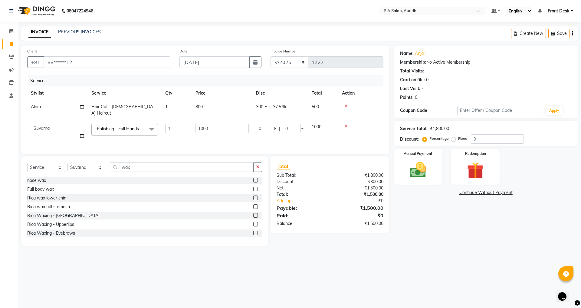
click at [346, 124] on icon at bounding box center [345, 126] width 3 height 4
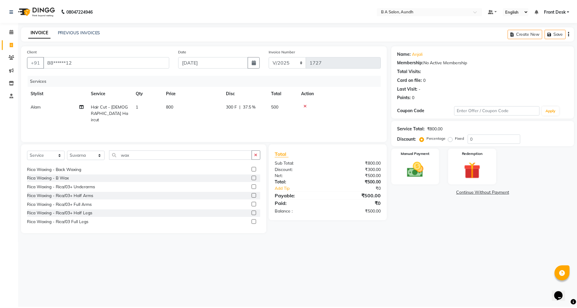
scroll to position [102, 0]
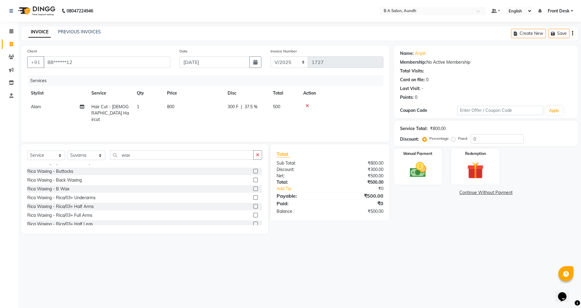
click at [253, 212] on label at bounding box center [255, 214] width 5 height 5
click at [253, 213] on input "checkbox" at bounding box center [255, 215] width 4 height 4
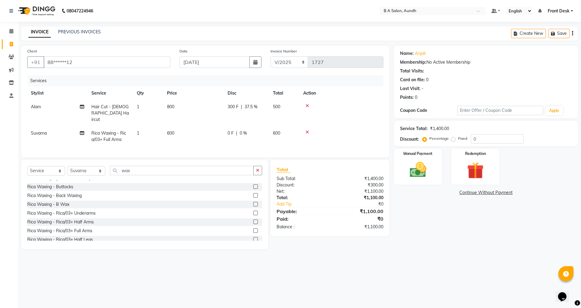
click at [262, 126] on td "0 F | 0 %" at bounding box center [246, 136] width 45 height 20
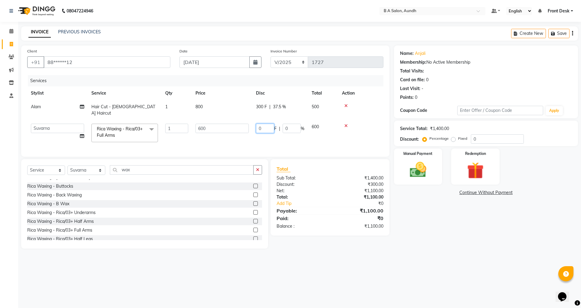
click at [262, 124] on input "0" at bounding box center [265, 128] width 18 height 9
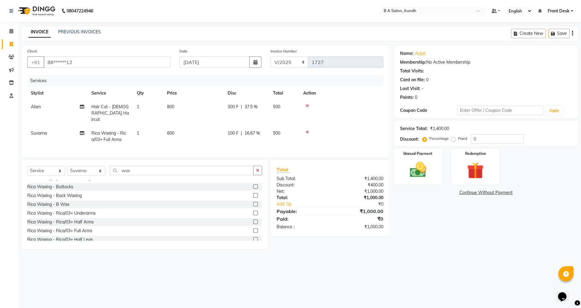
click at [313, 133] on tr "[GEOGRAPHIC_DATA] Waxing - Rica/03+ Full Arms 1 600 100 F | 16.67 % 500" at bounding box center [205, 136] width 356 height 20
click at [427, 173] on img at bounding box center [418, 170] width 28 height 20
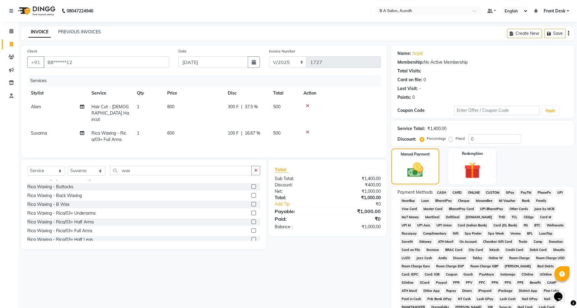
click at [441, 192] on span "CASH" at bounding box center [441, 192] width 13 height 7
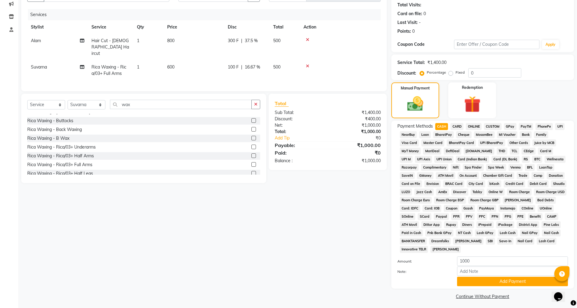
scroll to position [68, 0]
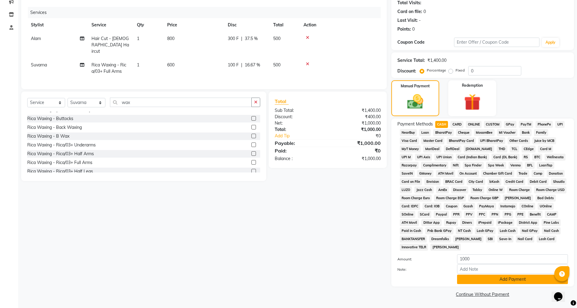
click at [464, 275] on button "Add Payment" at bounding box center [512, 278] width 111 height 9
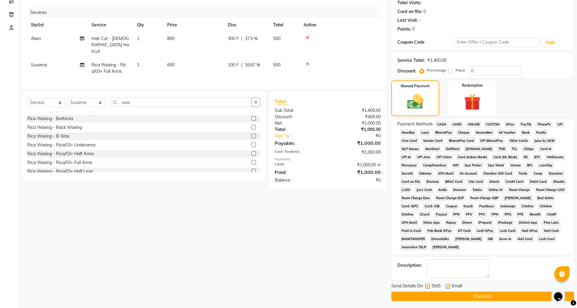
click at [469, 295] on button "Checkout" at bounding box center [482, 295] width 183 height 9
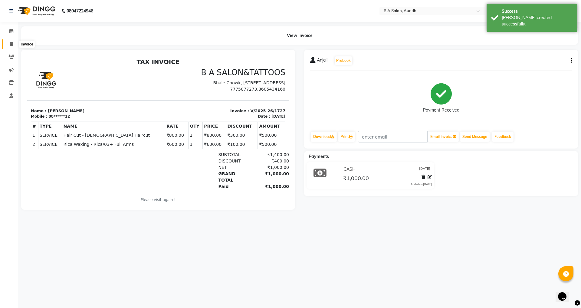
click at [10, 41] on span at bounding box center [11, 44] width 11 height 7
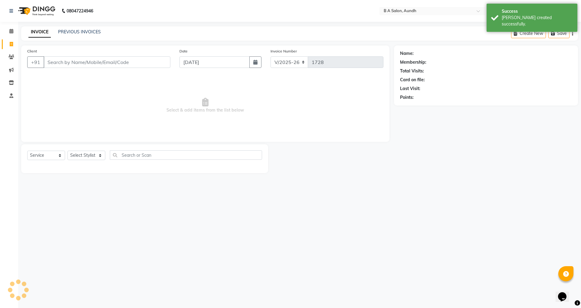
click at [66, 64] on input "Client" at bounding box center [107, 62] width 127 height 12
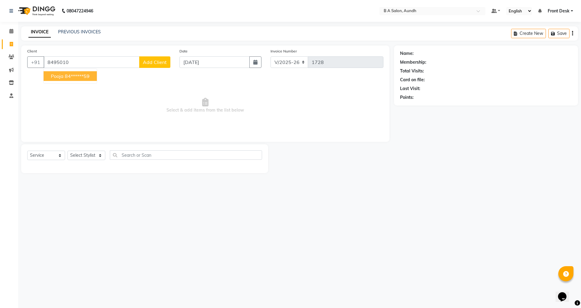
click at [66, 75] on ngb-highlight "84******59" at bounding box center [77, 76] width 25 height 6
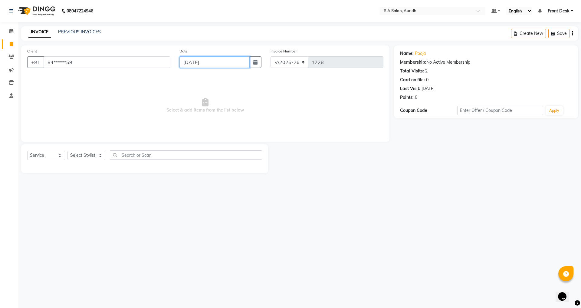
click at [200, 63] on input "[DATE]" at bounding box center [215, 62] width 71 height 12
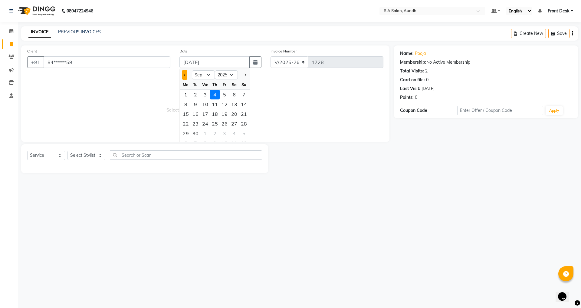
click at [183, 77] on button "Previous month" at bounding box center [184, 75] width 5 height 10
click at [244, 130] on div "31" at bounding box center [244, 133] width 10 height 10
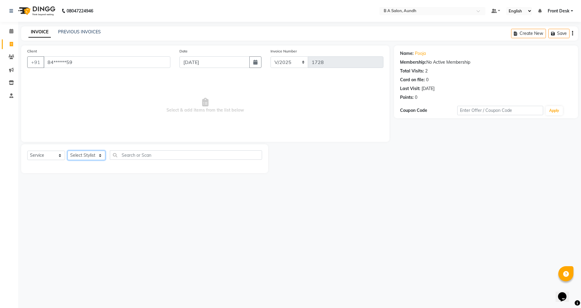
click at [87, 154] on select "Select Stylist Akash sir [PERSON_NAME] Front Desk pranshoo [PERSON_NAME]" at bounding box center [87, 154] width 38 height 9
click at [260, 25] on div "08047224946 Select Location × B A Salon, Aundh Default Panel My Panel English E…" at bounding box center [290, 154] width 581 height 308
click at [156, 156] on input "text" at bounding box center [186, 154] width 152 height 9
click at [159, 156] on input "text" at bounding box center [186, 154] width 152 height 9
click at [102, 156] on select "Select Stylist Akash sir [PERSON_NAME] Front Desk pranshoo [PERSON_NAME]" at bounding box center [87, 154] width 38 height 9
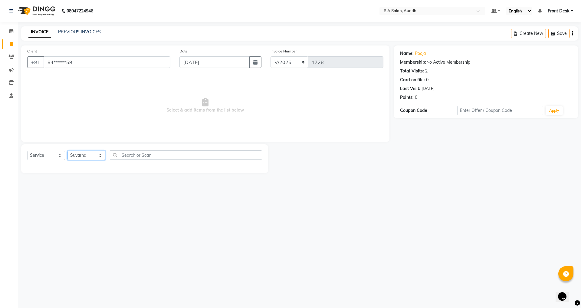
click at [68, 150] on select "Select Stylist Akash sir [PERSON_NAME] Front Desk pranshoo [PERSON_NAME]" at bounding box center [87, 154] width 38 height 9
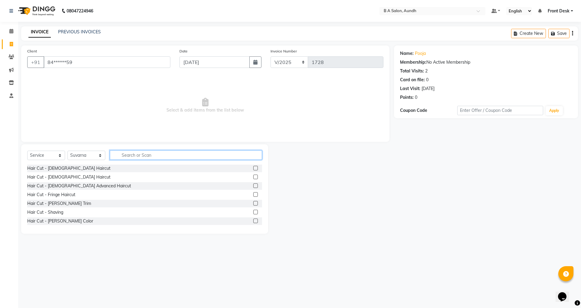
click at [120, 152] on input "text" at bounding box center [186, 154] width 152 height 9
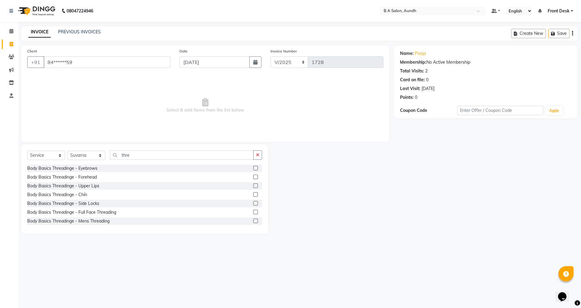
click at [253, 166] on label at bounding box center [255, 168] width 5 height 5
click at [253, 166] on input "checkbox" at bounding box center [255, 168] width 4 height 4
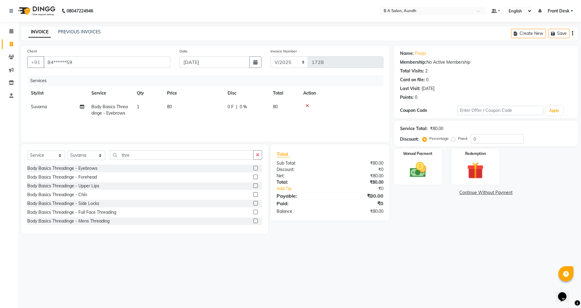
click at [253, 166] on label at bounding box center [255, 168] width 5 height 5
click at [253, 166] on input "checkbox" at bounding box center [255, 168] width 4 height 4
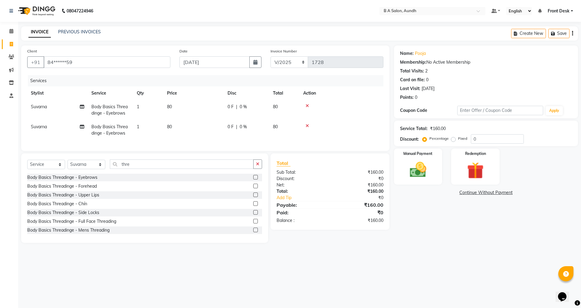
click at [308, 125] on icon at bounding box center [307, 126] width 3 height 4
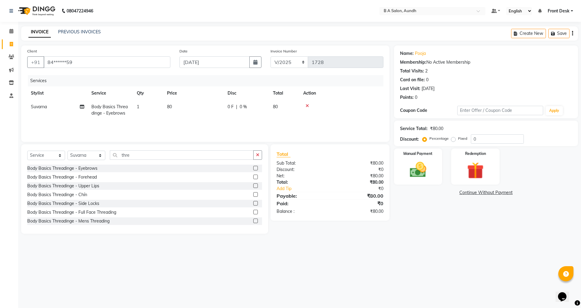
click at [253, 186] on label at bounding box center [255, 185] width 5 height 5
click at [253, 186] on input "checkbox" at bounding box center [255, 186] width 4 height 4
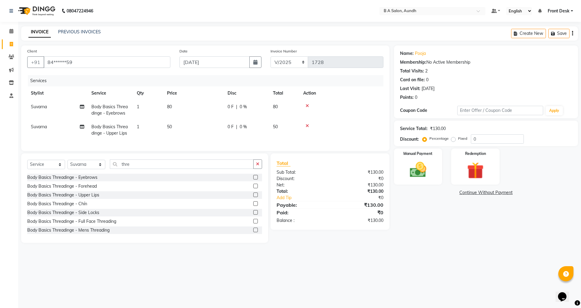
click at [264, 99] on th "Disc" at bounding box center [246, 93] width 45 height 14
click at [262, 108] on div "0 F | 0 %" at bounding box center [247, 107] width 38 height 6
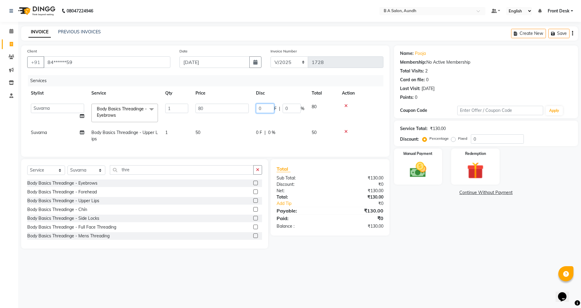
click at [262, 108] on input "0" at bounding box center [265, 108] width 18 height 9
click at [273, 128] on tr "Suvarna Body Basics Threadinge - Upper Lips 1 50 0 F | 0 % 50" at bounding box center [205, 136] width 356 height 20
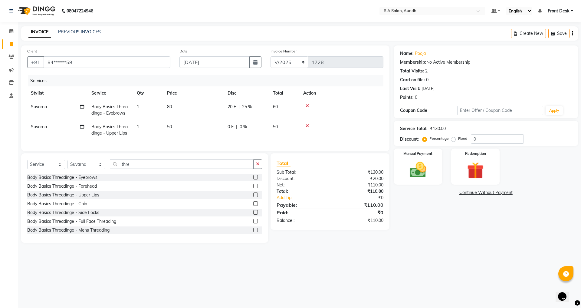
click at [249, 126] on div "0 F | 0 %" at bounding box center [247, 127] width 38 height 6
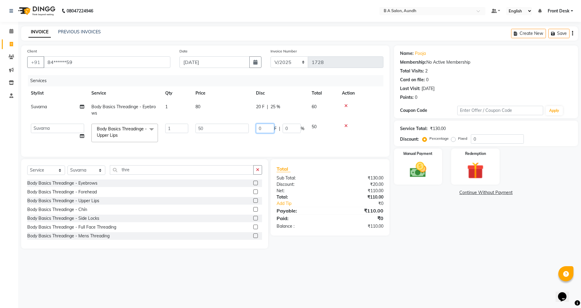
click at [264, 127] on input "0" at bounding box center [265, 128] width 18 height 9
click at [241, 139] on tr "Akash sir [PERSON_NAME] Front Desk pranshoo [PERSON_NAME] Body Basics Threading…" at bounding box center [205, 133] width 356 height 26
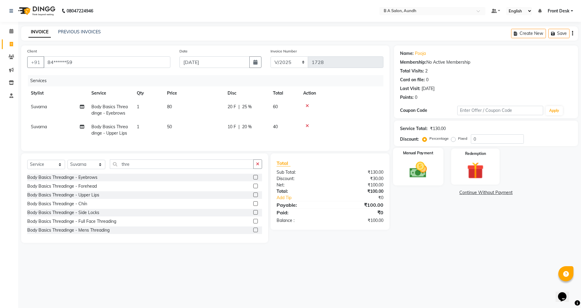
click at [423, 176] on img at bounding box center [418, 170] width 28 height 20
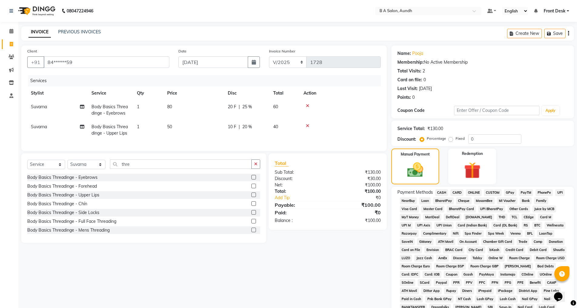
click at [470, 190] on span "ONLINE" at bounding box center [474, 192] width 16 height 7
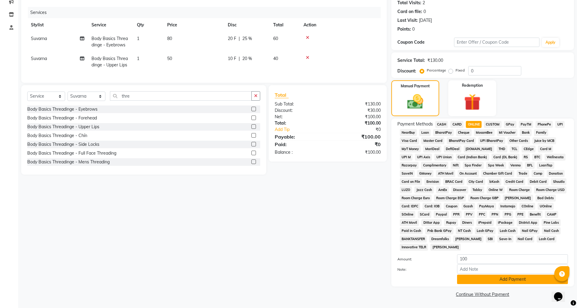
click at [474, 274] on button "Add Payment" at bounding box center [512, 278] width 111 height 9
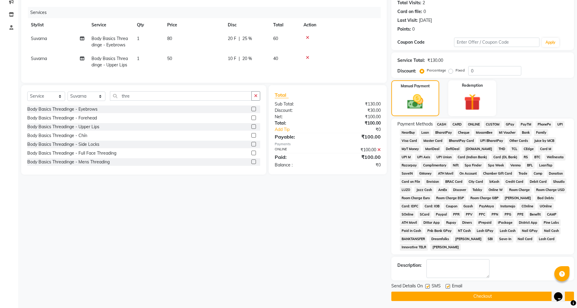
click at [475, 296] on button "Checkout" at bounding box center [482, 295] width 183 height 9
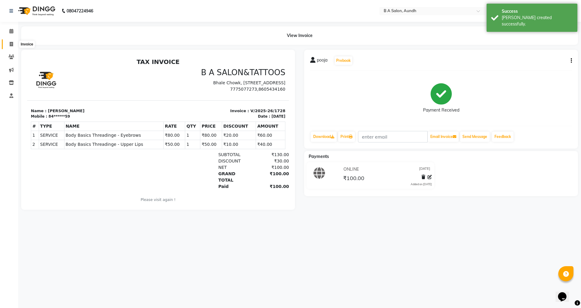
click at [8, 42] on span at bounding box center [11, 44] width 11 height 7
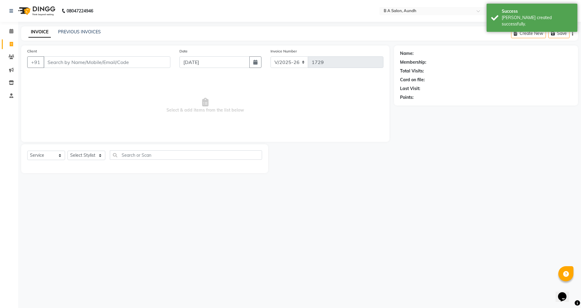
click at [70, 64] on input "Client" at bounding box center [107, 62] width 127 height 12
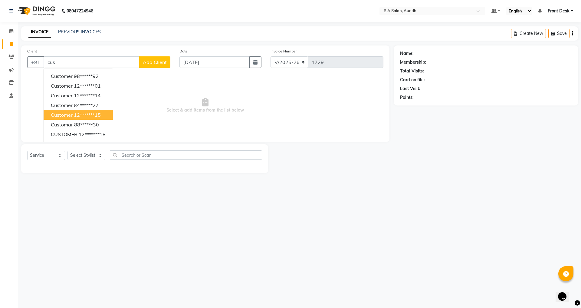
click at [82, 116] on ngb-highlight "12*******15" at bounding box center [87, 115] width 27 height 6
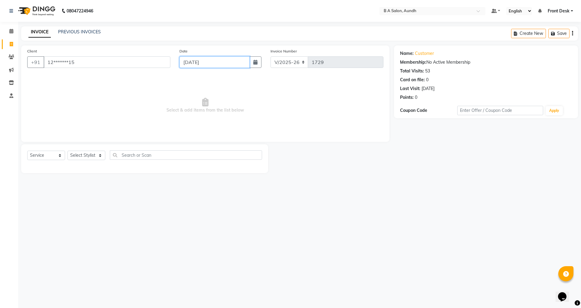
click at [215, 62] on input "[DATE]" at bounding box center [215, 62] width 71 height 12
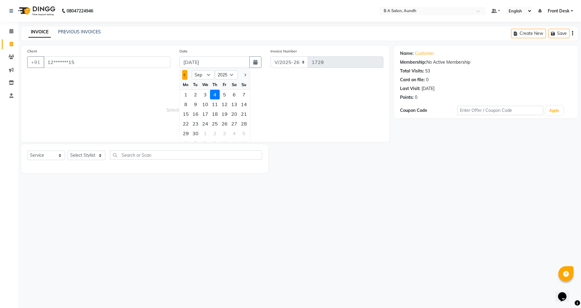
click at [183, 74] on button "Previous month" at bounding box center [184, 75] width 5 height 10
click at [244, 133] on div "31" at bounding box center [244, 133] width 10 height 10
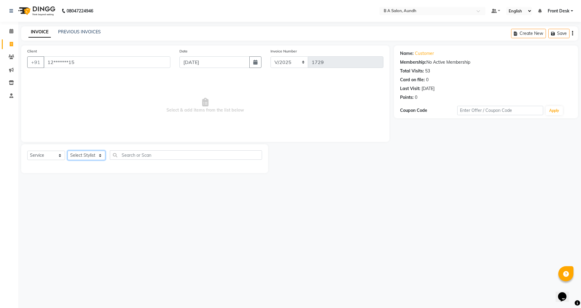
click at [87, 152] on select "Select Stylist Akash sir [PERSON_NAME] Front Desk pranshoo [PERSON_NAME]" at bounding box center [87, 154] width 38 height 9
click at [68, 150] on select "Select Stylist Akash sir [PERSON_NAME] Front Desk pranshoo [PERSON_NAME]" at bounding box center [87, 154] width 38 height 9
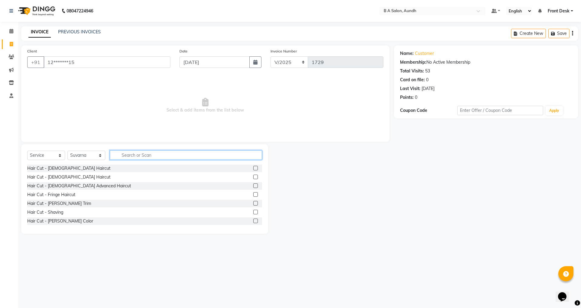
click at [124, 155] on input "text" at bounding box center [186, 154] width 152 height 9
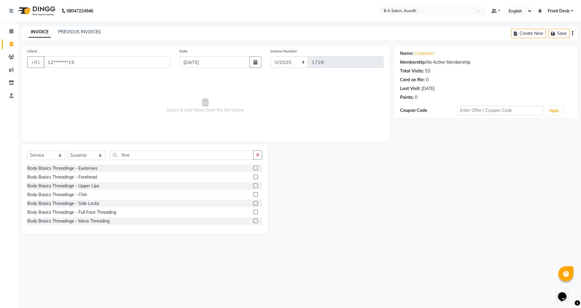
click at [253, 169] on label at bounding box center [255, 168] width 5 height 5
click at [253, 169] on input "checkbox" at bounding box center [255, 168] width 4 height 4
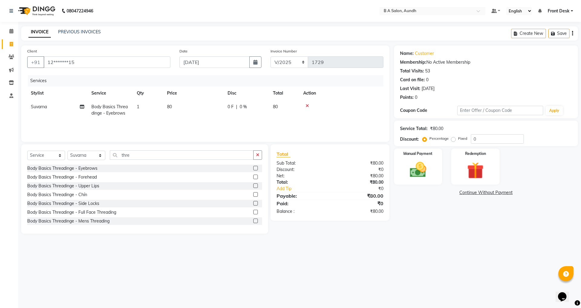
click at [253, 185] on label at bounding box center [255, 185] width 5 height 5
click at [253, 185] on input "checkbox" at bounding box center [255, 186] width 4 height 4
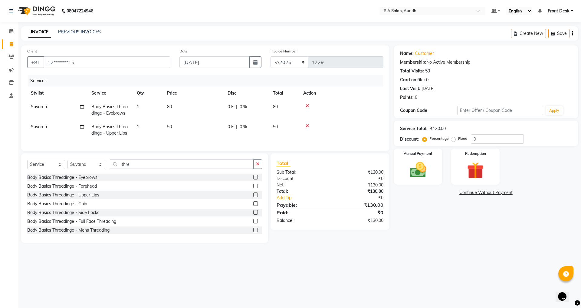
click at [250, 104] on div "0 F | 0 %" at bounding box center [247, 107] width 38 height 6
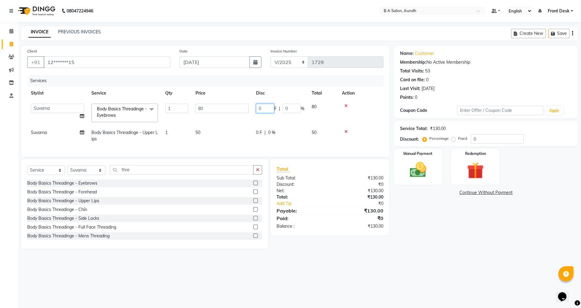
click at [264, 108] on input "0" at bounding box center [265, 108] width 18 height 9
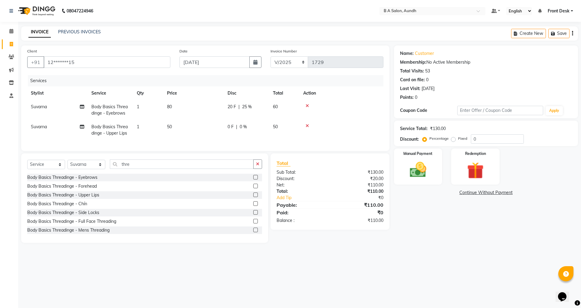
click at [262, 131] on td "0 F | 0 %" at bounding box center [246, 130] width 45 height 20
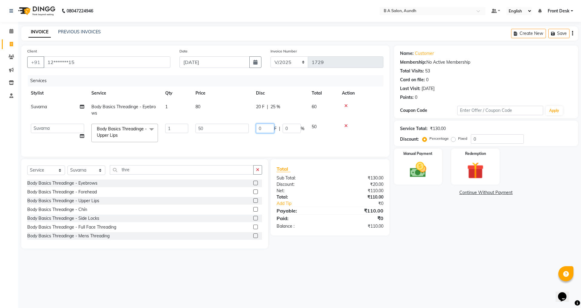
click at [267, 130] on input "0" at bounding box center [265, 128] width 18 height 9
click at [264, 135] on td "010 F | 0 %" at bounding box center [280, 133] width 56 height 26
click at [409, 172] on img at bounding box center [418, 170] width 28 height 20
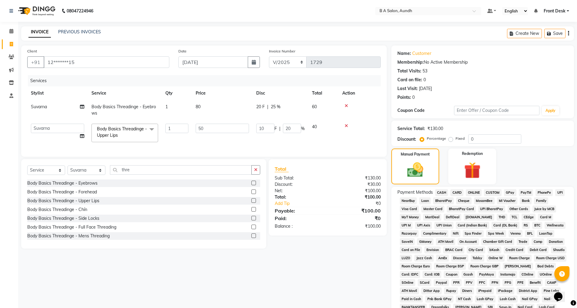
click at [478, 192] on span "ONLINE" at bounding box center [474, 192] width 16 height 7
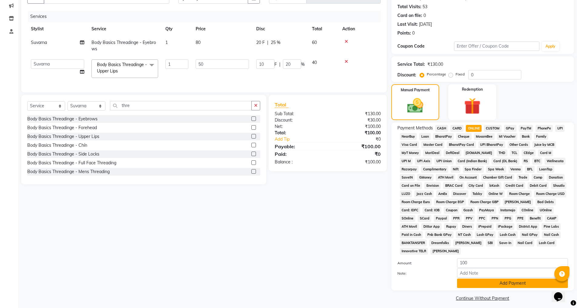
scroll to position [68, 0]
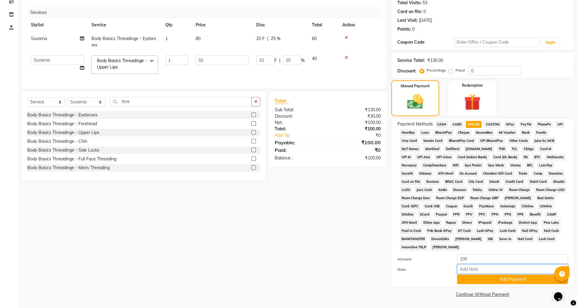
click at [483, 273] on input "Note:" at bounding box center [512, 268] width 111 height 9
click at [483, 279] on button "Add Payment" at bounding box center [512, 278] width 111 height 9
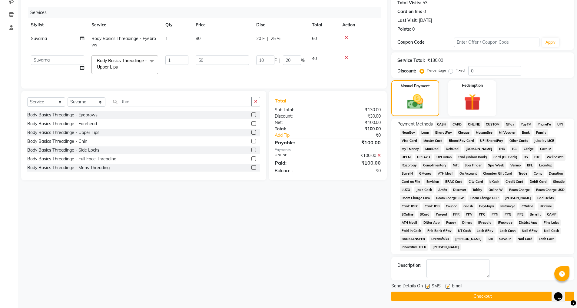
click at [486, 296] on button "Checkout" at bounding box center [482, 295] width 183 height 9
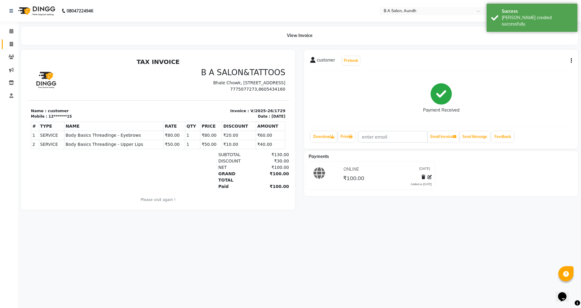
click at [4, 40] on link "Invoice" at bounding box center [9, 44] width 15 height 10
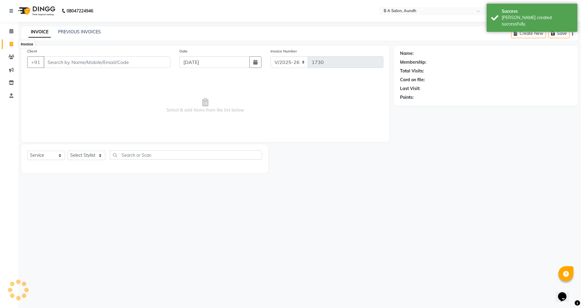
click at [9, 41] on span at bounding box center [11, 44] width 11 height 7
click at [61, 64] on input "Client" at bounding box center [107, 62] width 127 height 12
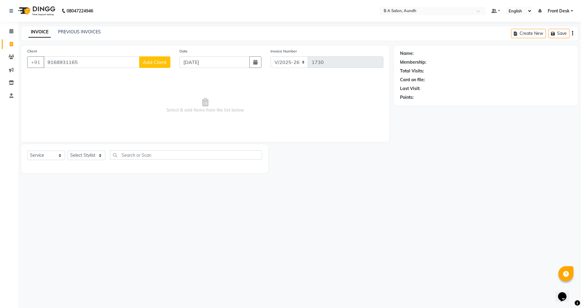
click at [150, 62] on span "Add Client" at bounding box center [155, 62] width 24 height 6
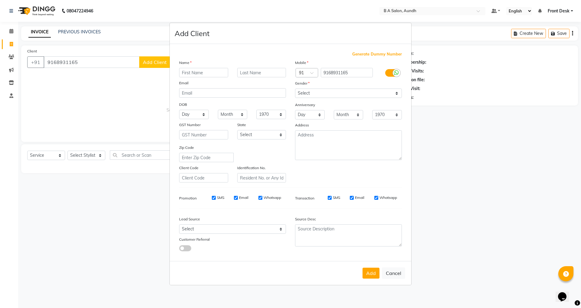
click at [201, 74] on input "text" at bounding box center [203, 72] width 49 height 9
click at [315, 90] on select "Select [DEMOGRAPHIC_DATA] [DEMOGRAPHIC_DATA] Other Prefer Not To Say" at bounding box center [348, 92] width 107 height 9
click at [295, 88] on select "Select [DEMOGRAPHIC_DATA] [DEMOGRAPHIC_DATA] Other Prefer Not To Say" at bounding box center [348, 92] width 107 height 9
click at [374, 273] on button "Add" at bounding box center [371, 272] width 17 height 11
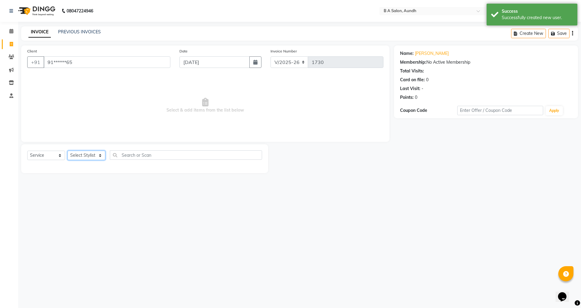
click at [92, 154] on select "Select Stylist Akash sir [PERSON_NAME] Front Desk pranshoo [PERSON_NAME]" at bounding box center [87, 154] width 38 height 9
click at [68, 150] on select "Select Stylist Akash sir [PERSON_NAME] Front Desk pranshoo [PERSON_NAME]" at bounding box center [87, 154] width 38 height 9
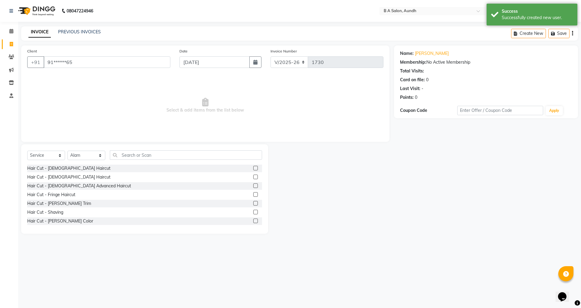
click at [253, 177] on label at bounding box center [255, 176] width 5 height 5
click at [253, 177] on input "checkbox" at bounding box center [255, 177] width 4 height 4
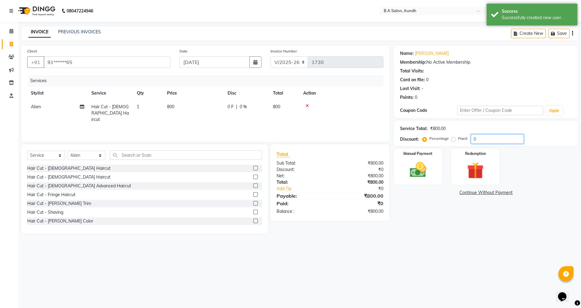
drag, startPoint x: 486, startPoint y: 140, endPoint x: 488, endPoint y: 137, distance: 3.9
click at [488, 137] on input "0" at bounding box center [497, 138] width 53 height 9
click at [423, 163] on img at bounding box center [418, 170] width 28 height 20
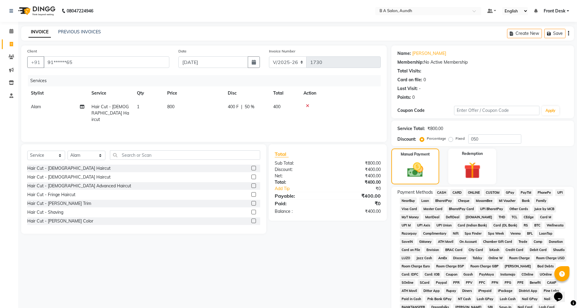
click at [478, 190] on span "ONLINE" at bounding box center [474, 192] width 16 height 7
click at [189, 61] on input "[DATE]" at bounding box center [213, 62] width 70 height 12
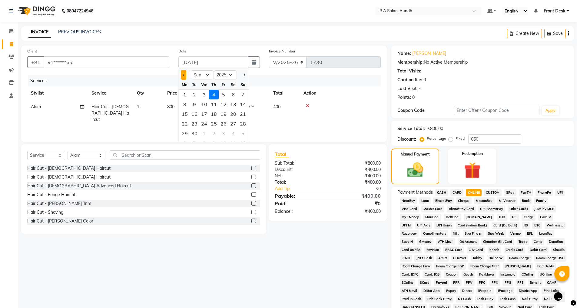
click at [185, 75] on button "Previous month" at bounding box center [183, 75] width 5 height 10
click at [246, 132] on div "31" at bounding box center [243, 133] width 10 height 10
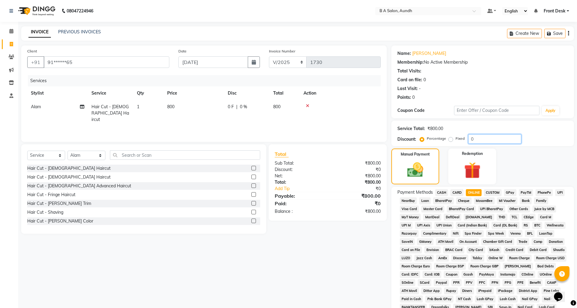
click at [479, 138] on input "0" at bounding box center [494, 138] width 53 height 9
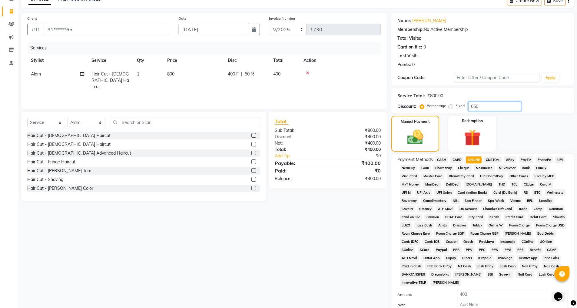
scroll to position [68, 0]
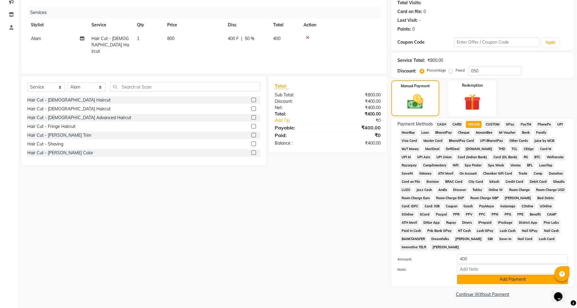
click at [486, 279] on button "Add Payment" at bounding box center [512, 278] width 111 height 9
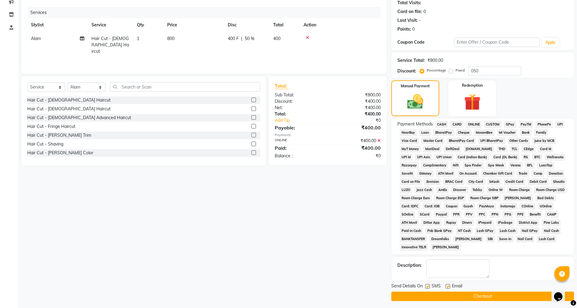
click at [480, 297] on button "Checkout" at bounding box center [482, 295] width 183 height 9
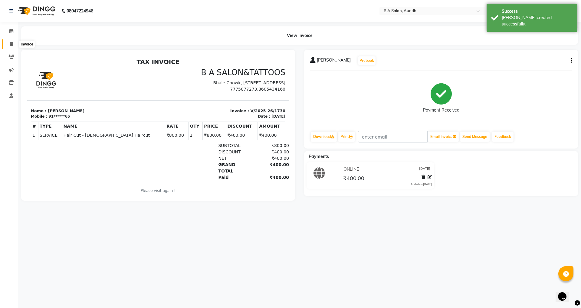
click at [10, 42] on icon at bounding box center [11, 44] width 3 height 5
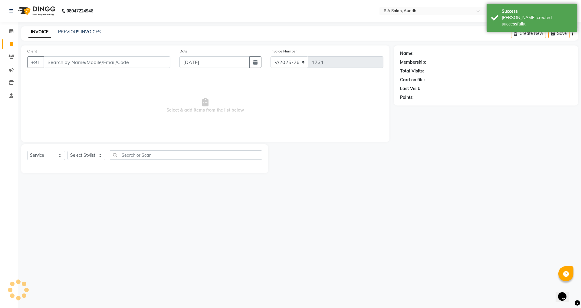
click at [56, 58] on input "Client" at bounding box center [107, 62] width 127 height 12
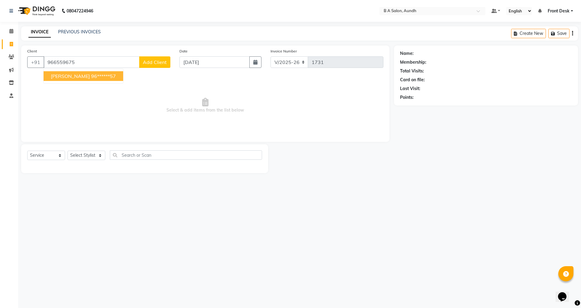
click at [62, 77] on span "[PERSON_NAME]" at bounding box center [70, 76] width 39 height 6
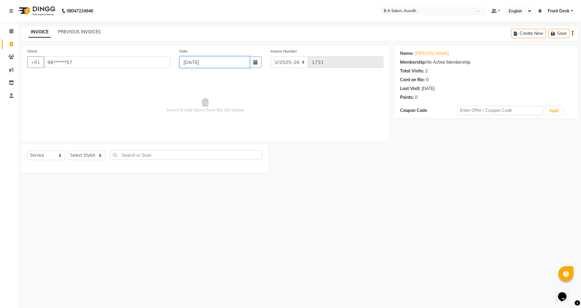
click at [194, 62] on input "[DATE]" at bounding box center [215, 62] width 71 height 12
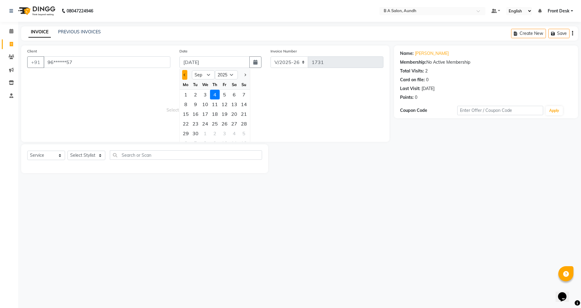
click at [185, 74] on span "Previous month" at bounding box center [185, 75] width 2 height 2
click at [245, 133] on div "31" at bounding box center [244, 133] width 10 height 10
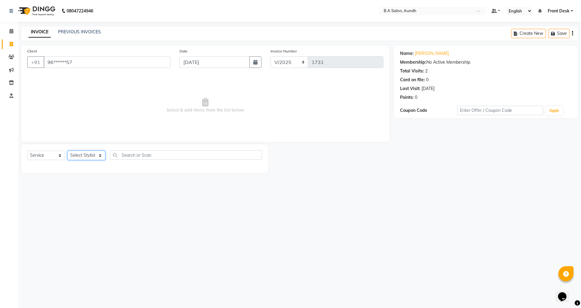
click at [94, 157] on select "Select Stylist Akash sir [PERSON_NAME] Front Desk pranshoo [PERSON_NAME]" at bounding box center [87, 154] width 38 height 9
click at [68, 150] on select "Select Stylist Akash sir [PERSON_NAME] Front Desk pranshoo [PERSON_NAME]" at bounding box center [87, 154] width 38 height 9
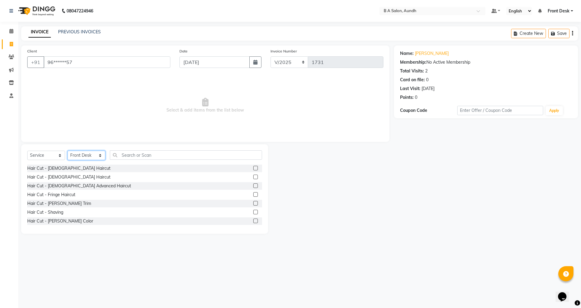
click at [87, 154] on select "Select Stylist Akash sir [PERSON_NAME] Front Desk pranshoo [PERSON_NAME]" at bounding box center [87, 154] width 38 height 9
click at [68, 150] on select "Select Stylist Akash sir [PERSON_NAME] Front Desk pranshoo [PERSON_NAME]" at bounding box center [87, 154] width 38 height 9
click at [253, 166] on label at bounding box center [255, 168] width 5 height 5
click at [253, 166] on input "checkbox" at bounding box center [255, 168] width 4 height 4
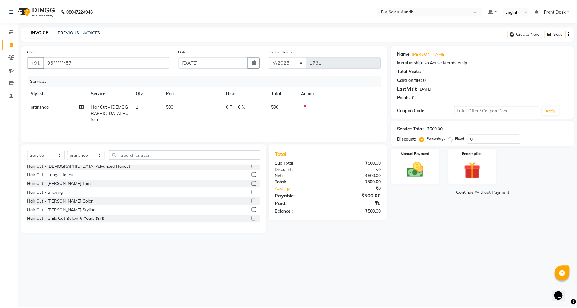
scroll to position [30, 0]
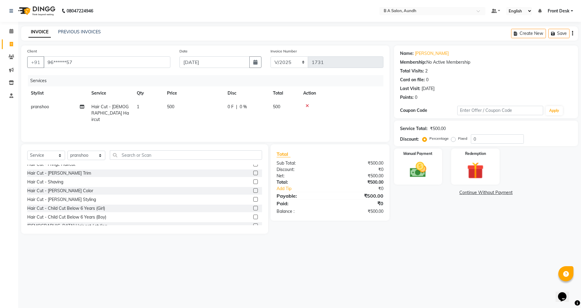
click at [253, 197] on label at bounding box center [255, 199] width 5 height 5
click at [253, 197] on input "checkbox" at bounding box center [255, 199] width 4 height 4
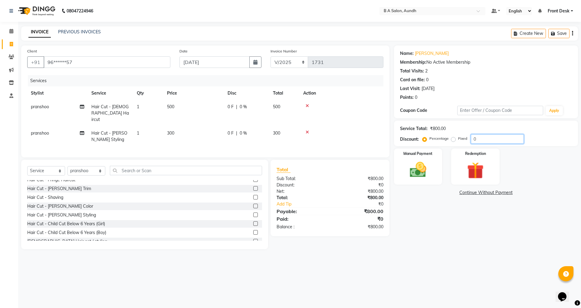
click at [482, 140] on input "0" at bounding box center [497, 138] width 53 height 9
click at [419, 171] on img at bounding box center [418, 170] width 28 height 20
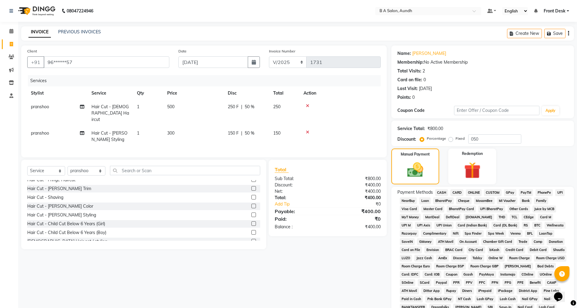
click at [469, 188] on div "Payment Methods CASH CARD ONLINE CUSTOM GPay PayTM PhonePe UPI NearBuy Loan Bha…" at bounding box center [482, 254] width 183 height 136
click at [477, 190] on span "ONLINE" at bounding box center [474, 192] width 16 height 7
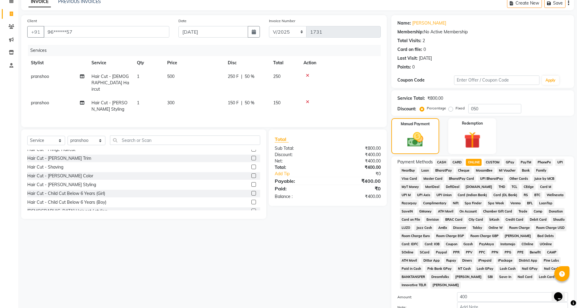
scroll to position [68, 0]
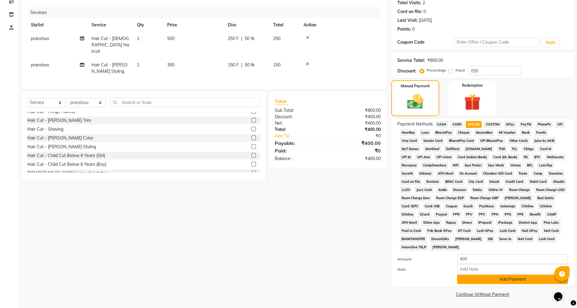
click at [473, 279] on button "Add Payment" at bounding box center [512, 278] width 111 height 9
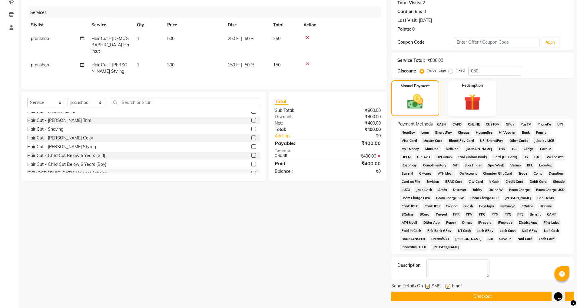
click at [470, 295] on button "Checkout" at bounding box center [482, 295] width 183 height 9
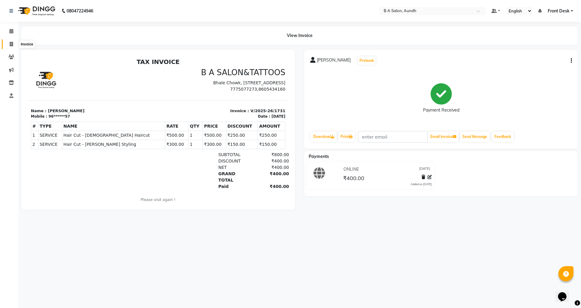
click at [10, 44] on icon at bounding box center [11, 44] width 3 height 5
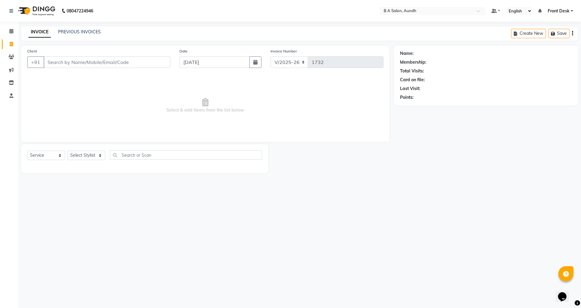
click at [51, 62] on input "Client" at bounding box center [107, 62] width 127 height 12
click at [227, 61] on input "[DATE]" at bounding box center [215, 62] width 71 height 12
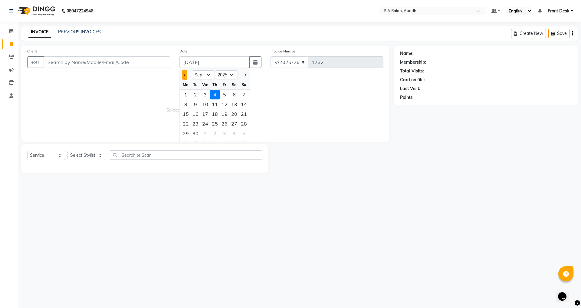
drag, startPoint x: 183, startPoint y: 73, endPoint x: 193, endPoint y: 86, distance: 16.2
click at [183, 73] on button "Previous month" at bounding box center [184, 75] width 5 height 10
click at [243, 130] on div "31" at bounding box center [244, 133] width 10 height 10
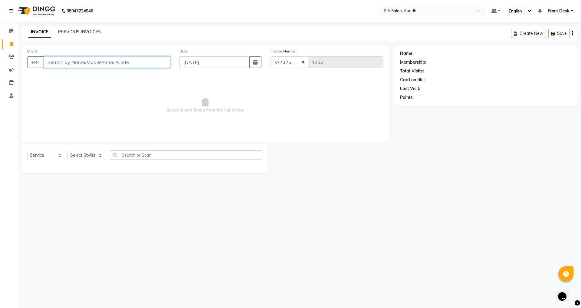
click at [74, 59] on input "Client" at bounding box center [107, 62] width 127 height 12
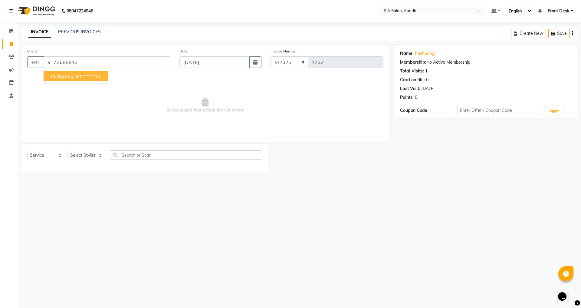
drag, startPoint x: 95, startPoint y: 76, endPoint x: 108, endPoint y: 70, distance: 14.9
click at [96, 76] on ngb-highlight "91******13" at bounding box center [88, 76] width 25 height 6
click at [78, 155] on select "Select Stylist Akash sir [PERSON_NAME] Front Desk pranshoo [PERSON_NAME]" at bounding box center [87, 154] width 38 height 9
click at [68, 150] on select "Select Stylist Akash sir [PERSON_NAME] Front Desk pranshoo [PERSON_NAME]" at bounding box center [87, 154] width 38 height 9
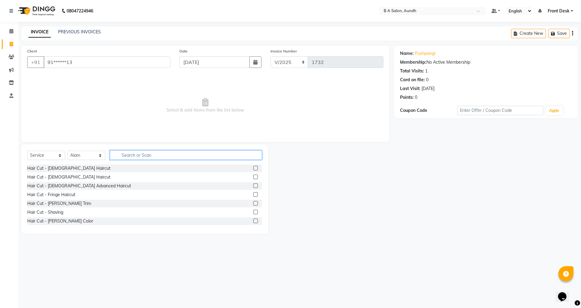
click at [147, 154] on input "text" at bounding box center [186, 154] width 152 height 9
click at [253, 177] on label at bounding box center [255, 176] width 5 height 5
click at [253, 177] on input "checkbox" at bounding box center [255, 177] width 4 height 4
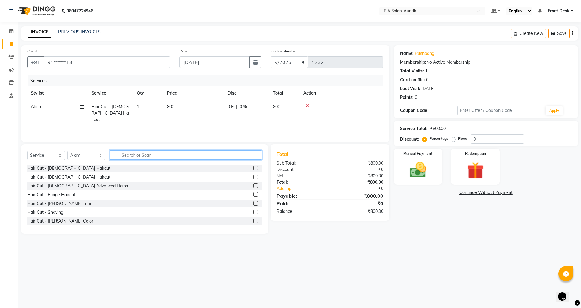
click at [182, 151] on input "text" at bounding box center [186, 154] width 152 height 9
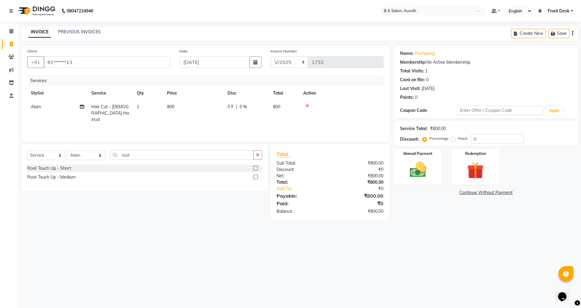
click at [254, 168] on label at bounding box center [255, 168] width 5 height 5
click at [254, 168] on input "checkbox" at bounding box center [255, 168] width 4 height 4
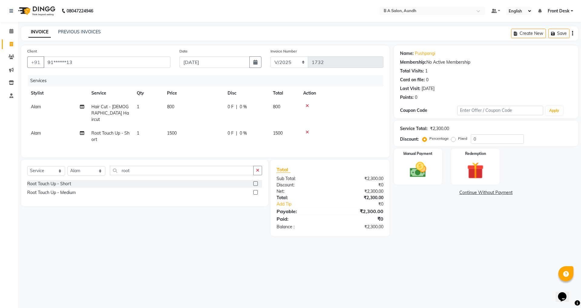
click at [255, 130] on div "0 F | 0 %" at bounding box center [247, 133] width 38 height 6
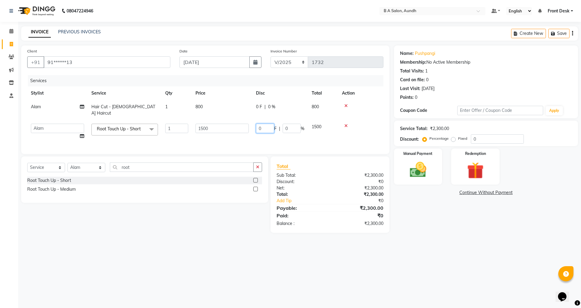
click at [263, 124] on input "0" at bounding box center [265, 128] width 18 height 9
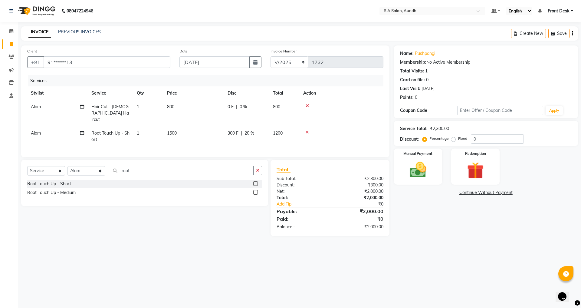
click at [264, 113] on td "0 F | 0 %" at bounding box center [246, 113] width 45 height 26
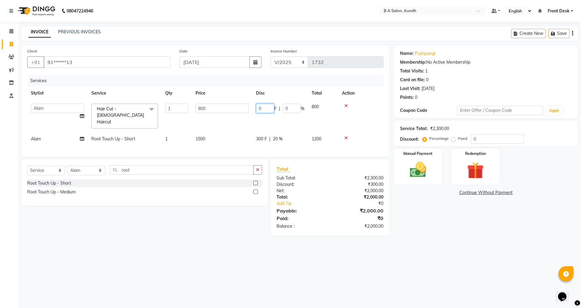
click at [264, 109] on input "0" at bounding box center [265, 108] width 18 height 9
click at [408, 192] on link "Continue Without Payment" at bounding box center [486, 192] width 182 height 6
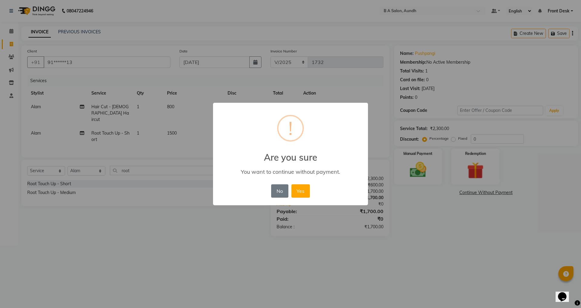
click at [245, 253] on div "× ! Are you sure You want to continue without payment. No No Yes" at bounding box center [290, 154] width 581 height 308
click at [306, 191] on button "Yes" at bounding box center [301, 190] width 18 height 13
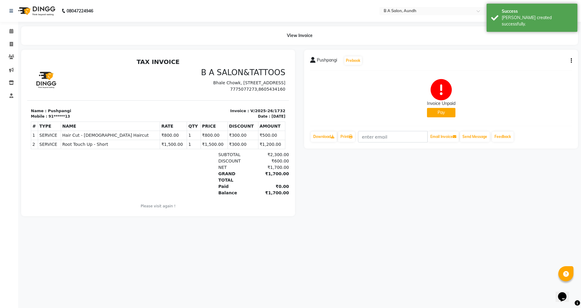
click at [571, 60] on button "button" at bounding box center [570, 61] width 4 height 6
click at [534, 74] on div "Edit Invoice" at bounding box center [541, 72] width 41 height 8
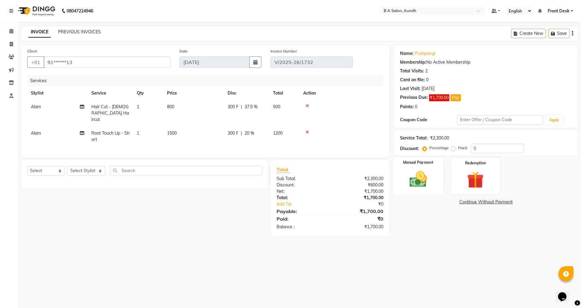
click at [429, 170] on img at bounding box center [418, 179] width 28 height 20
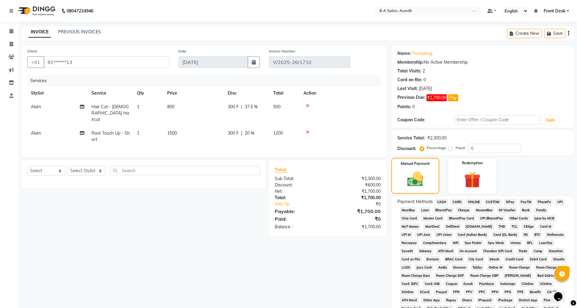
click at [476, 202] on span "ONLINE" at bounding box center [474, 201] width 16 height 7
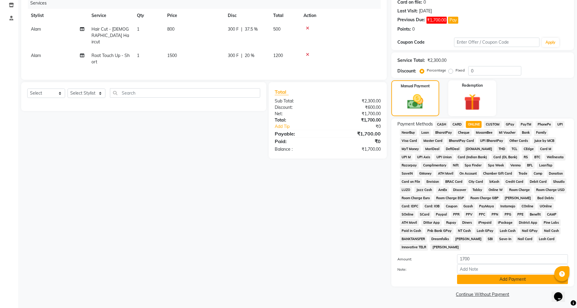
click at [486, 279] on button "Add Payment" at bounding box center [512, 278] width 111 height 9
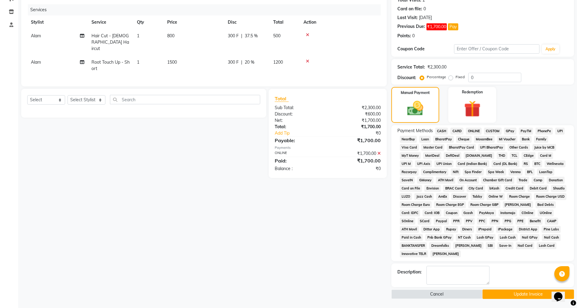
click at [488, 291] on button "Update Invoice" at bounding box center [527, 293] width 91 height 9
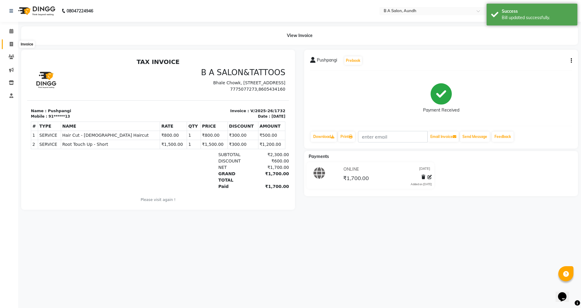
click at [15, 45] on span at bounding box center [11, 44] width 11 height 7
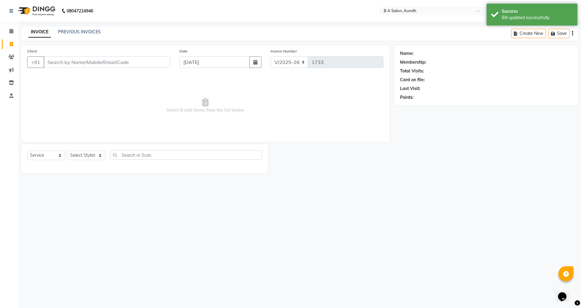
click at [52, 61] on input "Client" at bounding box center [107, 62] width 127 height 12
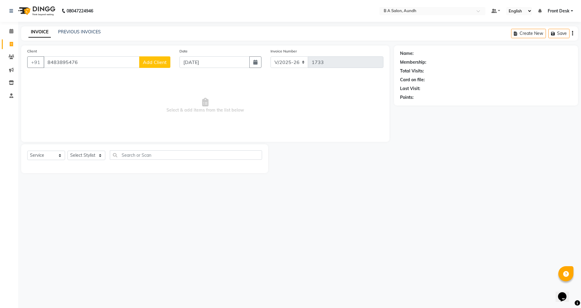
click at [151, 64] on span "Add Client" at bounding box center [155, 62] width 24 height 6
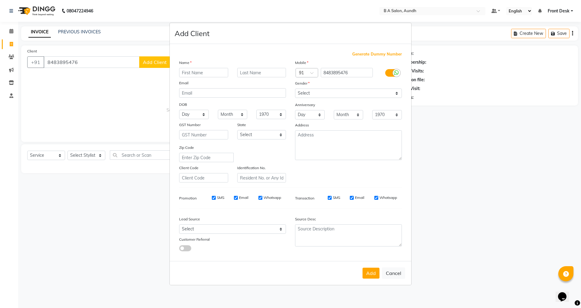
click at [184, 73] on input "text" at bounding box center [203, 72] width 49 height 9
click at [341, 89] on select "Select [DEMOGRAPHIC_DATA] [DEMOGRAPHIC_DATA] Other Prefer Not To Say" at bounding box center [348, 92] width 107 height 9
click at [295, 88] on select "Select [DEMOGRAPHIC_DATA] [DEMOGRAPHIC_DATA] Other Prefer Not To Say" at bounding box center [348, 92] width 107 height 9
click at [364, 274] on button "Add" at bounding box center [371, 272] width 17 height 11
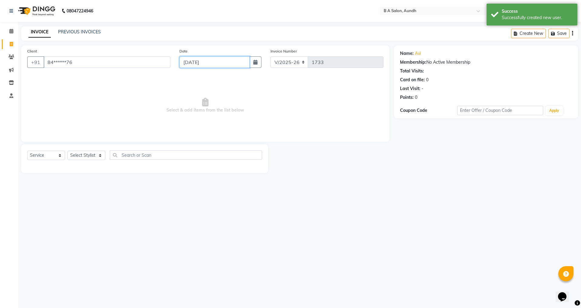
click at [216, 58] on input "[DATE]" at bounding box center [215, 62] width 71 height 12
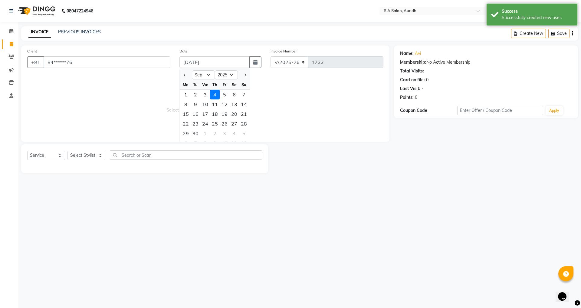
click at [183, 69] on div "Jan Feb Mar Apr May Jun [DATE] Aug Sep Oct Nov [DATE] 2016 2017 2018 2019 2020 …" at bounding box center [215, 74] width 70 height 11
click at [186, 74] on span "Previous month" at bounding box center [185, 75] width 2 height 2
click at [248, 134] on div "31" at bounding box center [244, 133] width 10 height 10
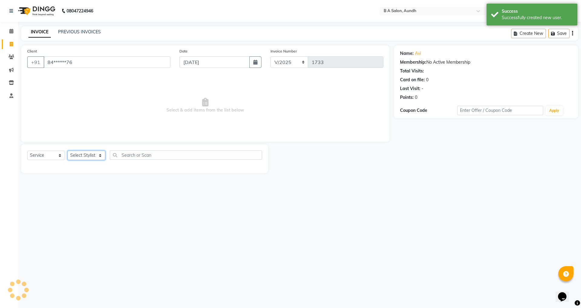
click at [74, 156] on select "Select Stylist Akash sir [PERSON_NAME] Front Desk pranshoo [PERSON_NAME]" at bounding box center [87, 154] width 38 height 9
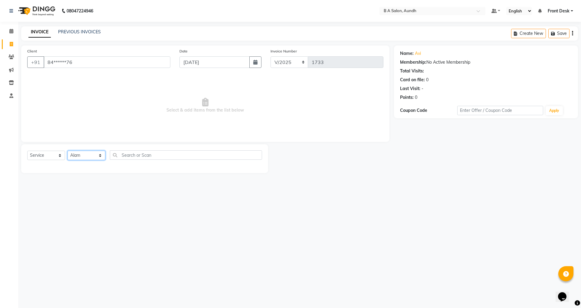
click at [68, 150] on select "Select Stylist Akash sir [PERSON_NAME] Front Desk pranshoo [PERSON_NAME]" at bounding box center [87, 154] width 38 height 9
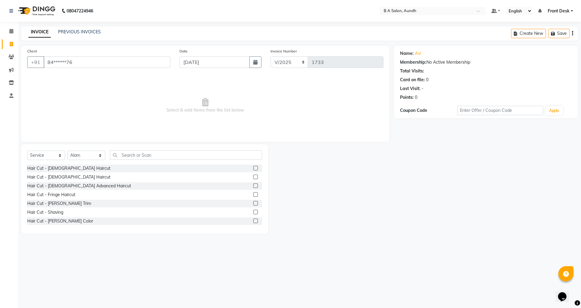
click at [253, 167] on label at bounding box center [255, 168] width 5 height 5
click at [253, 167] on input "checkbox" at bounding box center [255, 168] width 4 height 4
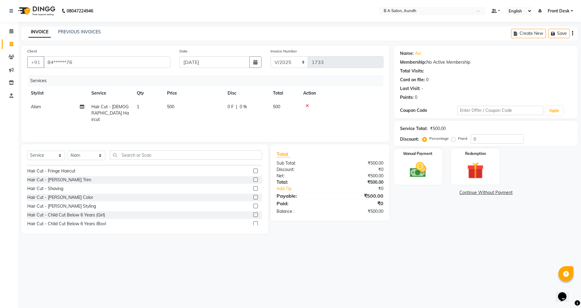
scroll to position [30, 0]
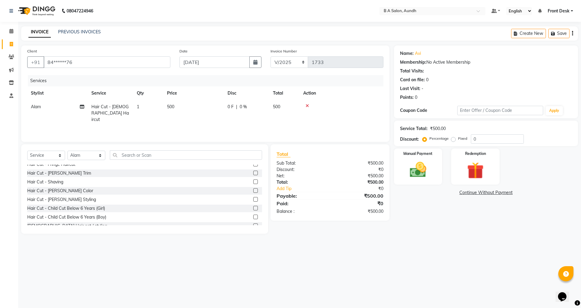
click at [253, 199] on label at bounding box center [255, 199] width 5 height 5
click at [253, 199] on input "checkbox" at bounding box center [255, 199] width 4 height 4
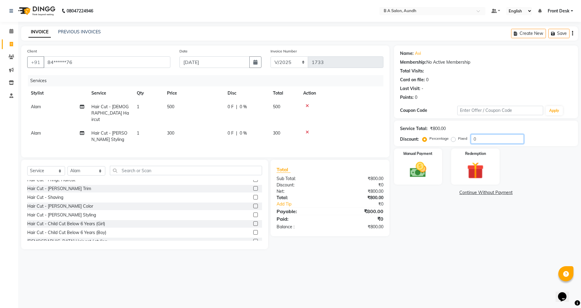
click at [471, 140] on input "0" at bounding box center [497, 138] width 53 height 9
click at [481, 139] on input "0" at bounding box center [497, 138] width 53 height 9
click at [439, 251] on main "INVOICE PREVIOUS INVOICES Create New Save Client +91 84******76 Date [DATE] Inv…" at bounding box center [299, 142] width 563 height 232
click at [82, 169] on select "Select Stylist Akash sir [PERSON_NAME] Front Desk pranshoo [PERSON_NAME]" at bounding box center [87, 170] width 38 height 9
click at [68, 166] on select "Select Stylist Akash sir [PERSON_NAME] Front Desk pranshoo [PERSON_NAME]" at bounding box center [87, 170] width 38 height 9
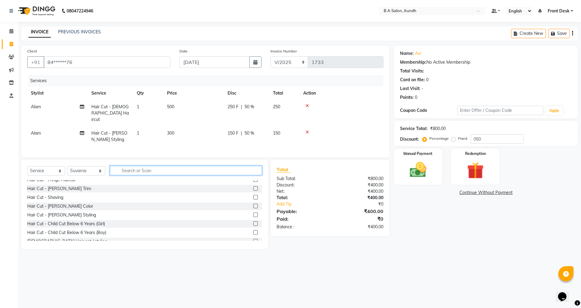
click at [127, 169] on input "text" at bounding box center [186, 170] width 152 height 9
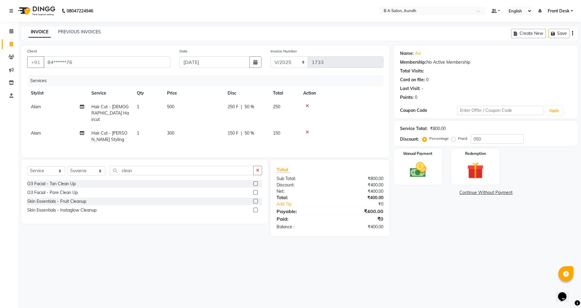
click at [254, 181] on label at bounding box center [255, 183] width 5 height 5
click at [254, 182] on input "checkbox" at bounding box center [255, 184] width 4 height 4
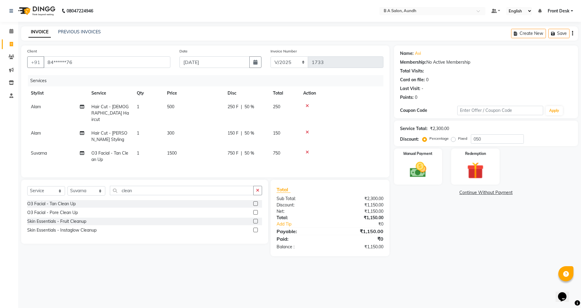
click at [256, 150] on div "750 F | 50 %" at bounding box center [247, 153] width 38 height 6
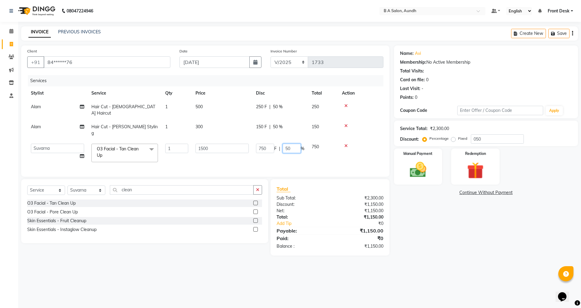
click at [294, 143] on input "50" at bounding box center [292, 147] width 18 height 9
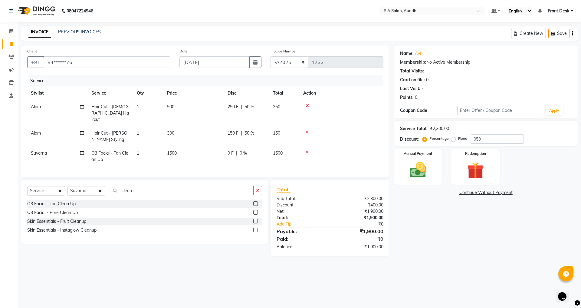
click at [245, 150] on span "0 %" at bounding box center [243, 153] width 7 height 6
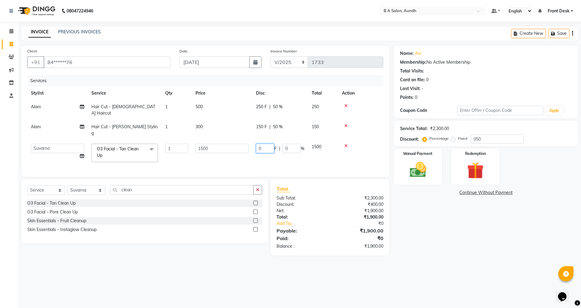
drag, startPoint x: 268, startPoint y: 136, endPoint x: 272, endPoint y: 136, distance: 4.8
click at [272, 143] on input "0" at bounding box center [265, 147] width 18 height 9
click at [236, 151] on tr "Akash sir [PERSON_NAME] Front Desk pranshoo [PERSON_NAME] O3 Facial - Tan Clean…" at bounding box center [205, 153] width 356 height 26
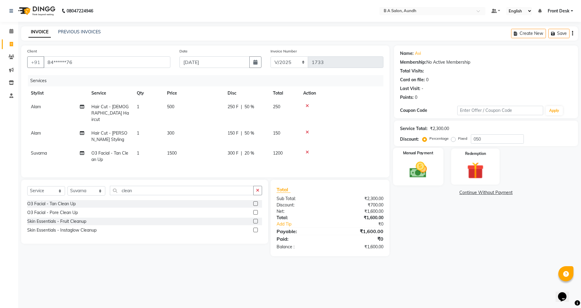
click at [422, 160] on img at bounding box center [418, 170] width 28 height 20
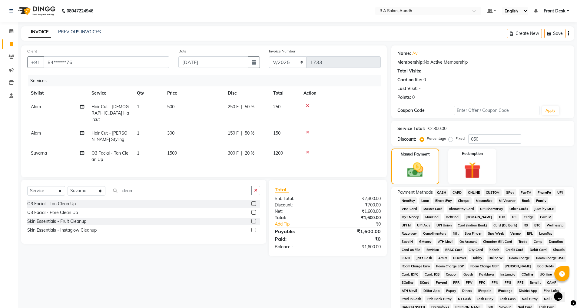
click at [474, 193] on span "ONLINE" at bounding box center [474, 192] width 16 height 7
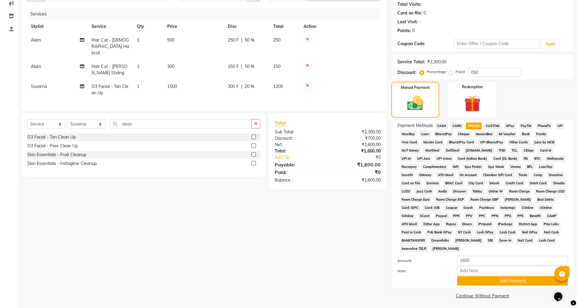
scroll to position [68, 0]
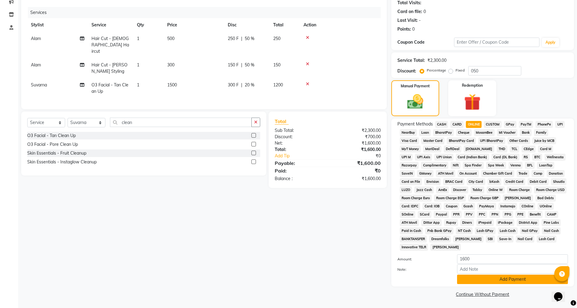
click at [473, 279] on button "Add Payment" at bounding box center [512, 278] width 111 height 9
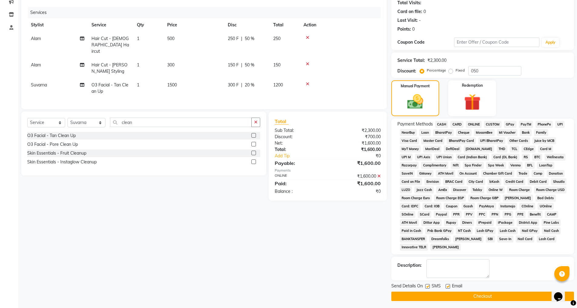
click at [476, 298] on button "Checkout" at bounding box center [482, 295] width 183 height 9
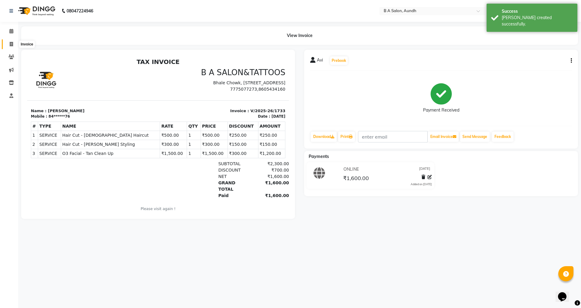
click at [10, 46] on span at bounding box center [11, 44] width 11 height 7
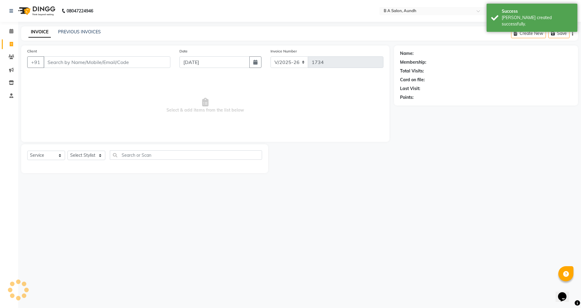
click at [58, 64] on input "Client" at bounding box center [107, 62] width 127 height 12
click at [75, 65] on input "Client" at bounding box center [107, 62] width 127 height 12
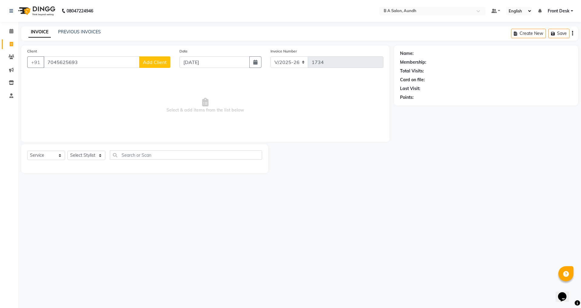
click at [158, 62] on span "Add Client" at bounding box center [155, 62] width 24 height 6
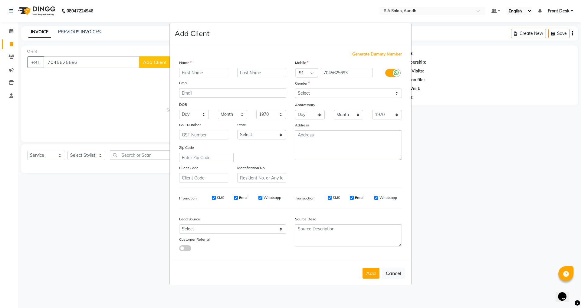
click at [203, 75] on input "text" at bounding box center [203, 72] width 49 height 9
click at [310, 92] on select "Select [DEMOGRAPHIC_DATA] [DEMOGRAPHIC_DATA] Other Prefer Not To Say" at bounding box center [348, 92] width 107 height 9
click at [295, 88] on select "Select [DEMOGRAPHIC_DATA] [DEMOGRAPHIC_DATA] Other Prefer Not To Say" at bounding box center [348, 92] width 107 height 9
click at [369, 276] on button "Add" at bounding box center [371, 272] width 17 height 11
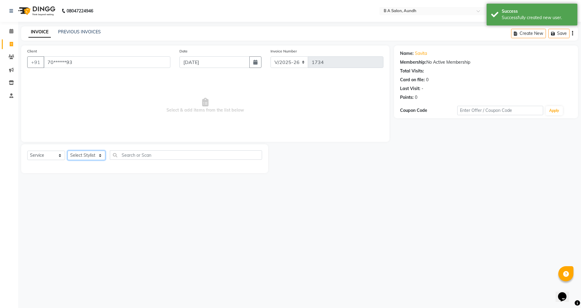
click at [87, 155] on select "Select Stylist Akash sir [PERSON_NAME] Front Desk pranshoo [PERSON_NAME]" at bounding box center [87, 154] width 38 height 9
click at [68, 150] on select "Select Stylist Akash sir [PERSON_NAME] Front Desk pranshoo [PERSON_NAME]" at bounding box center [87, 154] width 38 height 9
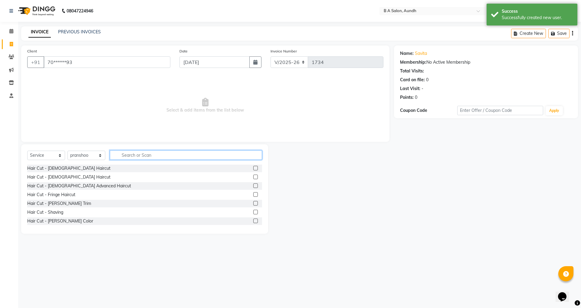
click at [136, 157] on input "text" at bounding box center [186, 154] width 152 height 9
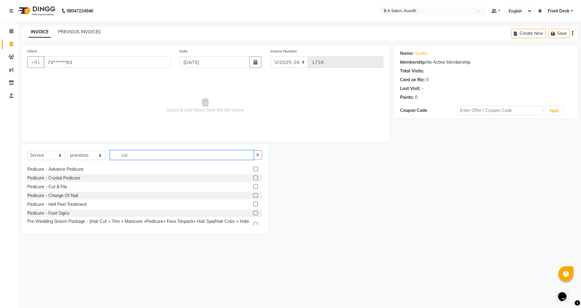
scroll to position [81, 0]
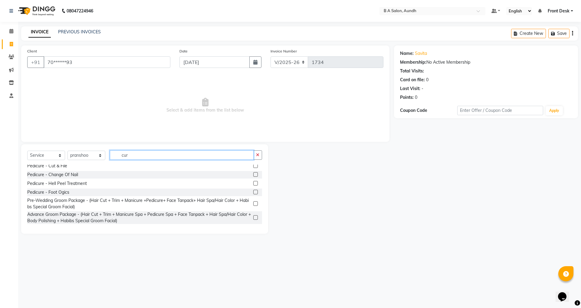
click at [155, 157] on input "cur" at bounding box center [182, 154] width 144 height 9
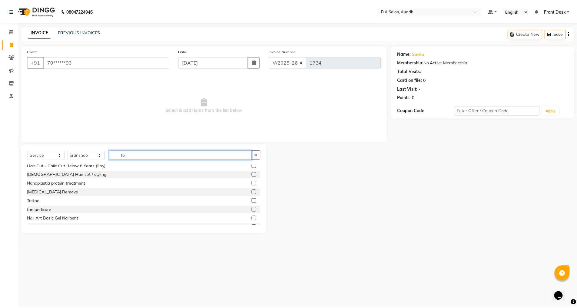
scroll to position [0, 0]
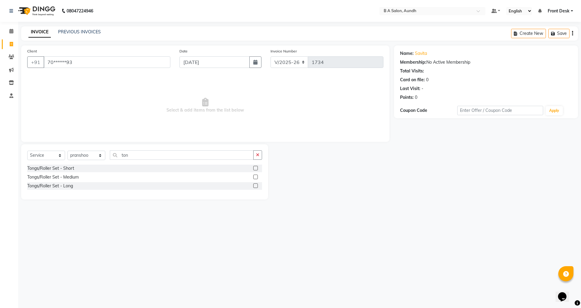
click at [256, 176] on label at bounding box center [255, 176] width 5 height 5
click at [256, 176] on input "checkbox" at bounding box center [255, 177] width 4 height 4
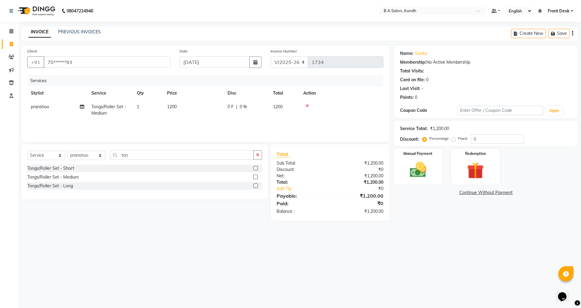
click at [257, 105] on div "0 F | 0 %" at bounding box center [247, 107] width 38 height 6
click at [220, 112] on input "1200" at bounding box center [222, 108] width 53 height 9
click at [240, 121] on div "Services Stylist Service Qty Price Disc Total Action pranshoo Tongs/Roller Set …" at bounding box center [205, 105] width 356 height 61
click at [81, 106] on icon at bounding box center [82, 106] width 4 height 4
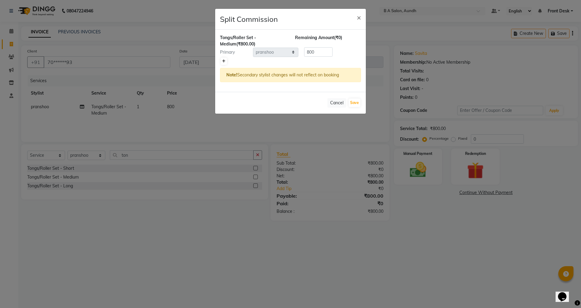
drag, startPoint x: 221, startPoint y: 60, endPoint x: 222, endPoint y: 57, distance: 3.8
click at [221, 59] on link at bounding box center [224, 61] width 6 height 7
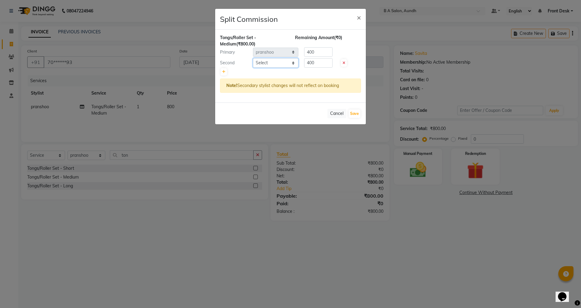
click at [292, 63] on select "Select Akash sir [PERSON_NAME] Front Desk pranshoo [PERSON_NAME]" at bounding box center [275, 62] width 45 height 9
click at [253, 58] on select "Select Akash sir [PERSON_NAME] Front Desk pranshoo [PERSON_NAME]" at bounding box center [275, 62] width 45 height 9
click at [321, 63] on input "400" at bounding box center [318, 62] width 28 height 9
click at [358, 57] on div "Tongs/Roller Set - Medium (₹800.00) Remaining Amount (₹100.00) Primary Select A…" at bounding box center [290, 66] width 151 height 73
click at [323, 49] on input "400" at bounding box center [318, 51] width 28 height 9
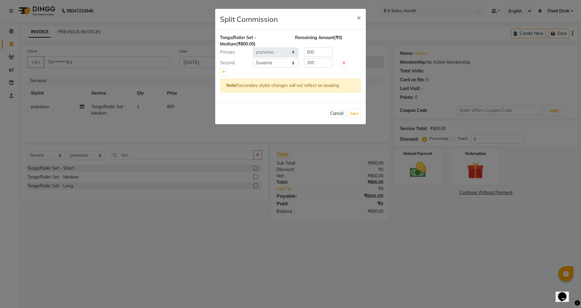
click at [321, 70] on div at bounding box center [290, 72] width 141 height 8
click at [356, 113] on button "Save" at bounding box center [355, 113] width 12 height 8
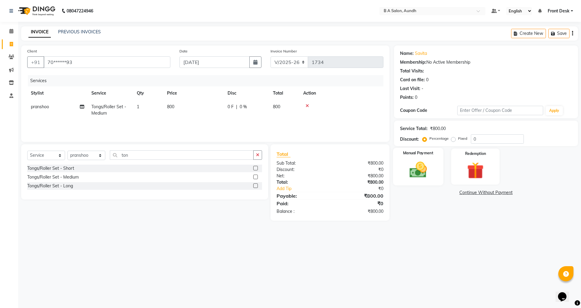
click at [432, 184] on div "Manual Payment" at bounding box center [418, 166] width 50 height 37
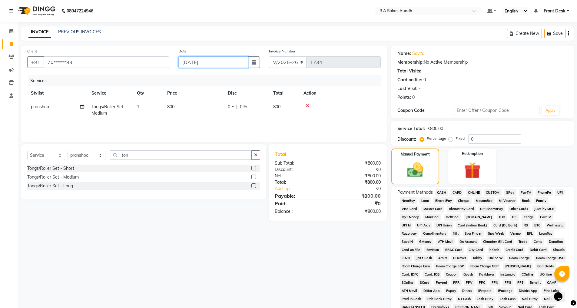
click at [216, 58] on input "[DATE]" at bounding box center [213, 62] width 70 height 12
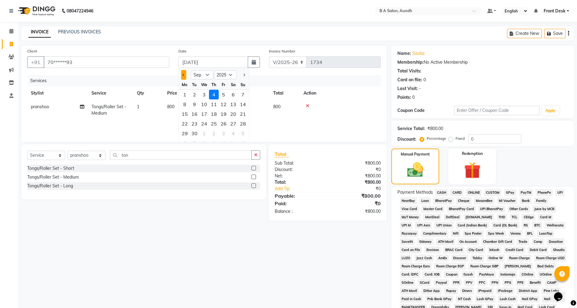
click at [183, 76] on button "Previous month" at bounding box center [183, 75] width 5 height 10
click at [245, 134] on div "31" at bounding box center [243, 133] width 10 height 10
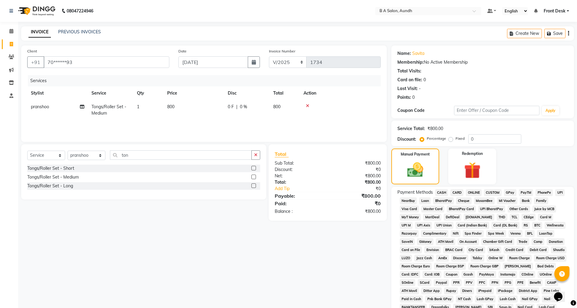
click at [469, 192] on span "ONLINE" at bounding box center [474, 192] width 16 height 7
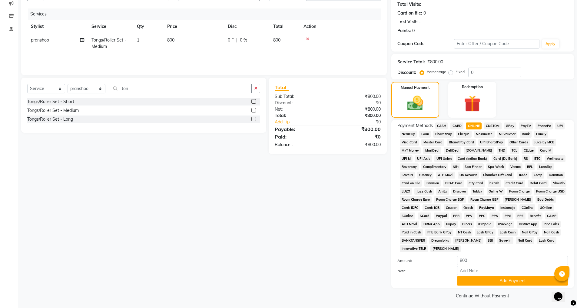
scroll to position [68, 0]
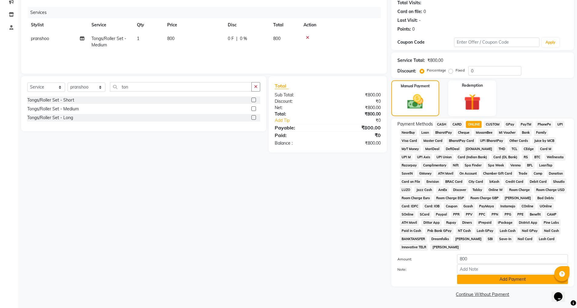
click at [472, 276] on button "Add Payment" at bounding box center [512, 278] width 111 height 9
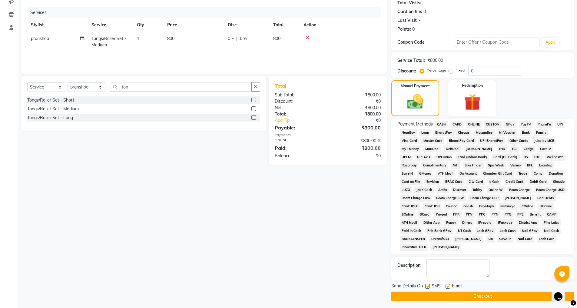
click at [460, 293] on button "Checkout" at bounding box center [482, 295] width 183 height 9
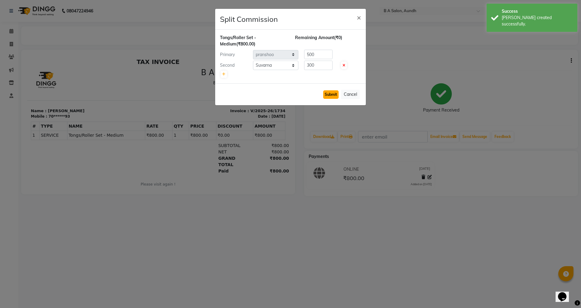
click at [331, 94] on button "Submit" at bounding box center [330, 94] width 15 height 8
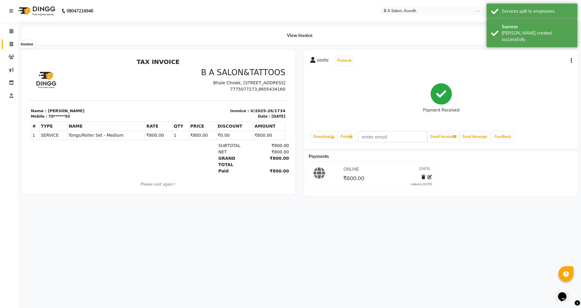
drag, startPoint x: 13, startPoint y: 44, endPoint x: 17, endPoint y: 44, distance: 4.0
click at [13, 44] on span at bounding box center [11, 44] width 11 height 7
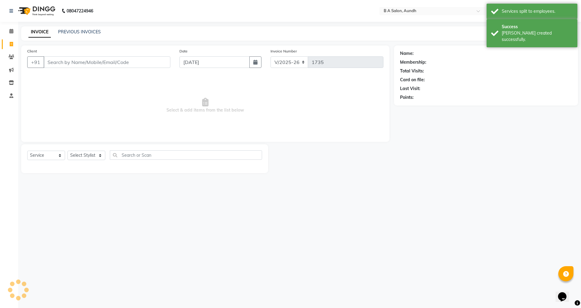
click at [68, 62] on input "Client" at bounding box center [107, 62] width 127 height 12
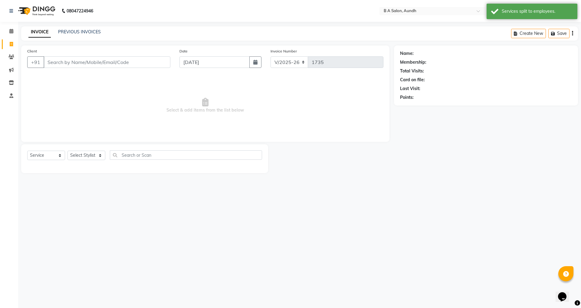
click at [118, 63] on input "Client" at bounding box center [107, 62] width 127 height 12
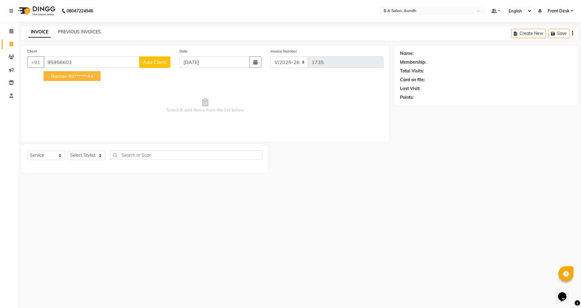
click at [71, 78] on ngb-highlight "95******44" at bounding box center [80, 76] width 25 height 6
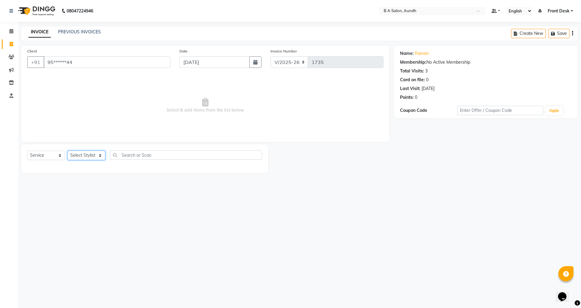
click at [84, 156] on select "Select Stylist Akash sir [PERSON_NAME] Front Desk pranshoo [PERSON_NAME]" at bounding box center [87, 154] width 38 height 9
click at [68, 150] on select "Select Stylist Akash sir [PERSON_NAME] Front Desk pranshoo [PERSON_NAME]" at bounding box center [87, 154] width 38 height 9
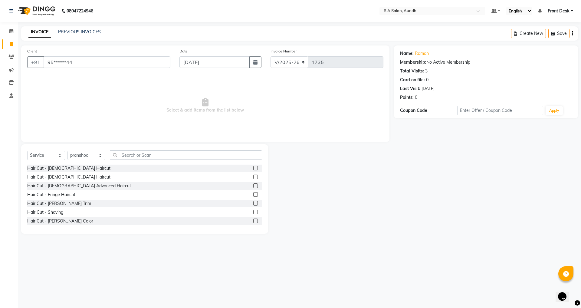
click at [253, 166] on label at bounding box center [255, 168] width 5 height 5
click at [253, 166] on input "checkbox" at bounding box center [255, 168] width 4 height 4
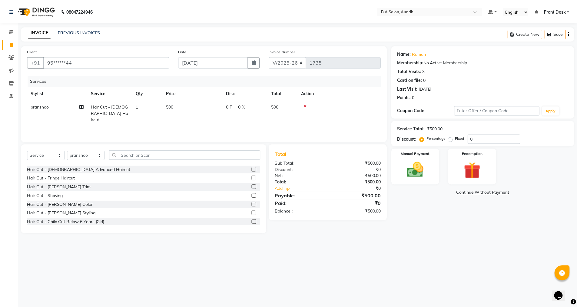
scroll to position [30, 0]
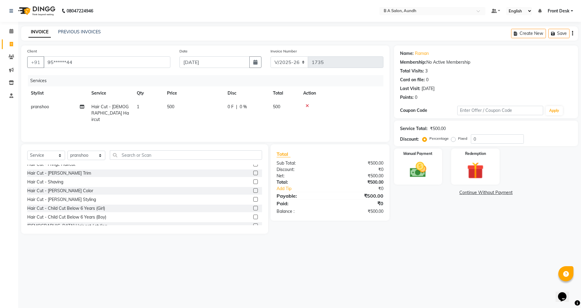
click at [253, 198] on label at bounding box center [255, 199] width 5 height 5
click at [253, 198] on input "checkbox" at bounding box center [255, 199] width 4 height 4
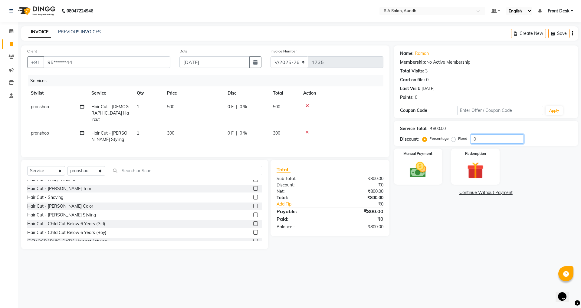
click at [506, 136] on input "0" at bounding box center [497, 138] width 53 height 9
click at [422, 153] on label "Manual Payment" at bounding box center [418, 153] width 30 height 6
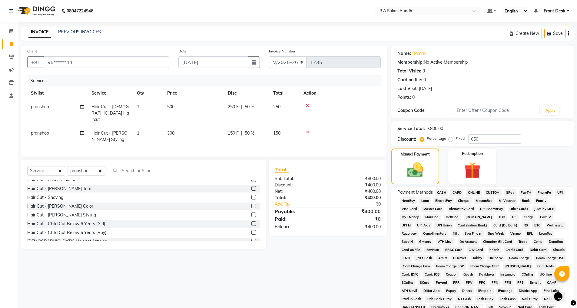
click at [471, 193] on span "ONLINE" at bounding box center [474, 192] width 16 height 7
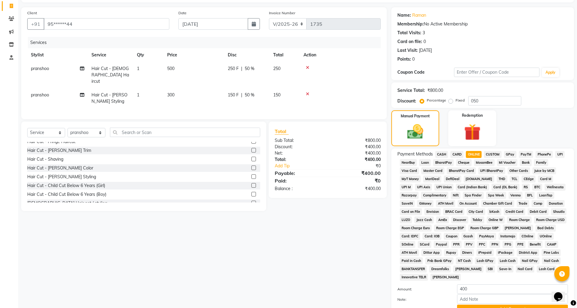
scroll to position [68, 0]
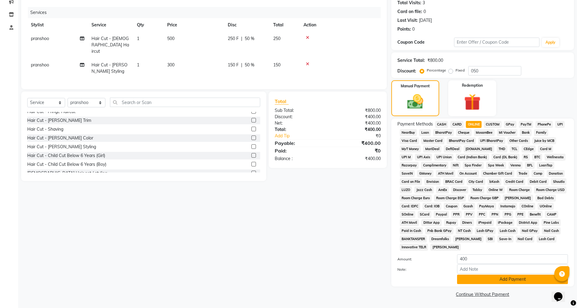
click at [468, 277] on button "Add Payment" at bounding box center [512, 278] width 111 height 9
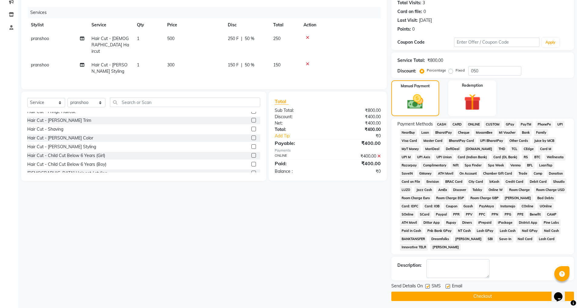
click at [461, 297] on button "Checkout" at bounding box center [482, 295] width 183 height 9
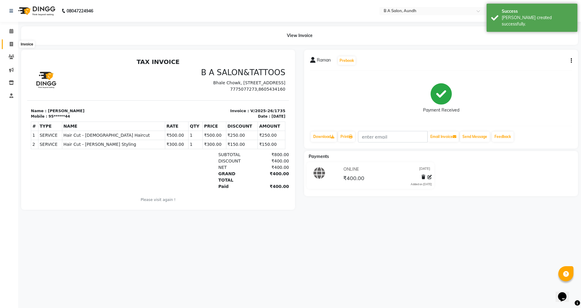
click at [11, 43] on icon at bounding box center [11, 44] width 3 height 5
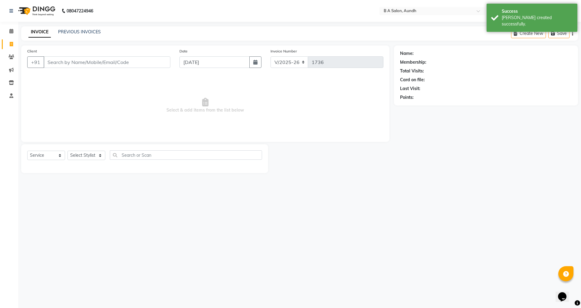
click at [87, 64] on input "Client" at bounding box center [107, 62] width 127 height 12
click at [60, 61] on input "Client" at bounding box center [107, 62] width 127 height 12
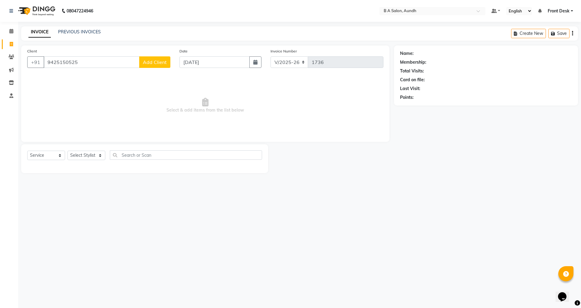
click at [156, 64] on span "Add Client" at bounding box center [155, 62] width 24 height 6
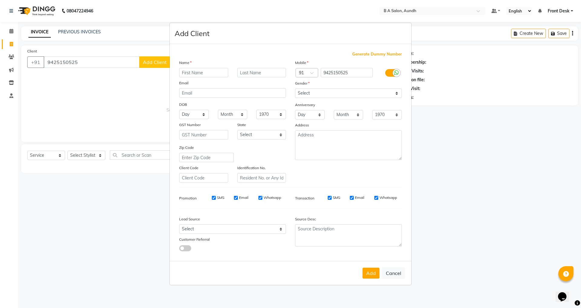
click at [203, 71] on input "text" at bounding box center [203, 72] width 49 height 9
click at [328, 96] on select "Select [DEMOGRAPHIC_DATA] [DEMOGRAPHIC_DATA] Other Prefer Not To Say" at bounding box center [348, 92] width 107 height 9
click at [295, 88] on select "Select [DEMOGRAPHIC_DATA] [DEMOGRAPHIC_DATA] Other Prefer Not To Say" at bounding box center [348, 92] width 107 height 9
click at [372, 277] on button "Add" at bounding box center [371, 272] width 17 height 11
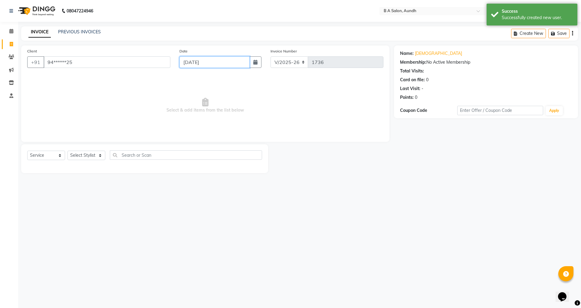
click at [206, 63] on input "[DATE]" at bounding box center [215, 62] width 71 height 12
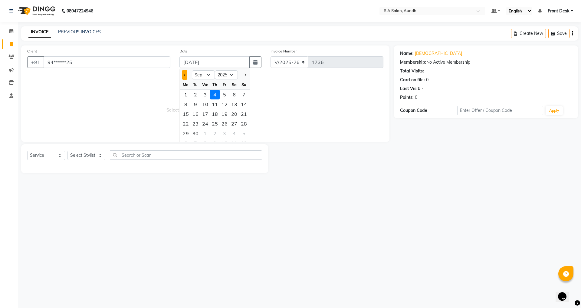
click at [183, 74] on button "Previous month" at bounding box center [184, 75] width 5 height 10
click at [243, 133] on div "31" at bounding box center [244, 133] width 10 height 10
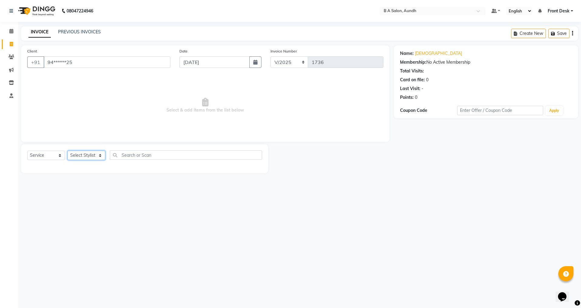
click at [86, 156] on select "Select Stylist Akash sir [PERSON_NAME] Front Desk pranshoo [PERSON_NAME]" at bounding box center [87, 154] width 38 height 9
click at [68, 150] on select "Select Stylist Akash sir [PERSON_NAME] Front Desk pranshoo [PERSON_NAME]" at bounding box center [87, 154] width 38 height 9
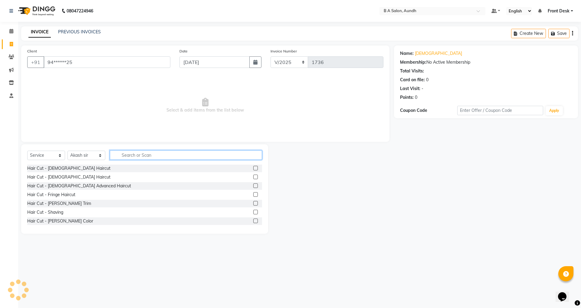
click at [144, 150] on input "text" at bounding box center [186, 154] width 152 height 9
click at [141, 156] on input "text" at bounding box center [186, 154] width 152 height 9
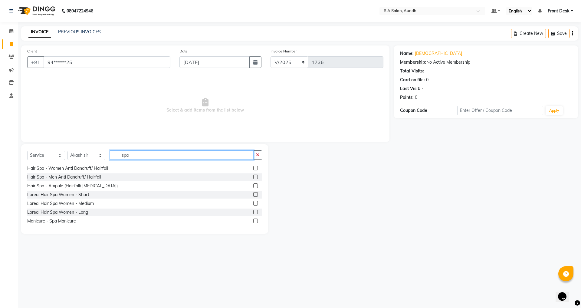
scroll to position [30, 0]
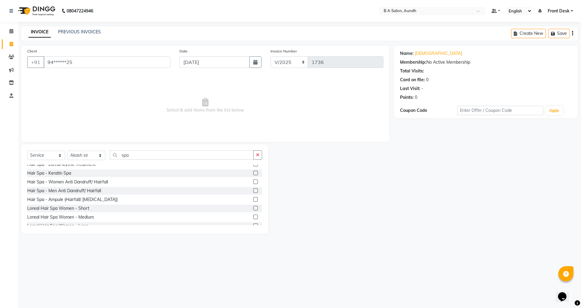
click at [253, 218] on label at bounding box center [255, 216] width 5 height 5
click at [253, 218] on input "checkbox" at bounding box center [255, 217] width 4 height 4
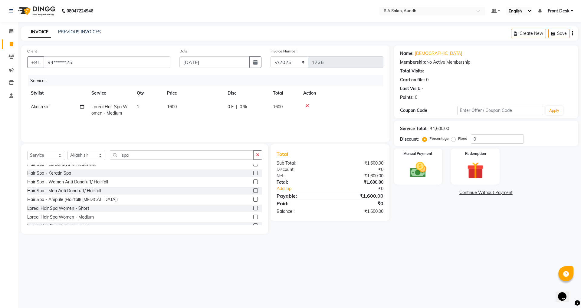
click at [219, 107] on td "1600" at bounding box center [193, 110] width 61 height 20
click at [219, 107] on input "1600" at bounding box center [222, 108] width 53 height 9
click at [180, 116] on tr "Akash sir [PERSON_NAME] Front Desk pranshoo [PERSON_NAME] Loreal Hair Spa Women…" at bounding box center [205, 113] width 356 height 26
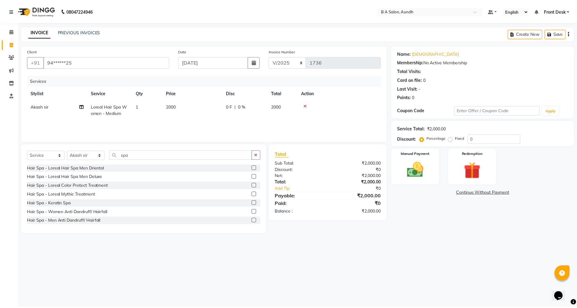
scroll to position [0, 0]
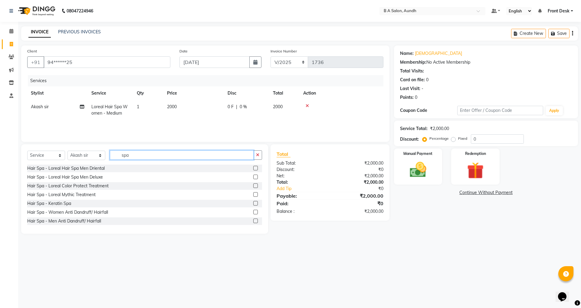
click at [144, 158] on input "spa" at bounding box center [182, 154] width 144 height 9
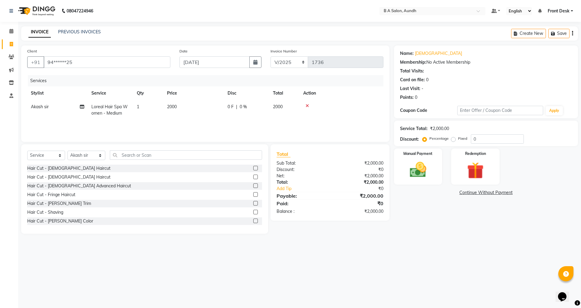
click at [253, 177] on label at bounding box center [255, 176] width 5 height 5
click at [253, 177] on input "checkbox" at bounding box center [255, 177] width 4 height 4
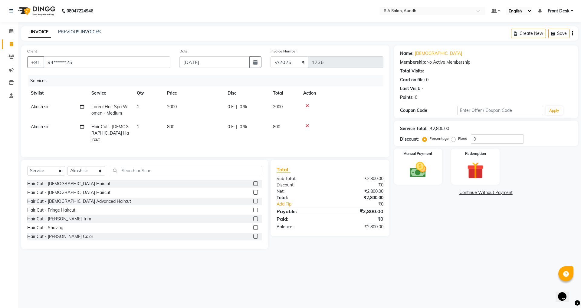
click at [269, 127] on td "0 F | 0 %" at bounding box center [246, 133] width 45 height 26
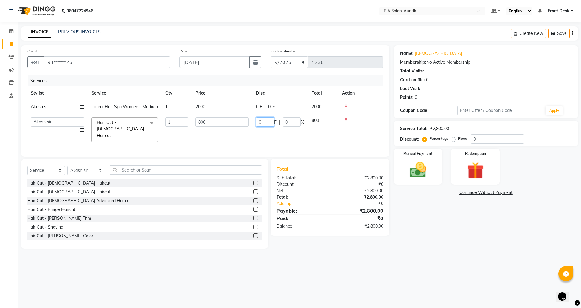
click at [269, 124] on input "0" at bounding box center [265, 121] width 18 height 9
click at [271, 130] on tr "Akash sir [PERSON_NAME] Front Desk pranshoo [PERSON_NAME] Hair Cut - [DEMOGRAPH…" at bounding box center [205, 130] width 356 height 32
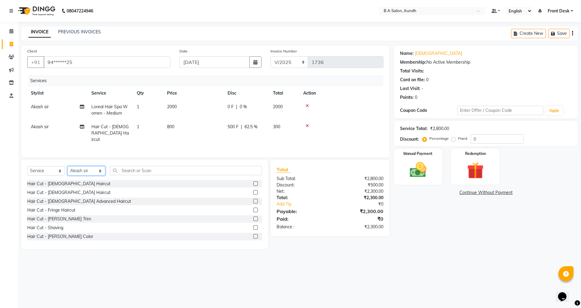
click at [85, 168] on select "Select Stylist Akash sir [PERSON_NAME] Front Desk pranshoo [PERSON_NAME]" at bounding box center [87, 170] width 38 height 9
click at [68, 166] on select "Select Stylist Akash sir [PERSON_NAME] Front Desk pranshoo [PERSON_NAME]" at bounding box center [87, 170] width 38 height 9
click at [136, 170] on input "text" at bounding box center [186, 170] width 152 height 9
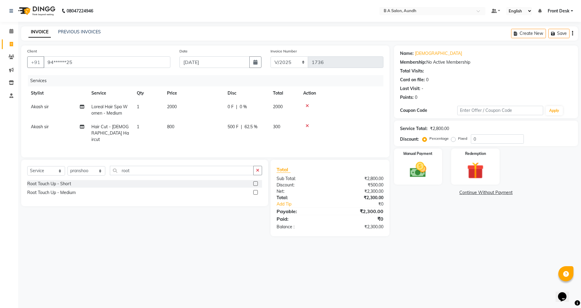
click at [254, 190] on label at bounding box center [255, 192] width 5 height 5
click at [254, 190] on input "checkbox" at bounding box center [255, 192] width 4 height 4
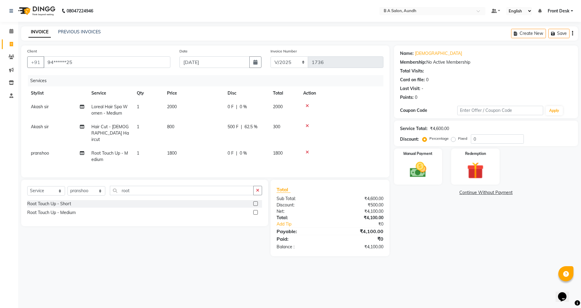
click at [271, 147] on td "1800" at bounding box center [284, 156] width 30 height 20
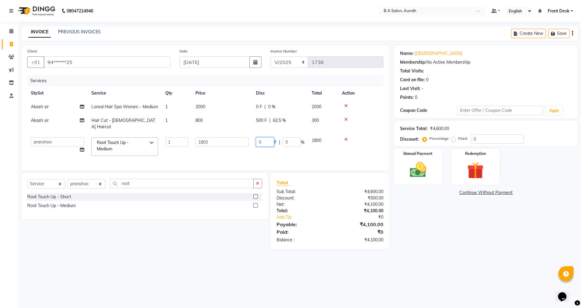
click at [272, 137] on input "0" at bounding box center [265, 141] width 18 height 9
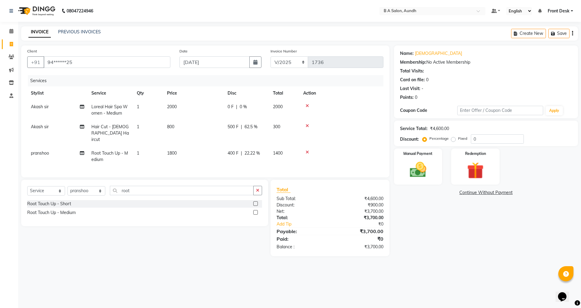
click at [267, 151] on td "400 F | 22.22 %" at bounding box center [246, 156] width 45 height 20
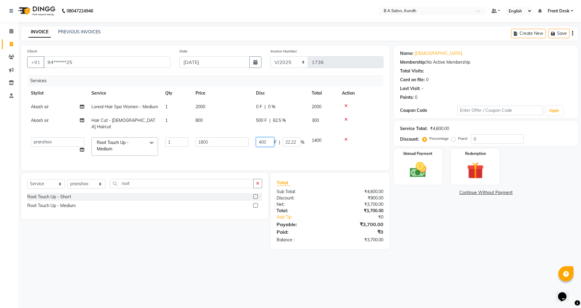
click at [260, 137] on input "400" at bounding box center [265, 141] width 18 height 9
click at [261, 137] on input "400" at bounding box center [265, 141] width 18 height 9
click at [273, 153] on div "Services Stylist Service Qty Price Disc Total Action Akash sir Loreal Hair Spa …" at bounding box center [205, 119] width 356 height 89
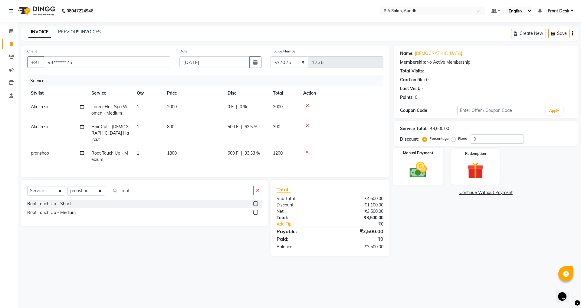
click at [433, 162] on div "Manual Payment" at bounding box center [418, 166] width 50 height 37
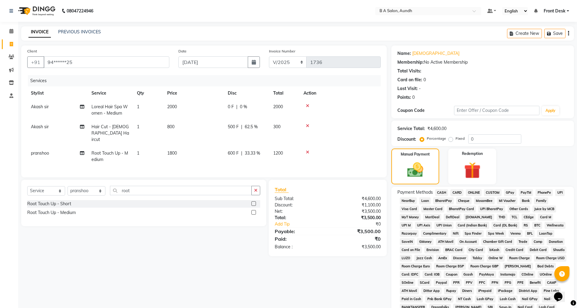
click at [472, 190] on span "ONLINE" at bounding box center [474, 192] width 16 height 7
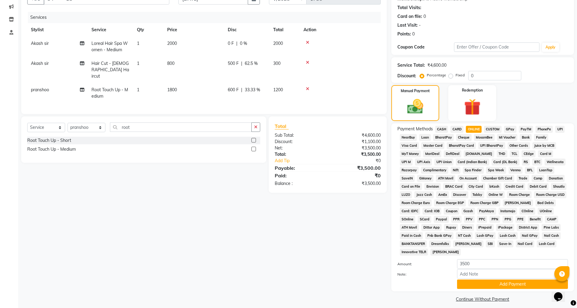
scroll to position [68, 0]
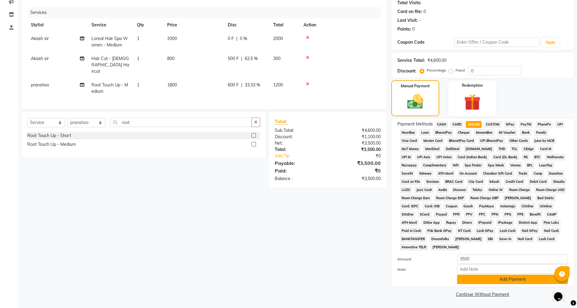
click at [473, 280] on button "Add Payment" at bounding box center [512, 278] width 111 height 9
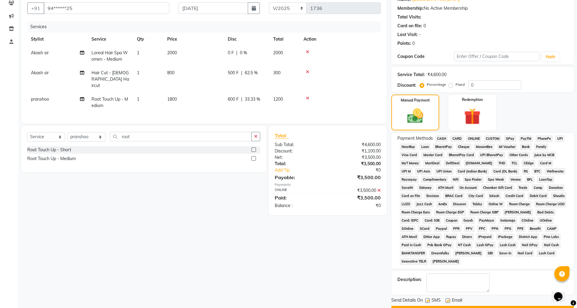
scroll to position [70, 0]
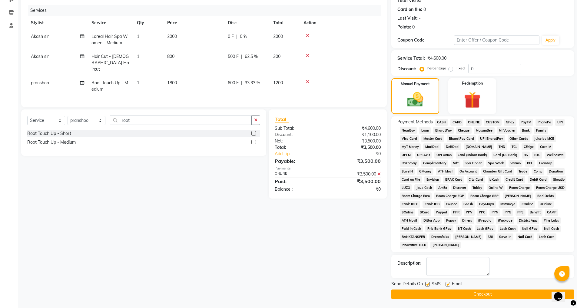
click at [446, 293] on button "Checkout" at bounding box center [482, 293] width 183 height 9
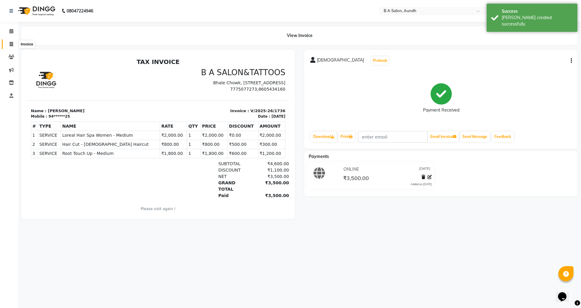
click at [12, 42] on icon at bounding box center [11, 44] width 3 height 5
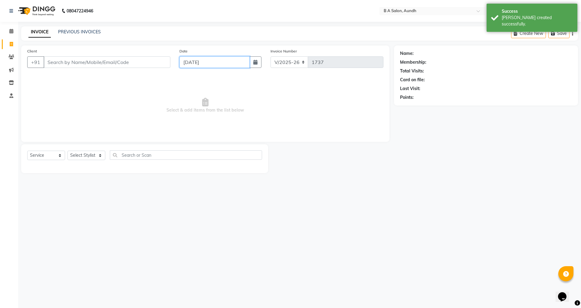
click at [203, 64] on input "[DATE]" at bounding box center [215, 62] width 71 height 12
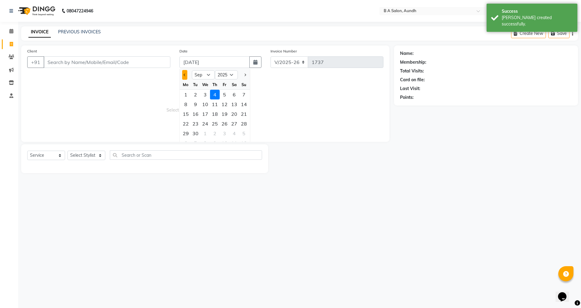
click at [182, 74] on button "Previous month" at bounding box center [184, 75] width 5 height 10
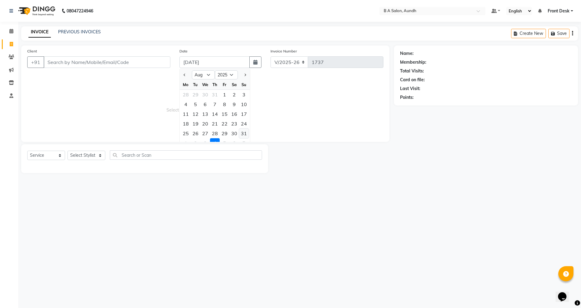
click at [247, 133] on div "31" at bounding box center [244, 133] width 10 height 10
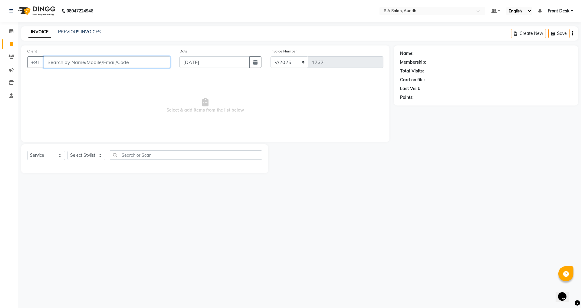
click at [71, 62] on input "Client" at bounding box center [107, 62] width 127 height 12
click at [89, 77] on ngb-highlight "91******01" at bounding box center [77, 76] width 25 height 6
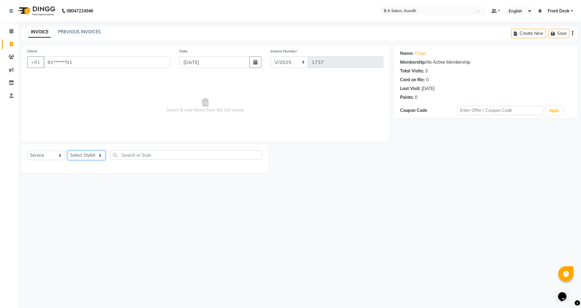
click at [78, 156] on select "Select Stylist Akash sir [PERSON_NAME] Front Desk pranshoo [PERSON_NAME]" at bounding box center [87, 154] width 38 height 9
click at [68, 150] on select "Select Stylist Akash sir [PERSON_NAME] Front Desk pranshoo [PERSON_NAME]" at bounding box center [87, 154] width 38 height 9
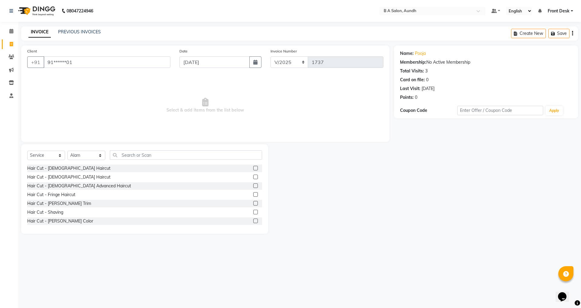
click at [253, 177] on label at bounding box center [255, 176] width 5 height 5
click at [253, 177] on input "checkbox" at bounding box center [255, 177] width 4 height 4
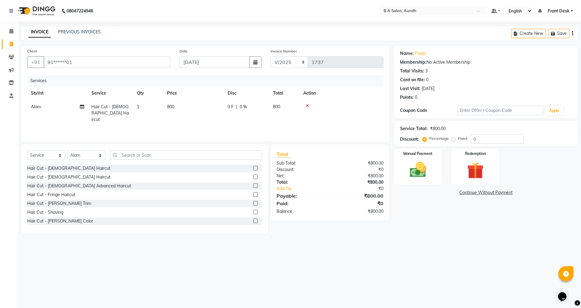
click at [257, 105] on div "0 F | 0 %" at bounding box center [247, 107] width 38 height 6
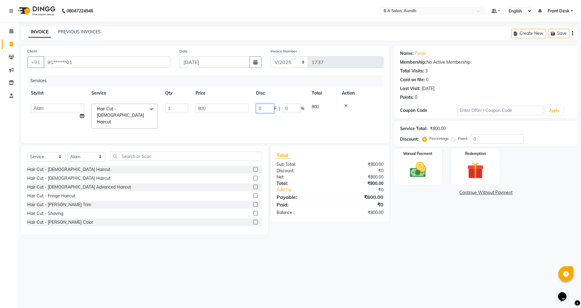
click at [263, 108] on input "0" at bounding box center [265, 108] width 18 height 9
click at [463, 258] on div "08047224946 Select Location × B A Salon, Aundh Default Panel My Panel English E…" at bounding box center [290, 154] width 581 height 308
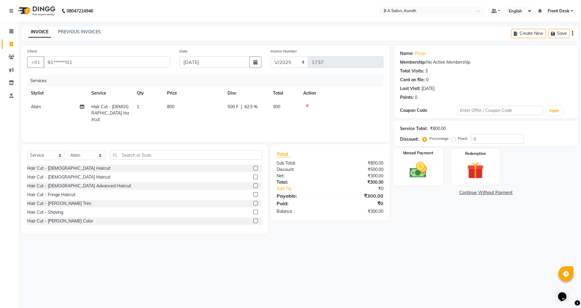
click at [405, 180] on img at bounding box center [418, 170] width 28 height 20
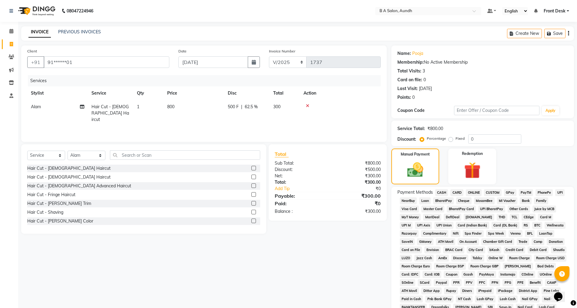
click at [470, 191] on span "ONLINE" at bounding box center [474, 192] width 16 height 7
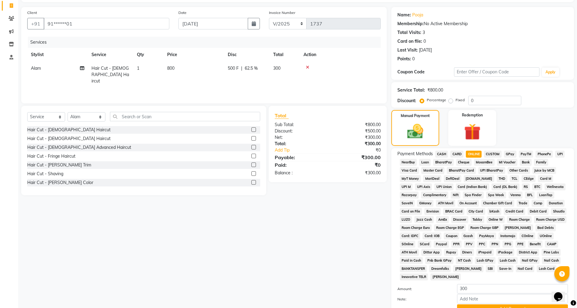
scroll to position [68, 0]
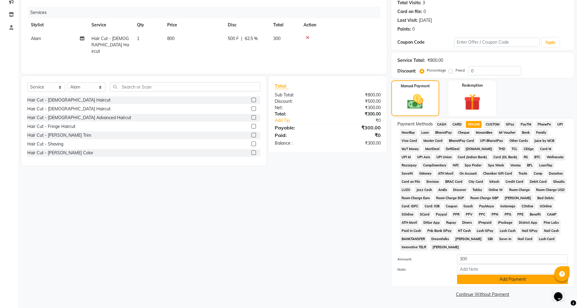
click at [489, 279] on button "Add Payment" at bounding box center [512, 278] width 111 height 9
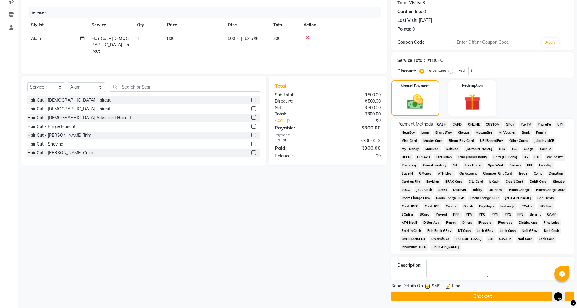
drag, startPoint x: 487, startPoint y: 296, endPoint x: 473, endPoint y: 286, distance: 17.3
click at [487, 296] on button "Checkout" at bounding box center [482, 295] width 183 height 9
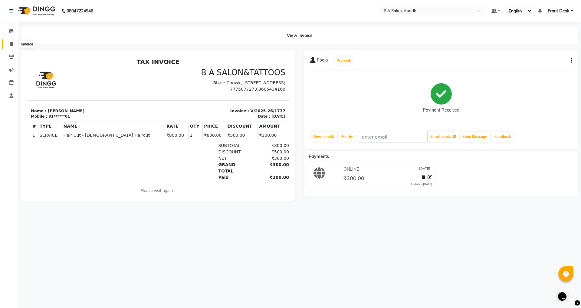
drag, startPoint x: 11, startPoint y: 44, endPoint x: 15, endPoint y: 45, distance: 3.8
click at [11, 44] on icon at bounding box center [11, 44] width 3 height 5
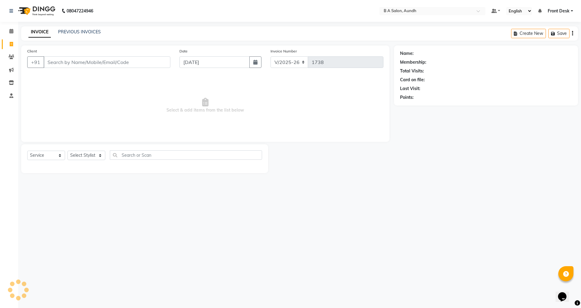
click at [99, 60] on input "Client" at bounding box center [107, 62] width 127 height 12
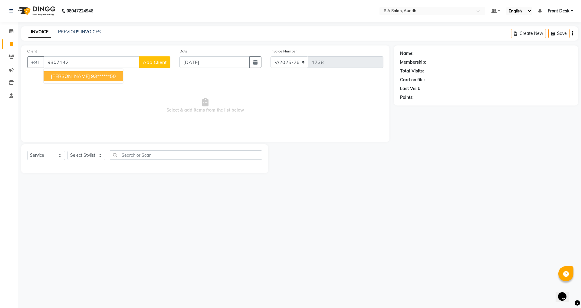
click at [67, 76] on button "[PERSON_NAME] 93******50" at bounding box center [84, 76] width 80 height 10
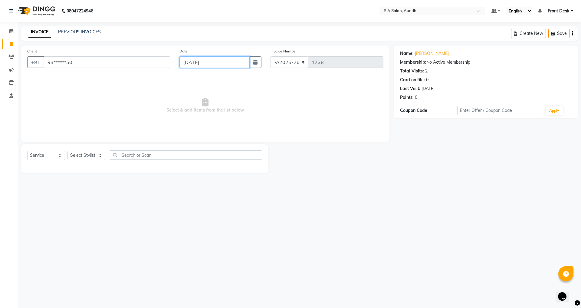
click at [231, 64] on input "[DATE]" at bounding box center [215, 62] width 71 height 12
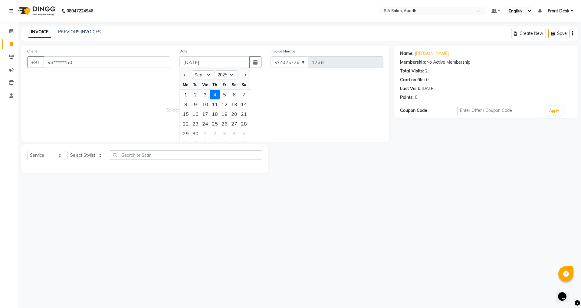
click at [178, 92] on span "Select & add items from the list below" at bounding box center [205, 105] width 356 height 61
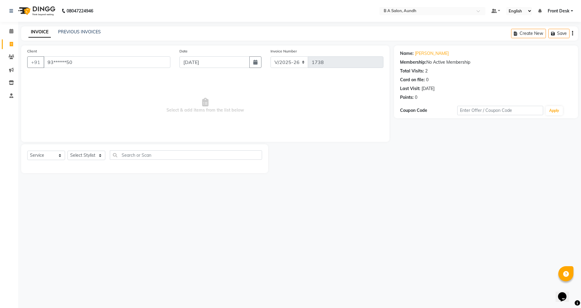
click at [193, 68] on div "Date [DATE]" at bounding box center [220, 60] width 91 height 25
click at [204, 53] on div "Date [DATE]" at bounding box center [220, 60] width 91 height 25
click at [197, 66] on input "[DATE]" at bounding box center [215, 62] width 71 height 12
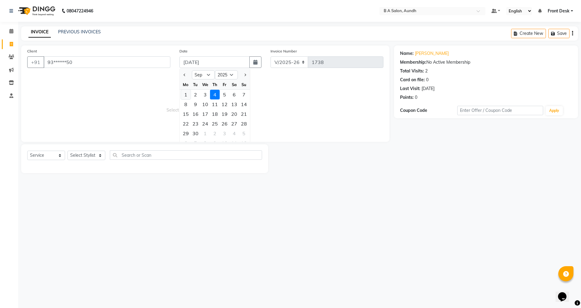
click at [185, 94] on div "1" at bounding box center [186, 95] width 10 height 10
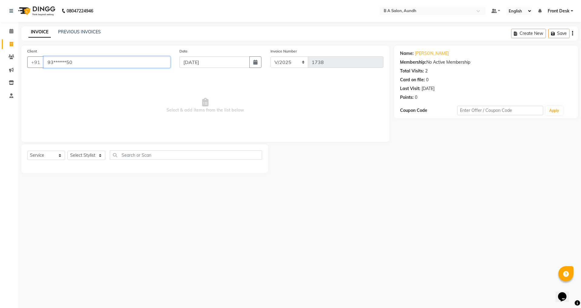
click at [105, 61] on input "93******50" at bounding box center [107, 62] width 127 height 12
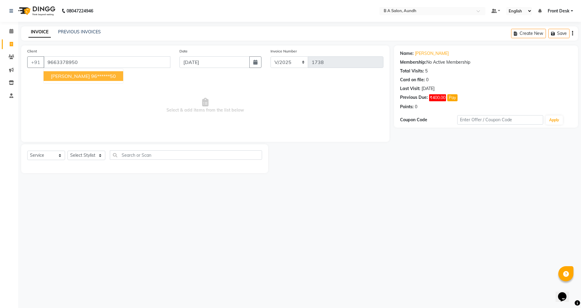
click at [72, 77] on span "[PERSON_NAME]" at bounding box center [70, 76] width 39 height 6
click at [94, 151] on select "Select Stylist Akash sir [PERSON_NAME] Front Desk pranshoo [PERSON_NAME]" at bounding box center [87, 154] width 38 height 9
click at [68, 150] on select "Select Stylist Akash sir [PERSON_NAME] Front Desk pranshoo [PERSON_NAME]" at bounding box center [87, 154] width 38 height 9
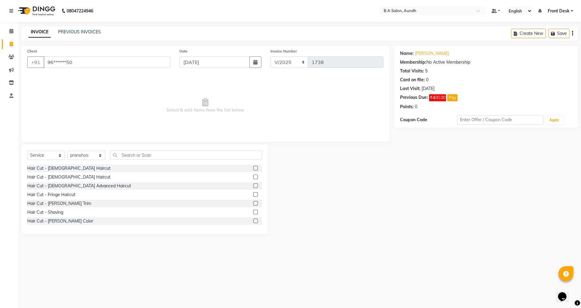
click at [253, 168] on label at bounding box center [255, 168] width 5 height 5
click at [253, 168] on input "checkbox" at bounding box center [255, 168] width 4 height 4
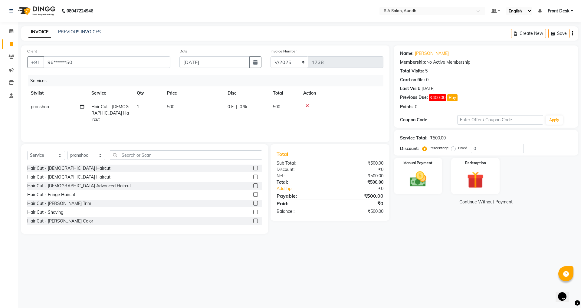
click at [253, 166] on label at bounding box center [255, 168] width 5 height 5
click at [253, 166] on input "checkbox" at bounding box center [255, 168] width 4 height 4
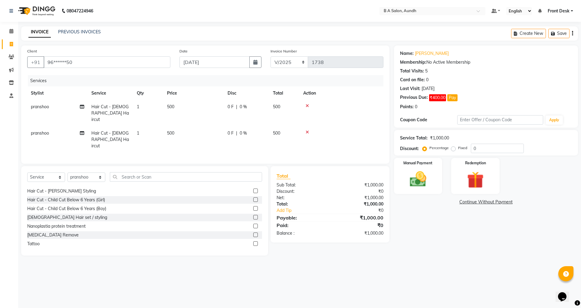
scroll to position [30, 0]
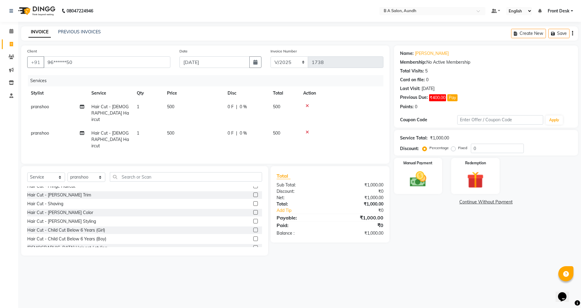
click at [253, 219] on label at bounding box center [255, 221] width 5 height 5
click at [253, 219] on input "checkbox" at bounding box center [255, 221] width 4 height 4
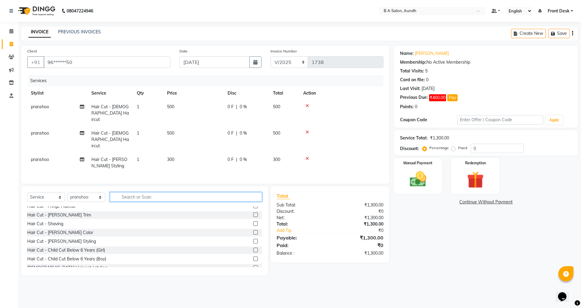
click at [131, 192] on input "text" at bounding box center [186, 196] width 152 height 9
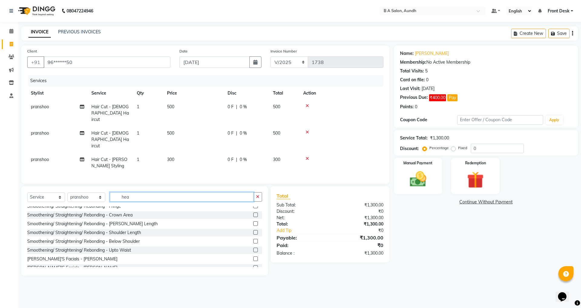
scroll to position [0, 0]
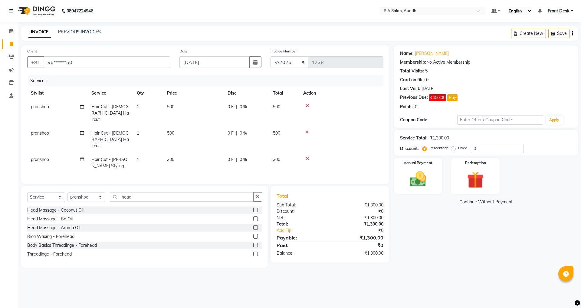
select select "service"
select select "88711"
type input "head"
click at [256, 207] on label at bounding box center [255, 209] width 5 height 5
click at [256, 208] on input "checkbox" at bounding box center [255, 210] width 4 height 4
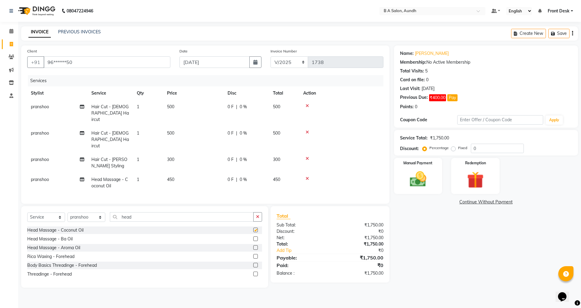
checkbox input "false"
click at [255, 105] on div "0 F | 0 %" at bounding box center [247, 107] width 38 height 6
select select "88711"
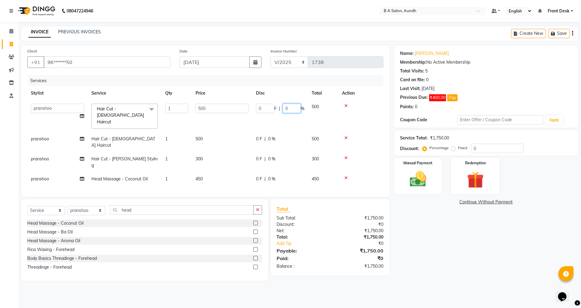
click at [289, 107] on input "0" at bounding box center [292, 108] width 18 height 9
type input "050"
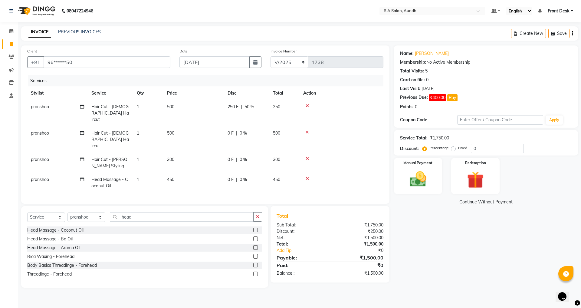
click at [279, 130] on tr "pranshoo Hair Cut - Male Haircut 1 500 0 F | 0 % 500" at bounding box center [205, 139] width 356 height 26
click at [307, 130] on icon at bounding box center [307, 132] width 3 height 4
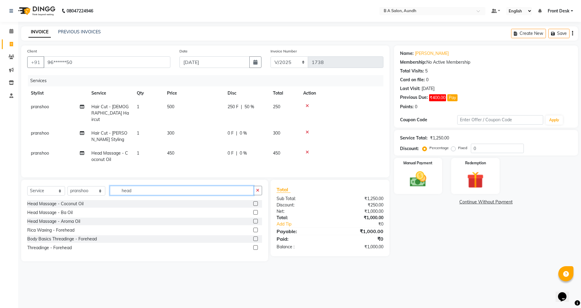
click at [183, 188] on input "head" at bounding box center [182, 190] width 144 height 9
type input "h"
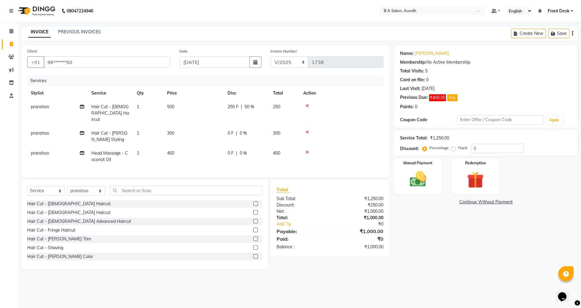
click at [253, 202] on label at bounding box center [255, 203] width 5 height 5
click at [253, 202] on input "checkbox" at bounding box center [255, 204] width 4 height 4
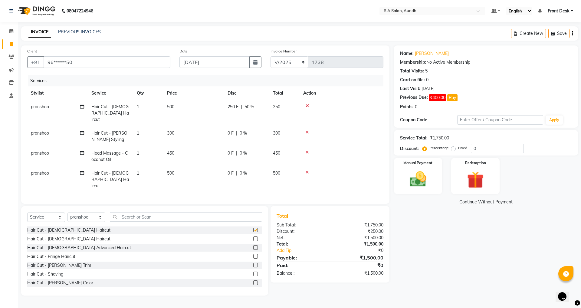
checkbox input "false"
click at [257, 126] on td "0 F | 0 %" at bounding box center [246, 136] width 45 height 20
select select "88711"
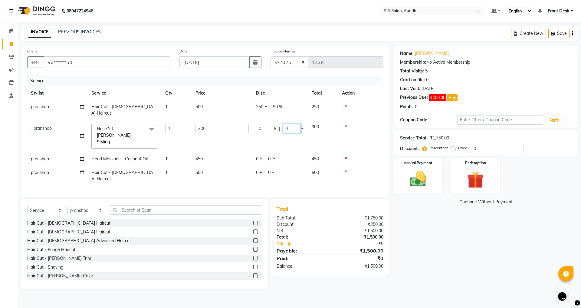
click at [291, 124] on input "0" at bounding box center [292, 128] width 18 height 9
type input "050"
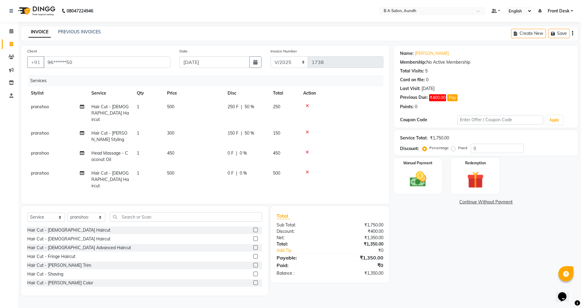
click at [289, 146] on tr "pranshoo Head Massage - Coconut Oil 1 450 0 F | 0 % 450" at bounding box center [205, 156] width 356 height 20
click at [262, 150] on div "0 F | 0 %" at bounding box center [247, 153] width 38 height 6
select select "88711"
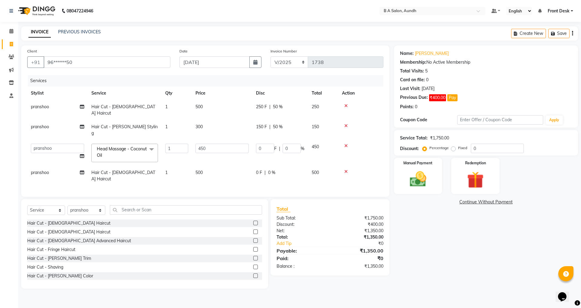
click at [286, 169] on div "0 F | 0 %" at bounding box center [280, 172] width 48 height 6
select select "88711"
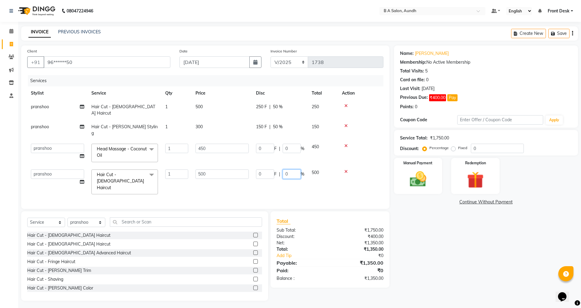
click at [292, 169] on input "0" at bounding box center [292, 173] width 18 height 9
type input "050"
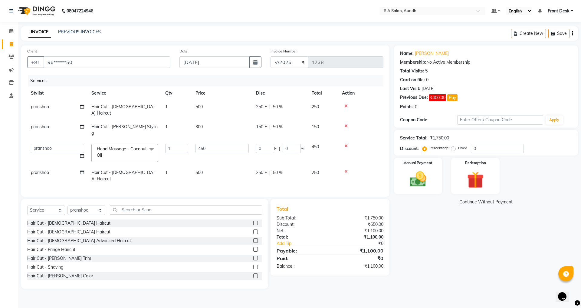
click at [474, 216] on div "Name: Hemant Singh Membership: No Active Membership Total Visits: 5 Card on fil…" at bounding box center [488, 166] width 189 height 243
click at [420, 181] on img at bounding box center [418, 179] width 28 height 20
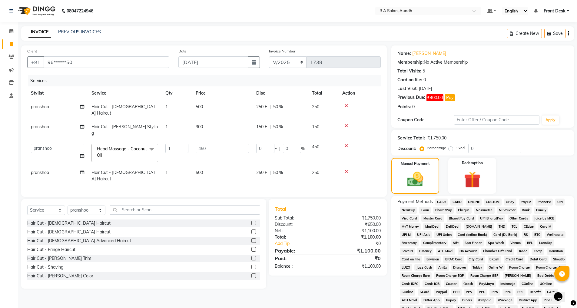
click at [471, 200] on span "ONLINE" at bounding box center [474, 201] width 16 height 7
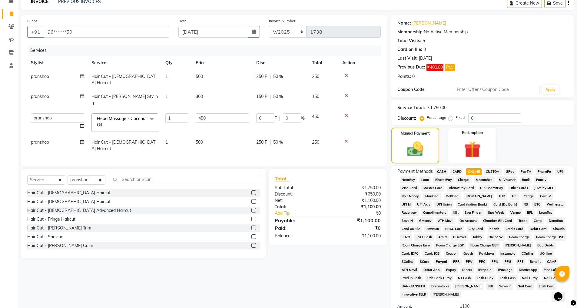
scroll to position [77, 0]
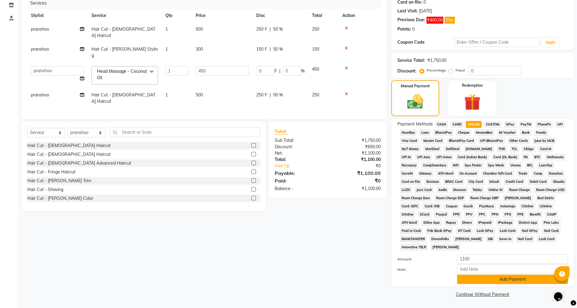
click at [486, 281] on button "Add Payment" at bounding box center [512, 278] width 111 height 9
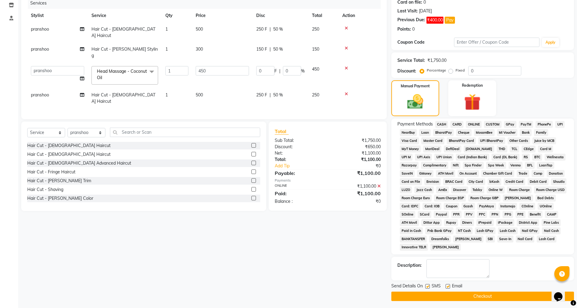
drag, startPoint x: 484, startPoint y: 295, endPoint x: 479, endPoint y: 295, distance: 4.6
click at [483, 296] on button "Checkout" at bounding box center [482, 295] width 183 height 9
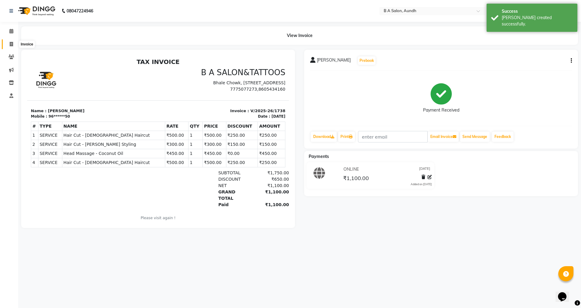
click at [11, 44] on icon at bounding box center [11, 44] width 3 height 5
select select "service"
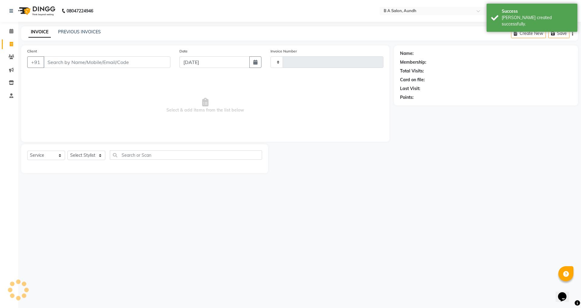
type input "1739"
select select "5955"
click at [59, 65] on input "Client" at bounding box center [107, 62] width 127 height 12
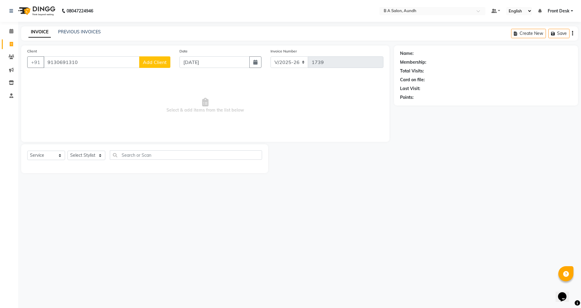
type input "9130691310"
click at [229, 55] on div "Date [DATE]" at bounding box center [220, 60] width 91 height 25
click at [229, 59] on input "[DATE]" at bounding box center [215, 62] width 71 height 12
select select "9"
select select "2025"
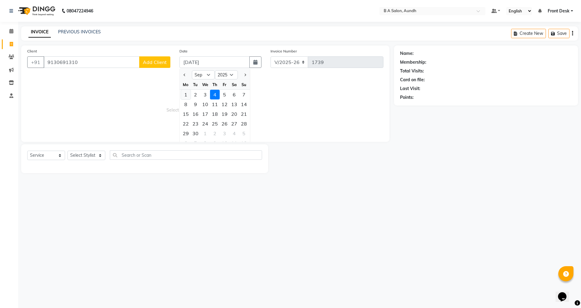
click at [185, 94] on div "1" at bounding box center [186, 95] width 10 height 10
type input "[DATE]"
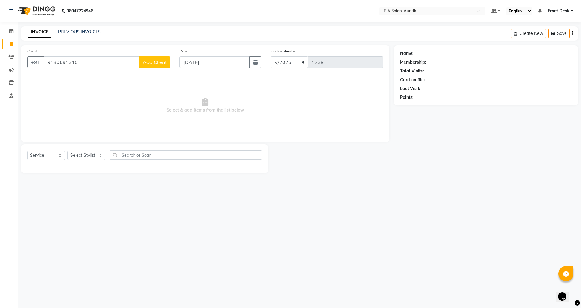
click at [150, 62] on span "Add Client" at bounding box center [155, 62] width 24 height 6
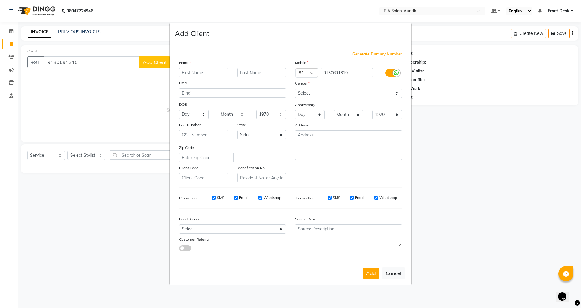
drag, startPoint x: 189, startPoint y: 76, endPoint x: 167, endPoint y: 81, distance: 22.3
click at [188, 76] on input "text" at bounding box center [203, 72] width 49 height 9
type input "yash"
click at [372, 272] on button "Add" at bounding box center [371, 272] width 17 height 11
click at [317, 89] on select "Select [DEMOGRAPHIC_DATA] [DEMOGRAPHIC_DATA] Other Prefer Not To Say" at bounding box center [348, 92] width 107 height 9
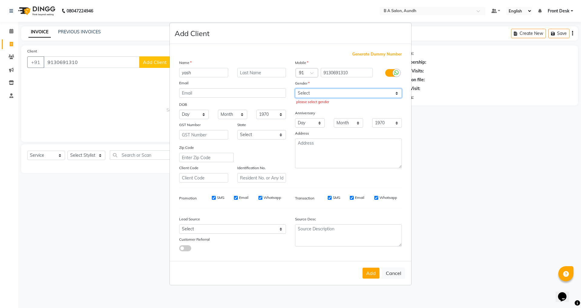
select select "[DEMOGRAPHIC_DATA]"
click at [295, 88] on select "Select [DEMOGRAPHIC_DATA] [DEMOGRAPHIC_DATA] Other Prefer Not To Say" at bounding box center [348, 92] width 107 height 9
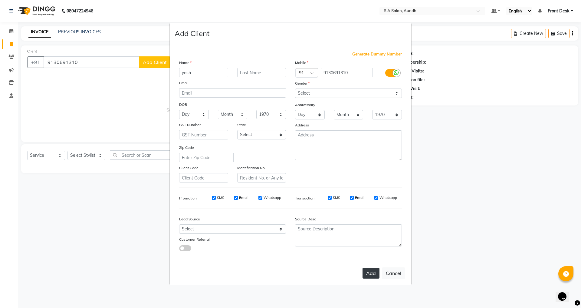
click at [368, 269] on button "Add" at bounding box center [371, 272] width 17 height 11
type input "91******10"
select select
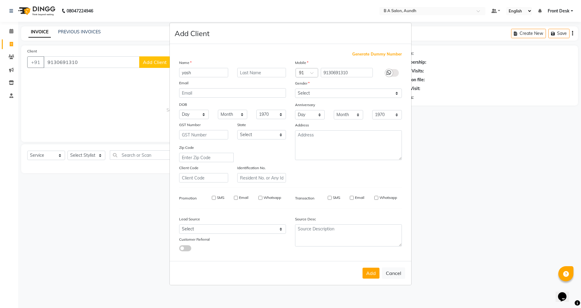
select select
checkbox input "false"
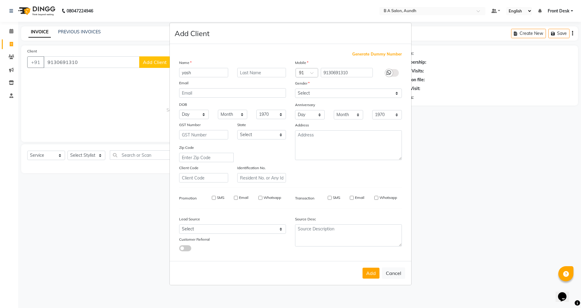
checkbox input "false"
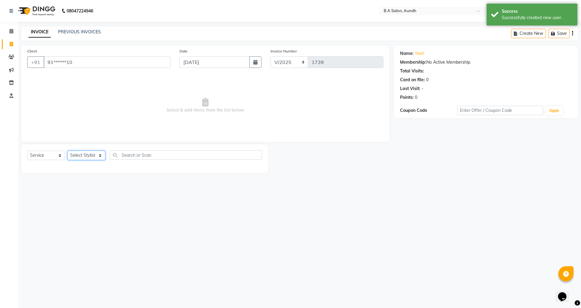
click at [85, 155] on select "Select Stylist Akash sir [PERSON_NAME] Front Desk pranshoo [PERSON_NAME]" at bounding box center [87, 154] width 38 height 9
select select "88711"
click at [68, 150] on select "Select Stylist Akash sir [PERSON_NAME] Front Desk pranshoo [PERSON_NAME]" at bounding box center [87, 154] width 38 height 9
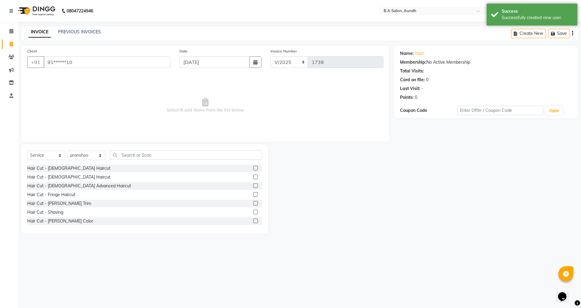
drag, startPoint x: 249, startPoint y: 167, endPoint x: 245, endPoint y: 175, distance: 8.3
click at [253, 167] on label at bounding box center [255, 168] width 5 height 5
click at [253, 167] on input "checkbox" at bounding box center [255, 168] width 4 height 4
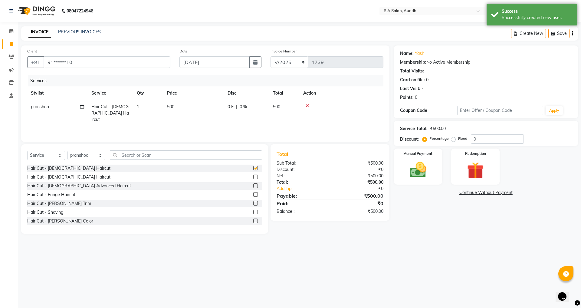
checkbox input "false"
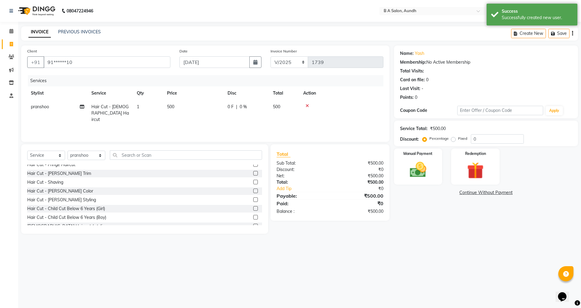
scroll to position [30, 0]
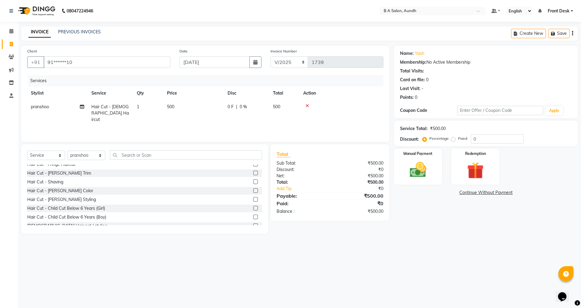
click at [253, 198] on label at bounding box center [255, 199] width 5 height 5
click at [253, 198] on input "checkbox" at bounding box center [255, 199] width 4 height 4
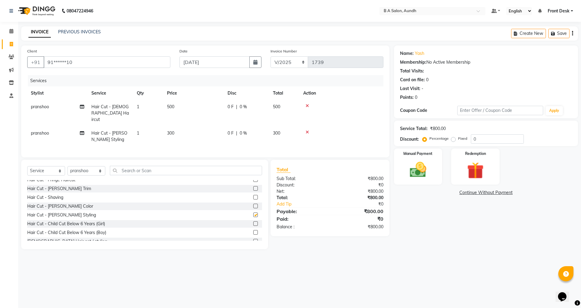
checkbox input "false"
click at [500, 140] on input "0" at bounding box center [497, 138] width 53 height 9
type input "050"
click at [85, 172] on select "Select Stylist Akash sir [PERSON_NAME] Front Desk pranshoo [PERSON_NAME]" at bounding box center [87, 170] width 38 height 9
select select "86340"
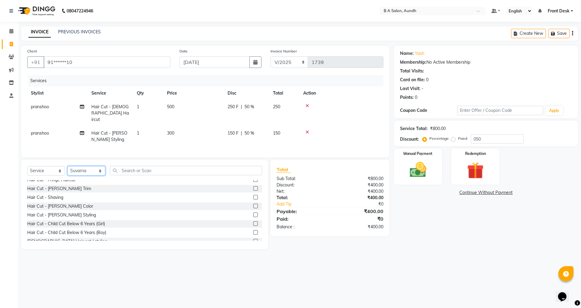
click at [68, 166] on select "Select Stylist Akash sir [PERSON_NAME] Front Desk pranshoo [PERSON_NAME]" at bounding box center [87, 170] width 38 height 9
click at [180, 173] on input "text" at bounding box center [186, 170] width 152 height 9
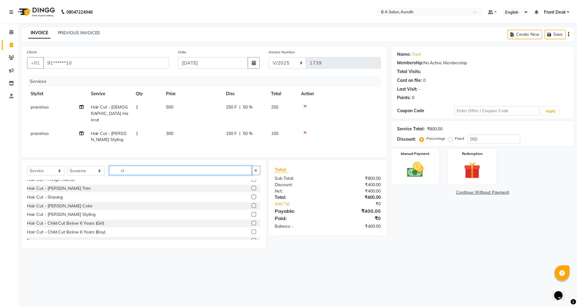
scroll to position [0, 0]
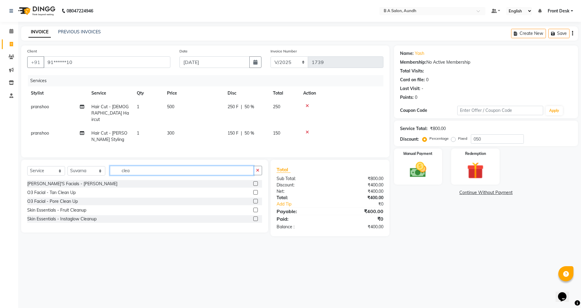
type input "clea"
click at [256, 207] on label at bounding box center [255, 209] width 5 height 5
click at [256, 208] on input "checkbox" at bounding box center [255, 210] width 4 height 4
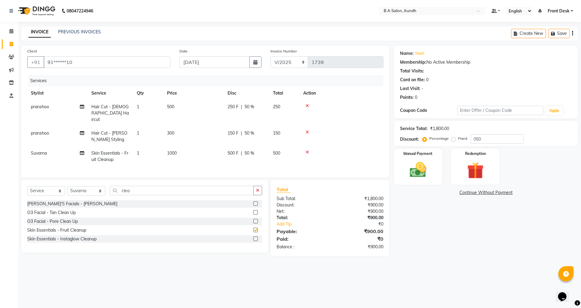
checkbox input "false"
click at [232, 150] on span "500 F" at bounding box center [233, 153] width 11 height 6
select select "86340"
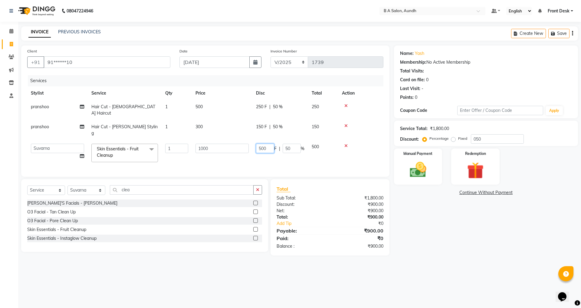
click at [271, 143] on input "500" at bounding box center [265, 147] width 18 height 9
type input "5"
type input "200"
click at [279, 145] on tr "Akash sir Alam Faizal Front Desk pranshoo Suvarna Vaishali Skin Essentials - Fr…" at bounding box center [205, 153] width 356 height 26
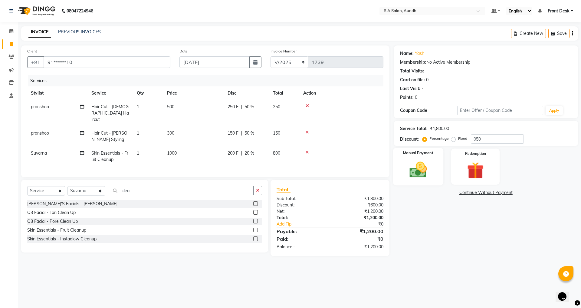
click at [433, 168] on div "Manual Payment" at bounding box center [418, 166] width 50 height 37
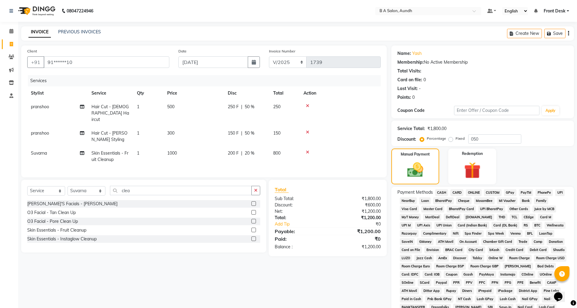
click at [476, 192] on span "ONLINE" at bounding box center [474, 192] width 16 height 7
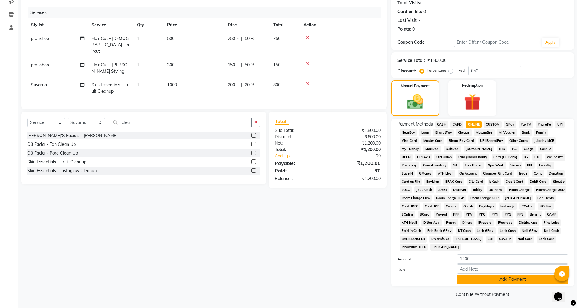
click at [471, 281] on button "Add Payment" at bounding box center [512, 278] width 111 height 9
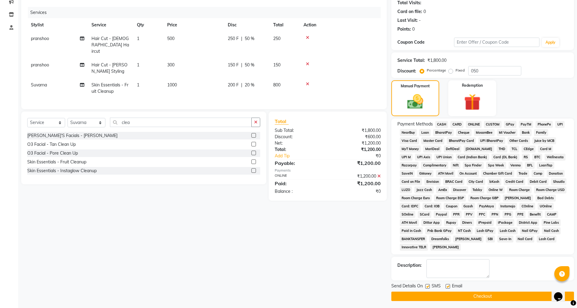
click at [476, 293] on button "Checkout" at bounding box center [482, 295] width 183 height 9
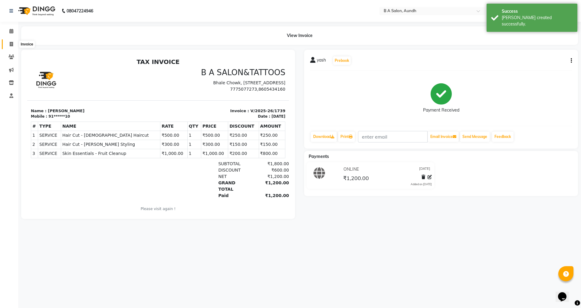
drag, startPoint x: 12, startPoint y: 41, endPoint x: 20, endPoint y: 47, distance: 9.6
click at [12, 42] on icon at bounding box center [11, 44] width 3 height 5
select select "5955"
select select "service"
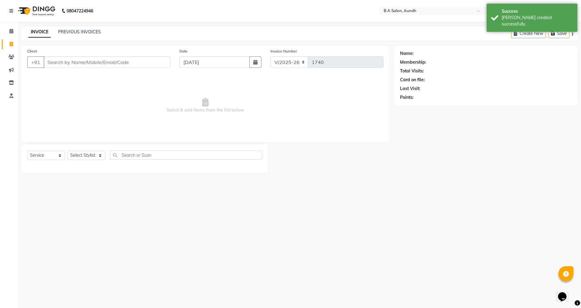
click at [91, 61] on input "Client" at bounding box center [107, 62] width 127 height 12
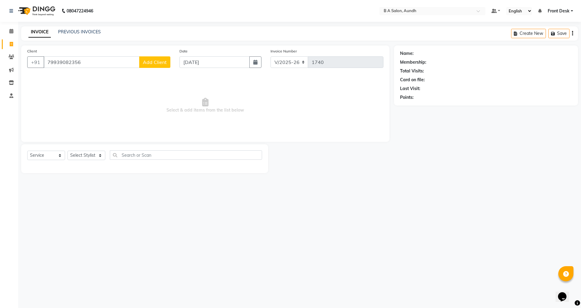
click at [56, 62] on input "79939082356" at bounding box center [92, 62] width 96 height 12
click at [51, 63] on input "7939082356" at bounding box center [92, 62] width 96 height 12
type input "7939082356"
click at [130, 117] on span "Select & add items from the list below" at bounding box center [205, 105] width 356 height 61
click at [90, 153] on select "Select Stylist Akash sir [PERSON_NAME] Front Desk pranshoo [PERSON_NAME]" at bounding box center [87, 154] width 38 height 9
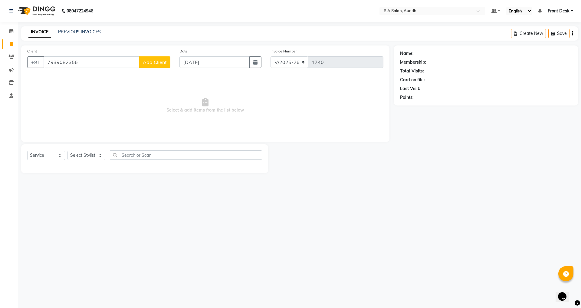
click at [153, 64] on span "Add Client" at bounding box center [155, 62] width 24 height 6
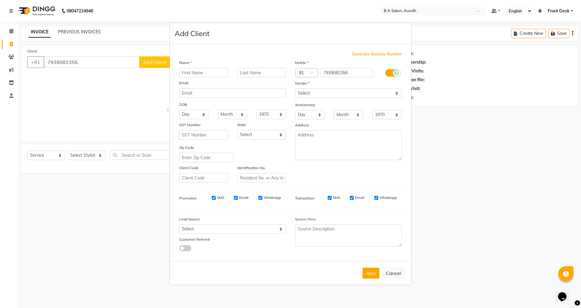
click at [206, 74] on input "text" at bounding box center [203, 72] width 49 height 9
type input "Achal"
click at [336, 93] on select "Select [DEMOGRAPHIC_DATA] [DEMOGRAPHIC_DATA] Other Prefer Not To Say" at bounding box center [348, 92] width 107 height 9
select select "[DEMOGRAPHIC_DATA]"
click at [295, 88] on select "Select [DEMOGRAPHIC_DATA] [DEMOGRAPHIC_DATA] Other Prefer Not To Say" at bounding box center [348, 92] width 107 height 9
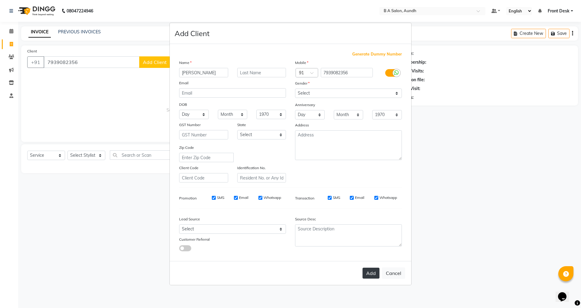
click at [371, 273] on button "Add" at bounding box center [371, 272] width 17 height 11
type input "79******56"
select select
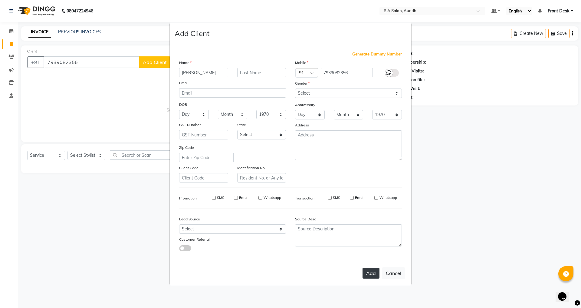
select select
checkbox input "false"
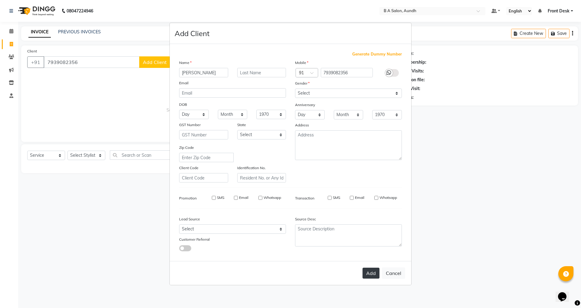
checkbox input "false"
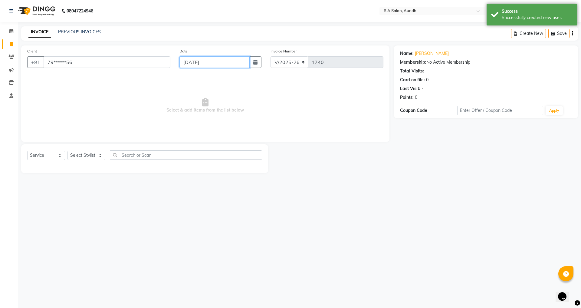
click at [206, 62] on input "[DATE]" at bounding box center [215, 62] width 71 height 12
select select "9"
select select "2025"
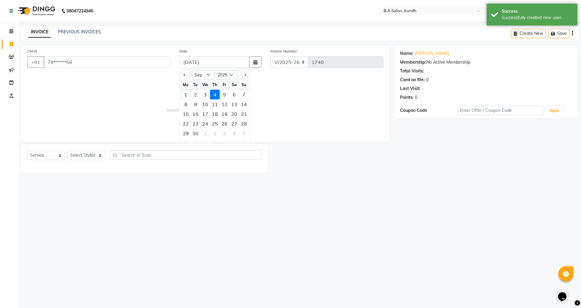
click at [182, 94] on div "1" at bounding box center [186, 95] width 10 height 10
type input "[DATE]"
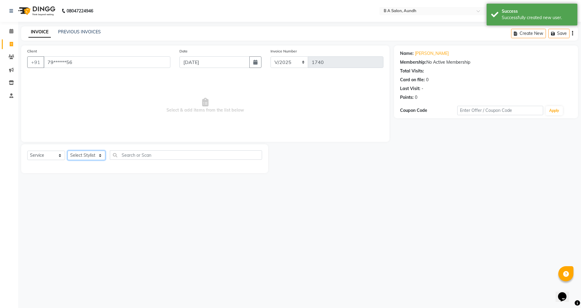
click at [73, 153] on select "Select Stylist Akash sir [PERSON_NAME] Front Desk pranshoo [PERSON_NAME]" at bounding box center [87, 154] width 38 height 9
select select "86340"
click at [68, 150] on select "Select Stylist Akash sir [PERSON_NAME] Front Desk pranshoo [PERSON_NAME]" at bounding box center [87, 154] width 38 height 9
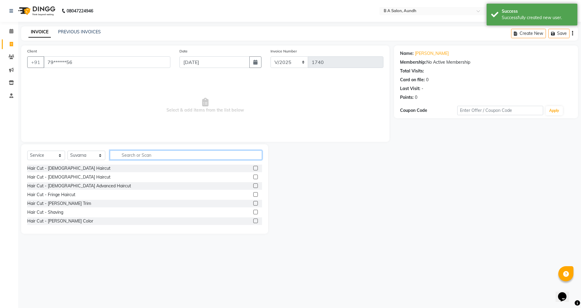
click at [130, 154] on input "text" at bounding box center [186, 154] width 152 height 9
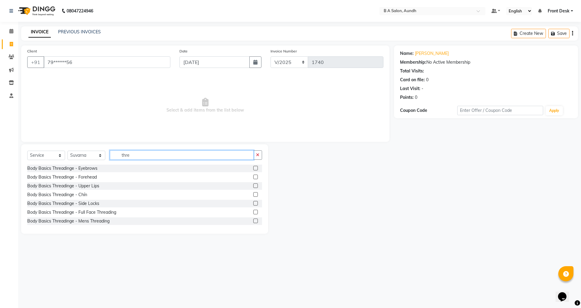
type input "thre"
click at [253, 166] on label at bounding box center [255, 168] width 5 height 5
click at [253, 166] on input "checkbox" at bounding box center [255, 168] width 4 height 4
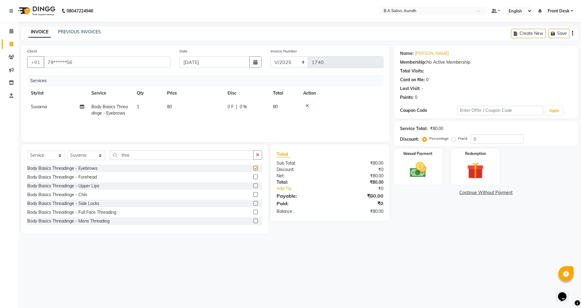
checkbox input "false"
click at [285, 107] on td "80" at bounding box center [284, 110] width 30 height 20
select select "86340"
click at [268, 109] on input "0" at bounding box center [265, 108] width 18 height 9
type input "020"
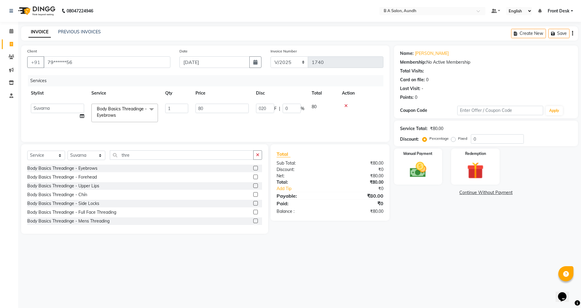
drag, startPoint x: 298, startPoint y: 259, endPoint x: 317, endPoint y: 205, distance: 57.3
click at [299, 260] on div "08047224946 Select Location × B A Salon, Aundh Default Panel My Panel English E…" at bounding box center [290, 154] width 581 height 308
click at [420, 175] on img at bounding box center [418, 170] width 28 height 20
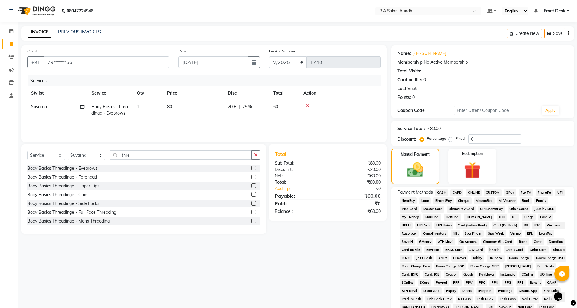
click at [474, 190] on span "ONLINE" at bounding box center [474, 192] width 16 height 7
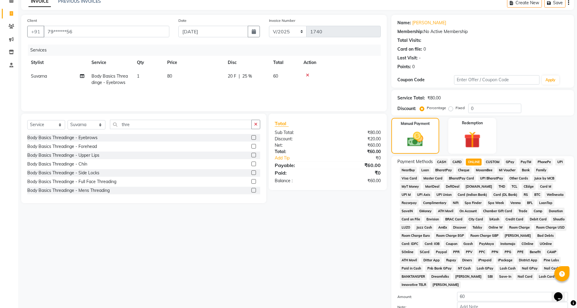
scroll to position [68, 0]
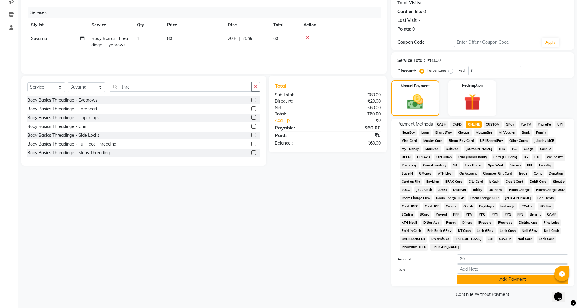
click at [471, 279] on button "Add Payment" at bounding box center [512, 278] width 111 height 9
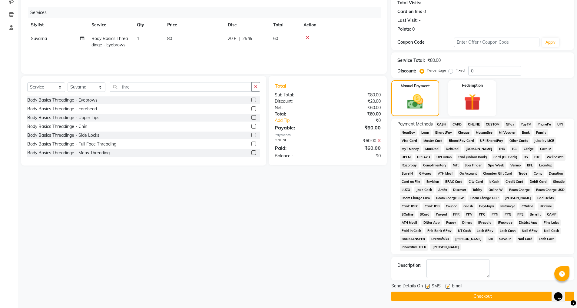
click at [470, 292] on button "Checkout" at bounding box center [482, 295] width 183 height 9
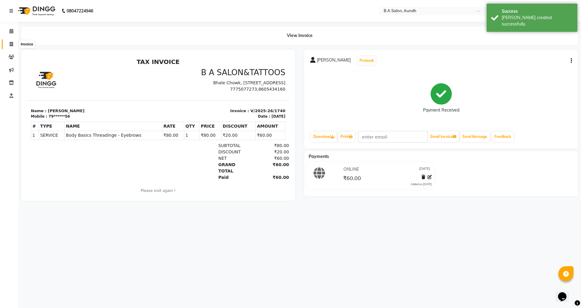
click at [10, 42] on icon at bounding box center [11, 44] width 3 height 5
select select "service"
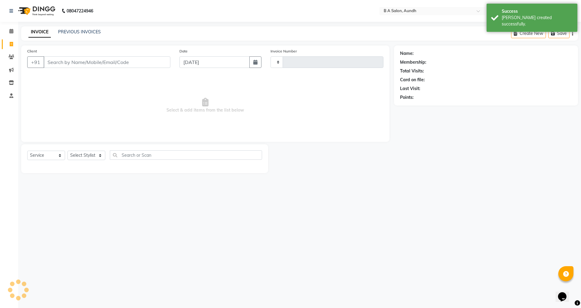
type input "1741"
select select "5955"
click at [122, 62] on input "Client" at bounding box center [107, 62] width 127 height 12
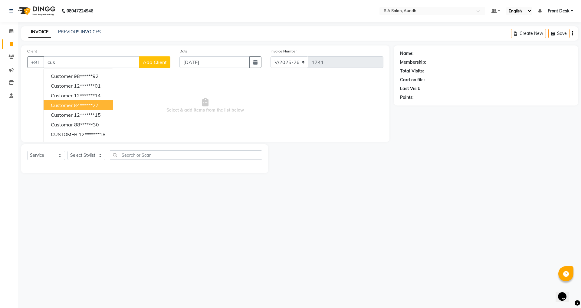
click at [74, 104] on ngb-highlight "84******27" at bounding box center [86, 105] width 25 height 6
type input "84******27"
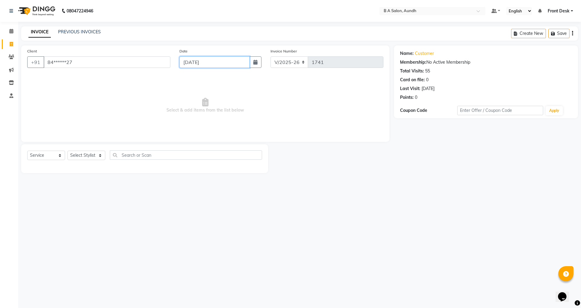
click at [197, 62] on input "[DATE]" at bounding box center [215, 62] width 71 height 12
select select "9"
select select "2025"
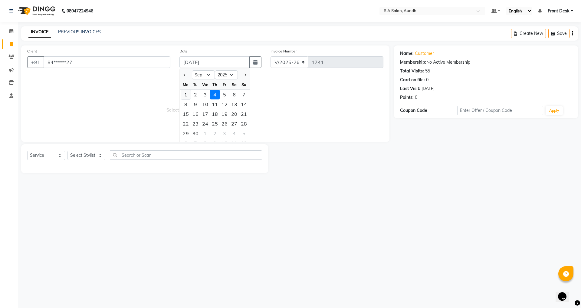
click at [187, 96] on div "1" at bounding box center [186, 95] width 10 height 10
type input "[DATE]"
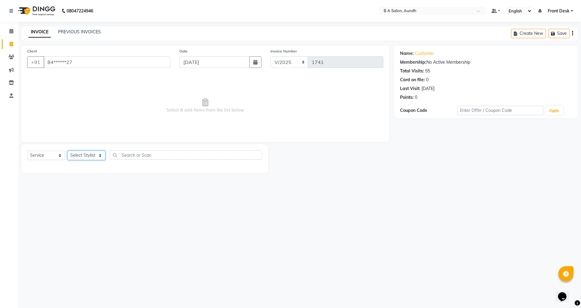
click at [100, 151] on select "Select Stylist Akash sir [PERSON_NAME] Front Desk pranshoo [PERSON_NAME]" at bounding box center [87, 154] width 38 height 9
select select "86340"
click at [68, 150] on select "Select Stylist Akash sir [PERSON_NAME] Front Desk pranshoo [PERSON_NAME]" at bounding box center [87, 154] width 38 height 9
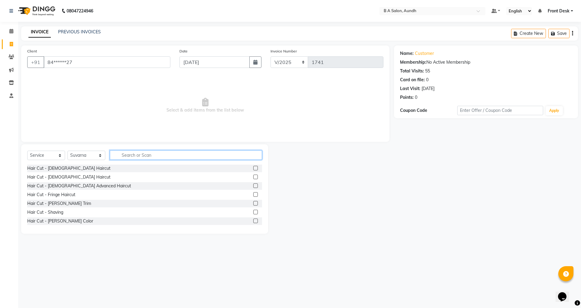
click at [136, 154] on input "text" at bounding box center [186, 154] width 152 height 9
type input "thre"
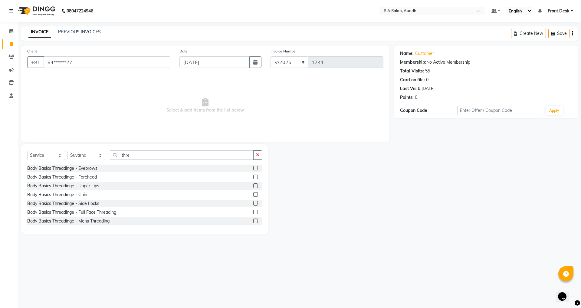
click at [253, 184] on label at bounding box center [255, 185] width 5 height 5
click at [253, 184] on input "checkbox" at bounding box center [255, 186] width 4 height 4
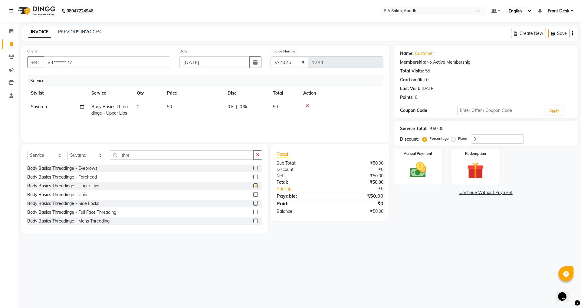
checkbox input "false"
click at [253, 165] on div at bounding box center [257, 168] width 9 height 8
click at [253, 168] on label at bounding box center [255, 168] width 5 height 5
click at [253, 168] on input "checkbox" at bounding box center [255, 168] width 4 height 4
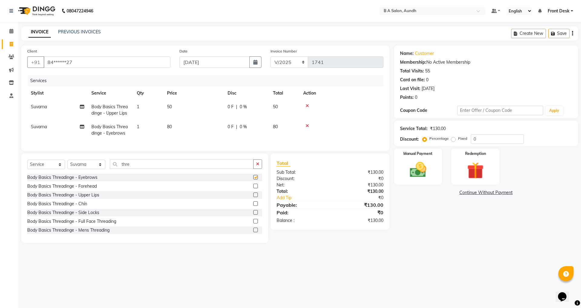
checkbox input "false"
click at [249, 106] on div "0 F | 0 %" at bounding box center [247, 107] width 38 height 6
select select "86340"
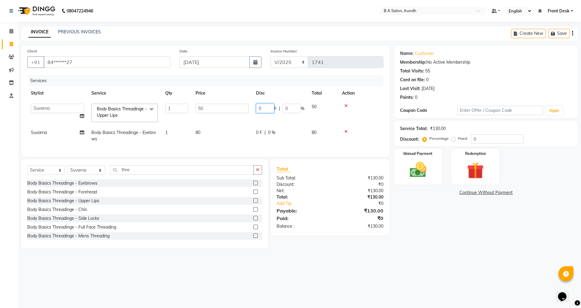
drag, startPoint x: 256, startPoint y: 106, endPoint x: 263, endPoint y: 107, distance: 7.4
click at [262, 106] on input "0" at bounding box center [265, 108] width 18 height 9
click at [263, 107] on input "0" at bounding box center [265, 108] width 18 height 9
type input "010"
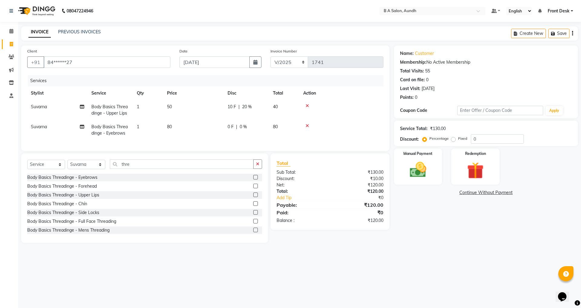
click at [275, 133] on tr "Suvarna Body Basics Threadinge - Eyebrows 1 80 0 F | 0 % 80" at bounding box center [205, 130] width 356 height 20
click at [239, 124] on div "0 F | 0 %" at bounding box center [247, 127] width 38 height 6
select select "86340"
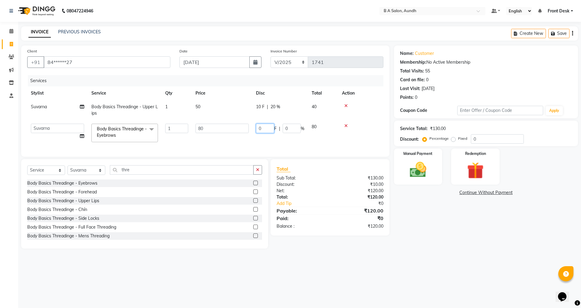
click at [268, 128] on input "0" at bounding box center [265, 128] width 18 height 9
type input "020"
click at [287, 139] on tr "Akash sir [PERSON_NAME] Front Desk pranshoo [PERSON_NAME] Body Basics Threading…" at bounding box center [205, 133] width 356 height 26
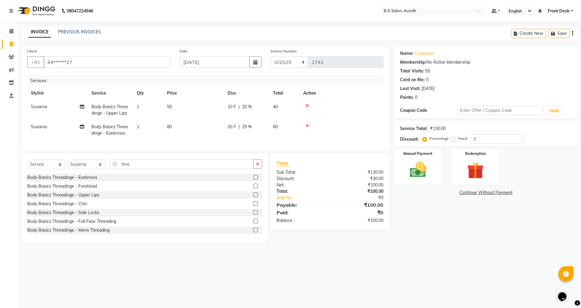
click at [307, 105] on icon at bounding box center [307, 106] width 3 height 4
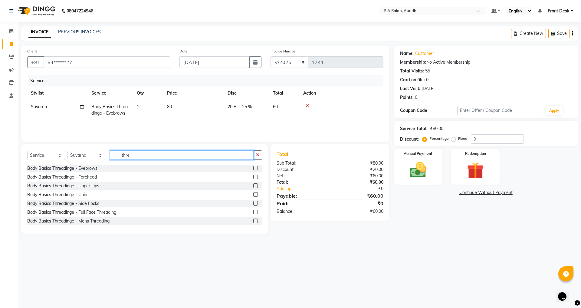
click at [203, 154] on input "thre" at bounding box center [182, 154] width 144 height 9
type input "t"
type input "wax"
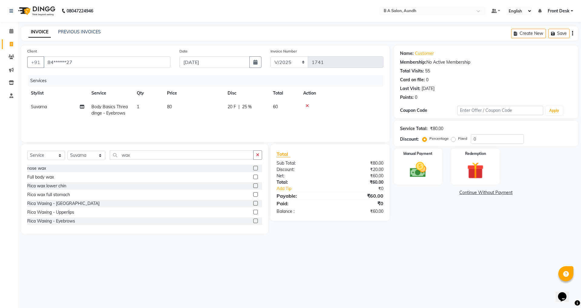
click at [253, 213] on label at bounding box center [255, 211] width 5 height 5
click at [253, 213] on input "checkbox" at bounding box center [255, 212] width 4 height 4
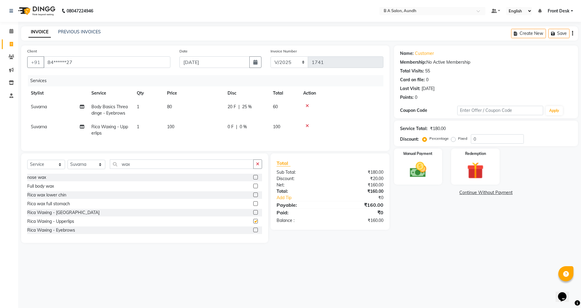
checkbox input "false"
click at [436, 171] on div "Manual Payment" at bounding box center [418, 166] width 50 height 37
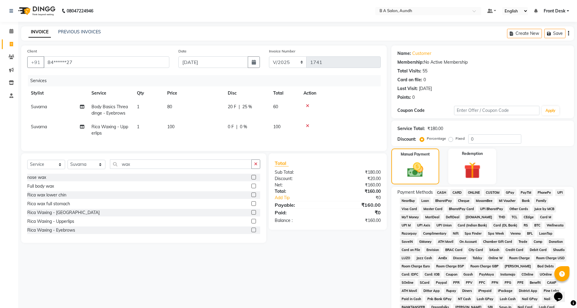
click at [476, 192] on span "ONLINE" at bounding box center [474, 192] width 16 height 7
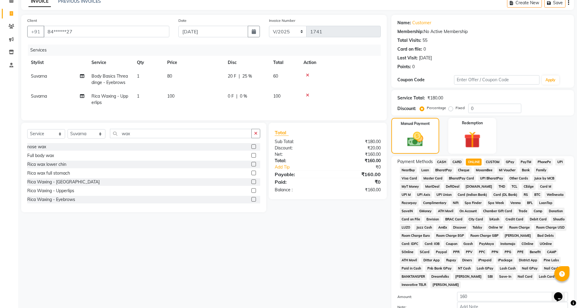
scroll to position [68, 0]
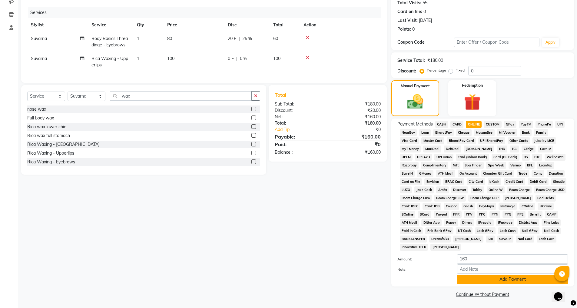
click at [484, 280] on button "Add Payment" at bounding box center [512, 278] width 111 height 9
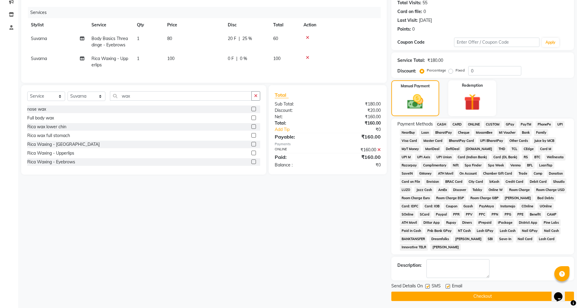
click at [483, 295] on button "Checkout" at bounding box center [482, 295] width 183 height 9
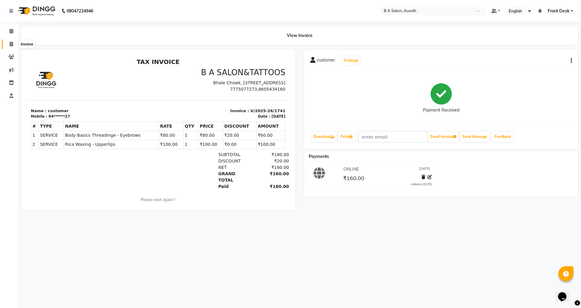
click at [12, 44] on icon at bounding box center [11, 44] width 3 height 5
select select "5955"
select select "service"
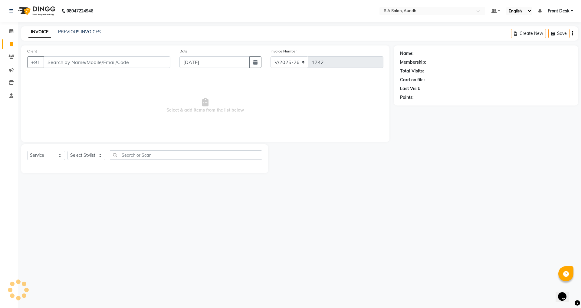
click at [121, 63] on input "Client" at bounding box center [107, 62] width 127 height 12
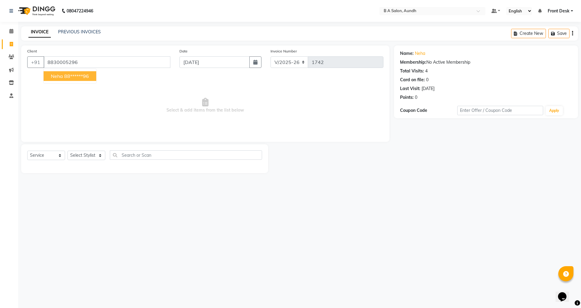
click at [55, 77] on span "Neha" at bounding box center [57, 76] width 12 height 6
type input "88******96"
click at [209, 62] on input "[DATE]" at bounding box center [215, 62] width 71 height 12
select select "9"
select select "2025"
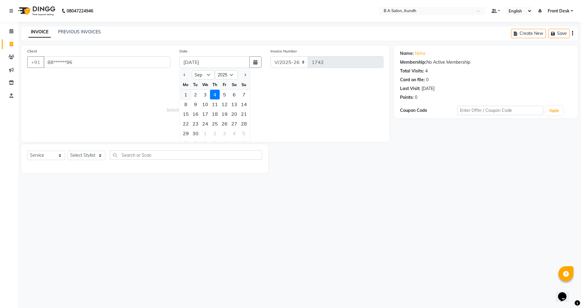
click at [186, 96] on div "1" at bounding box center [186, 95] width 10 height 10
type input "[DATE]"
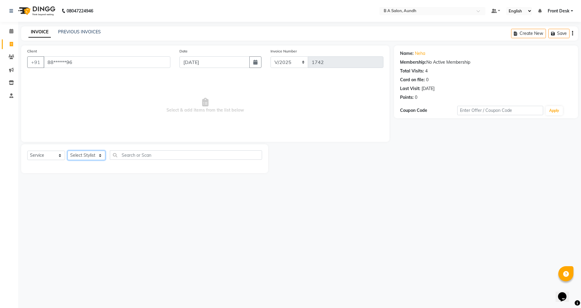
click at [78, 154] on select "Select Stylist Akash sir [PERSON_NAME] Front Desk pranshoo [PERSON_NAME]" at bounding box center [87, 154] width 38 height 9
select select "86340"
click at [68, 150] on select "Select Stylist Akash sir [PERSON_NAME] Front Desk pranshoo [PERSON_NAME]" at bounding box center [87, 154] width 38 height 9
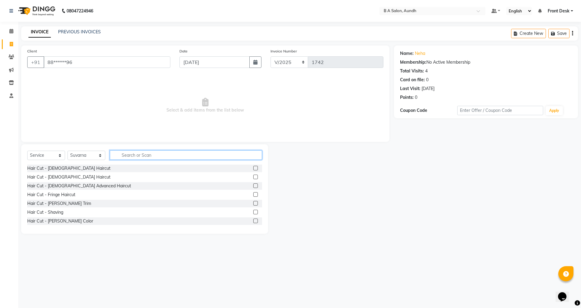
click at [138, 154] on input "text" at bounding box center [186, 154] width 152 height 9
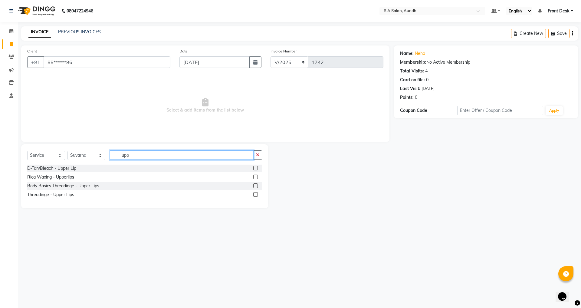
type input "upp"
click at [256, 196] on div at bounding box center [255, 195] width 4 height 6
click at [256, 193] on label at bounding box center [255, 194] width 5 height 5
click at [256, 193] on input "checkbox" at bounding box center [255, 195] width 4 height 4
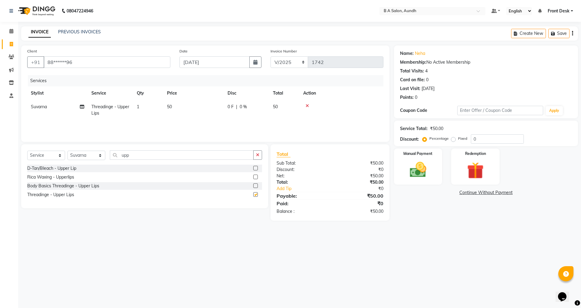
checkbox input "false"
click at [263, 102] on td "0 F | 0 %" at bounding box center [246, 110] width 45 height 20
select select "86340"
click at [263, 106] on input "0" at bounding box center [265, 108] width 18 height 9
type input "010"
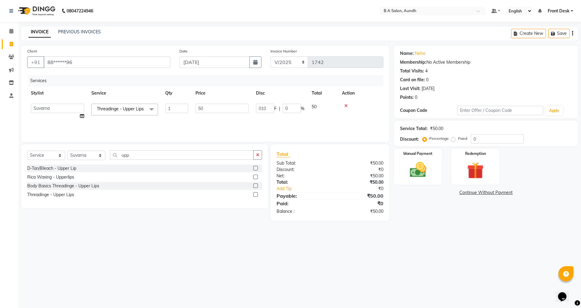
click at [281, 115] on tr "Akash sir Alam Faizal Front Desk pranshoo Suvarna Vaishali Threadinge - Upper L…" at bounding box center [205, 111] width 356 height 23
click at [404, 166] on img at bounding box center [418, 170] width 28 height 20
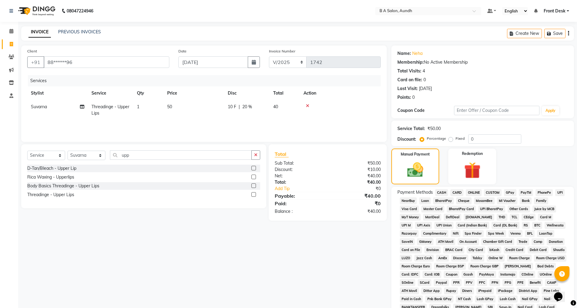
click at [470, 190] on span "ONLINE" at bounding box center [474, 192] width 16 height 7
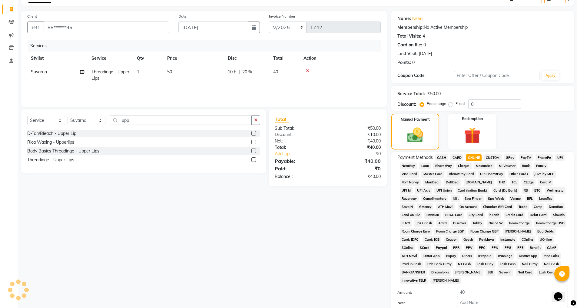
scroll to position [68, 0]
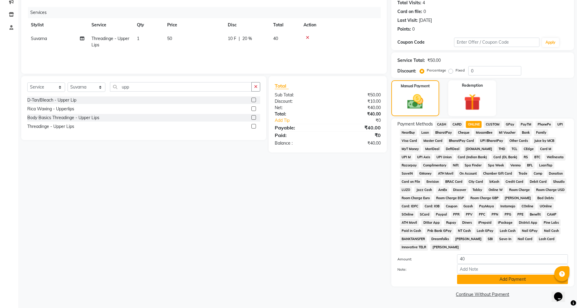
click at [484, 275] on button "Add Payment" at bounding box center [512, 278] width 111 height 9
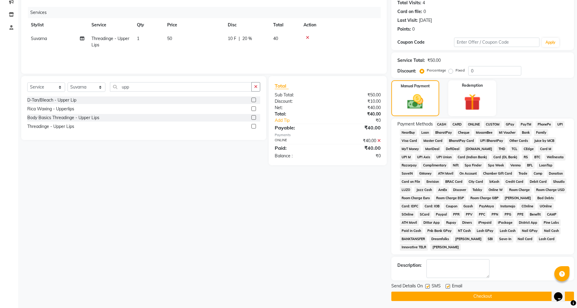
click at [485, 294] on button "Checkout" at bounding box center [482, 295] width 183 height 9
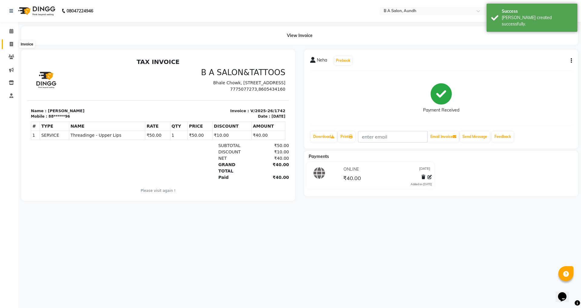
click at [10, 43] on icon at bounding box center [11, 44] width 3 height 5
select select "5955"
select select "service"
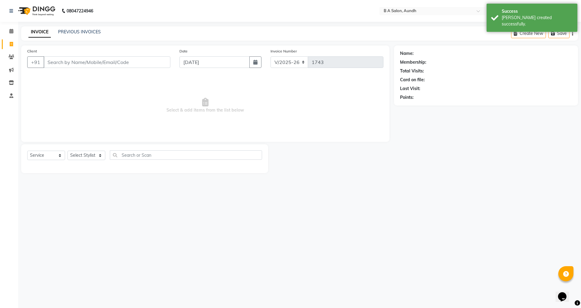
click at [56, 64] on input "Client" at bounding box center [107, 62] width 127 height 12
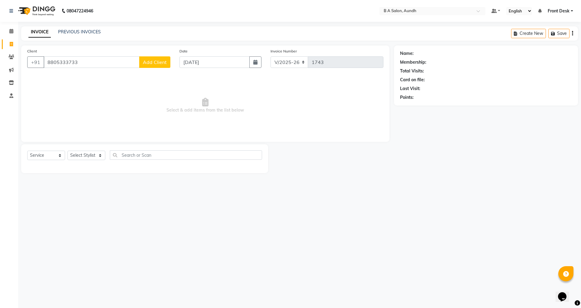
type input "8805333733"
click at [157, 62] on span "Add Client" at bounding box center [155, 62] width 24 height 6
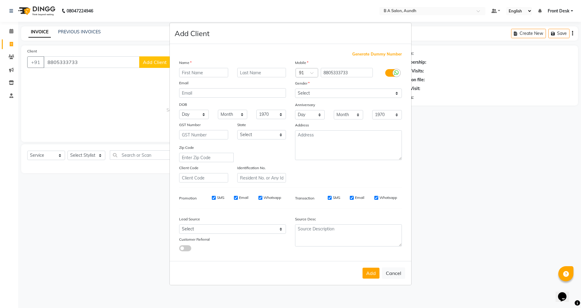
click at [185, 71] on input "text" at bounding box center [203, 72] width 49 height 9
type input "Anuradha"
click at [350, 96] on select "Select [DEMOGRAPHIC_DATA] [DEMOGRAPHIC_DATA] Other Prefer Not To Say" at bounding box center [348, 92] width 107 height 9
select select "[DEMOGRAPHIC_DATA]"
click at [295, 88] on select "Select [DEMOGRAPHIC_DATA] [DEMOGRAPHIC_DATA] Other Prefer Not To Say" at bounding box center [348, 92] width 107 height 9
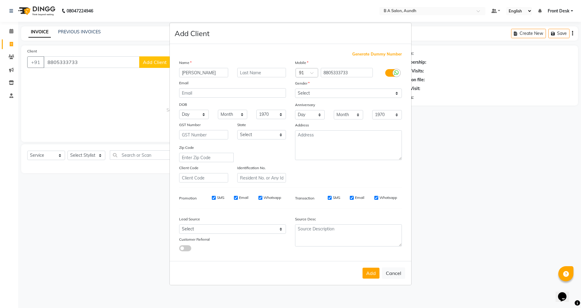
click at [377, 267] on div "Add Cancel" at bounding box center [291, 273] width 242 height 24
click at [368, 271] on button "Add" at bounding box center [371, 272] width 17 height 11
type input "88******33"
select select
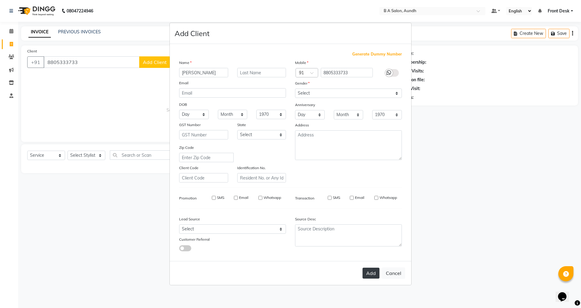
select select
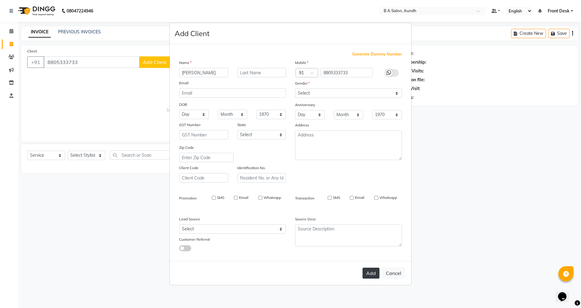
checkbox input "false"
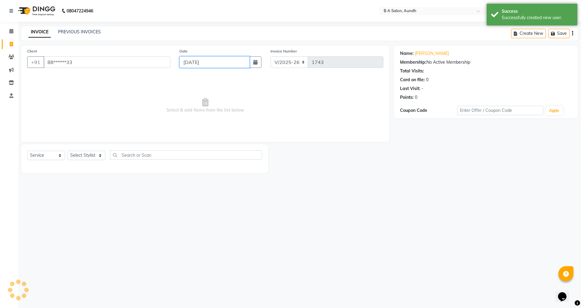
click at [187, 65] on input "[DATE]" at bounding box center [215, 62] width 71 height 12
select select "9"
select select "2025"
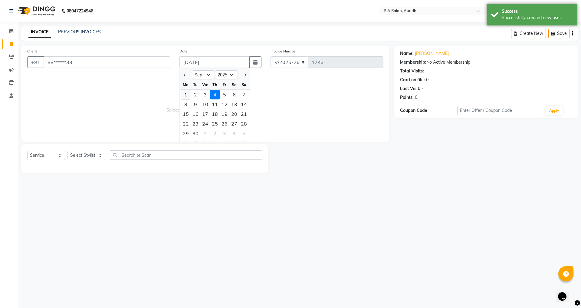
click at [184, 94] on div "1" at bounding box center [186, 95] width 10 height 10
type input "[DATE]"
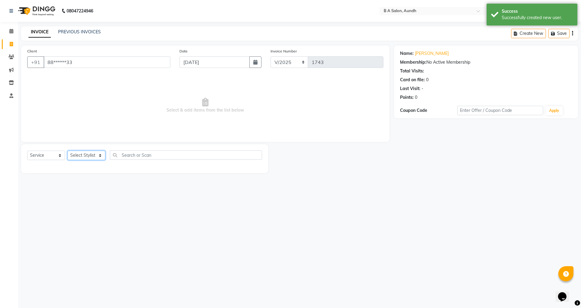
click at [88, 154] on select "Select Stylist Akash sir [PERSON_NAME] Front Desk pranshoo [PERSON_NAME]" at bounding box center [87, 154] width 38 height 9
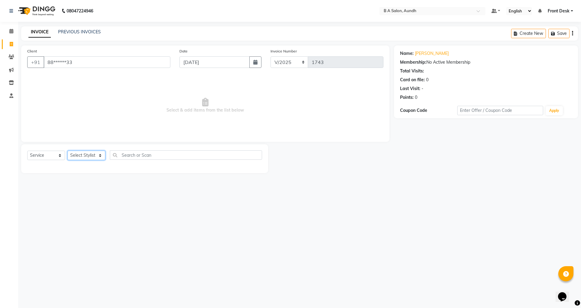
select select "88711"
click at [68, 150] on select "Select Stylist Akash sir [PERSON_NAME] Front Desk pranshoo [PERSON_NAME]" at bounding box center [87, 154] width 38 height 9
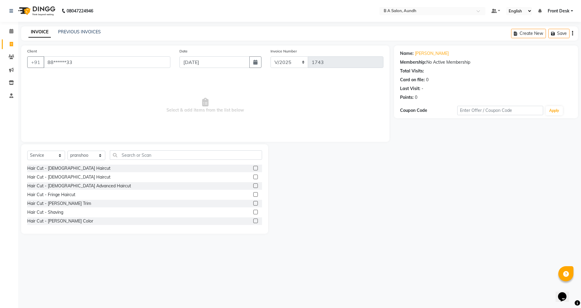
click at [253, 177] on label at bounding box center [255, 176] width 5 height 5
click at [253, 177] on input "checkbox" at bounding box center [255, 177] width 4 height 4
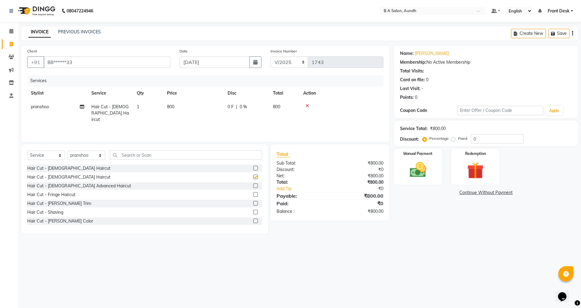
checkbox input "false"
click at [488, 136] on input "0" at bounding box center [497, 138] width 53 height 9
type input "050"
click at [434, 168] on div "Manual Payment" at bounding box center [418, 166] width 50 height 37
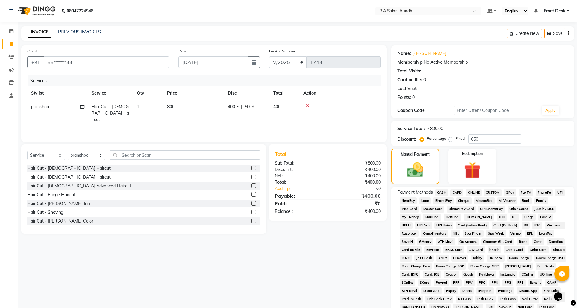
click at [474, 187] on div "Payment Methods CASH CARD ONLINE CUSTOM GPay PayTM PhonePe UPI NearBuy Loan Bha…" at bounding box center [482, 254] width 183 height 136
click at [470, 191] on span "ONLINE" at bounding box center [474, 192] width 16 height 7
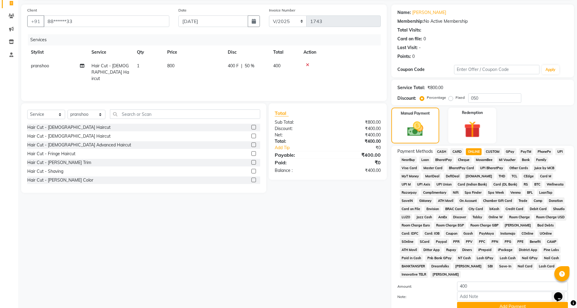
scroll to position [68, 0]
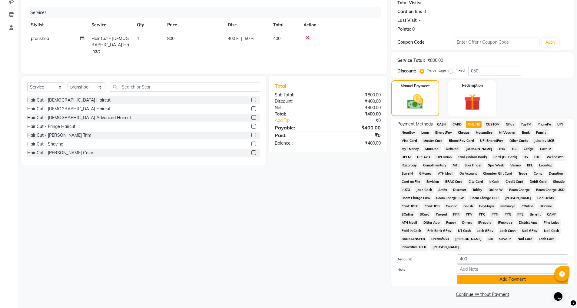
click at [480, 279] on button "Add Payment" at bounding box center [512, 278] width 111 height 9
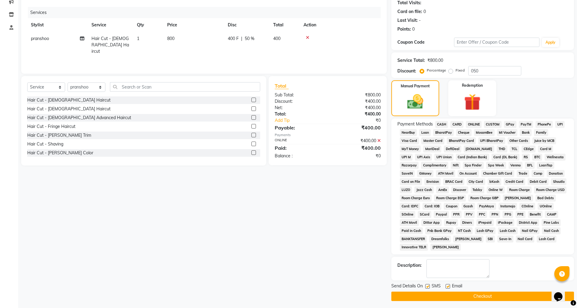
click at [467, 295] on button "Checkout" at bounding box center [482, 295] width 183 height 9
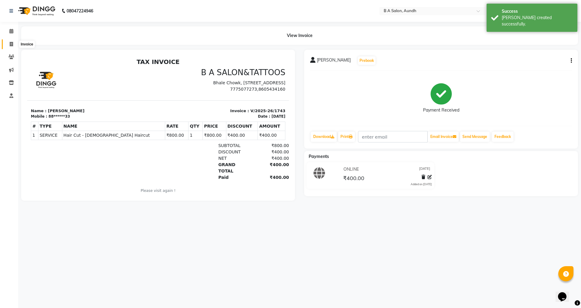
click at [12, 43] on icon at bounding box center [11, 44] width 3 height 5
select select "5955"
select select "service"
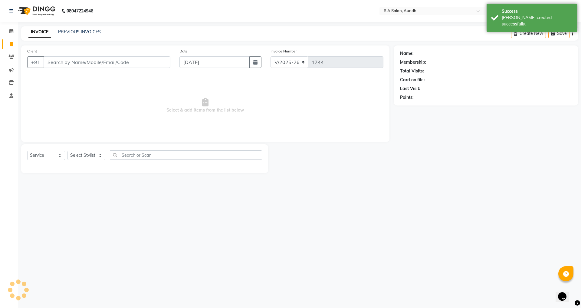
click at [68, 61] on input "Client" at bounding box center [107, 62] width 127 height 12
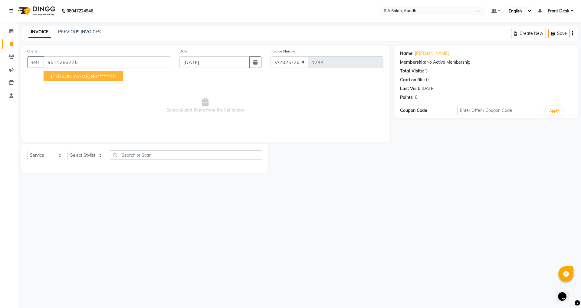
click at [60, 77] on span "JEAN" at bounding box center [70, 76] width 39 height 6
type input "95******75"
click at [225, 61] on input "[DATE]" at bounding box center [215, 62] width 71 height 12
select select "9"
select select "2025"
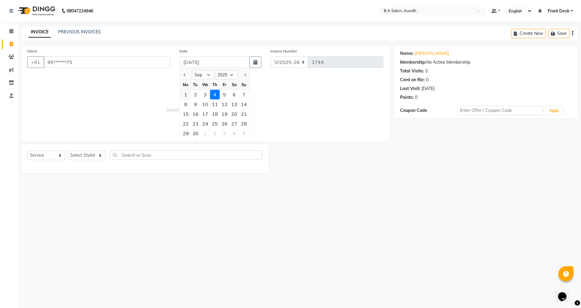
click at [184, 94] on div "1" at bounding box center [186, 95] width 10 height 10
type input "[DATE]"
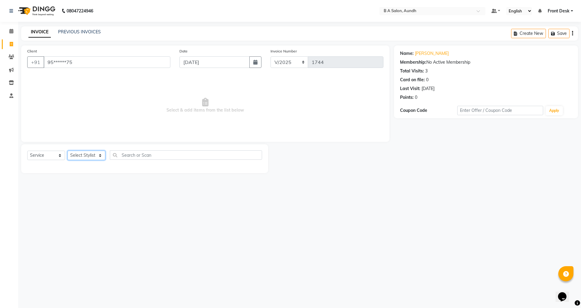
click at [83, 152] on select "Select Stylist Akash sir [PERSON_NAME] Front Desk pranshoo [PERSON_NAME]" at bounding box center [87, 154] width 38 height 9
click at [68, 150] on select "Select Stylist Akash sir [PERSON_NAME] Front Desk pranshoo [PERSON_NAME]" at bounding box center [87, 154] width 38 height 9
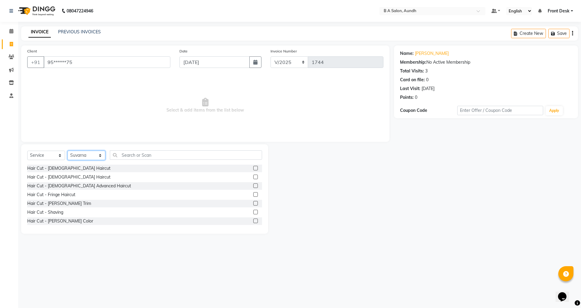
click at [78, 160] on select "Select Stylist Akash sir [PERSON_NAME] Front Desk pranshoo [PERSON_NAME]" at bounding box center [87, 154] width 38 height 9
select select "88711"
click at [68, 150] on select "Select Stylist Akash sir [PERSON_NAME] Front Desk pranshoo [PERSON_NAME]" at bounding box center [87, 154] width 38 height 9
click at [253, 167] on label at bounding box center [255, 168] width 5 height 5
click at [253, 167] on input "checkbox" at bounding box center [255, 168] width 4 height 4
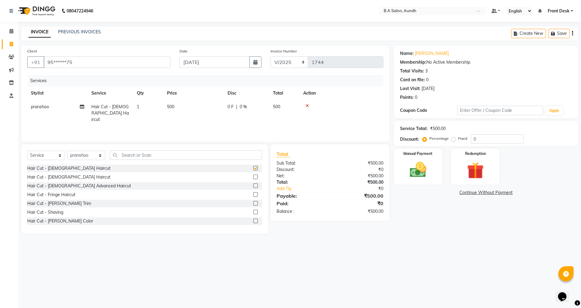
checkbox input "false"
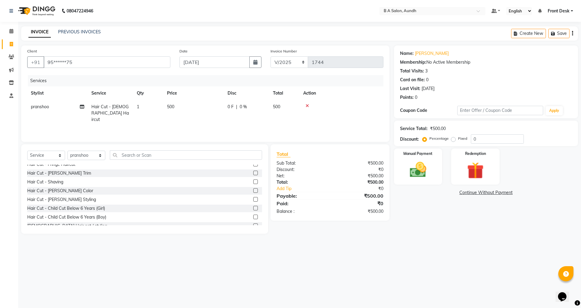
drag, startPoint x: 251, startPoint y: 199, endPoint x: 255, endPoint y: 190, distance: 9.5
click at [253, 199] on label at bounding box center [255, 199] width 5 height 5
click at [253, 199] on input "checkbox" at bounding box center [255, 199] width 4 height 4
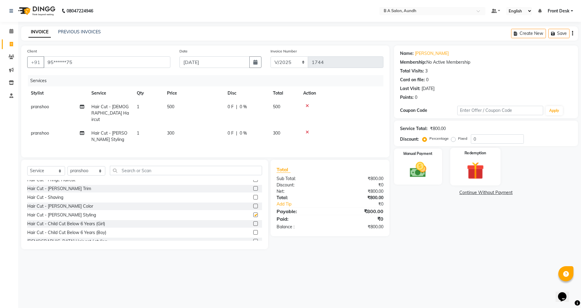
checkbox input "false"
click at [500, 139] on input "0" at bounding box center [497, 138] width 53 height 9
type input "050"
click at [413, 168] on img at bounding box center [418, 170] width 28 height 20
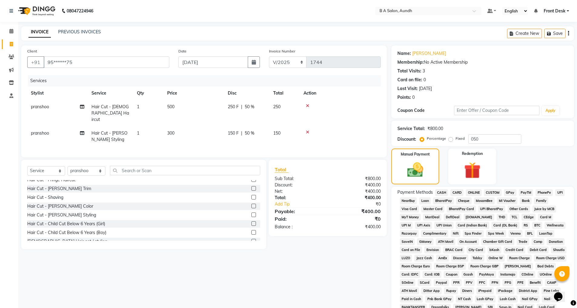
click at [477, 189] on span "ONLINE" at bounding box center [474, 192] width 16 height 7
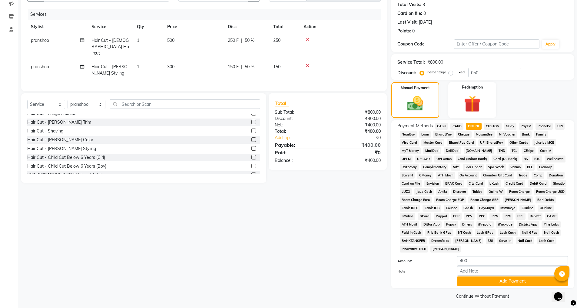
scroll to position [68, 0]
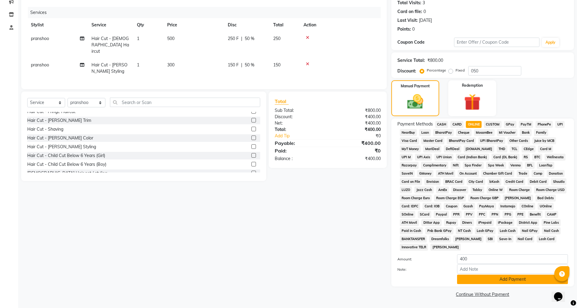
click at [486, 281] on button "Add Payment" at bounding box center [512, 278] width 111 height 9
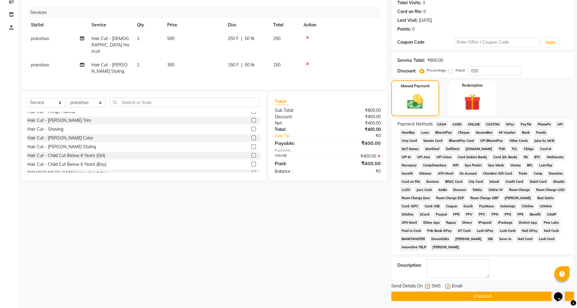
click at [485, 291] on div "Send Details On SMS Email Checkout" at bounding box center [482, 291] width 183 height 18
click at [486, 294] on button "Checkout" at bounding box center [482, 295] width 183 height 9
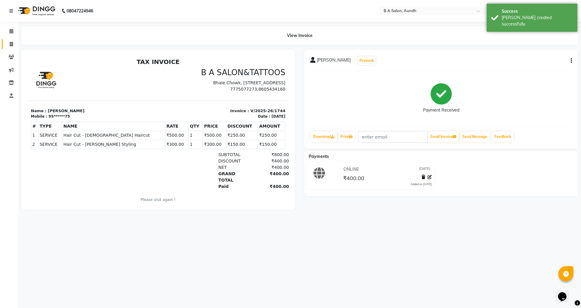
drag, startPoint x: 5, startPoint y: 43, endPoint x: 11, endPoint y: 43, distance: 5.5
click at [6, 43] on link "Invoice" at bounding box center [9, 44] width 15 height 10
select select "5955"
select select "service"
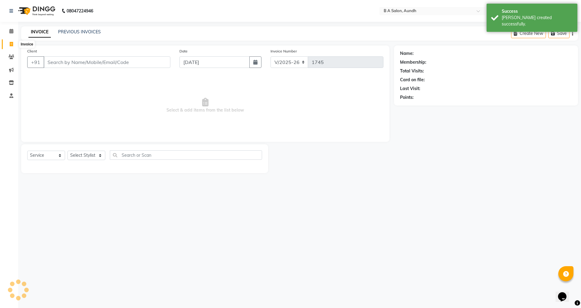
click at [14, 44] on span at bounding box center [11, 44] width 11 height 7
select select "service"
type input "1745"
select select "5955"
click at [187, 64] on input "[DATE]" at bounding box center [215, 62] width 71 height 12
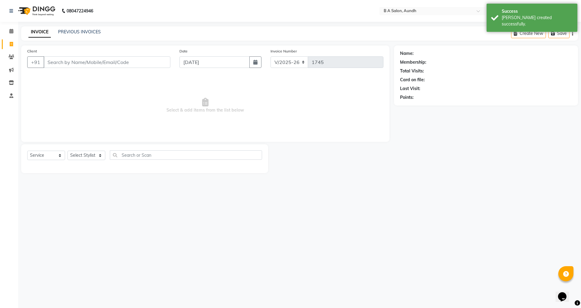
select select "9"
select select "2025"
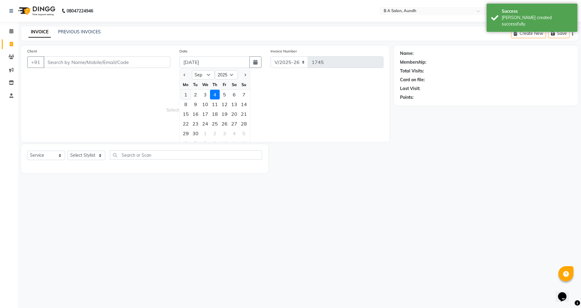
click at [185, 95] on div "1" at bounding box center [186, 95] width 10 height 10
type input "[DATE]"
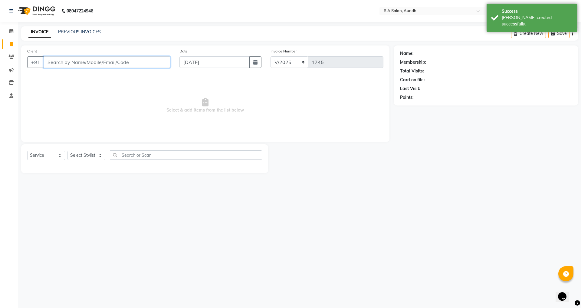
click at [93, 65] on input "Client" at bounding box center [107, 62] width 127 height 12
click at [97, 61] on input "Client" at bounding box center [107, 62] width 127 height 12
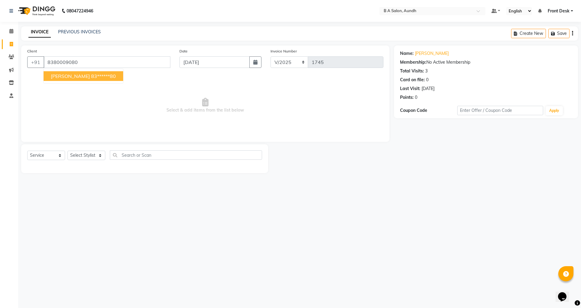
click at [91, 76] on ngb-highlight "83******80" at bounding box center [103, 76] width 25 height 6
type input "83******80"
click at [206, 62] on input "[DATE]" at bounding box center [215, 62] width 71 height 12
select select "9"
select select "2025"
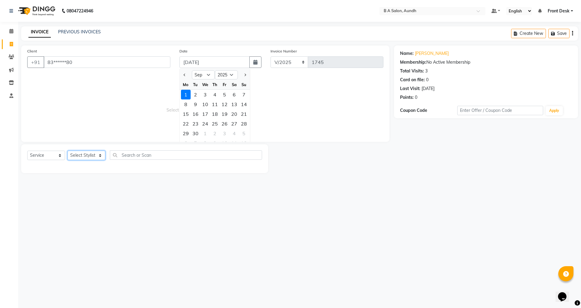
click at [92, 155] on select "Select Stylist Akash sir [PERSON_NAME] Front Desk pranshoo [PERSON_NAME]" at bounding box center [87, 154] width 38 height 9
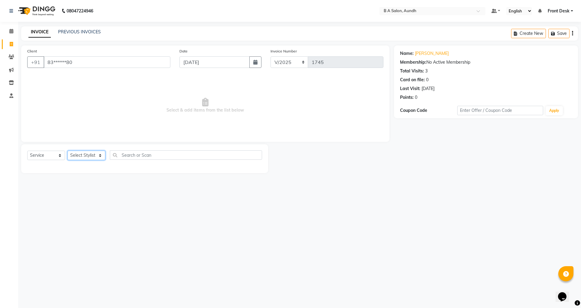
click at [87, 159] on select "Select Stylist Akash sir [PERSON_NAME] Front Desk pranshoo [PERSON_NAME]" at bounding box center [87, 154] width 38 height 9
select select "88711"
click at [68, 150] on select "Select Stylist Akash sir [PERSON_NAME] Front Desk pranshoo [PERSON_NAME]" at bounding box center [87, 154] width 38 height 9
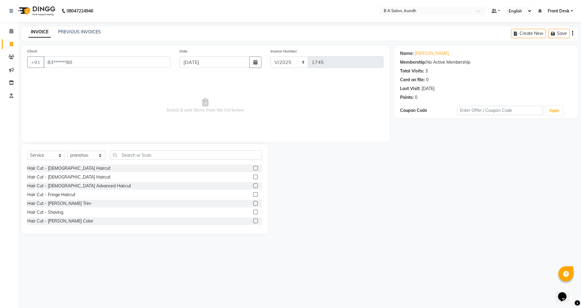
click at [253, 176] on label at bounding box center [255, 176] width 5 height 5
click at [253, 176] on input "checkbox" at bounding box center [255, 177] width 4 height 4
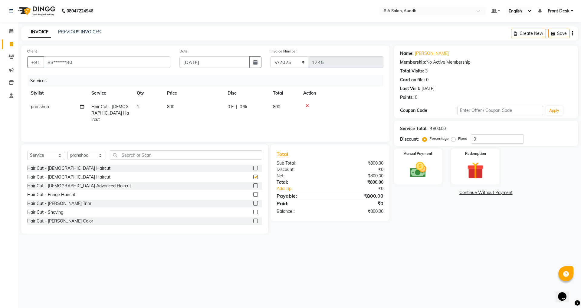
checkbox input "false"
click at [480, 134] on input "0" at bounding box center [497, 138] width 53 height 9
type input "050"
click at [463, 150] on div "Redemption" at bounding box center [475, 166] width 50 height 37
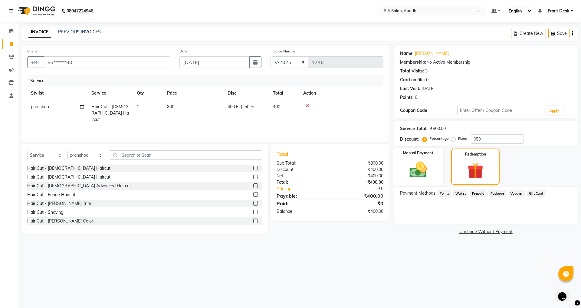
click at [436, 175] on div "Manual Payment" at bounding box center [418, 167] width 50 height 38
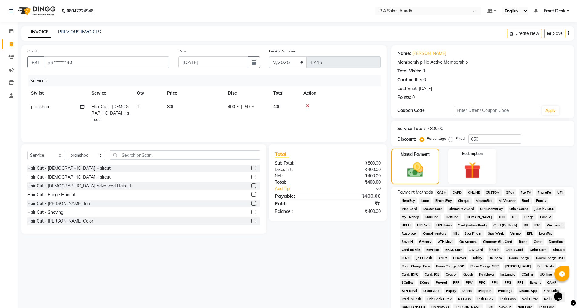
click at [445, 189] on span "CASH" at bounding box center [441, 192] width 13 height 7
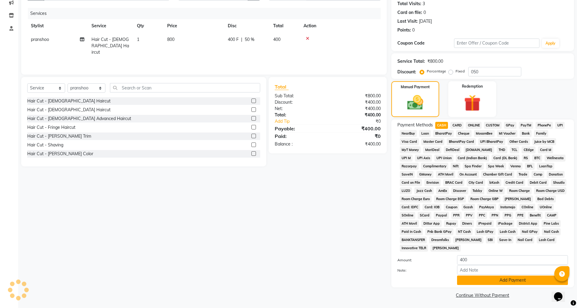
scroll to position [68, 0]
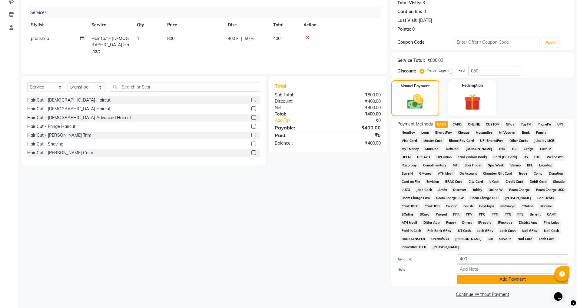
click at [466, 282] on button "Add Payment" at bounding box center [512, 278] width 111 height 9
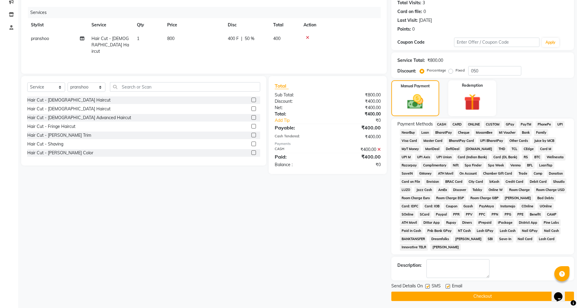
click at [469, 294] on button "Checkout" at bounding box center [482, 295] width 183 height 9
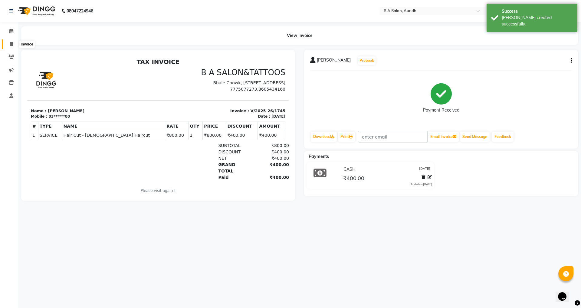
click at [8, 43] on span at bounding box center [11, 44] width 11 height 7
select select "5955"
select select "service"
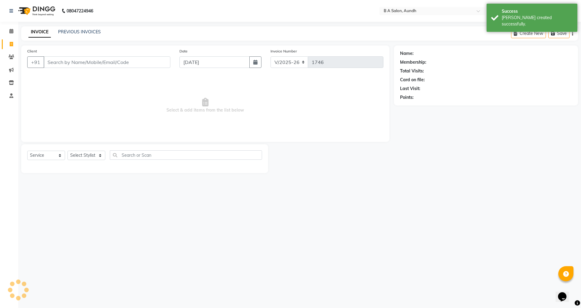
click at [105, 63] on input "Client" at bounding box center [107, 62] width 127 height 12
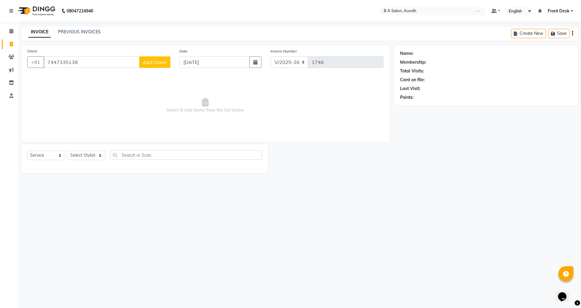
type input "7447335138"
click at [155, 61] on span "Add Client" at bounding box center [155, 62] width 24 height 6
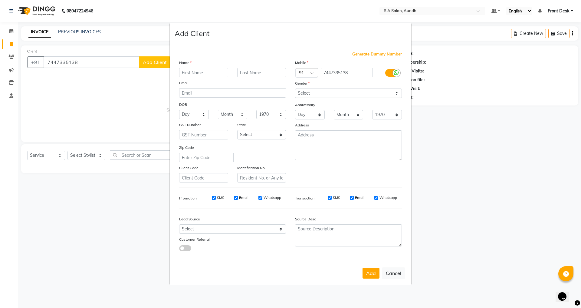
click at [194, 74] on input "text" at bounding box center [203, 72] width 49 height 9
type input "[PERSON_NAME]"
click at [356, 91] on select "Select [DEMOGRAPHIC_DATA] [DEMOGRAPHIC_DATA] Other Prefer Not To Say" at bounding box center [348, 92] width 107 height 9
select select "[DEMOGRAPHIC_DATA]"
click at [295, 88] on select "Select [DEMOGRAPHIC_DATA] [DEMOGRAPHIC_DATA] Other Prefer Not To Say" at bounding box center [348, 92] width 107 height 9
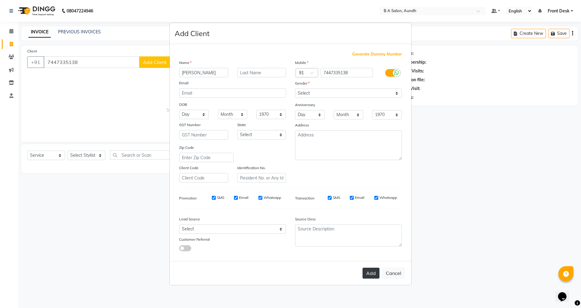
click at [365, 271] on button "Add" at bounding box center [371, 272] width 17 height 11
type input "74******38"
select select
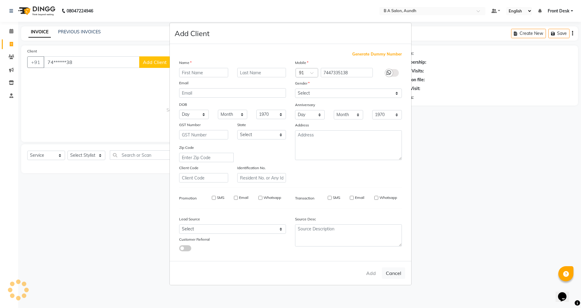
select select
checkbox input "false"
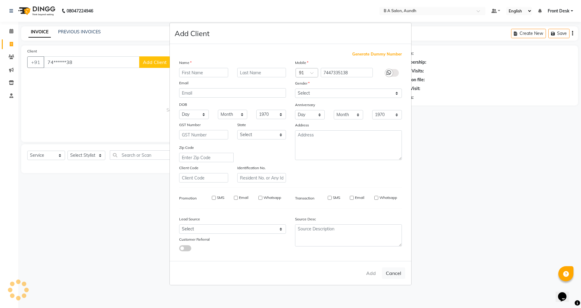
checkbox input "false"
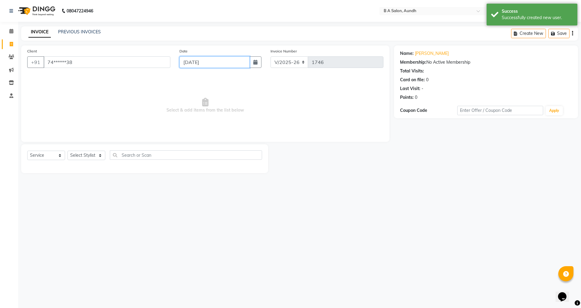
click at [196, 64] on input "[DATE]" at bounding box center [215, 62] width 71 height 12
select select "9"
select select "2025"
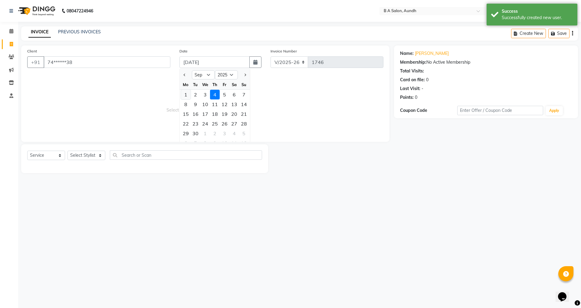
click at [189, 93] on div "1" at bounding box center [186, 95] width 10 height 10
type input "[DATE]"
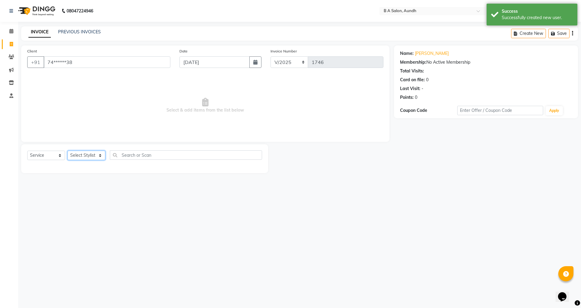
click at [87, 154] on select "Select Stylist Akash sir [PERSON_NAME] Front Desk pranshoo [PERSON_NAME]" at bounding box center [87, 154] width 38 height 9
select select "88711"
click at [68, 150] on select "Select Stylist Akash sir [PERSON_NAME] Front Desk pranshoo [PERSON_NAME]" at bounding box center [87, 154] width 38 height 9
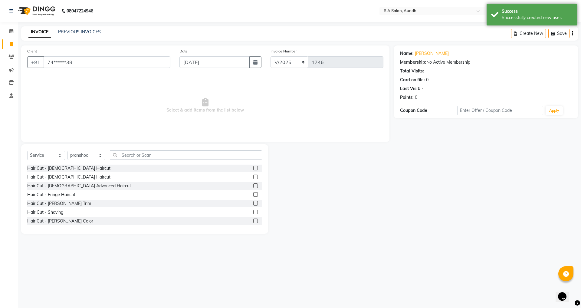
click at [253, 168] on label at bounding box center [255, 168] width 5 height 5
click at [253, 168] on input "checkbox" at bounding box center [255, 168] width 4 height 4
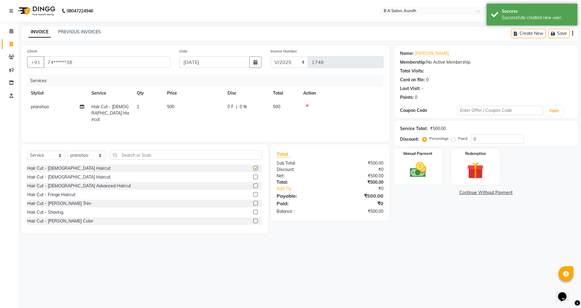
checkbox input "false"
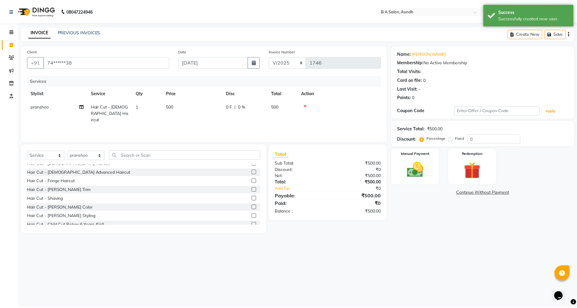
scroll to position [30, 0]
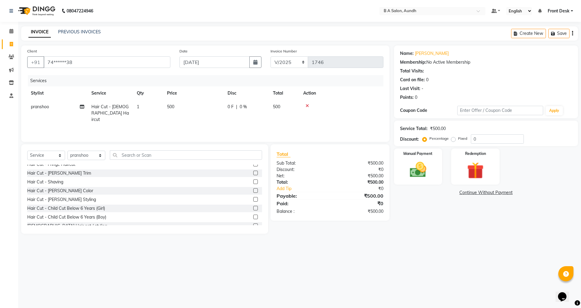
click at [253, 198] on label at bounding box center [255, 199] width 5 height 5
click at [253, 198] on input "checkbox" at bounding box center [255, 199] width 4 height 4
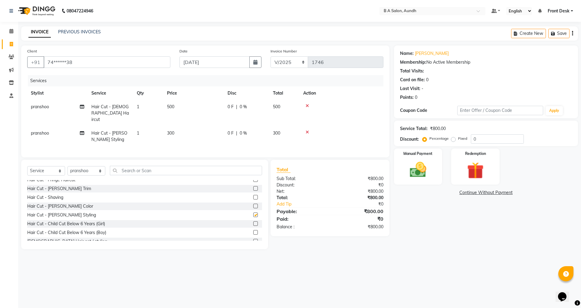
checkbox input "false"
click at [501, 140] on input "0" at bounding box center [497, 138] width 53 height 9
type input "050"
click at [423, 164] on img at bounding box center [418, 170] width 28 height 20
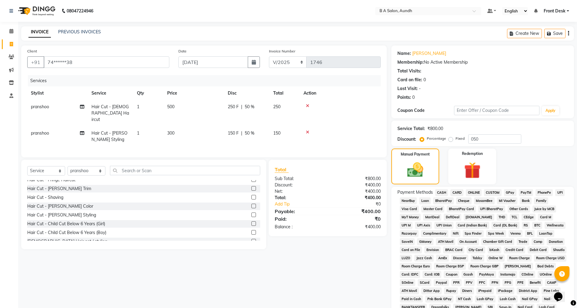
click at [476, 194] on span "ONLINE" at bounding box center [474, 192] width 16 height 7
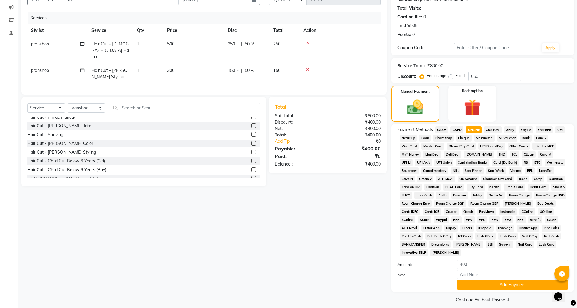
scroll to position [68, 0]
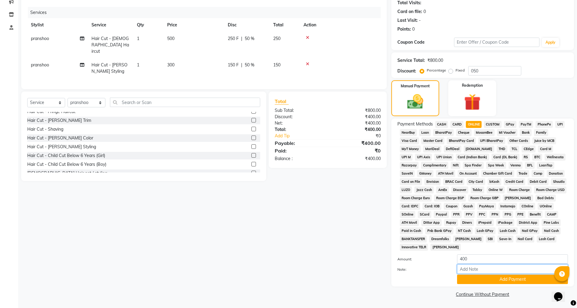
click at [484, 273] on input "Note:" at bounding box center [512, 268] width 111 height 9
click at [482, 281] on button "Add Payment" at bounding box center [512, 278] width 111 height 9
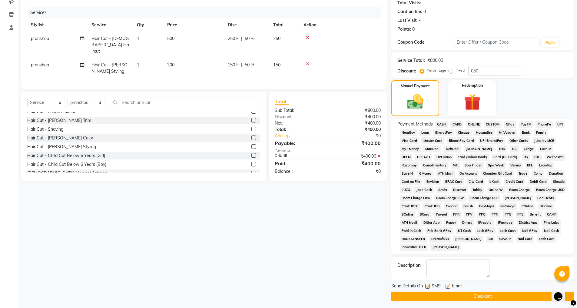
click at [482, 280] on div "Name: Sanket Membership: No Active Membership Total Visits: Card on file: 0 Las…" at bounding box center [484, 138] width 187 height 323
click at [481, 294] on button "Checkout" at bounding box center [482, 295] width 183 height 9
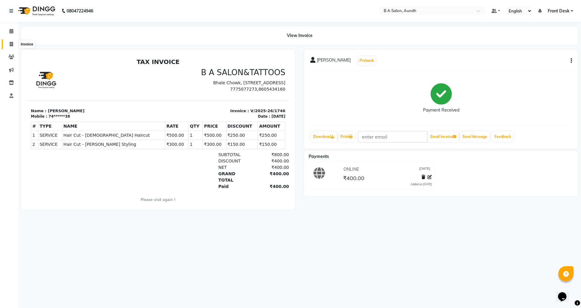
click at [14, 43] on span at bounding box center [11, 44] width 11 height 7
select select "5955"
select select "service"
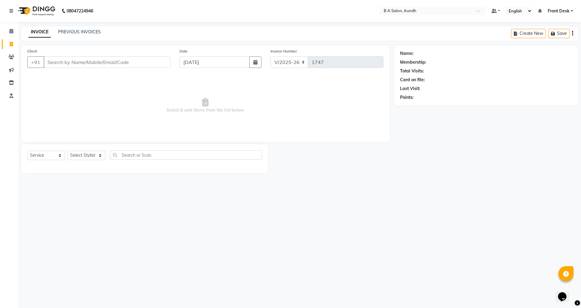
click at [58, 59] on input "Client" at bounding box center [107, 62] width 127 height 12
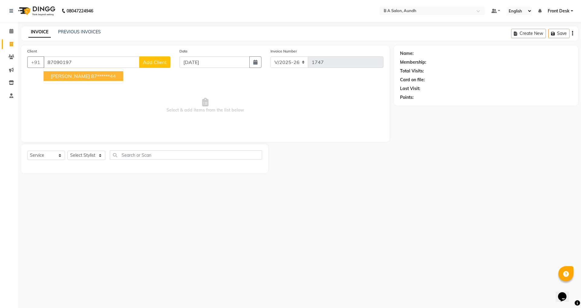
click at [63, 78] on span "Shubhendu Kumar" at bounding box center [70, 76] width 39 height 6
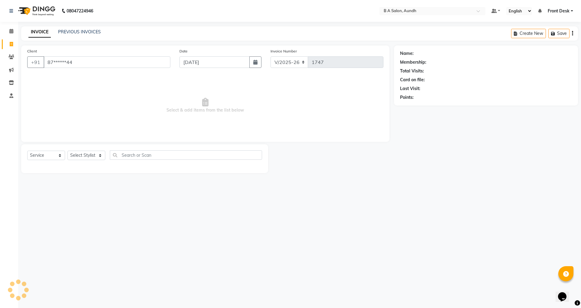
type input "87******44"
click at [80, 156] on select "Select Stylist Akash sir [PERSON_NAME] Front Desk pranshoo [PERSON_NAME]" at bounding box center [87, 154] width 38 height 9
select select "88711"
click at [68, 150] on select "Select Stylist Akash sir [PERSON_NAME] Front Desk pranshoo [PERSON_NAME]" at bounding box center [87, 154] width 38 height 9
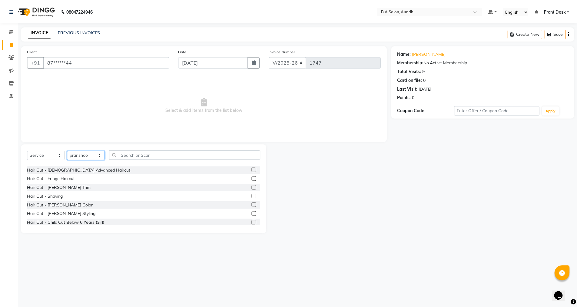
scroll to position [30, 0]
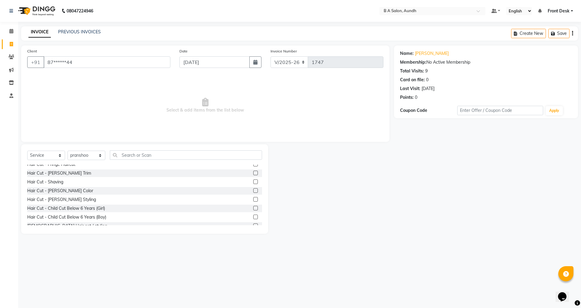
click at [253, 200] on label at bounding box center [255, 199] width 5 height 5
click at [253, 200] on input "checkbox" at bounding box center [255, 199] width 4 height 4
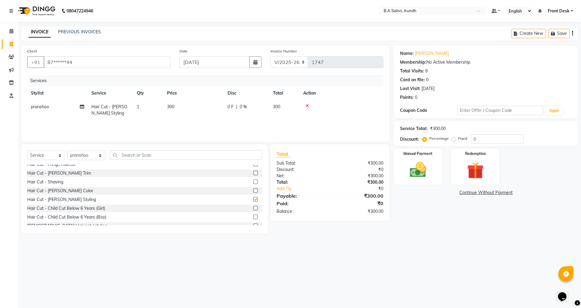
checkbox input "false"
click at [212, 66] on input "[DATE]" at bounding box center [215, 62] width 71 height 12
select select "9"
select select "2025"
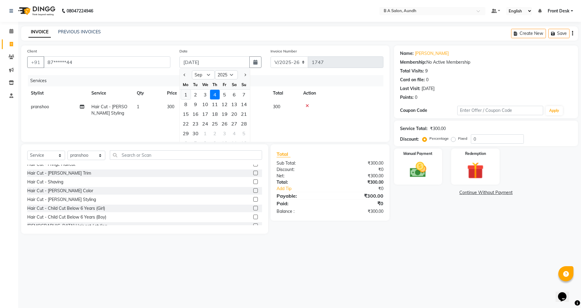
click at [186, 93] on div "1" at bounding box center [186, 95] width 10 height 10
type input "[DATE]"
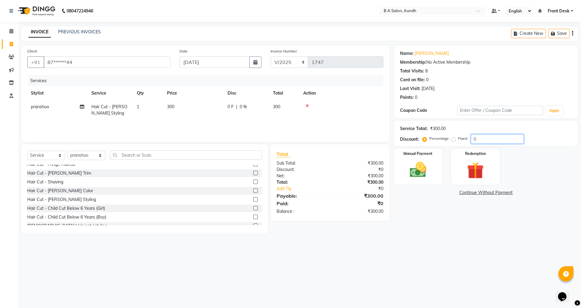
click at [499, 136] on input "0" at bounding box center [497, 138] width 53 height 9
type input "050"
click at [430, 165] on img at bounding box center [418, 170] width 28 height 20
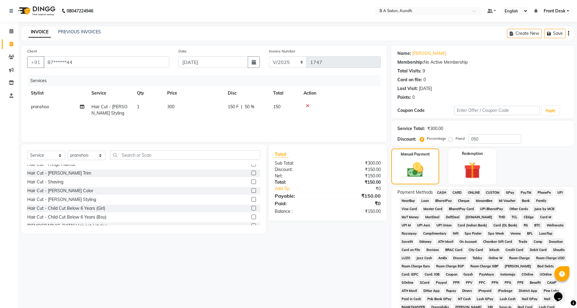
click at [478, 192] on span "ONLINE" at bounding box center [474, 192] width 16 height 7
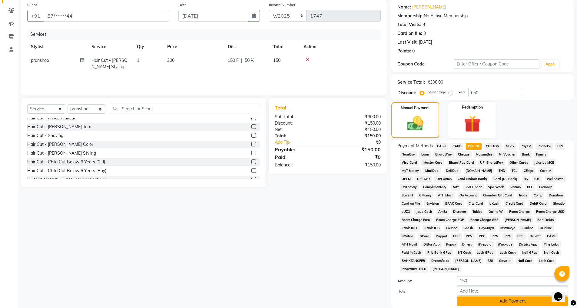
scroll to position [68, 0]
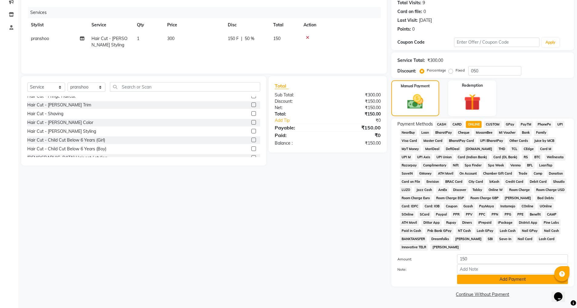
click at [499, 278] on button "Add Payment" at bounding box center [512, 278] width 111 height 9
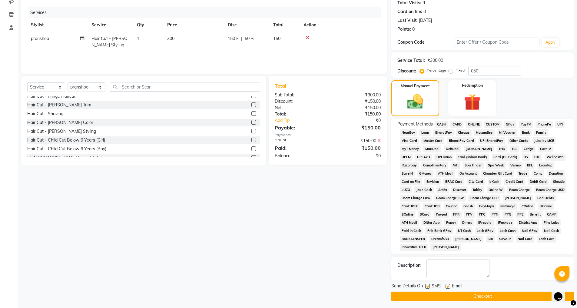
click at [499, 293] on button "Checkout" at bounding box center [482, 295] width 183 height 9
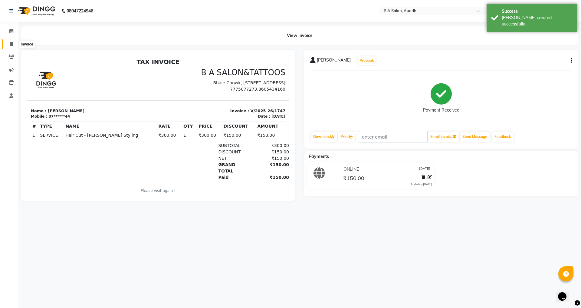
click at [13, 43] on icon at bounding box center [11, 44] width 3 height 5
select select "5955"
select select "service"
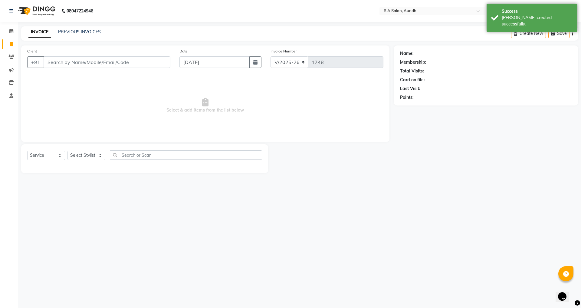
click at [79, 60] on input "Client" at bounding box center [107, 62] width 127 height 12
click at [220, 62] on input "[DATE]" at bounding box center [215, 62] width 71 height 12
select select "9"
select select "2025"
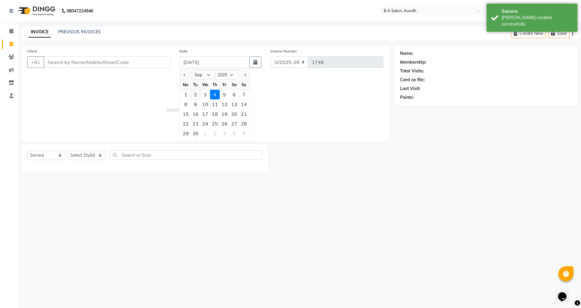
click at [196, 95] on div "2" at bounding box center [196, 95] width 10 height 10
type input "02-09-2025"
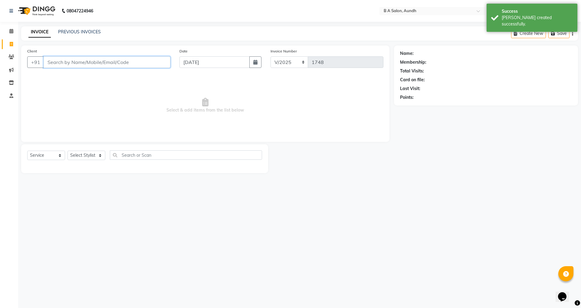
click at [109, 61] on input "Client" at bounding box center [107, 62] width 127 height 12
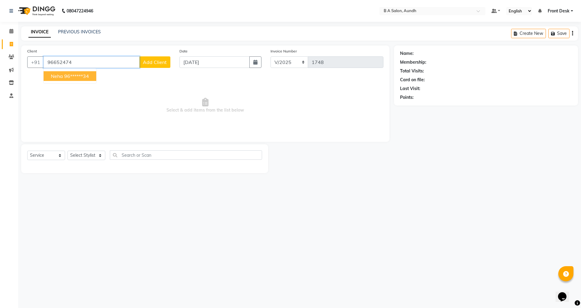
click at [91, 78] on button "neha 96******34" at bounding box center [70, 76] width 53 height 10
type input "96******34"
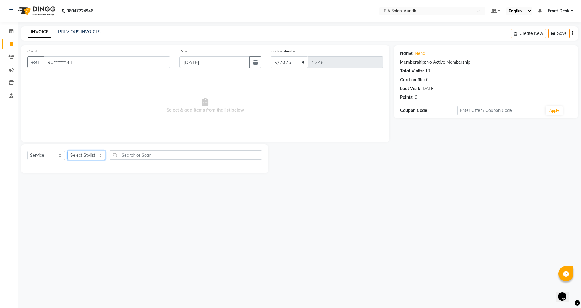
click at [79, 153] on select "Select Stylist Akash sir [PERSON_NAME] Front Desk pranshoo [PERSON_NAME]" at bounding box center [87, 154] width 38 height 9
select select "88711"
click at [68, 150] on select "Select Stylist Akash sir [PERSON_NAME] Front Desk pranshoo [PERSON_NAME]" at bounding box center [87, 154] width 38 height 9
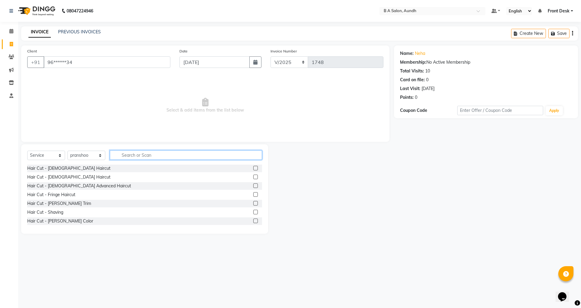
click at [140, 156] on input "text" at bounding box center [186, 154] width 152 height 9
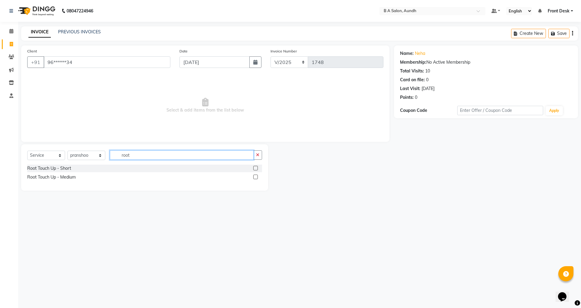
type input "root"
click at [254, 176] on label at bounding box center [255, 176] width 5 height 5
click at [254, 176] on input "checkbox" at bounding box center [255, 177] width 4 height 4
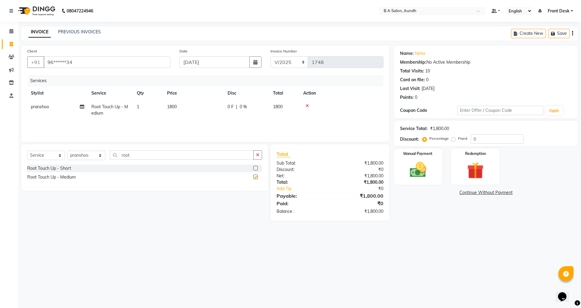
checkbox input "false"
click at [264, 106] on div "0 F | 0 %" at bounding box center [247, 107] width 38 height 6
select select "88711"
click at [269, 108] on input "0" at bounding box center [265, 108] width 18 height 9
type input "0300"
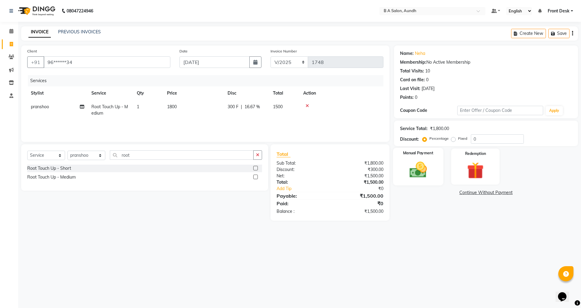
click at [423, 173] on img at bounding box center [418, 170] width 28 height 20
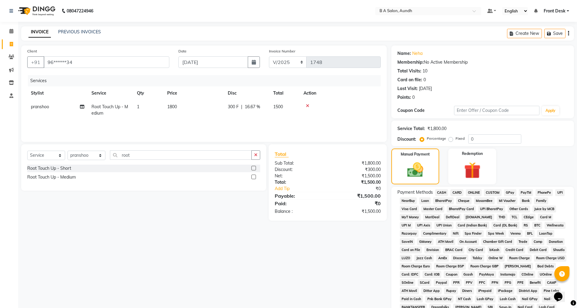
click at [478, 191] on span "ONLINE" at bounding box center [474, 192] width 16 height 7
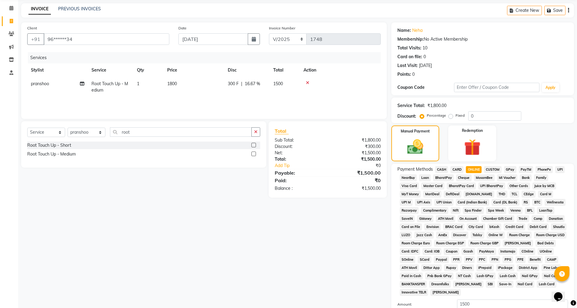
scroll to position [68, 0]
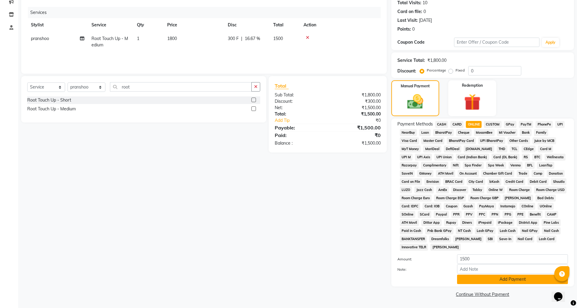
click at [489, 277] on button "Add Payment" at bounding box center [512, 278] width 111 height 9
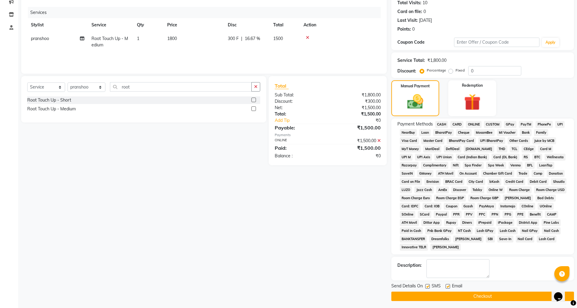
drag, startPoint x: 492, startPoint y: 296, endPoint x: 497, endPoint y: 295, distance: 4.7
click at [496, 295] on button "Checkout" at bounding box center [482, 295] width 183 height 9
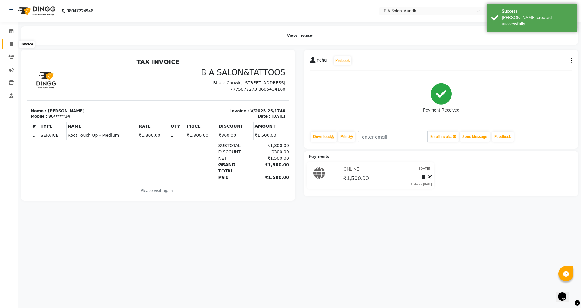
drag, startPoint x: 12, startPoint y: 43, endPoint x: 29, endPoint y: 49, distance: 18.5
click at [12, 43] on icon at bounding box center [11, 44] width 3 height 5
select select "5955"
select select "service"
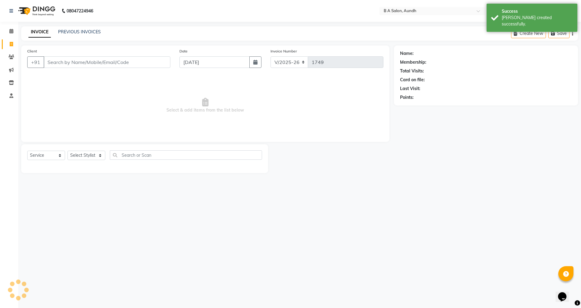
click at [50, 62] on input "Client" at bounding box center [107, 62] width 127 height 12
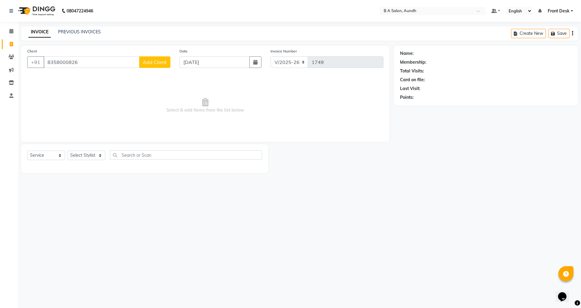
click at [166, 62] on span "Add Client" at bounding box center [155, 62] width 24 height 6
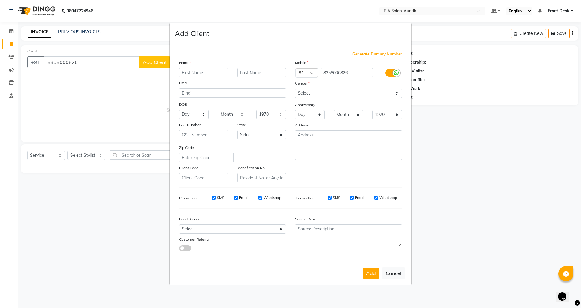
click at [188, 74] on input "text" at bounding box center [203, 72] width 49 height 9
click at [323, 94] on select "Select [DEMOGRAPHIC_DATA] [DEMOGRAPHIC_DATA] Other Prefer Not To Say" at bounding box center [348, 92] width 107 height 9
click at [295, 88] on select "Select [DEMOGRAPHIC_DATA] [DEMOGRAPHIC_DATA] Other Prefer Not To Say" at bounding box center [348, 92] width 107 height 9
click at [373, 265] on div "Add Cancel" at bounding box center [291, 273] width 242 height 24
click at [374, 273] on button "Add" at bounding box center [371, 272] width 17 height 11
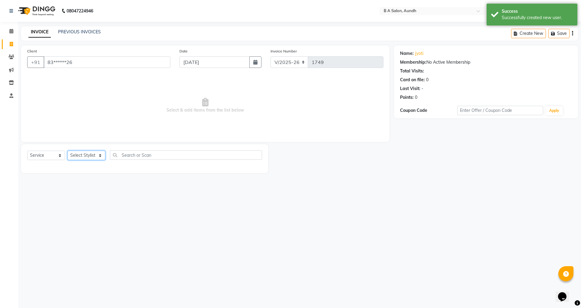
click at [99, 154] on select "Select Stylist Akash sir [PERSON_NAME] Front Desk pranshoo [PERSON_NAME]" at bounding box center [87, 154] width 38 height 9
click at [68, 150] on select "Select Stylist Akash sir [PERSON_NAME] Front Desk pranshoo [PERSON_NAME]" at bounding box center [87, 154] width 38 height 9
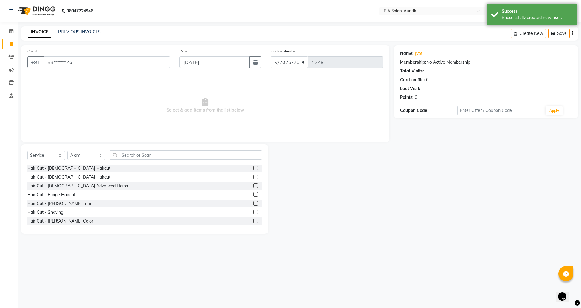
click at [253, 175] on label at bounding box center [255, 176] width 5 height 5
click at [253, 175] on input "checkbox" at bounding box center [255, 177] width 4 height 4
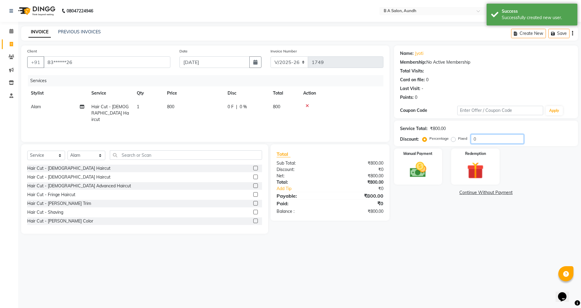
click at [485, 138] on input "0" at bounding box center [497, 138] width 53 height 9
click at [246, 99] on th "Disc" at bounding box center [246, 93] width 45 height 14
click at [252, 105] on div "0 F | 0 %" at bounding box center [247, 107] width 38 height 6
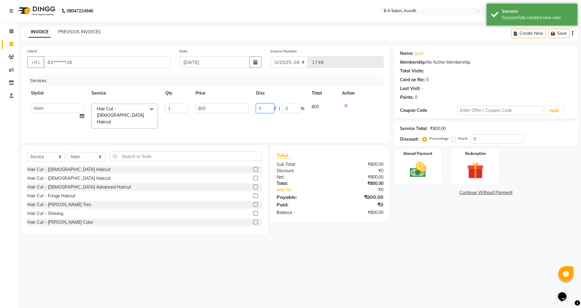
click at [271, 105] on input "0" at bounding box center [265, 108] width 18 height 9
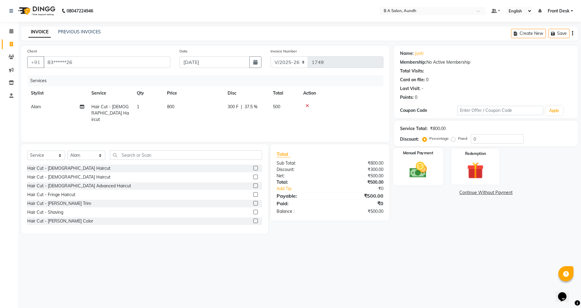
click at [425, 161] on img at bounding box center [418, 170] width 28 height 20
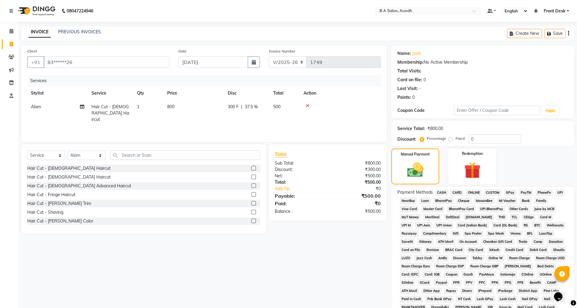
click at [476, 190] on span "ONLINE" at bounding box center [474, 192] width 16 height 7
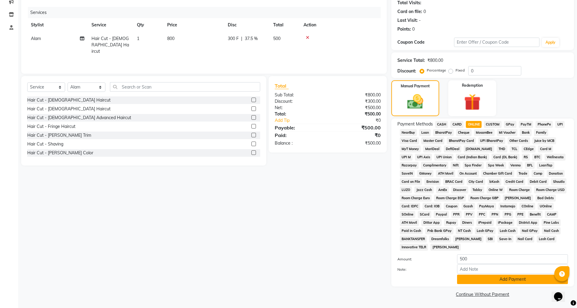
click at [483, 280] on button "Add Payment" at bounding box center [512, 278] width 111 height 9
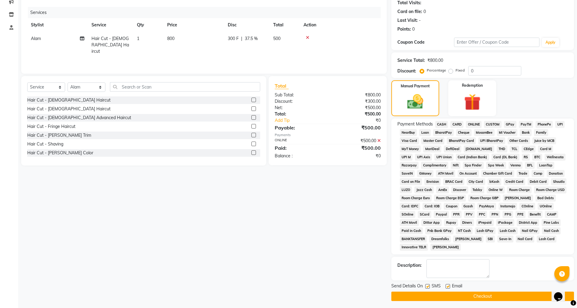
click at [480, 295] on button "Checkout" at bounding box center [482, 295] width 183 height 9
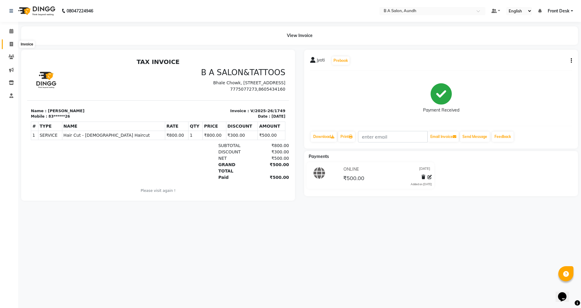
click at [14, 42] on span at bounding box center [11, 44] width 11 height 7
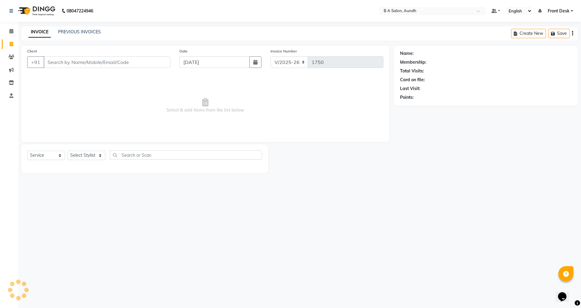
click at [13, 44] on icon at bounding box center [11, 44] width 3 height 5
click at [71, 62] on input "Client" at bounding box center [107, 62] width 127 height 12
click at [52, 61] on input "Client" at bounding box center [107, 62] width 127 height 12
click at [150, 64] on span "Add Client" at bounding box center [155, 62] width 24 height 6
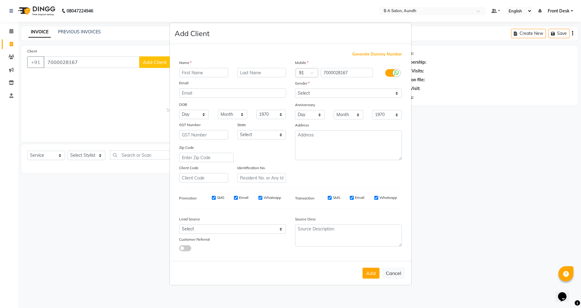
click at [187, 73] on input "text" at bounding box center [203, 72] width 49 height 9
click at [317, 94] on select "Select [DEMOGRAPHIC_DATA] [DEMOGRAPHIC_DATA] Other Prefer Not To Say" at bounding box center [348, 92] width 107 height 9
click at [295, 88] on select "Select [DEMOGRAPHIC_DATA] [DEMOGRAPHIC_DATA] Other Prefer Not To Say" at bounding box center [348, 92] width 107 height 9
click at [373, 276] on button "Add" at bounding box center [371, 272] width 17 height 11
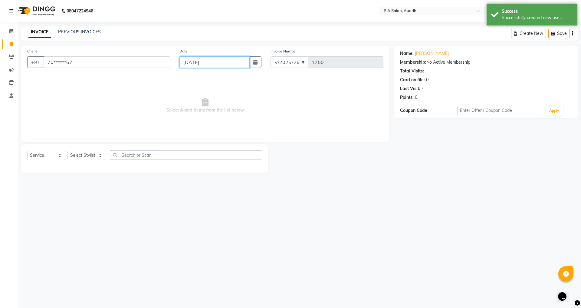
drag, startPoint x: 213, startPoint y: 65, endPoint x: 217, endPoint y: 63, distance: 4.5
click at [216, 63] on input "[DATE]" at bounding box center [215, 62] width 71 height 12
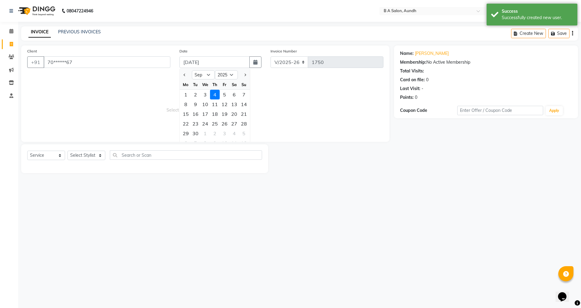
drag, startPoint x: 191, startPoint y: 93, endPoint x: 191, endPoint y: 99, distance: 6.1
click at [191, 93] on div "2" at bounding box center [196, 95] width 10 height 10
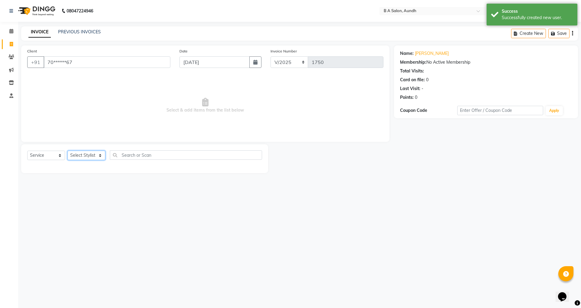
click at [91, 153] on select "Select Stylist Akash sir [PERSON_NAME] Front Desk pranshoo [PERSON_NAME]" at bounding box center [87, 154] width 38 height 9
click at [68, 150] on select "Select Stylist Akash sir [PERSON_NAME] Front Desk pranshoo [PERSON_NAME]" at bounding box center [87, 154] width 38 height 9
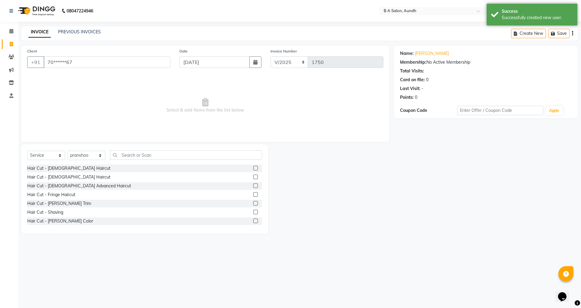
click at [253, 168] on label at bounding box center [255, 168] width 5 height 5
click at [253, 168] on input "checkbox" at bounding box center [255, 168] width 4 height 4
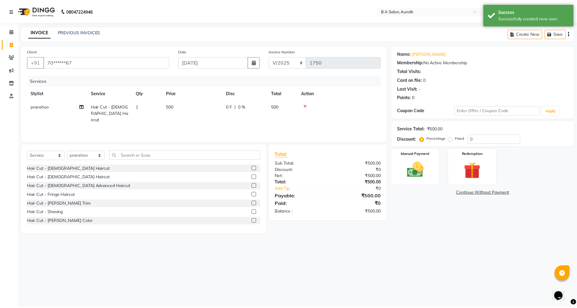
scroll to position [30, 0]
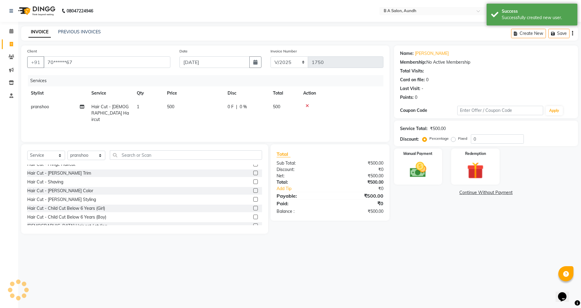
click at [253, 199] on label at bounding box center [255, 199] width 5 height 5
click at [253, 199] on input "checkbox" at bounding box center [255, 199] width 4 height 4
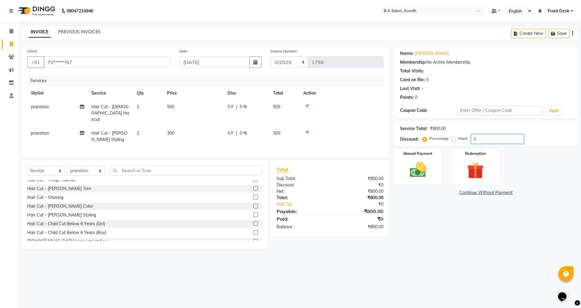
click at [496, 141] on input "0" at bounding box center [497, 138] width 53 height 9
click at [408, 173] on img at bounding box center [418, 170] width 28 height 20
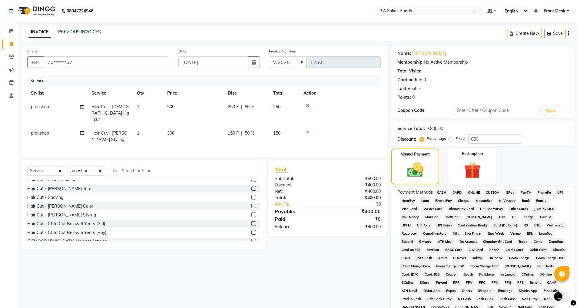
click at [474, 190] on span "ONLINE" at bounding box center [474, 192] width 16 height 7
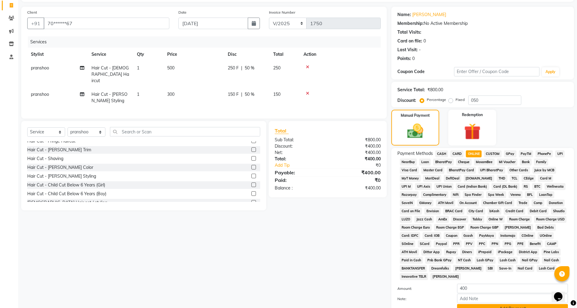
scroll to position [68, 0]
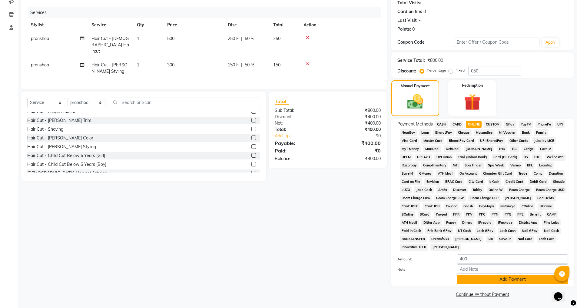
click at [489, 279] on button "Add Payment" at bounding box center [512, 278] width 111 height 9
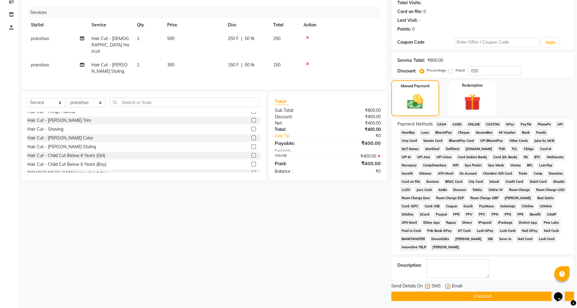
click at [493, 296] on button "Checkout" at bounding box center [482, 295] width 183 height 9
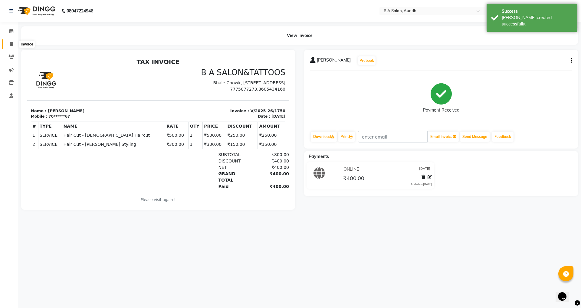
click at [7, 44] on span at bounding box center [11, 44] width 11 height 7
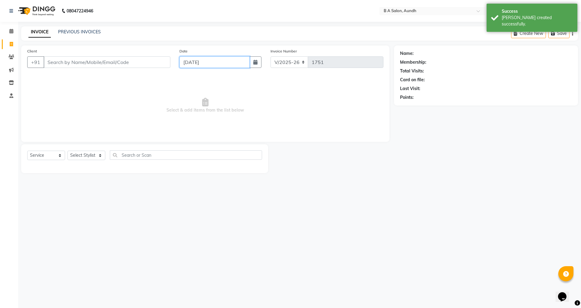
click at [195, 57] on input "[DATE]" at bounding box center [215, 62] width 71 height 12
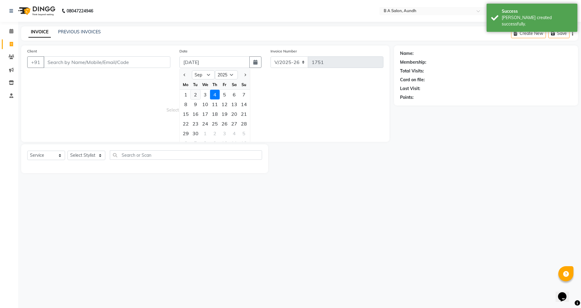
click at [194, 95] on div "2" at bounding box center [196, 95] width 10 height 10
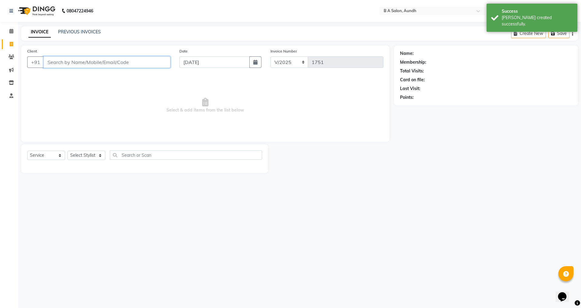
click at [155, 62] on input "Client" at bounding box center [107, 62] width 127 height 12
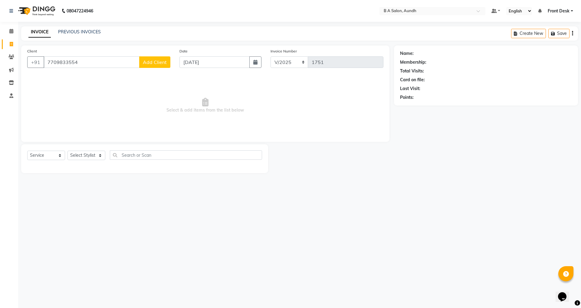
click at [143, 65] on button "Add Client" at bounding box center [154, 62] width 31 height 12
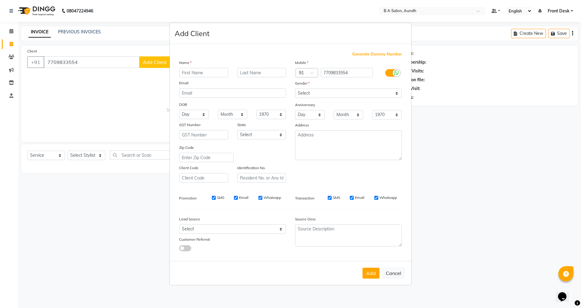
click at [187, 74] on input "text" at bounding box center [203, 72] width 49 height 9
click at [346, 97] on select "Select [DEMOGRAPHIC_DATA] [DEMOGRAPHIC_DATA] Other Prefer Not To Say" at bounding box center [348, 92] width 107 height 9
click at [295, 88] on select "Select [DEMOGRAPHIC_DATA] [DEMOGRAPHIC_DATA] Other Prefer Not To Say" at bounding box center [348, 92] width 107 height 9
click at [369, 275] on button "Add" at bounding box center [371, 272] width 17 height 11
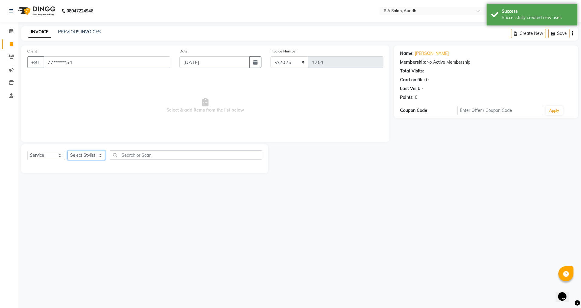
click at [96, 156] on select "Select Stylist Akash sir [PERSON_NAME] Front Desk pranshoo [PERSON_NAME]" at bounding box center [87, 154] width 38 height 9
click at [68, 150] on select "Select Stylist Akash sir [PERSON_NAME] Front Desk pranshoo [PERSON_NAME]" at bounding box center [87, 154] width 38 height 9
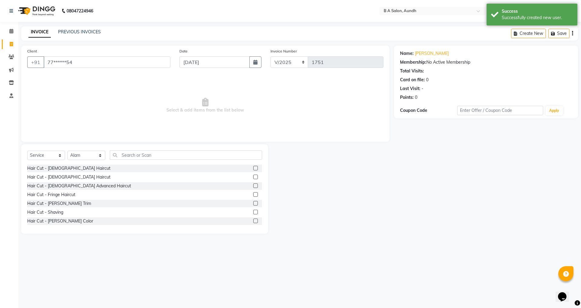
click at [253, 167] on label at bounding box center [255, 168] width 5 height 5
click at [253, 167] on input "checkbox" at bounding box center [255, 168] width 4 height 4
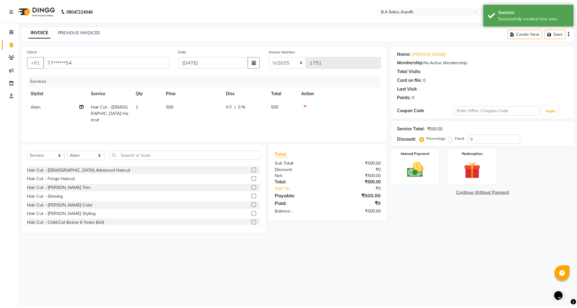
scroll to position [30, 0]
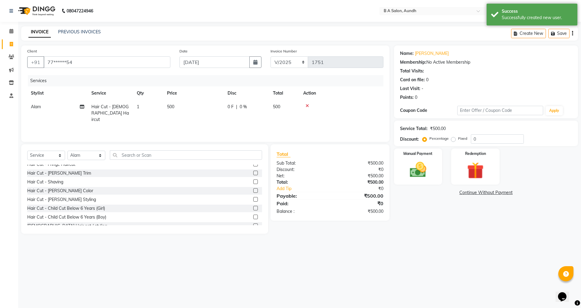
click at [253, 198] on label at bounding box center [255, 199] width 5 height 5
click at [253, 198] on input "checkbox" at bounding box center [255, 199] width 4 height 4
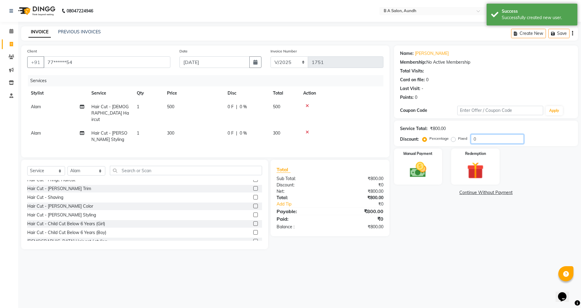
click at [482, 135] on input "0" at bounding box center [497, 138] width 53 height 9
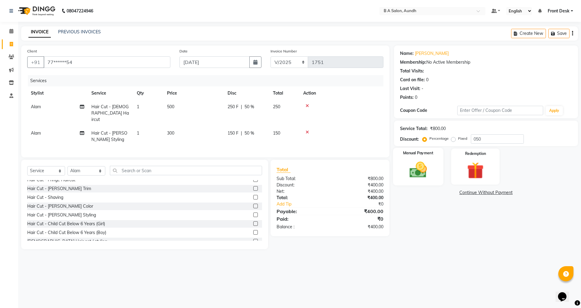
click at [436, 168] on div "Manual Payment" at bounding box center [418, 166] width 50 height 37
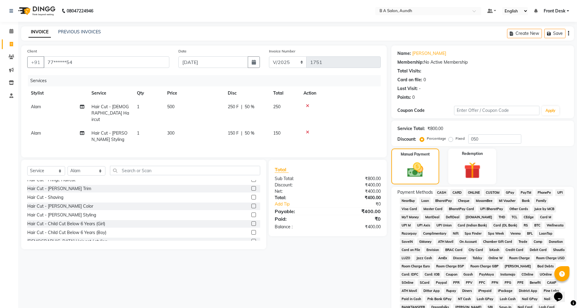
click at [470, 192] on span "ONLINE" at bounding box center [474, 192] width 16 height 7
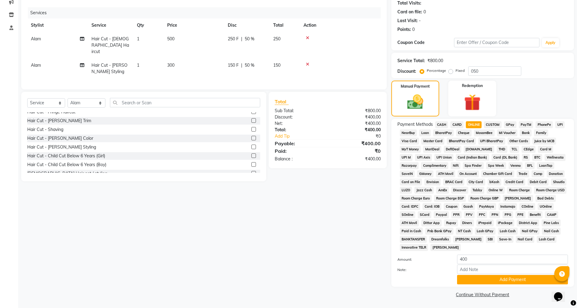
scroll to position [68, 0]
click at [477, 279] on button "Add Payment" at bounding box center [512, 278] width 111 height 9
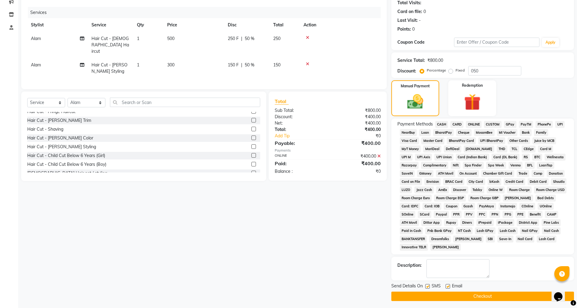
click at [472, 295] on button "Checkout" at bounding box center [482, 295] width 183 height 9
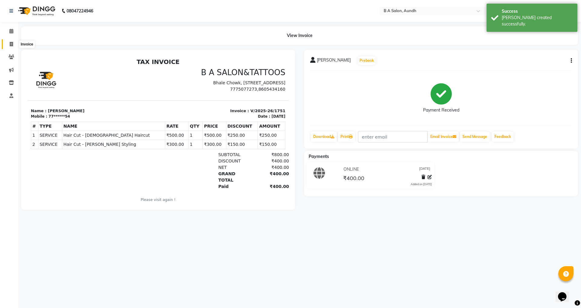
click at [9, 45] on span at bounding box center [11, 44] width 11 height 7
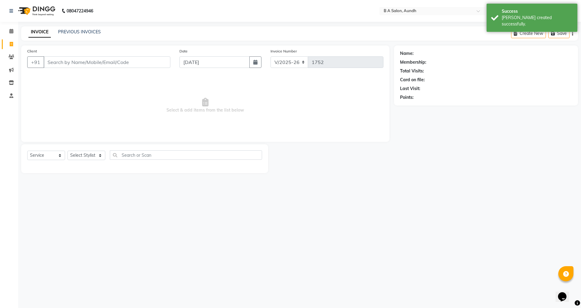
click at [223, 69] on div "Date [DATE]" at bounding box center [220, 60] width 91 height 25
click at [223, 64] on input "[DATE]" at bounding box center [215, 62] width 71 height 12
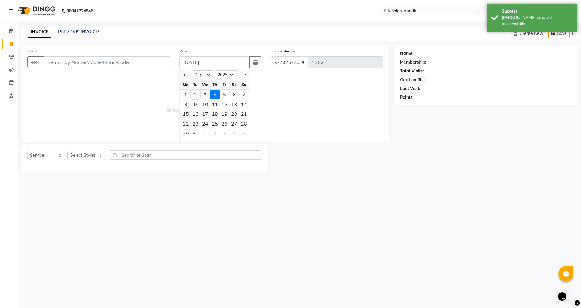
click at [196, 93] on div "2" at bounding box center [196, 95] width 10 height 10
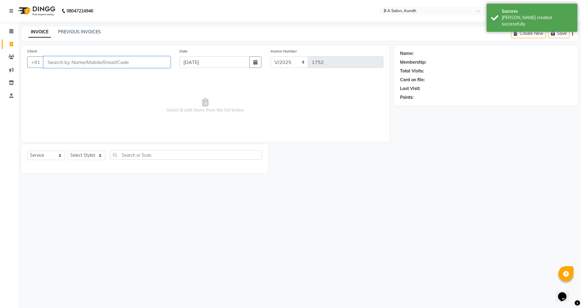
click at [86, 62] on input "Client" at bounding box center [107, 62] width 127 height 12
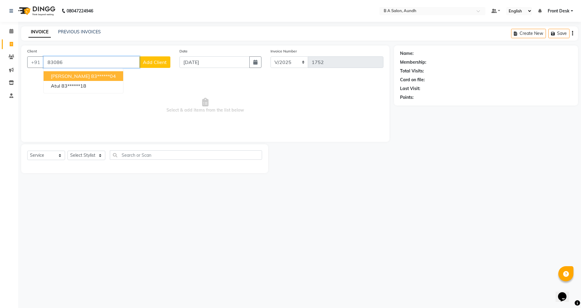
click at [100, 66] on input "83086" at bounding box center [92, 62] width 96 height 12
click at [151, 59] on span "Add Client" at bounding box center [155, 62] width 24 height 6
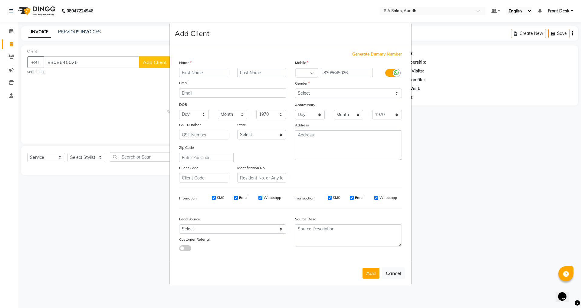
click at [186, 70] on input "text" at bounding box center [203, 72] width 49 height 9
drag, startPoint x: 318, startPoint y: 88, endPoint x: 318, endPoint y: 94, distance: 5.4
click at [318, 88] on select "Select [DEMOGRAPHIC_DATA] [DEMOGRAPHIC_DATA] Other Prefer Not To Say" at bounding box center [348, 92] width 107 height 9
click at [295, 88] on select "Select [DEMOGRAPHIC_DATA] [DEMOGRAPHIC_DATA] Other Prefer Not To Say" at bounding box center [348, 92] width 107 height 9
click at [372, 272] on button "Add" at bounding box center [371, 272] width 17 height 11
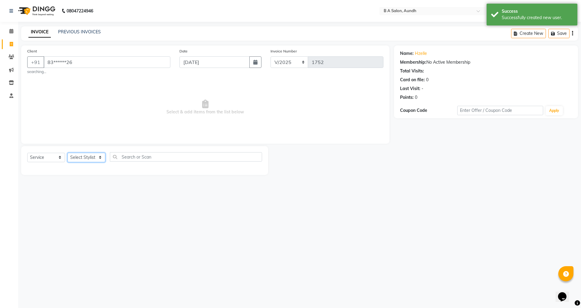
click at [99, 157] on select "Select Stylist Akash sir [PERSON_NAME] Front Desk pranshoo [PERSON_NAME]" at bounding box center [87, 157] width 38 height 9
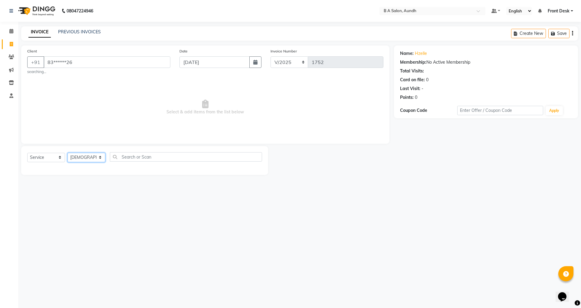
click at [68, 153] on select "Select Stylist Akash sir [PERSON_NAME] Front Desk pranshoo [PERSON_NAME]" at bounding box center [87, 157] width 38 height 9
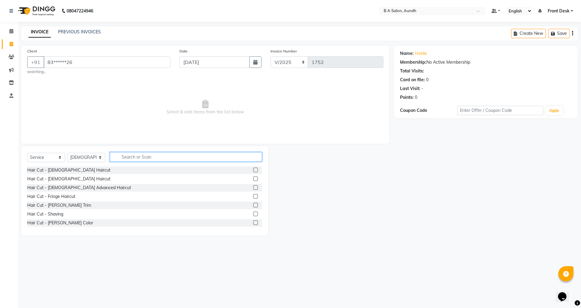
click at [120, 158] on input "text" at bounding box center [186, 156] width 152 height 9
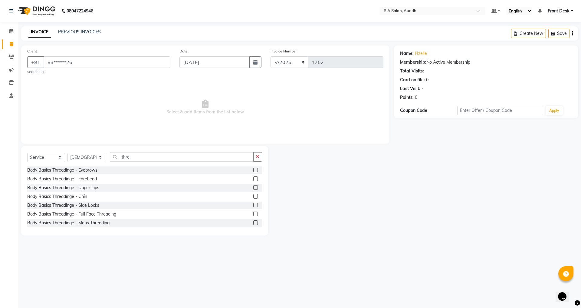
click at [253, 167] on label at bounding box center [255, 169] width 5 height 5
click at [253, 168] on input "checkbox" at bounding box center [255, 170] width 4 height 4
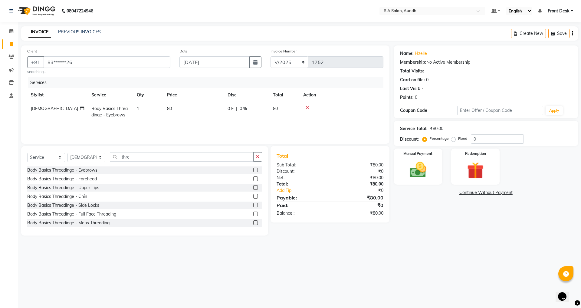
click at [253, 178] on label at bounding box center [255, 178] width 5 height 5
click at [253, 178] on input "checkbox" at bounding box center [255, 179] width 4 height 4
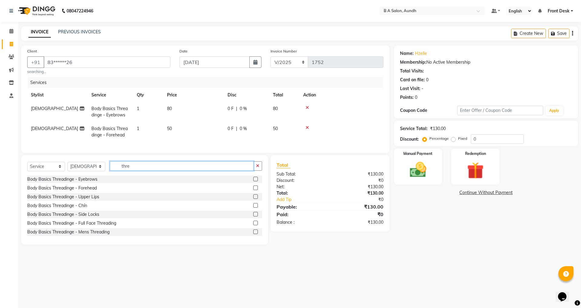
click at [206, 170] on input "thre" at bounding box center [182, 165] width 144 height 9
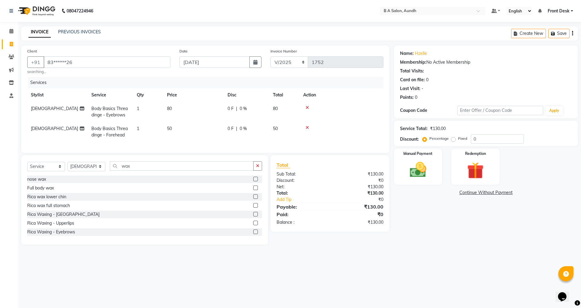
click at [253, 225] on label at bounding box center [255, 222] width 5 height 5
click at [253, 225] on input "checkbox" at bounding box center [255, 223] width 4 height 4
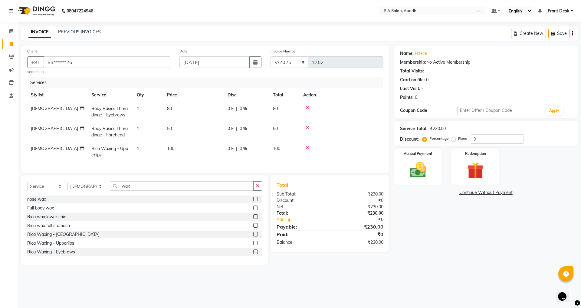
click at [245, 107] on span "0 %" at bounding box center [243, 108] width 7 height 6
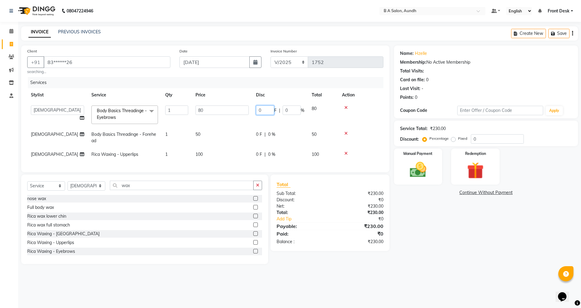
click at [263, 111] on input "0" at bounding box center [265, 109] width 18 height 9
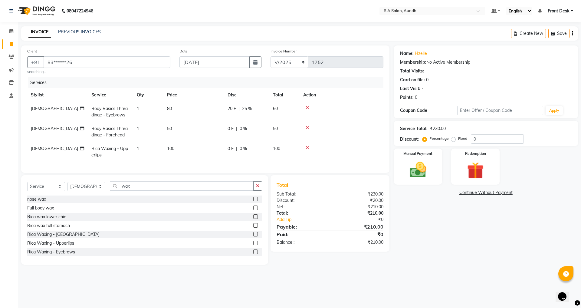
click at [264, 128] on td "0 F | 0 %" at bounding box center [246, 132] width 45 height 20
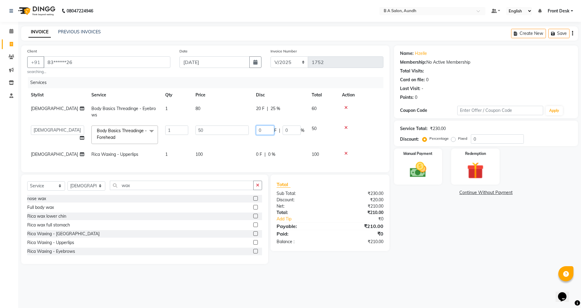
click at [262, 129] on input "0" at bounding box center [265, 129] width 18 height 9
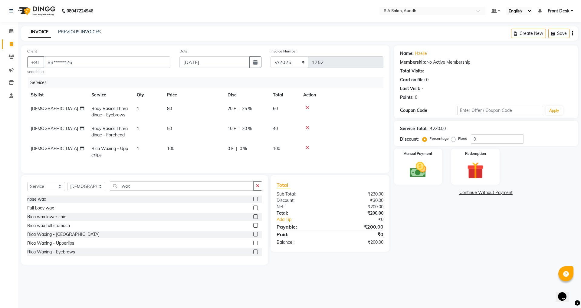
click at [406, 216] on div "Name: Hzelle Membership: No Active Membership Total Visits: Card on file: 0 Las…" at bounding box center [488, 154] width 189 height 219
click at [406, 163] on img at bounding box center [418, 170] width 28 height 20
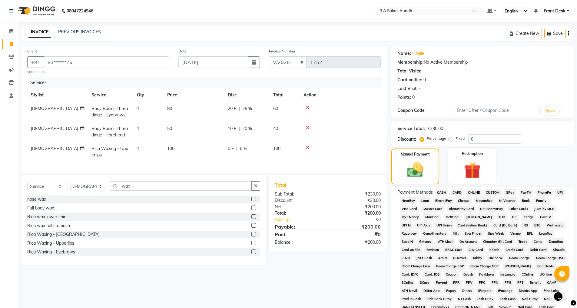
click at [474, 190] on span "ONLINE" at bounding box center [474, 192] width 16 height 7
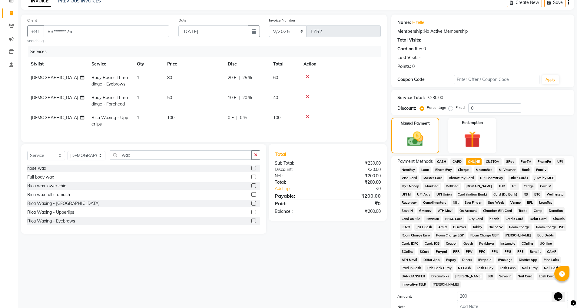
scroll to position [68, 0]
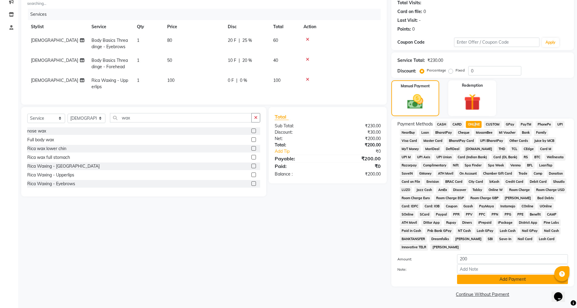
click at [473, 278] on button "Add Payment" at bounding box center [512, 278] width 111 height 9
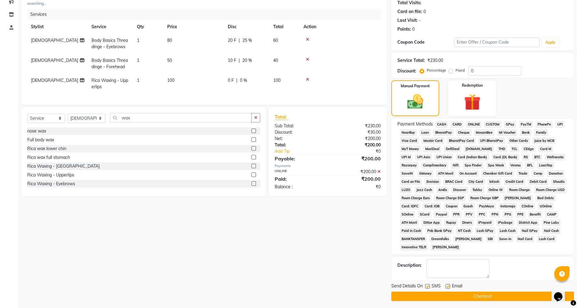
drag, startPoint x: 472, startPoint y: 302, endPoint x: 471, endPoint y: 297, distance: 5.8
click at [472, 301] on main "INVOICE PREVIOUS INVOICES Create New Save Client +91 83******26 searching... Da…" at bounding box center [297, 133] width 558 height 351
click at [470, 295] on button "Checkout" at bounding box center [482, 295] width 183 height 9
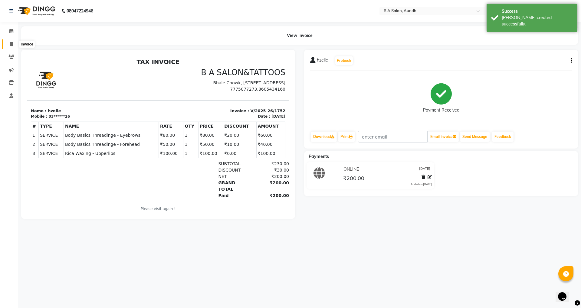
drag, startPoint x: 9, startPoint y: 46, endPoint x: 28, endPoint y: 49, distance: 18.8
click at [10, 46] on icon at bounding box center [11, 44] width 3 height 5
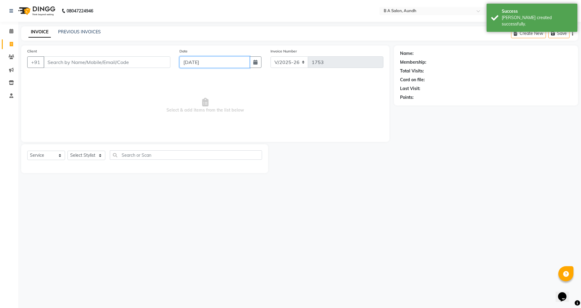
click at [182, 64] on input "[DATE]" at bounding box center [215, 62] width 71 height 12
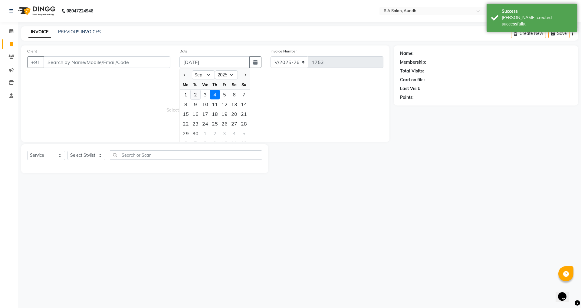
click at [195, 98] on div "2" at bounding box center [196, 95] width 10 height 10
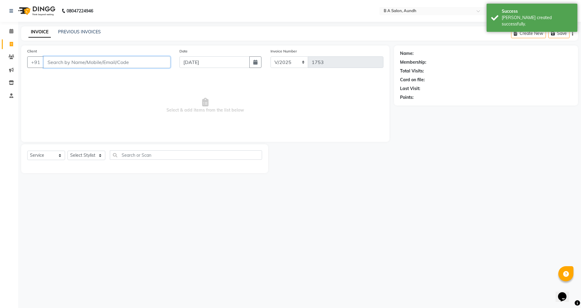
click at [113, 62] on input "Client" at bounding box center [107, 62] width 127 height 12
click at [78, 61] on input "Client" at bounding box center [107, 62] width 127 height 12
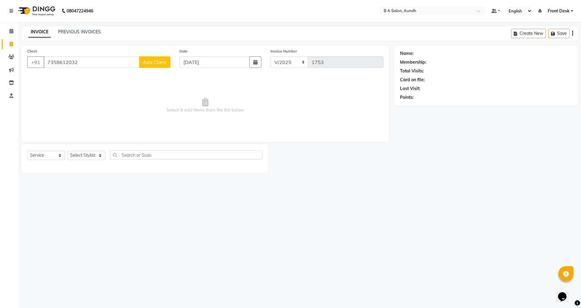
click at [166, 61] on span "Add Client" at bounding box center [155, 62] width 24 height 6
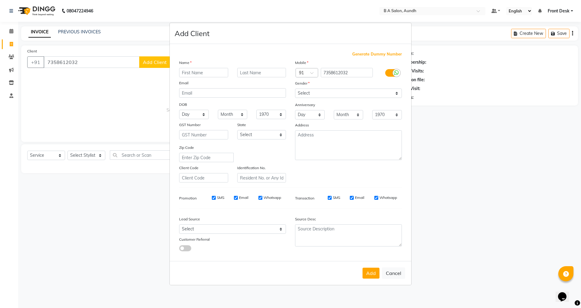
click at [200, 72] on input "text" at bounding box center [203, 72] width 49 height 9
click at [186, 75] on input "text" at bounding box center [203, 72] width 49 height 9
click at [315, 91] on select "Select [DEMOGRAPHIC_DATA] [DEMOGRAPHIC_DATA] Other Prefer Not To Say" at bounding box center [348, 92] width 107 height 9
click at [295, 88] on select "Select [DEMOGRAPHIC_DATA] [DEMOGRAPHIC_DATA] Other Prefer Not To Say" at bounding box center [348, 92] width 107 height 9
click at [313, 94] on select "Select [DEMOGRAPHIC_DATA] [DEMOGRAPHIC_DATA] Other Prefer Not To Say" at bounding box center [348, 92] width 107 height 9
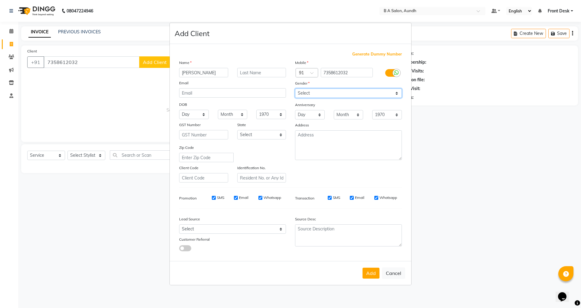
click at [295, 88] on select "Select [DEMOGRAPHIC_DATA] [DEMOGRAPHIC_DATA] Other Prefer Not To Say" at bounding box center [348, 92] width 107 height 9
click at [373, 270] on button "Add" at bounding box center [371, 272] width 17 height 11
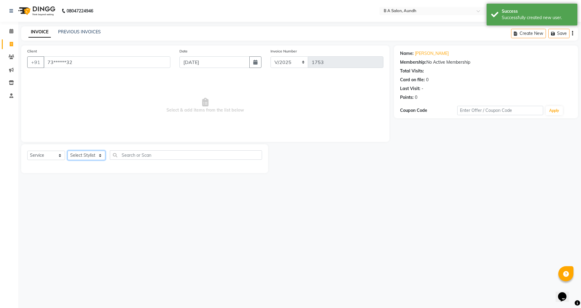
click at [88, 156] on select "Select Stylist Akash sir [PERSON_NAME] Front Desk pranshoo [PERSON_NAME]" at bounding box center [87, 154] width 38 height 9
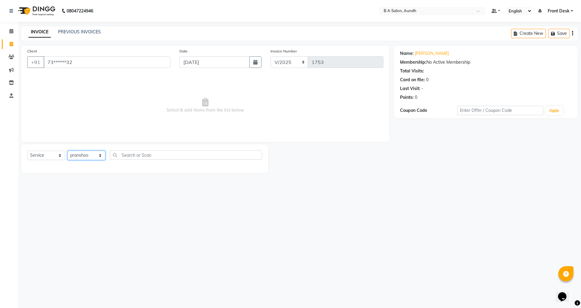
click at [68, 150] on select "Select Stylist Akash sir [PERSON_NAME] Front Desk pranshoo [PERSON_NAME]" at bounding box center [87, 154] width 38 height 9
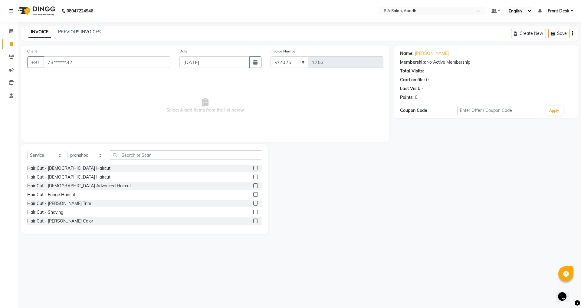
click at [253, 167] on label at bounding box center [255, 168] width 5 height 5
click at [253, 167] on input "checkbox" at bounding box center [255, 168] width 4 height 4
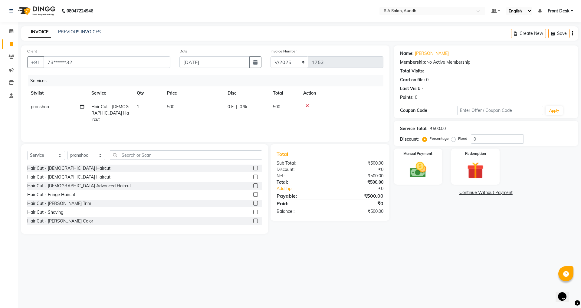
click at [253, 106] on div "0 F | 0 %" at bounding box center [247, 107] width 38 height 6
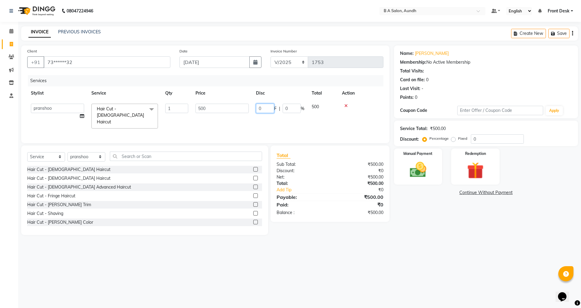
click at [264, 107] on input "0" at bounding box center [265, 108] width 18 height 9
click at [460, 245] on div "08047224946 Select Location × B A Salon, Aundh Default Panel My Panel English E…" at bounding box center [290, 154] width 581 height 308
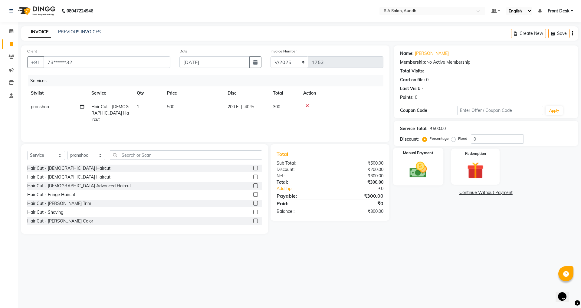
click at [420, 170] on img at bounding box center [418, 170] width 28 height 20
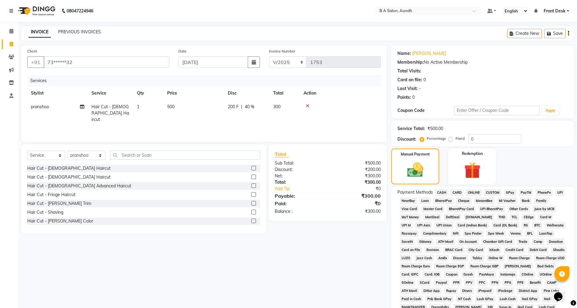
click at [443, 188] on div "Payment Methods CASH CARD ONLINE CUSTOM GPay PayTM PhonePe UPI NearBuy Loan Bha…" at bounding box center [482, 254] width 183 height 136
click at [440, 192] on span "CASH" at bounding box center [441, 192] width 13 height 7
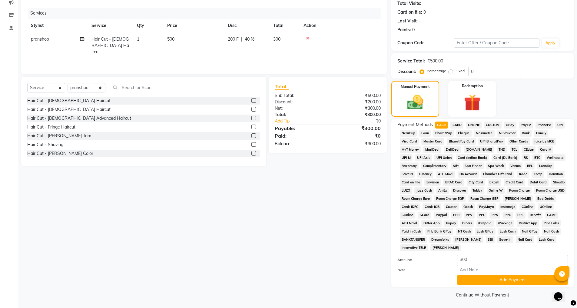
scroll to position [68, 0]
click at [469, 277] on button "Add Payment" at bounding box center [512, 278] width 111 height 9
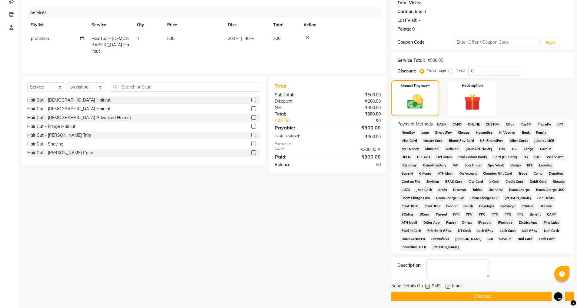
click at [467, 295] on button "Checkout" at bounding box center [482, 295] width 183 height 9
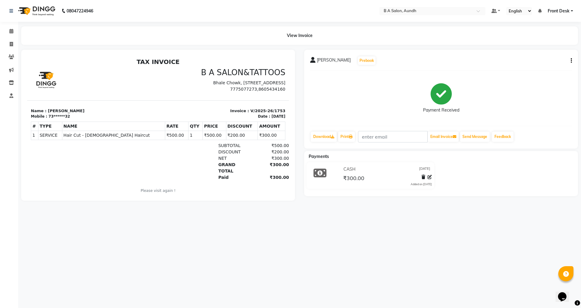
click at [7, 38] on li "Invoice" at bounding box center [9, 44] width 18 height 13
click at [13, 43] on span at bounding box center [11, 44] width 11 height 7
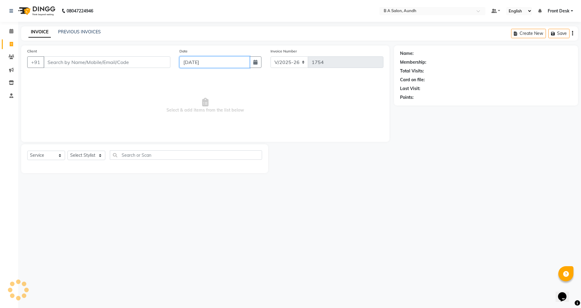
click at [197, 61] on input "[DATE]" at bounding box center [215, 62] width 71 height 12
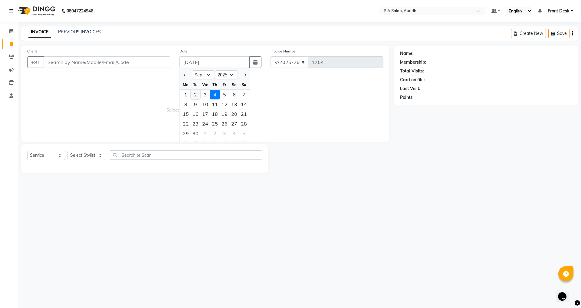
click at [193, 93] on div "2" at bounding box center [196, 95] width 10 height 10
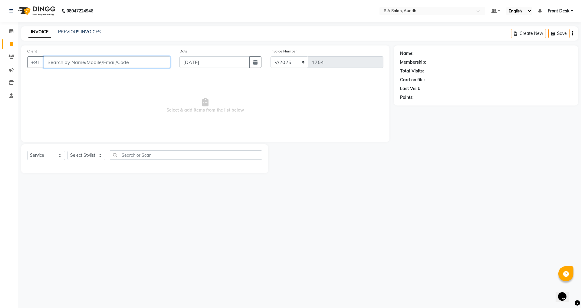
click at [73, 64] on input "Client" at bounding box center [107, 62] width 127 height 12
click at [169, 61] on button "Add Client" at bounding box center [154, 62] width 31 height 12
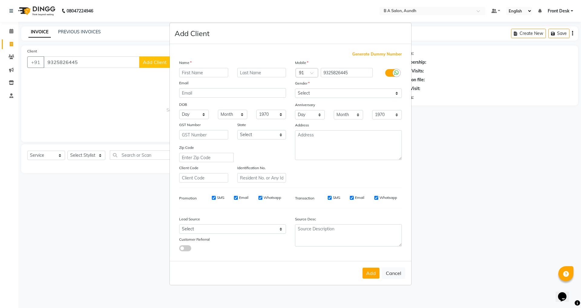
click at [188, 72] on input "text" at bounding box center [203, 72] width 49 height 9
click at [313, 94] on select "Select [DEMOGRAPHIC_DATA] [DEMOGRAPHIC_DATA] Other Prefer Not To Say" at bounding box center [348, 92] width 107 height 9
click at [295, 88] on select "Select [DEMOGRAPHIC_DATA] [DEMOGRAPHIC_DATA] Other Prefer Not To Say" at bounding box center [348, 92] width 107 height 9
click at [379, 274] on button "Add" at bounding box center [371, 272] width 17 height 11
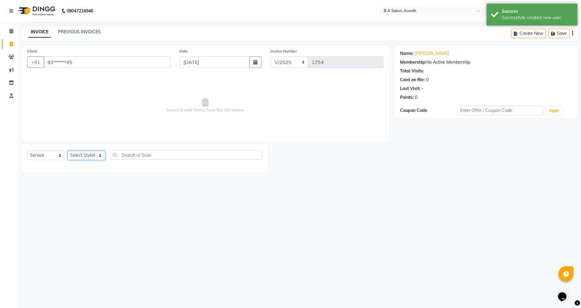
click at [98, 156] on select "Select Stylist Akash sir [PERSON_NAME] Front Desk pranshoo [PERSON_NAME]" at bounding box center [87, 154] width 38 height 9
click at [68, 150] on select "Select Stylist Akash sir [PERSON_NAME] Front Desk pranshoo [PERSON_NAME]" at bounding box center [87, 154] width 38 height 9
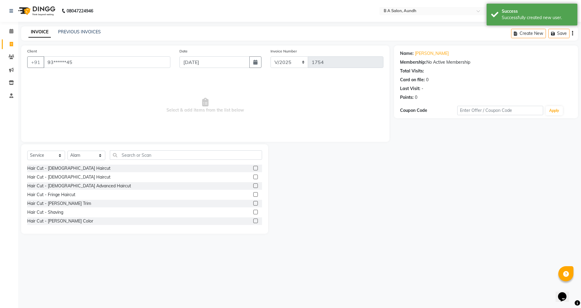
click at [248, 165] on div "Hair Cut - [DEMOGRAPHIC_DATA] Haircut" at bounding box center [144, 168] width 235 height 8
click at [253, 167] on label at bounding box center [255, 168] width 5 height 5
click at [253, 167] on input "checkbox" at bounding box center [255, 168] width 4 height 4
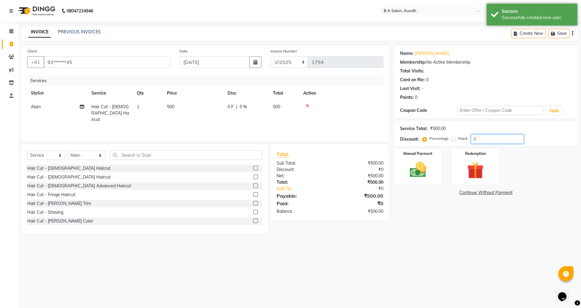
click at [481, 140] on input "0" at bounding box center [497, 138] width 53 height 9
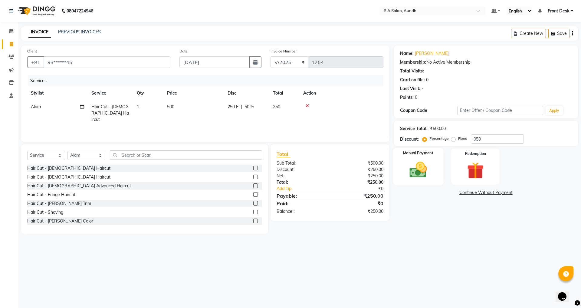
click at [409, 167] on img at bounding box center [418, 170] width 28 height 20
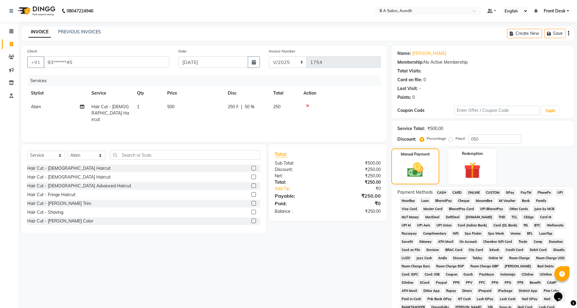
click at [473, 193] on span "ONLINE" at bounding box center [474, 192] width 16 height 7
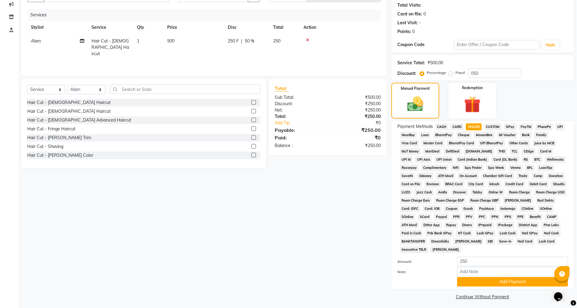
scroll to position [68, 0]
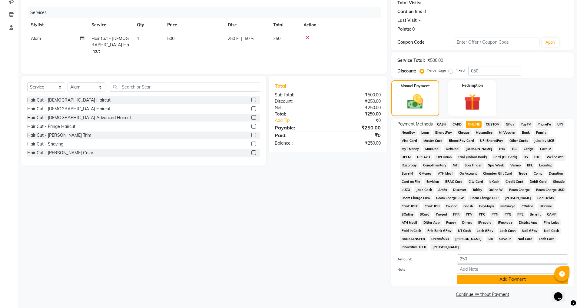
click at [469, 277] on button "Add Payment" at bounding box center [512, 278] width 111 height 9
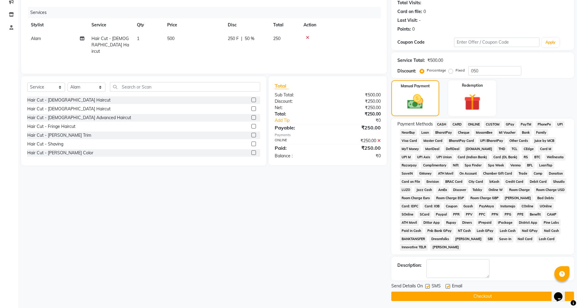
click at [468, 297] on button "Checkout" at bounding box center [482, 295] width 183 height 9
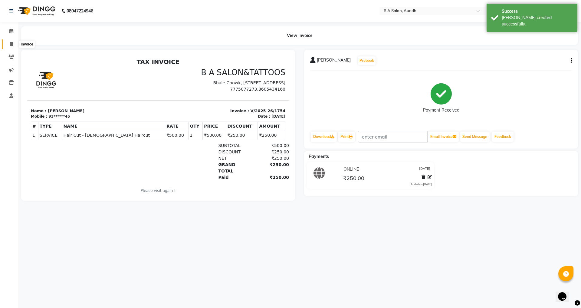
click at [11, 45] on icon at bounding box center [11, 44] width 3 height 5
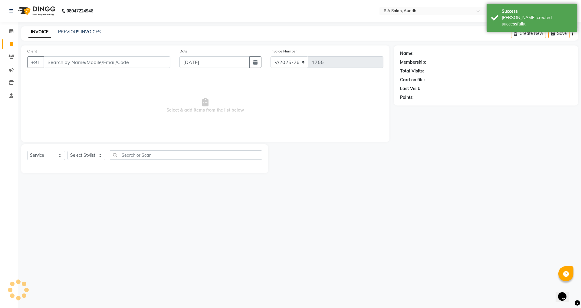
click at [74, 60] on input "Client" at bounding box center [107, 62] width 127 height 12
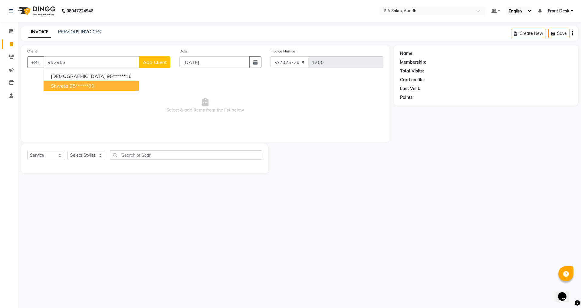
click at [67, 84] on span "shweta" at bounding box center [60, 86] width 18 height 6
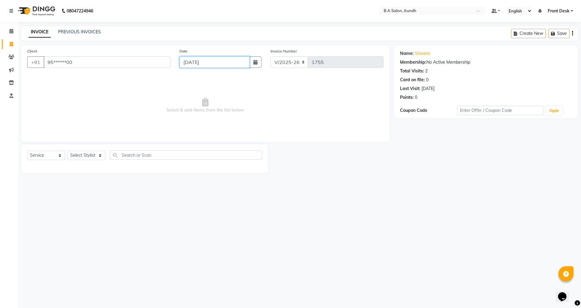
click at [214, 63] on input "[DATE]" at bounding box center [215, 62] width 71 height 12
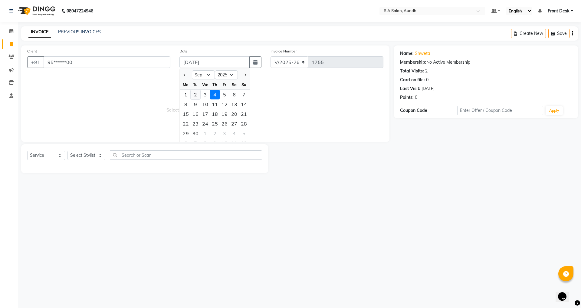
click at [195, 95] on div "2" at bounding box center [196, 95] width 10 height 10
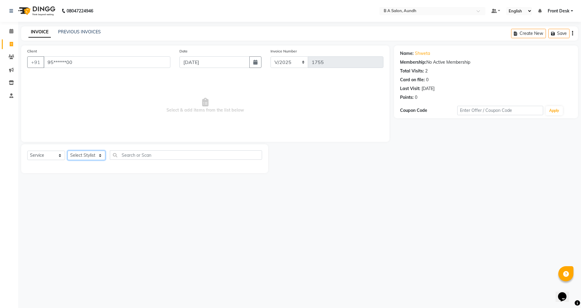
click at [84, 155] on select "Select Stylist Akash sir [PERSON_NAME] Front Desk pranshoo [PERSON_NAME]" at bounding box center [87, 154] width 38 height 9
click at [68, 150] on select "Select Stylist Akash sir [PERSON_NAME] Front Desk pranshoo [PERSON_NAME]" at bounding box center [87, 154] width 38 height 9
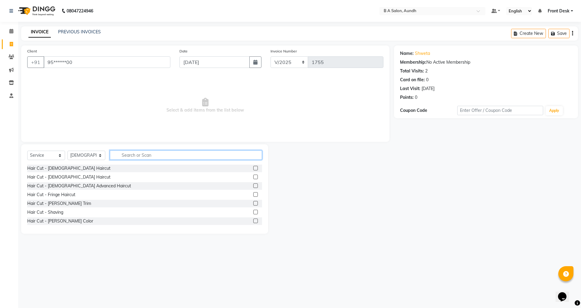
click at [118, 156] on input "text" at bounding box center [186, 154] width 152 height 9
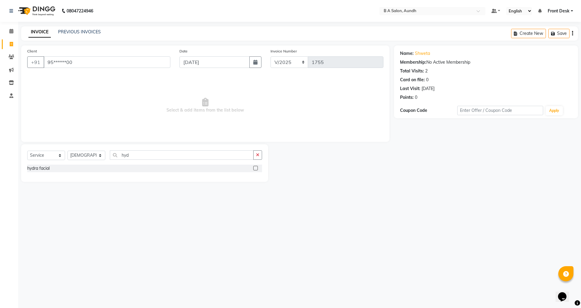
click at [255, 168] on label at bounding box center [255, 168] width 5 height 5
click at [255, 168] on input "checkbox" at bounding box center [255, 168] width 4 height 4
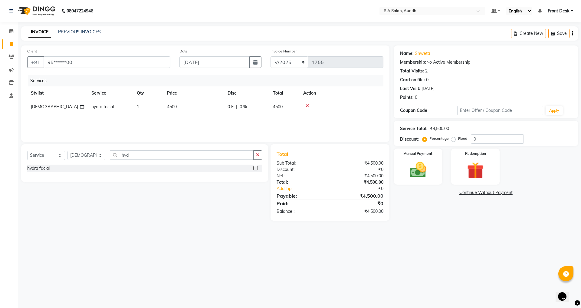
click at [236, 104] on div "0 F | 0 %" at bounding box center [247, 107] width 38 height 6
drag, startPoint x: 269, startPoint y: 109, endPoint x: 269, endPoint y: 112, distance: 3.3
click at [269, 110] on input "0" at bounding box center [265, 108] width 18 height 9
click at [268, 127] on div "Services Stylist Service Qty Price Disc Total Action Vaishali hydra facial 1 45…" at bounding box center [205, 105] width 356 height 61
click at [245, 105] on div "2500 F | 55.56 %" at bounding box center [247, 107] width 38 height 6
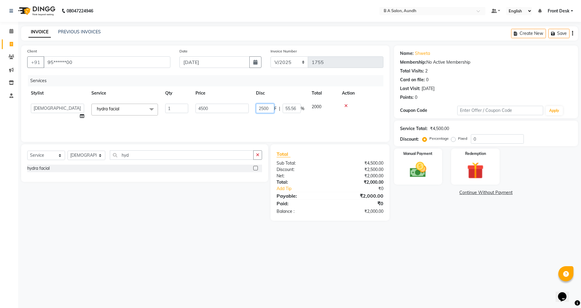
click at [272, 107] on input "2500" at bounding box center [265, 108] width 18 height 9
click at [220, 127] on div "Services Stylist Service Qty Price Disc Total Action Akash sir Alam Faizal Fron…" at bounding box center [205, 105] width 356 height 61
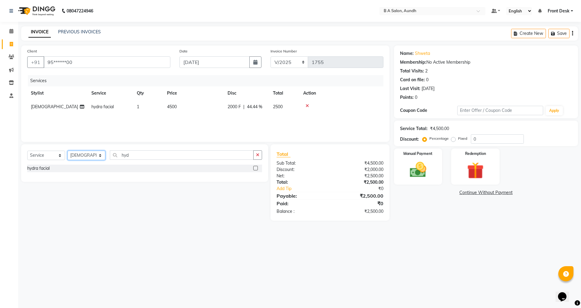
click at [78, 153] on select "Select Stylist Akash sir [PERSON_NAME] Front Desk pranshoo [PERSON_NAME]" at bounding box center [87, 154] width 38 height 9
click at [68, 150] on select "Select Stylist Akash sir [PERSON_NAME] Front Desk pranshoo [PERSON_NAME]" at bounding box center [87, 154] width 38 height 9
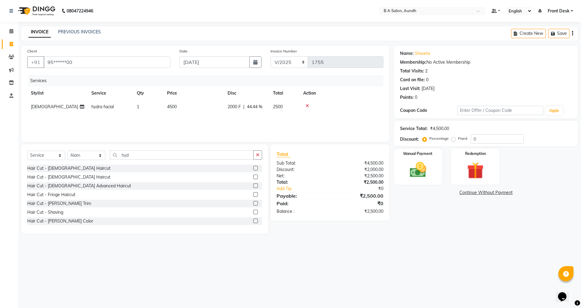
drag, startPoint x: 251, startPoint y: 177, endPoint x: 253, endPoint y: 170, distance: 7.3
click at [253, 176] on label at bounding box center [255, 176] width 5 height 5
click at [253, 176] on input "checkbox" at bounding box center [255, 177] width 4 height 4
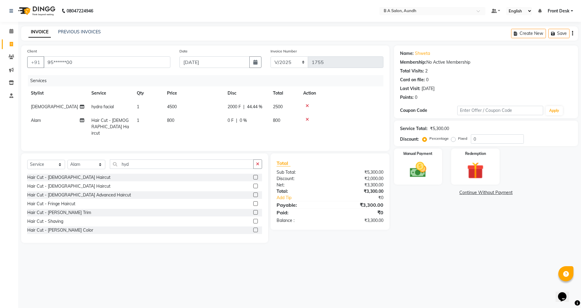
click at [259, 121] on div "0 F | 0 %" at bounding box center [247, 120] width 38 height 6
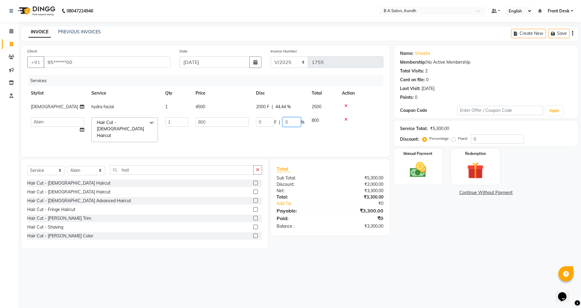
click at [289, 121] on input "0" at bounding box center [292, 121] width 18 height 9
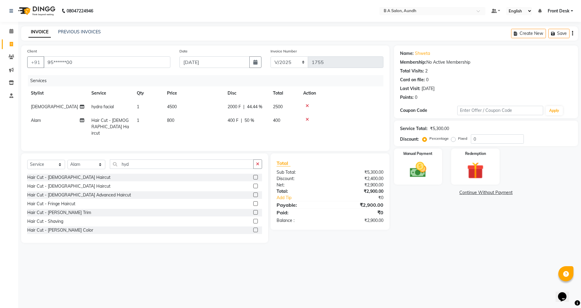
click at [436, 191] on link "Continue Without Payment" at bounding box center [486, 192] width 182 height 6
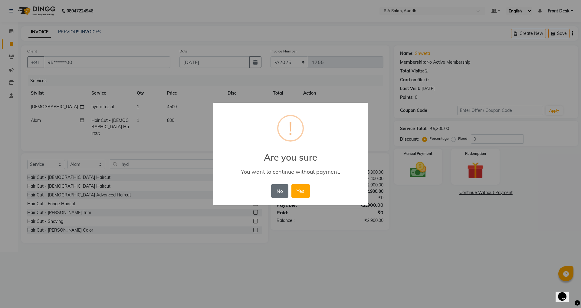
click at [276, 194] on button "No" at bounding box center [279, 190] width 17 height 13
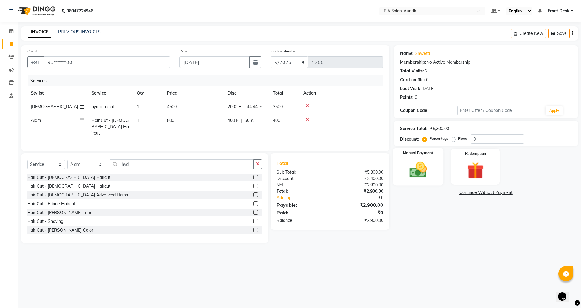
click at [418, 173] on img at bounding box center [418, 170] width 28 height 20
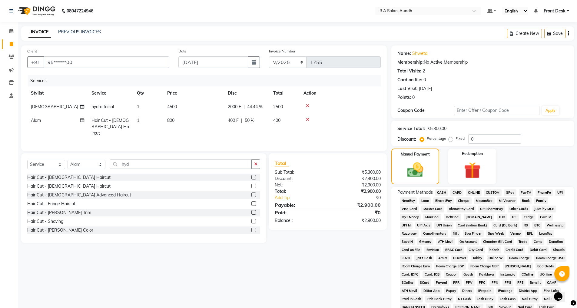
click at [478, 190] on span "ONLINE" at bounding box center [474, 192] width 16 height 7
click at [133, 163] on input "hyd" at bounding box center [181, 163] width 142 height 9
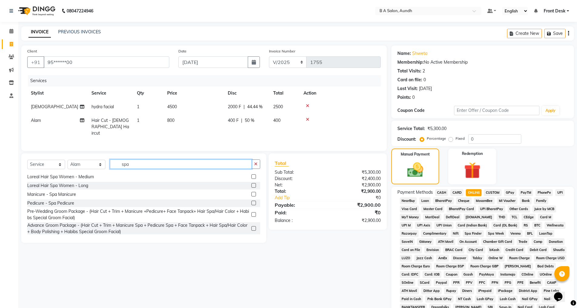
scroll to position [81, 0]
click at [251, 172] on label at bounding box center [253, 174] width 5 height 5
click at [251, 173] on input "checkbox" at bounding box center [253, 175] width 4 height 4
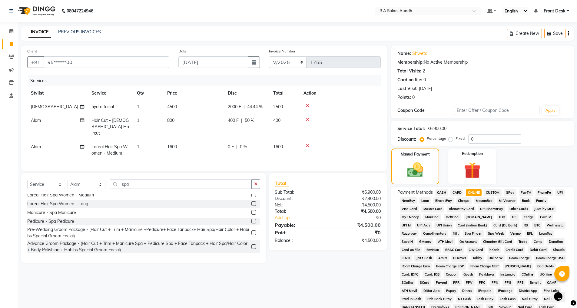
click at [262, 118] on div "400 F | 50 %" at bounding box center [247, 120] width 38 height 6
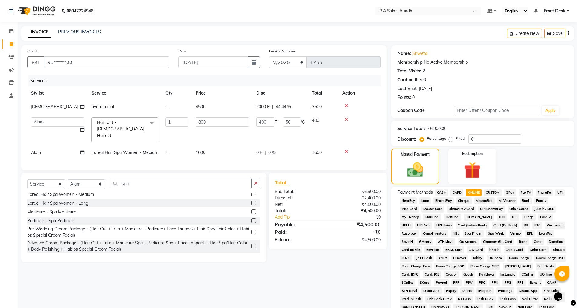
click at [280, 149] on div "0 F | 0 %" at bounding box center [280, 152] width 48 height 6
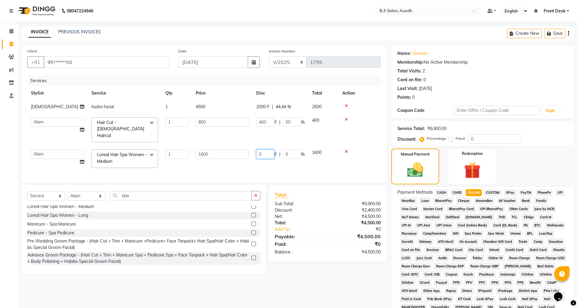
click at [272, 149] on input "0" at bounding box center [265, 153] width 18 height 9
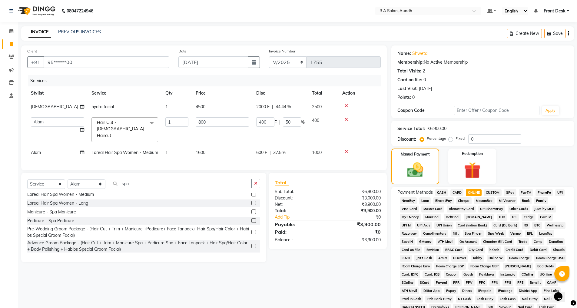
click at [276, 159] on div "Services Stylist Service Qty Price Disc Total Action Vaishali hydra facial 1 45…" at bounding box center [203, 119] width 353 height 89
